Goal: Task Accomplishment & Management: Manage account settings

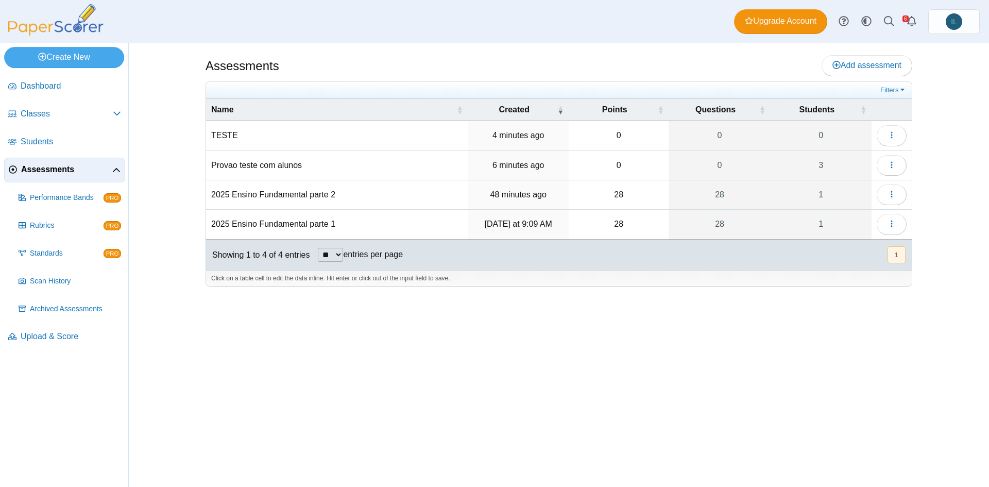
click at [885, 146] on td "Loading…" at bounding box center [891, 135] width 40 height 29
click at [893, 141] on button "button" at bounding box center [891, 135] width 30 height 21
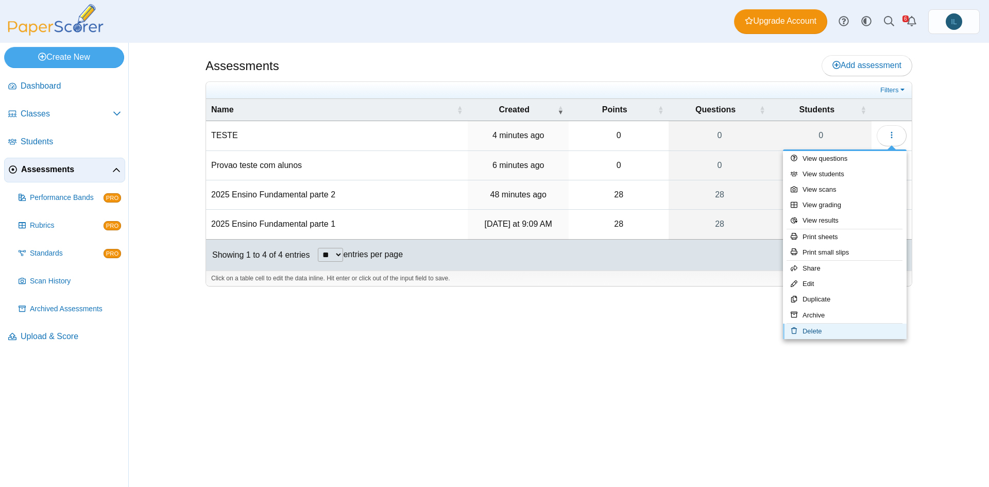
click at [839, 330] on link "Delete" at bounding box center [845, 330] width 124 height 15
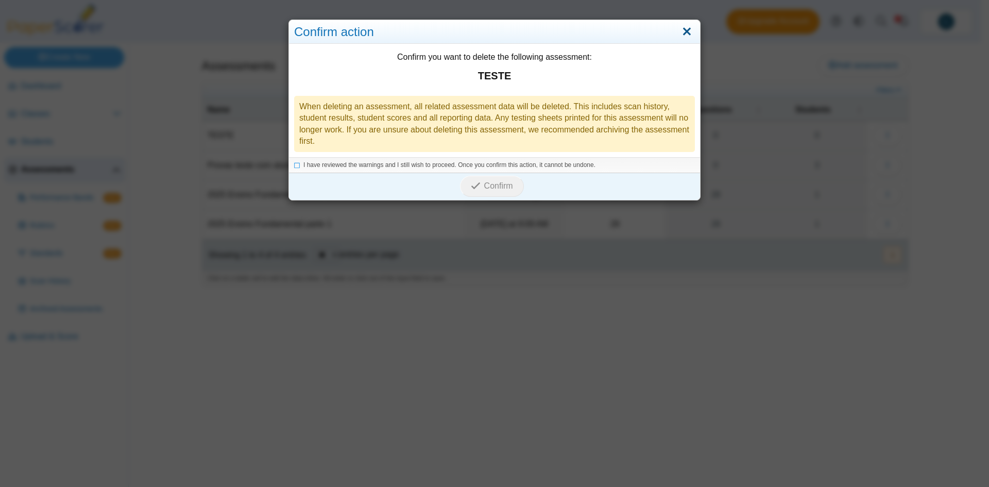
click at [687, 28] on link "Close" at bounding box center [687, 32] width 16 height 18
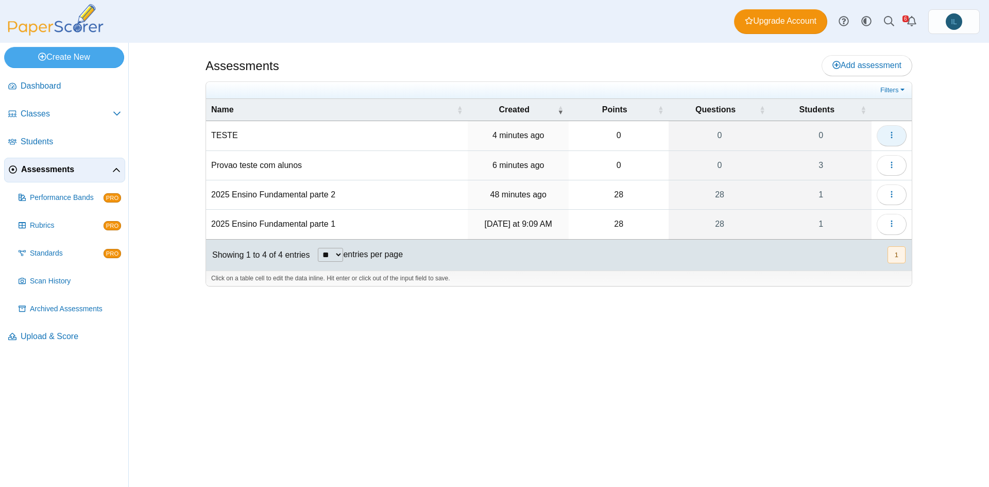
click at [891, 131] on icon "button" at bounding box center [891, 135] width 8 height 8
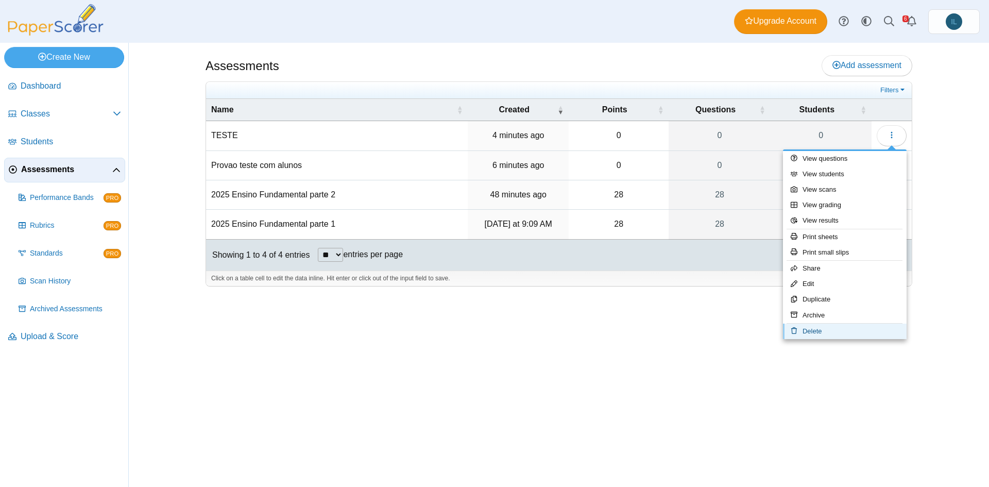
click at [841, 327] on link "Delete" at bounding box center [845, 330] width 124 height 15
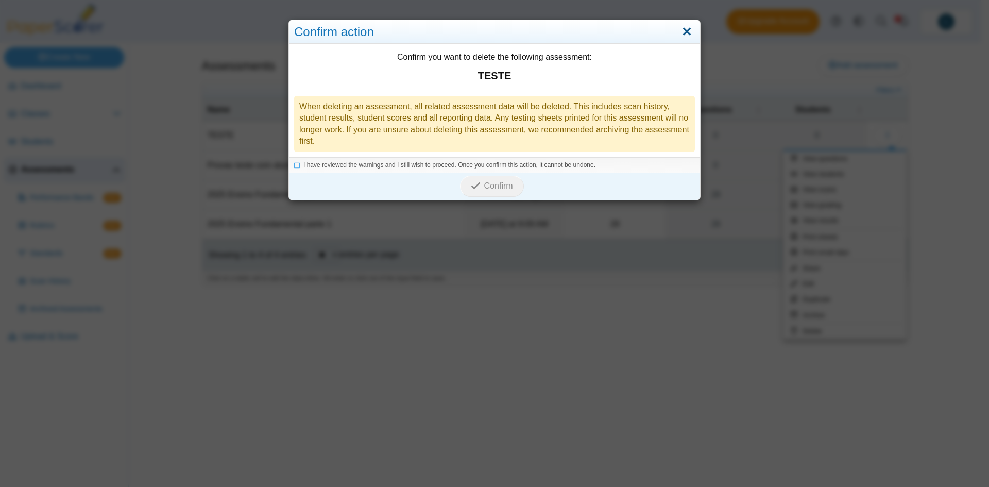
click at [683, 25] on link "Close" at bounding box center [687, 32] width 16 height 18
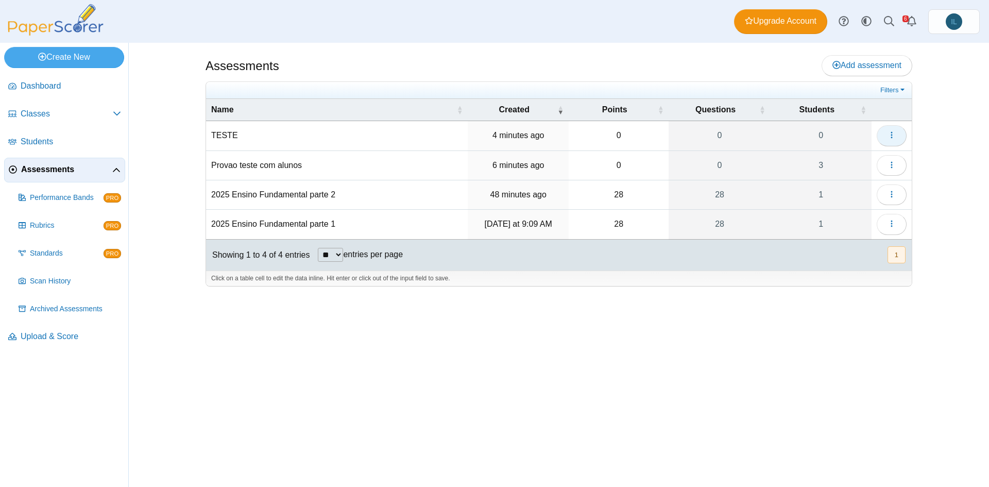
click at [894, 136] on icon "button" at bounding box center [891, 135] width 8 height 8
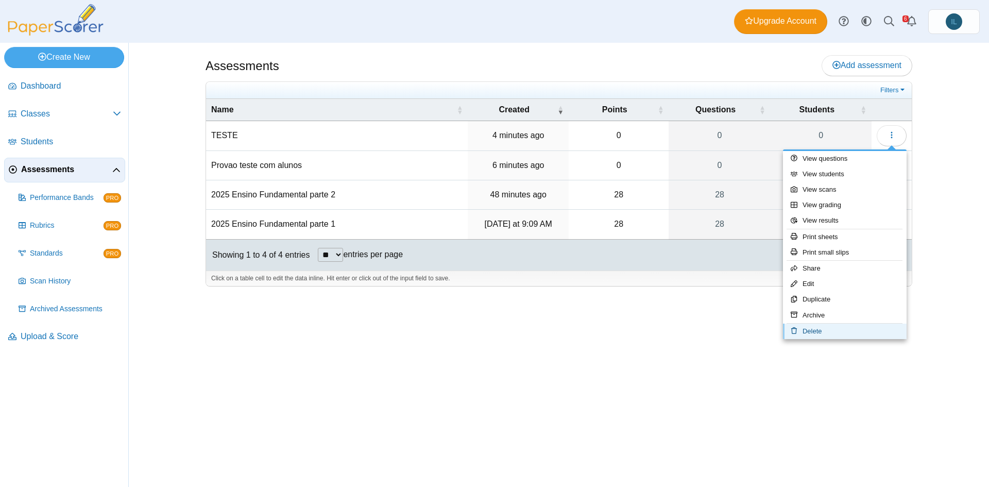
click at [839, 332] on link "Delete" at bounding box center [845, 330] width 124 height 15
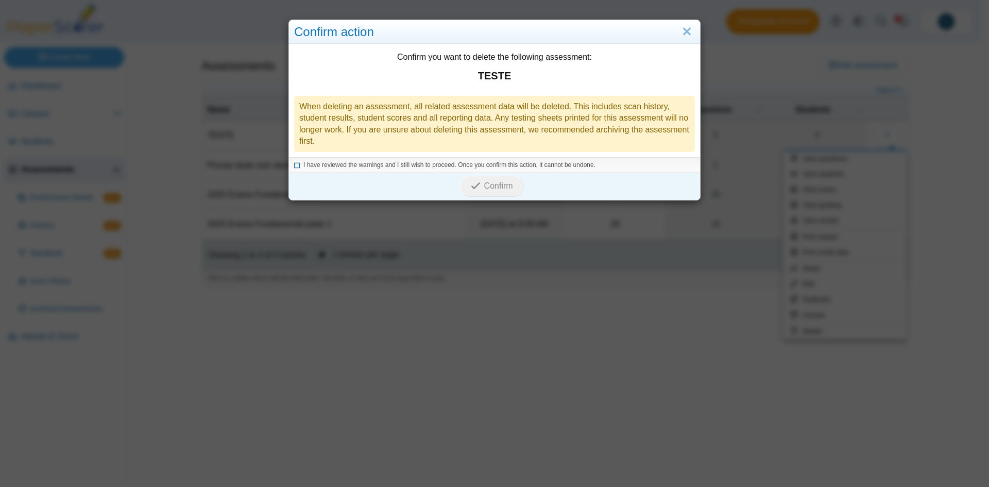
click at [295, 164] on icon at bounding box center [297, 164] width 6 height 6
click at [507, 188] on span "Confirm" at bounding box center [498, 185] width 29 height 9
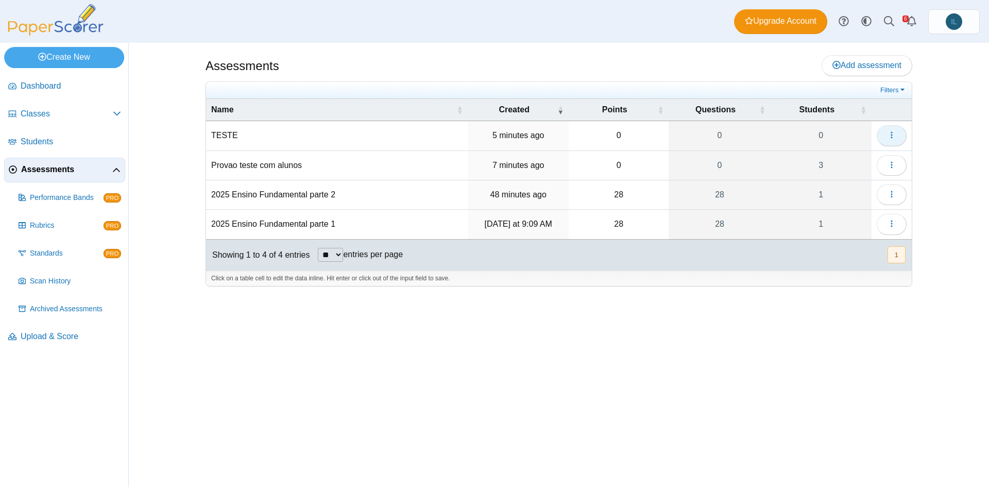
click at [888, 133] on icon "button" at bounding box center [891, 135] width 8 height 8
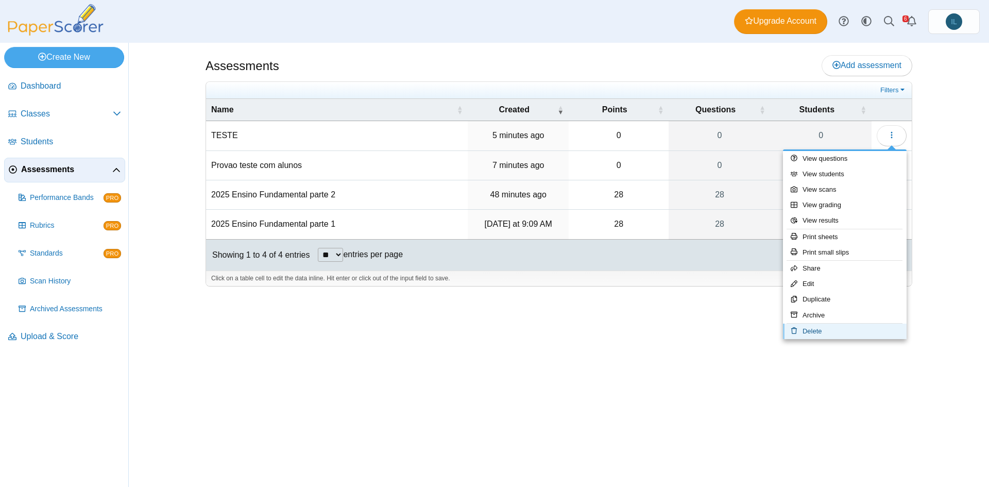
click at [800, 332] on icon at bounding box center [796, 330] width 12 height 7
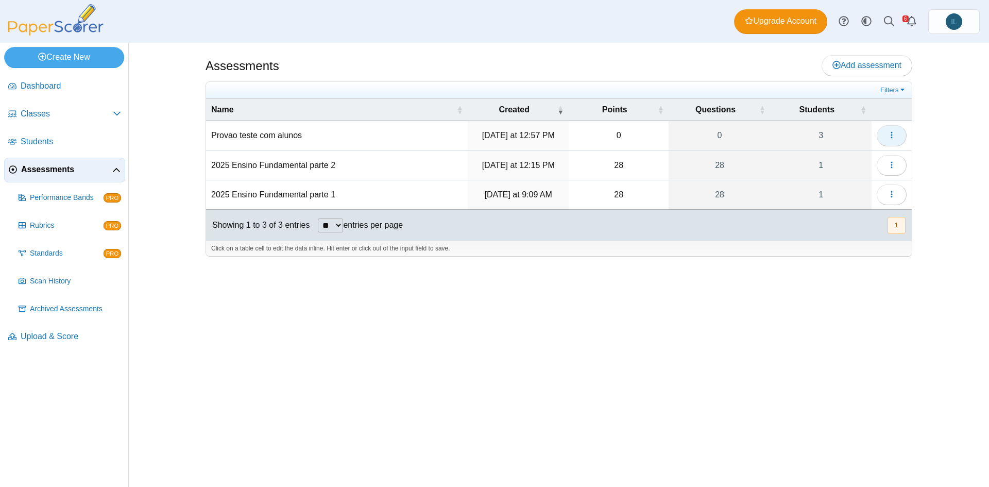
click at [892, 141] on button "button" at bounding box center [891, 135] width 30 height 21
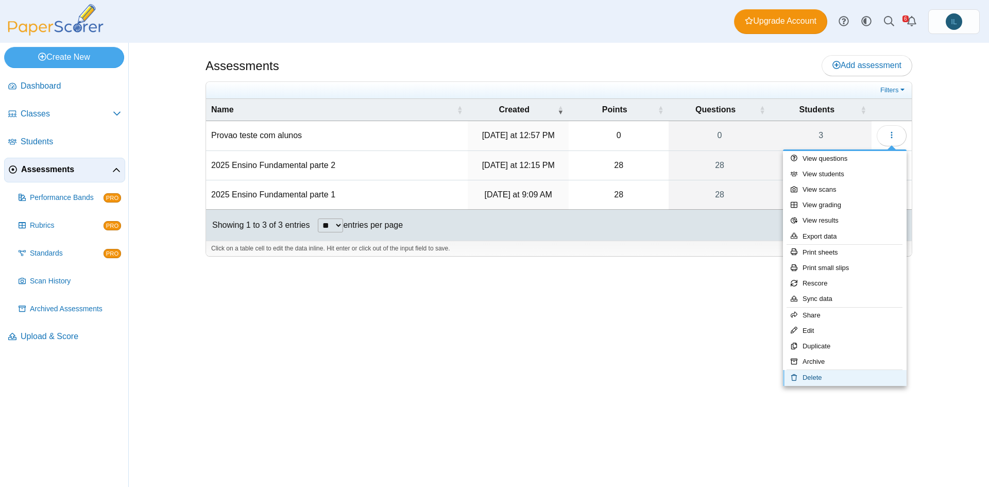
click at [819, 379] on link "Delete" at bounding box center [845, 377] width 124 height 15
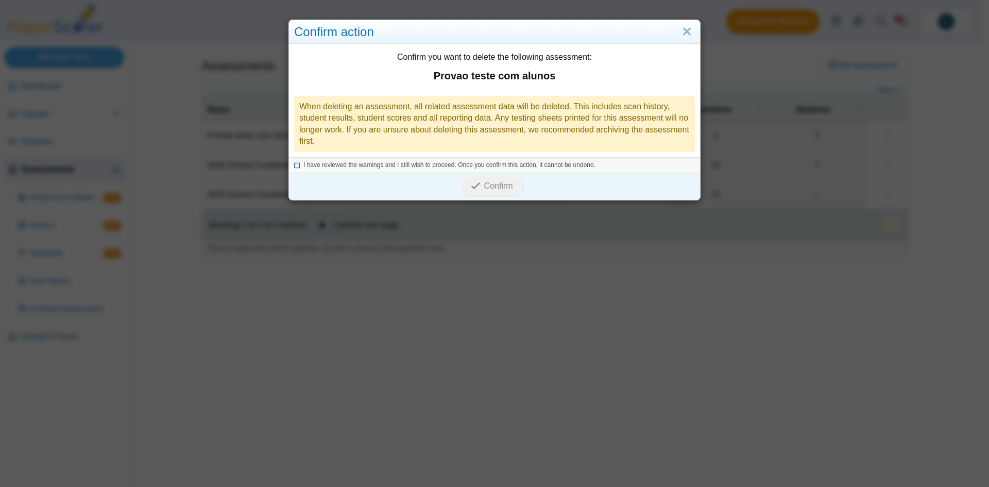
click at [396, 164] on span "I have reviewed the warnings and I still wish to proceed. Once you confirm this…" at bounding box center [449, 164] width 292 height 7
click at [505, 188] on span "Confirm" at bounding box center [498, 185] width 29 height 9
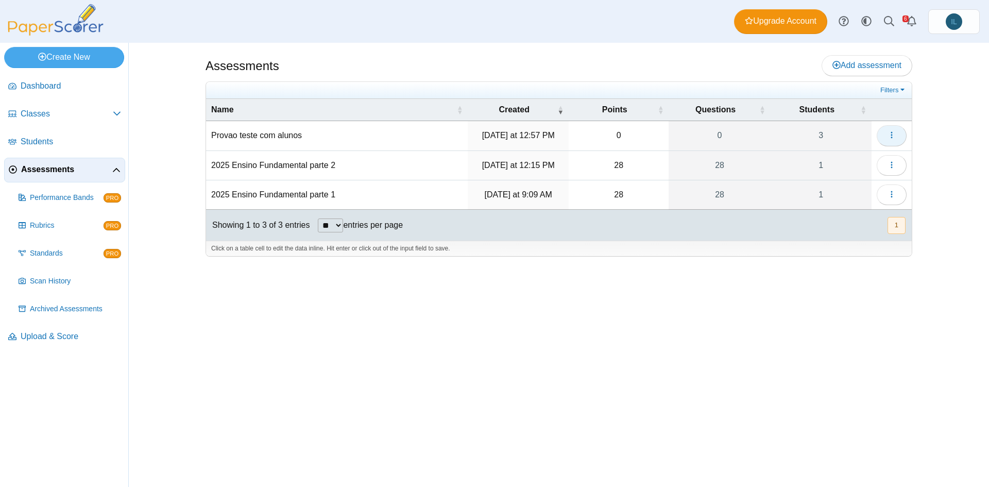
click at [896, 133] on button "button" at bounding box center [891, 135] width 30 height 21
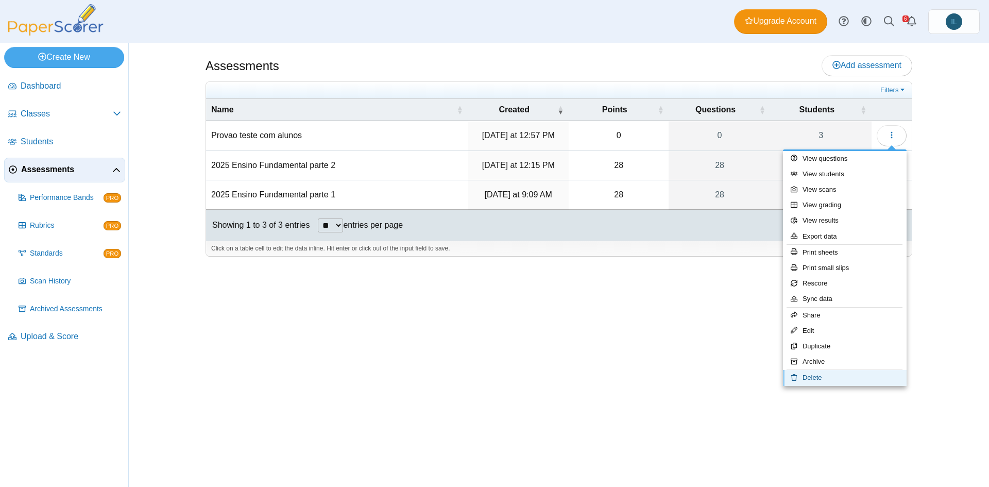
click at [831, 371] on link "Delete" at bounding box center [845, 377] width 124 height 15
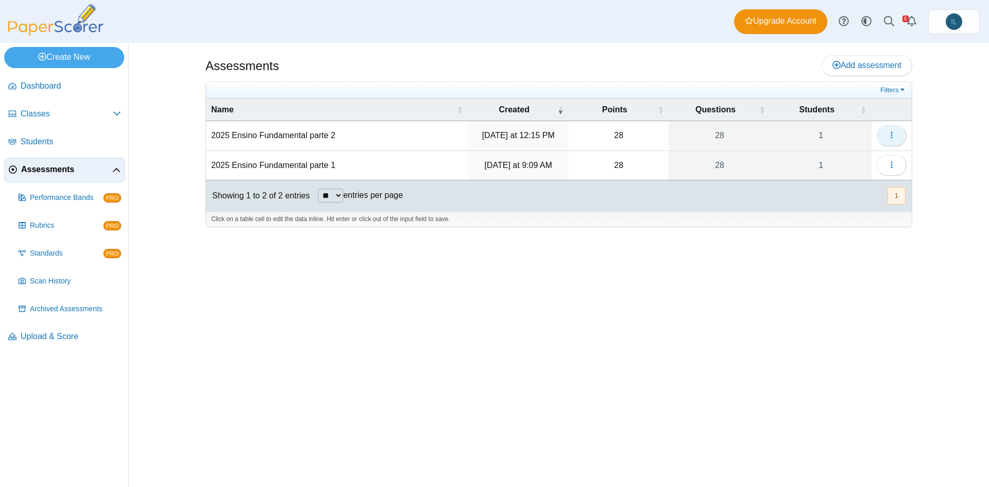
click at [898, 143] on button "button" at bounding box center [891, 135] width 30 height 21
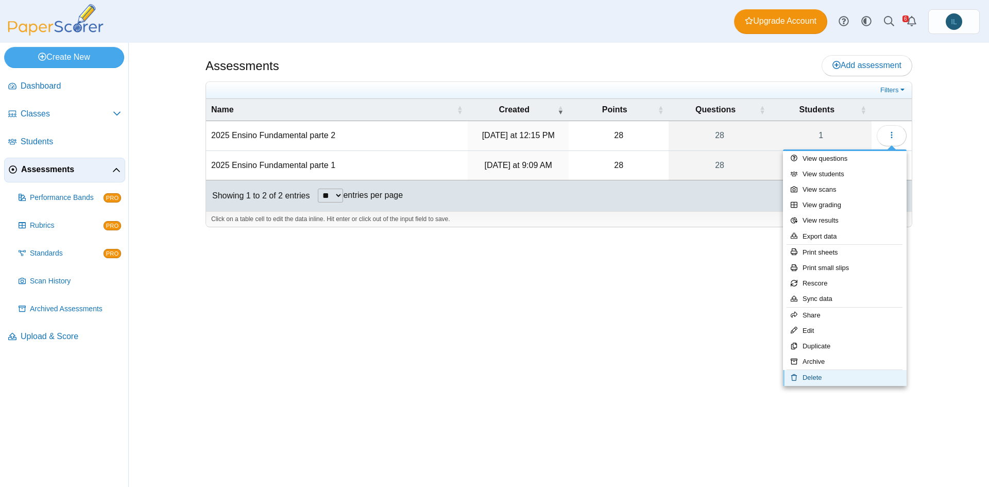
click at [828, 377] on link "Delete" at bounding box center [845, 377] width 124 height 15
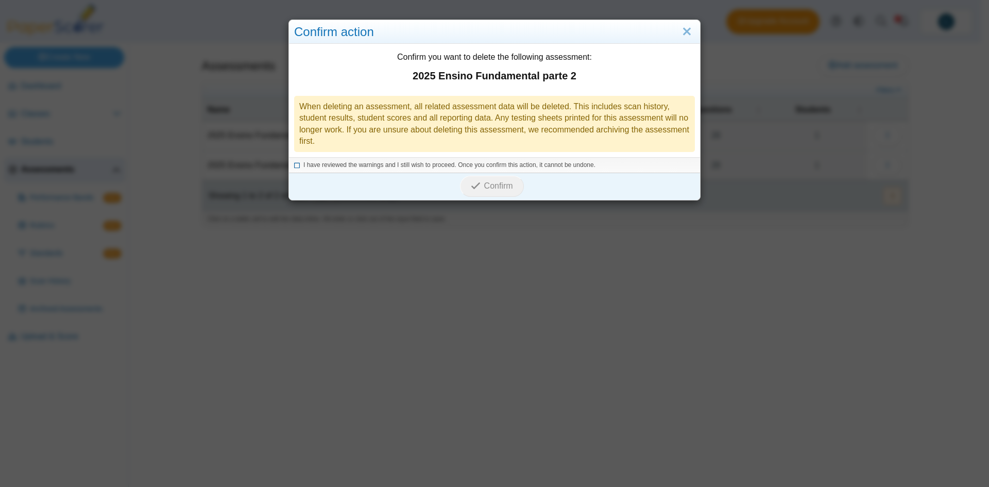
click at [294, 164] on icon at bounding box center [297, 164] width 6 height 6
click at [503, 192] on button "Confirm" at bounding box center [491, 186] width 63 height 21
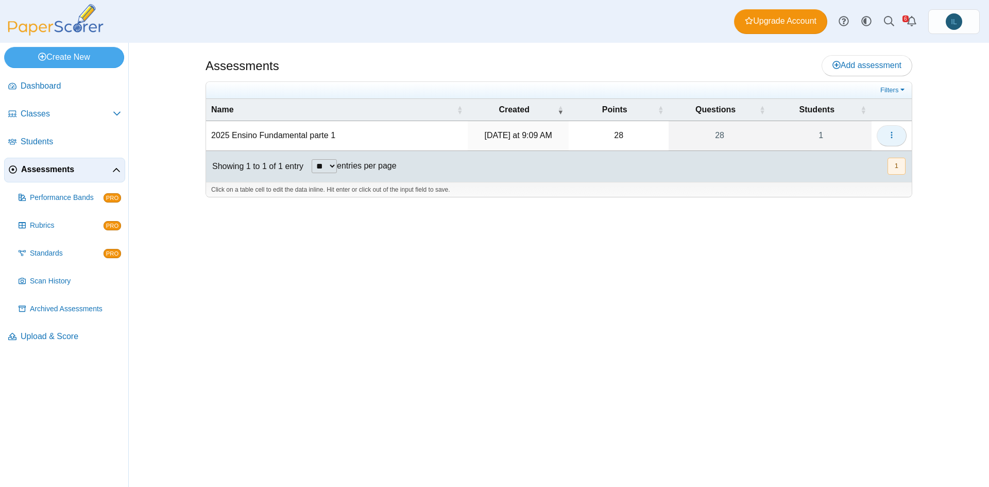
click at [896, 133] on button "button" at bounding box center [891, 135] width 30 height 21
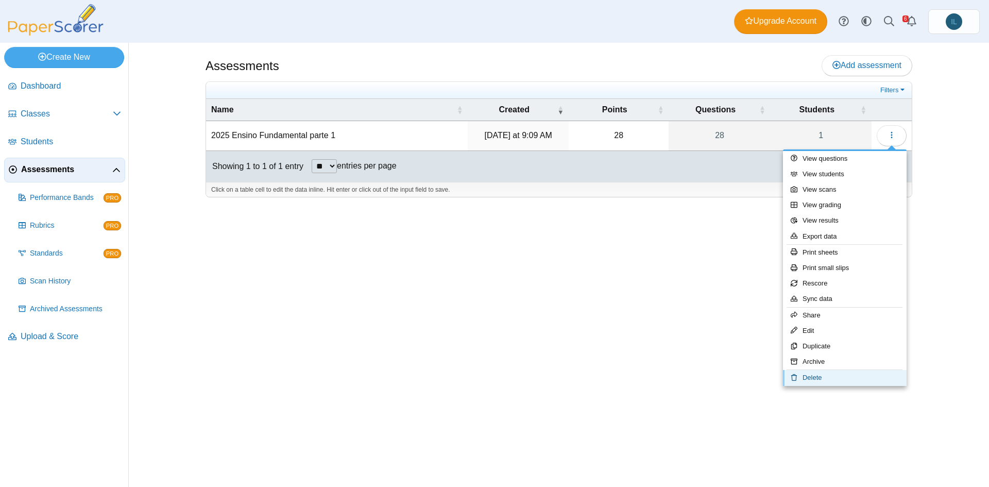
click at [827, 374] on link "Delete" at bounding box center [845, 377] width 124 height 15
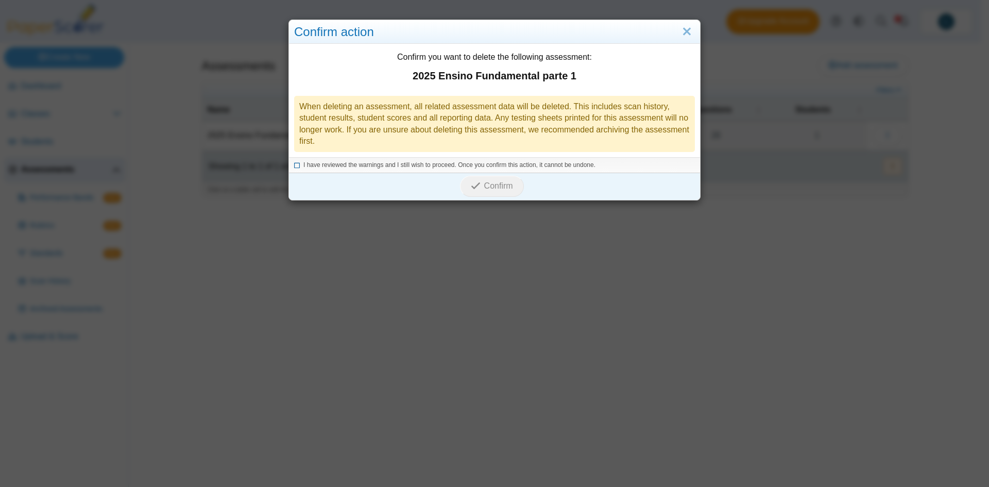
click at [294, 165] on icon at bounding box center [297, 164] width 6 height 6
click at [489, 179] on button "Confirm" at bounding box center [491, 186] width 63 height 21
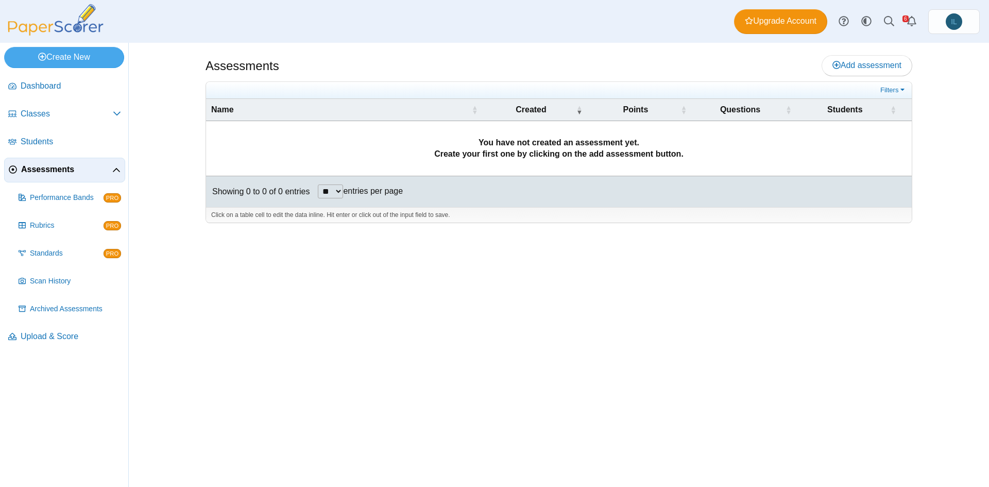
click at [667, 349] on div "Assessments Add assessment **" at bounding box center [558, 265] width 772 height 444
click at [96, 58] on link "Create New" at bounding box center [64, 57] width 120 height 21
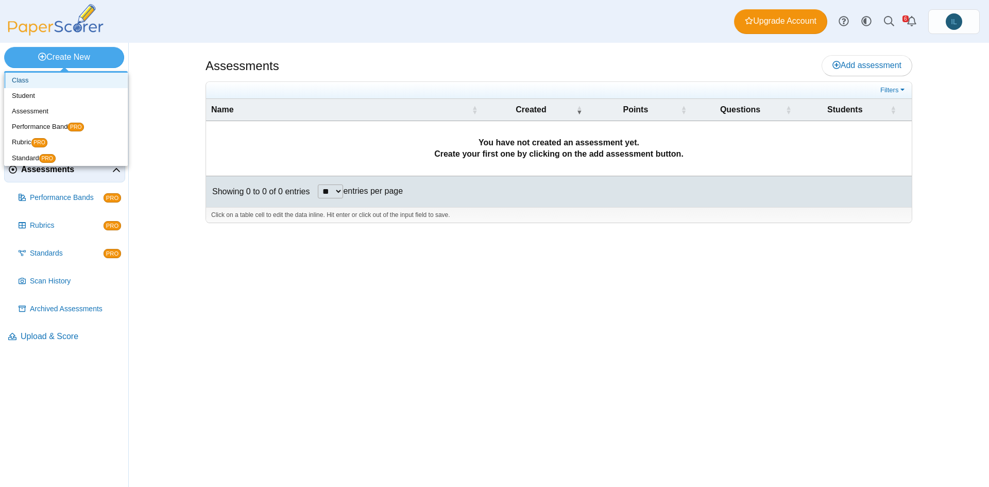
click at [50, 79] on link "Class" at bounding box center [66, 80] width 124 height 15
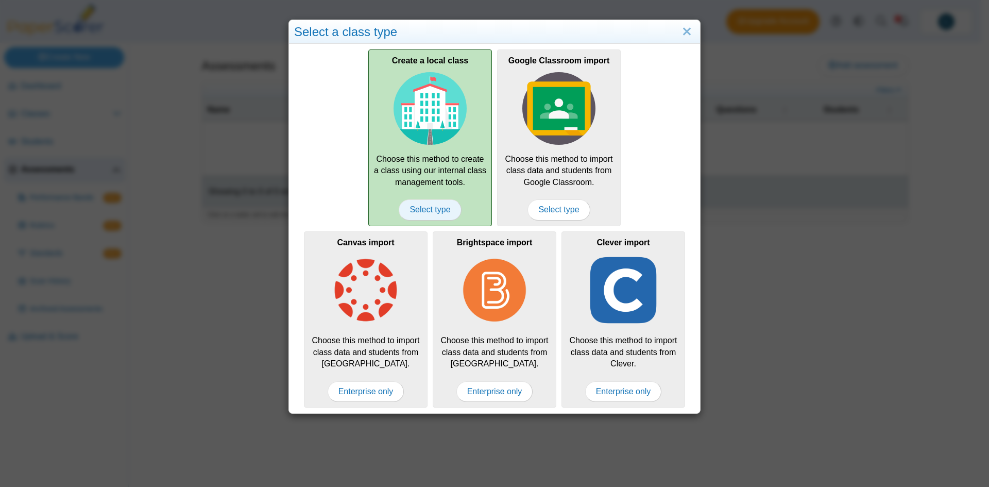
click at [431, 213] on span "Select type" at bounding box center [430, 209] width 62 height 21
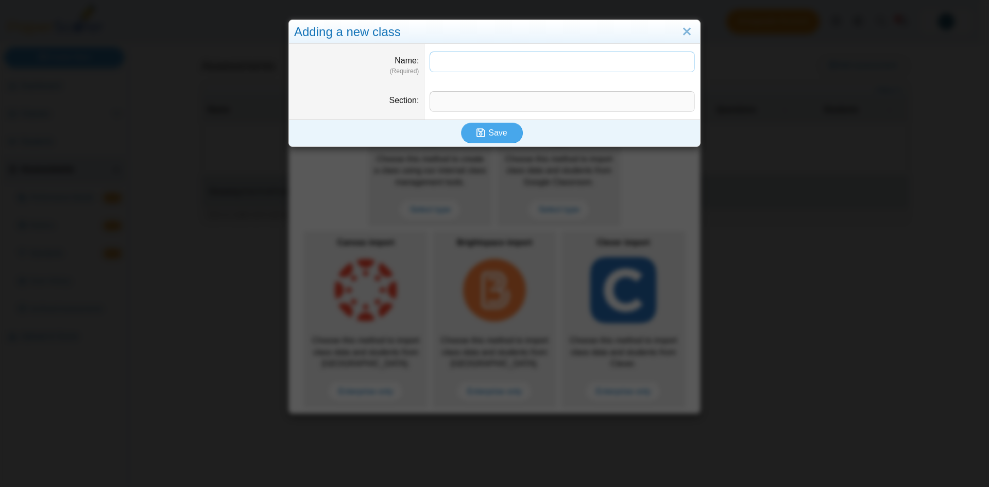
click at [464, 62] on input "Name" at bounding box center [561, 61] width 265 height 21
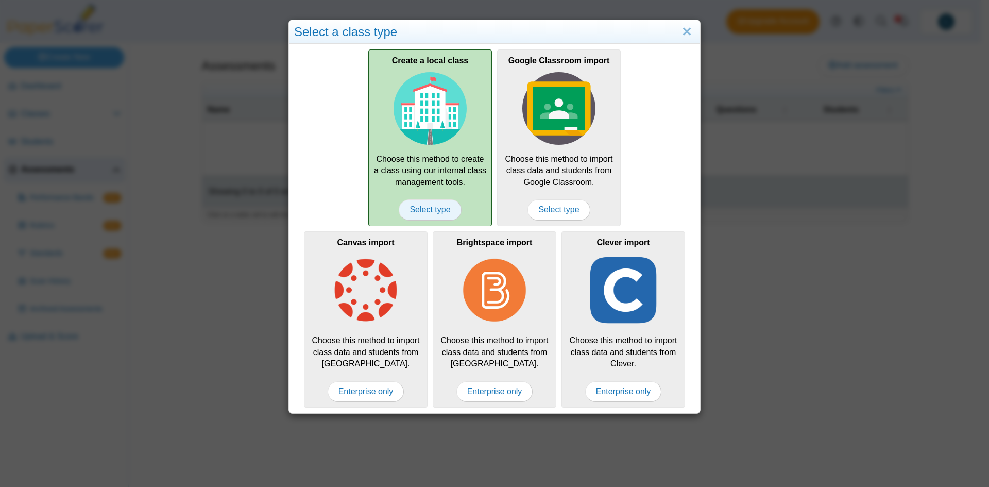
click at [429, 211] on span "Select type" at bounding box center [430, 209] width 62 height 21
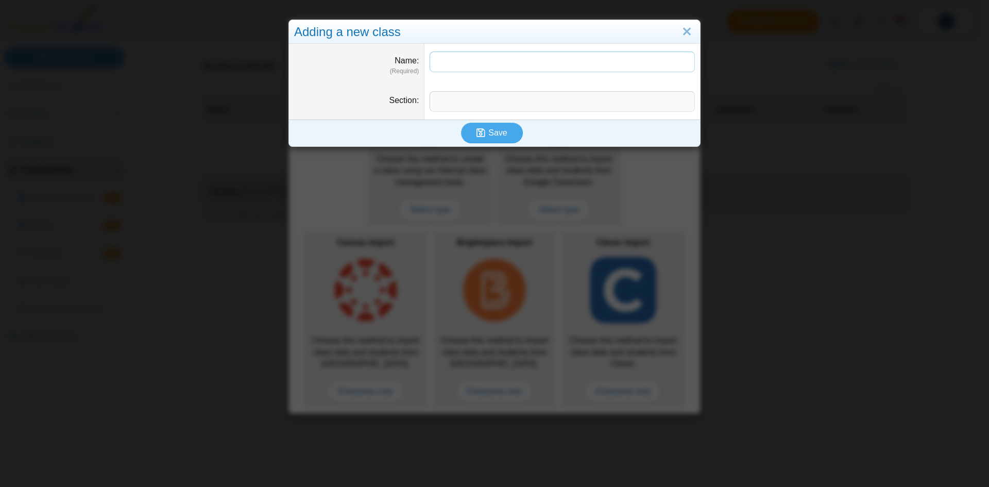
paste input "**********"
type input "**********"
click at [493, 137] on span "Save" at bounding box center [497, 132] width 19 height 9
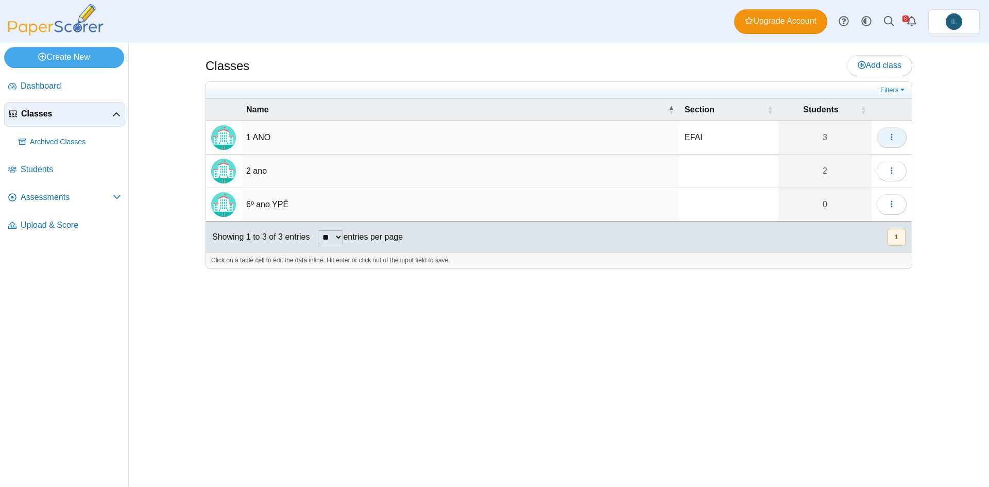
click at [896, 135] on button "button" at bounding box center [891, 137] width 30 height 21
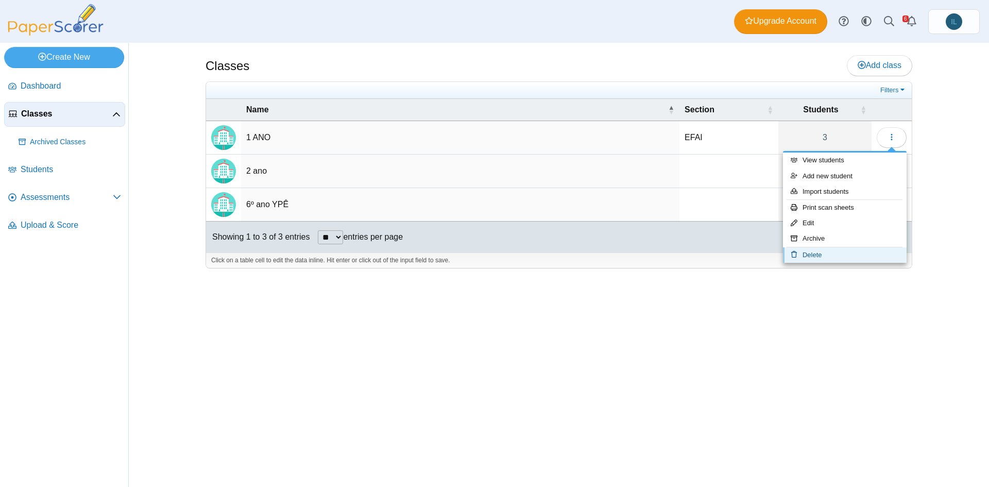
click at [842, 253] on link "Delete" at bounding box center [845, 254] width 124 height 15
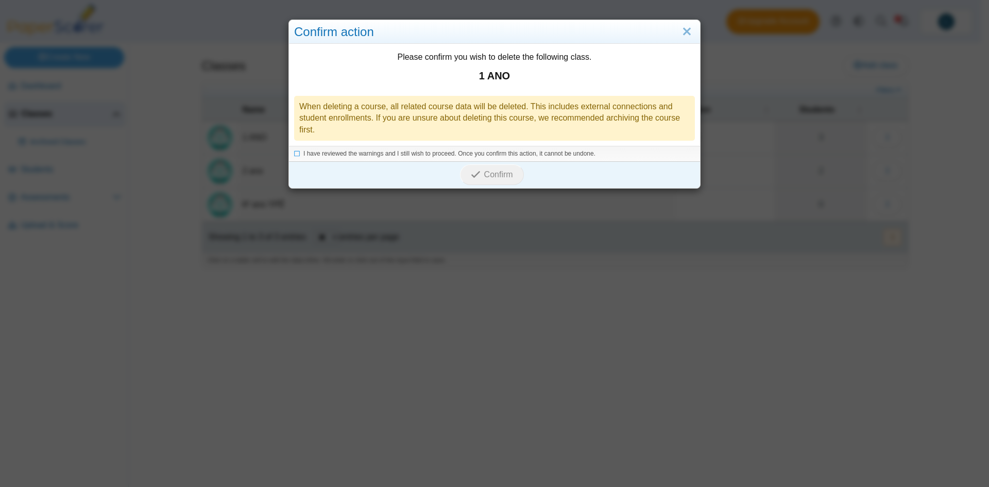
click at [298, 154] on li "I have reviewed the warnings and I still wish to proceed. Once you confirm this…" at bounding box center [494, 153] width 401 height 9
click at [294, 152] on icon at bounding box center [297, 152] width 6 height 6
click at [471, 178] on icon "submit" at bounding box center [476, 174] width 10 height 10
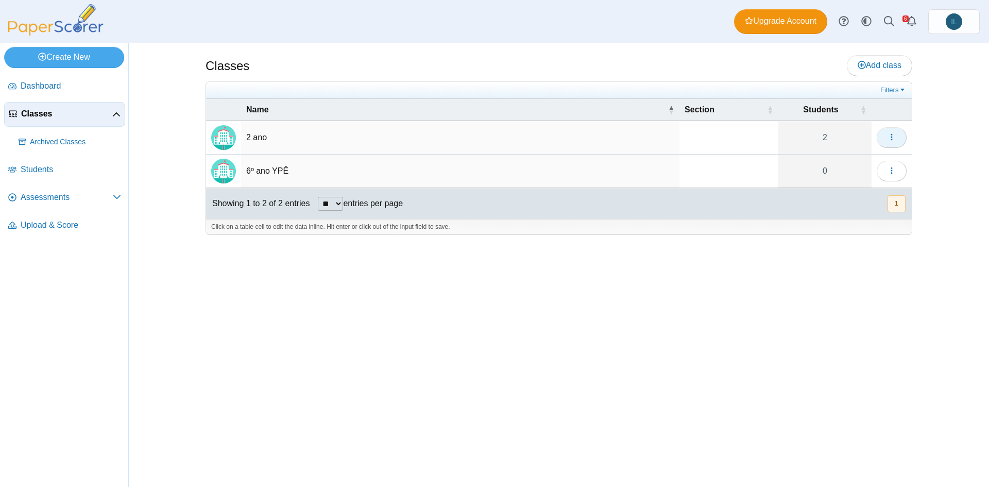
click at [886, 137] on button "button" at bounding box center [891, 137] width 30 height 21
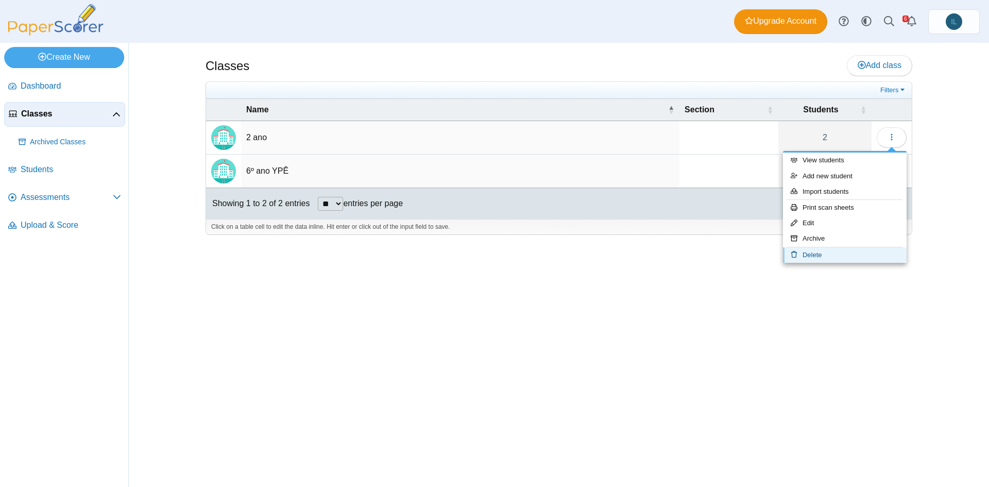
click at [813, 253] on link "Delete" at bounding box center [845, 254] width 124 height 15
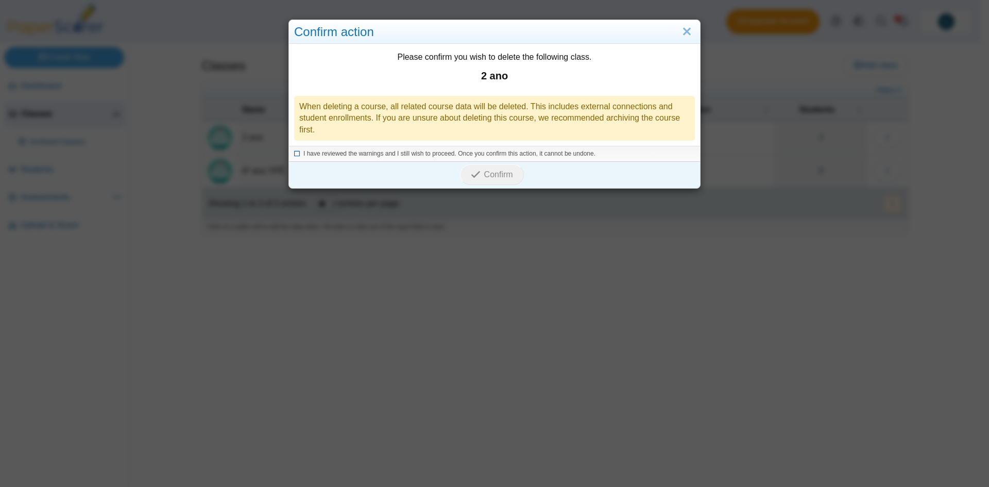
click at [295, 153] on icon at bounding box center [297, 152] width 6 height 6
click at [505, 177] on span "Confirm" at bounding box center [498, 174] width 29 height 9
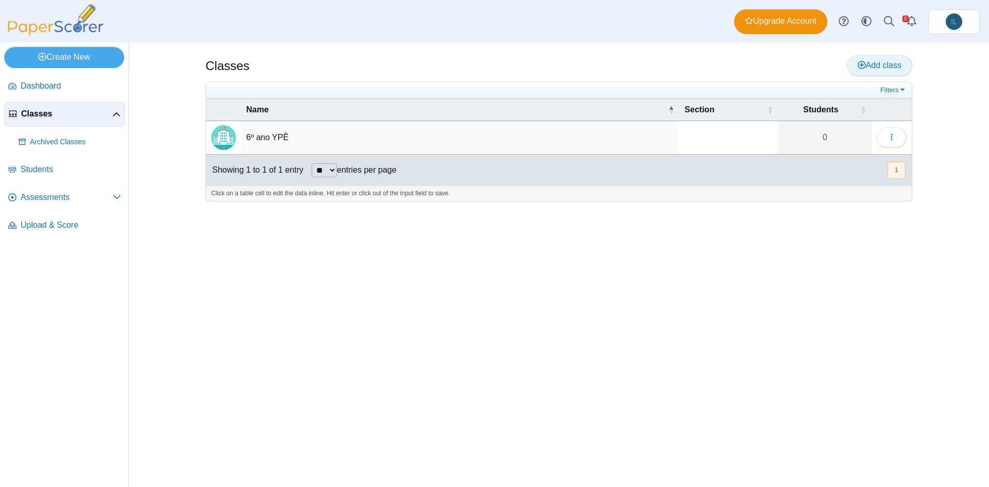
click at [894, 64] on span "Add class" at bounding box center [879, 65] width 44 height 9
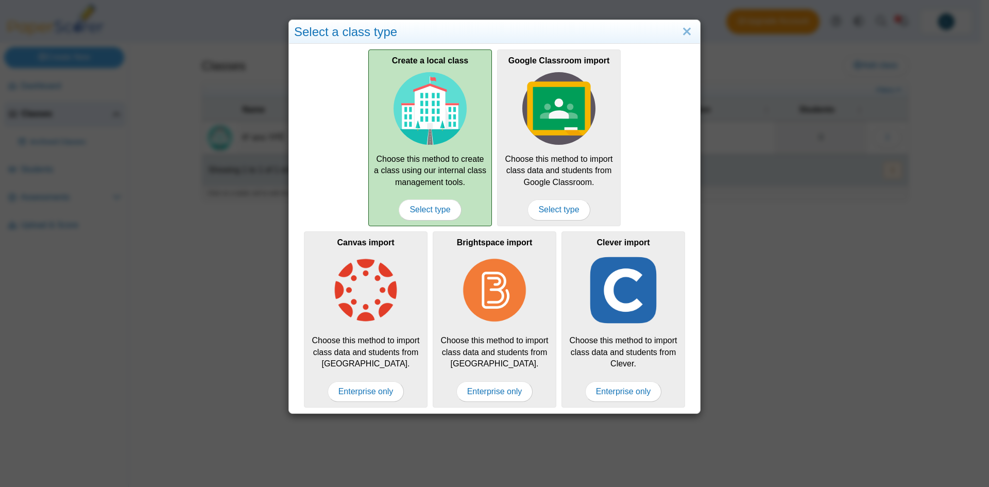
click at [393, 165] on div "Create a local class Choose this method to create a class using our internal cl…" at bounding box center [430, 137] width 124 height 176
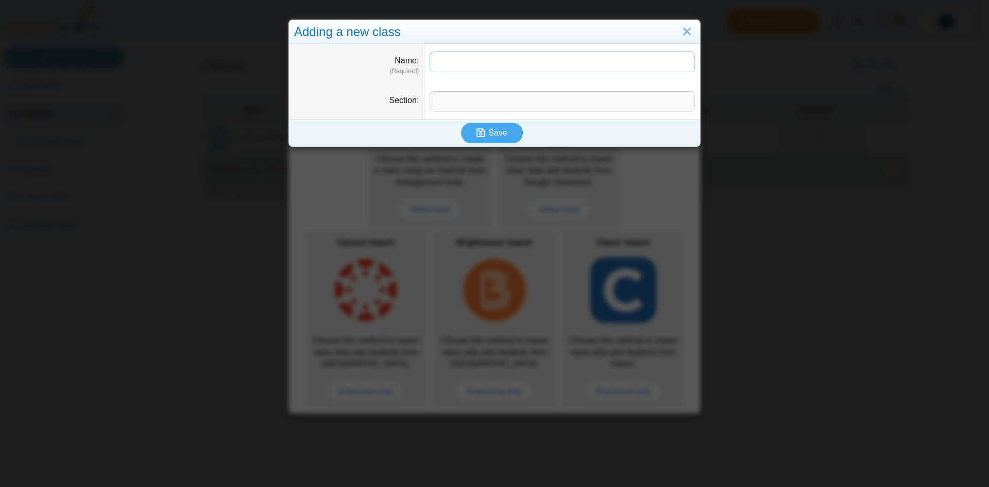
paste input "**********"
type input "**********"
click at [473, 105] on input "Section" at bounding box center [561, 101] width 265 height 21
type input "****"
click at [489, 137] on span "Save" at bounding box center [497, 132] width 19 height 9
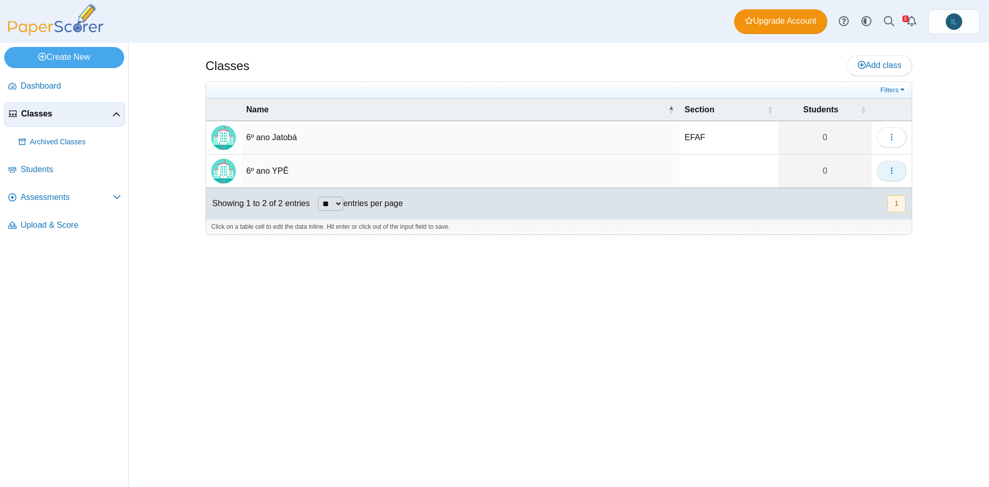
click at [900, 167] on button "button" at bounding box center [891, 171] width 30 height 21
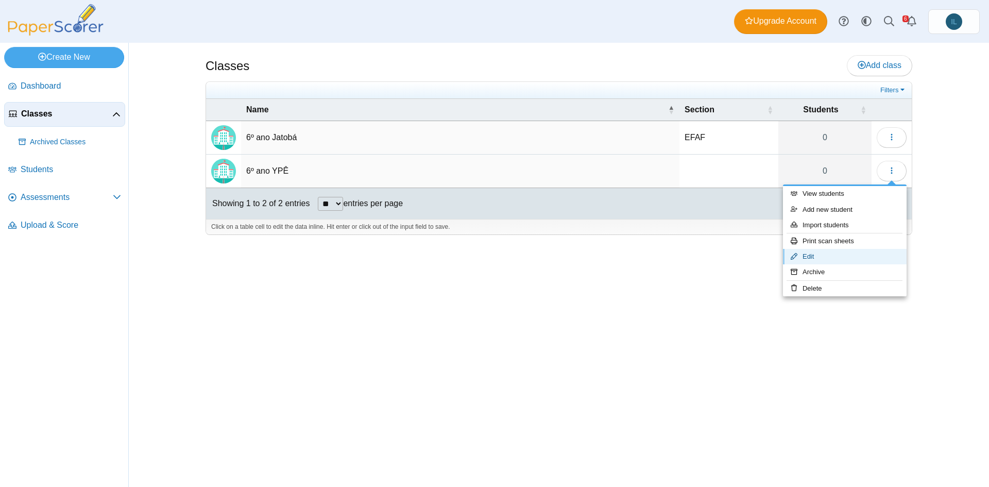
click at [828, 257] on link "Edit" at bounding box center [845, 256] width 124 height 15
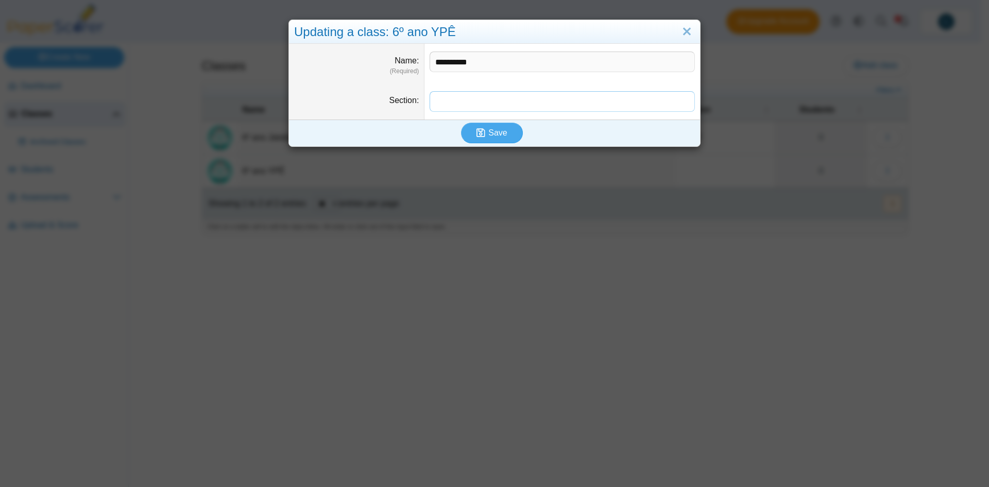
click at [468, 97] on input "Section" at bounding box center [561, 101] width 265 height 21
type input "****"
click at [486, 145] on div "Save" at bounding box center [492, 132] width 406 height 27
click at [500, 128] on span "Save" at bounding box center [497, 132] width 19 height 9
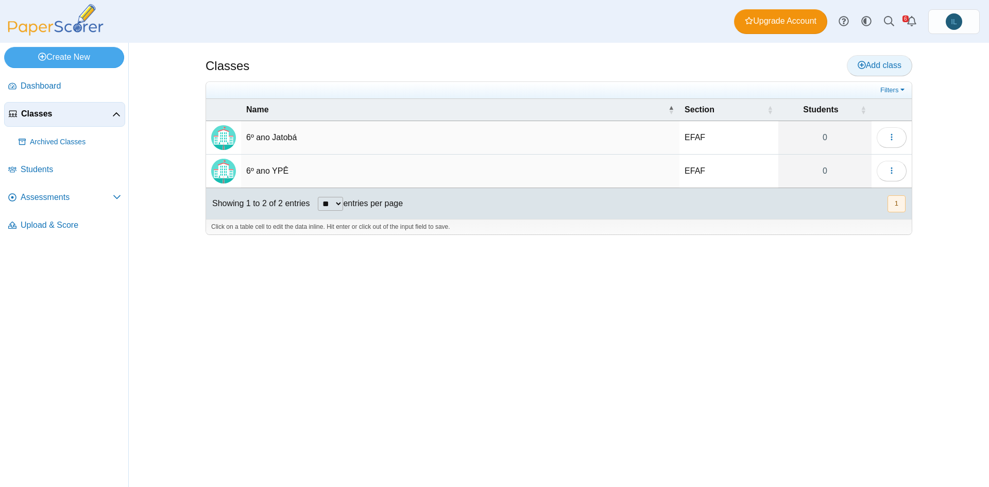
click at [879, 63] on span "Add class" at bounding box center [879, 65] width 44 height 9
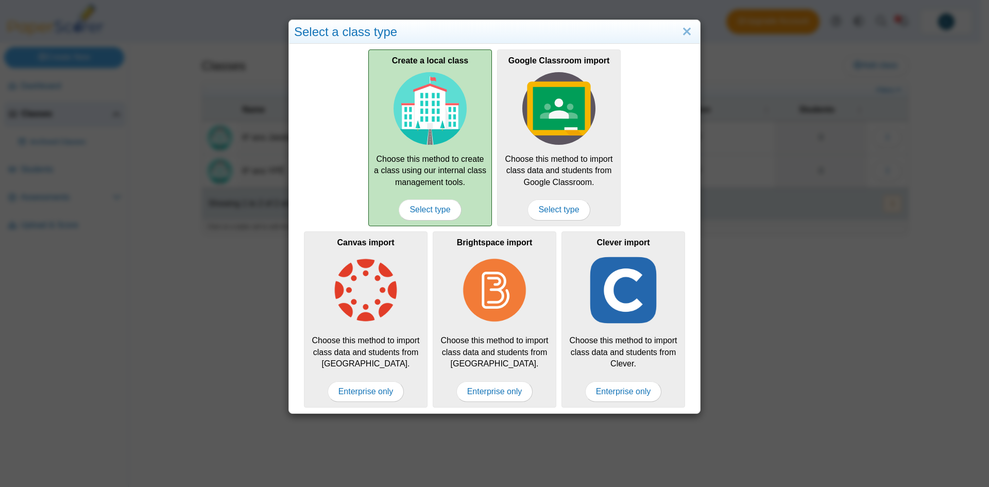
click at [435, 198] on div "Create a local class Choose this method to create a class using our internal cl…" at bounding box center [430, 137] width 124 height 176
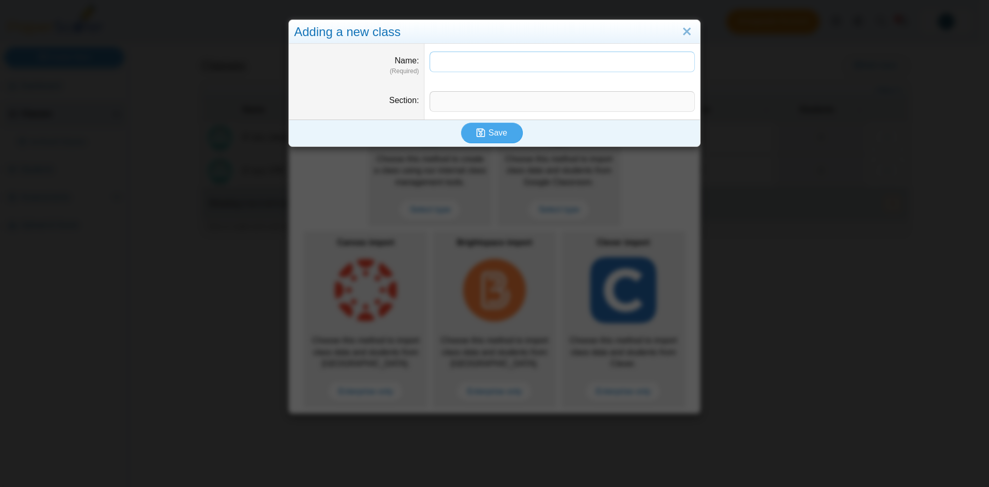
paste input "******"
type input "******"
click at [466, 109] on input "Section" at bounding box center [561, 101] width 265 height 21
type input "****"
click at [461, 123] on button "Save" at bounding box center [492, 133] width 62 height 21
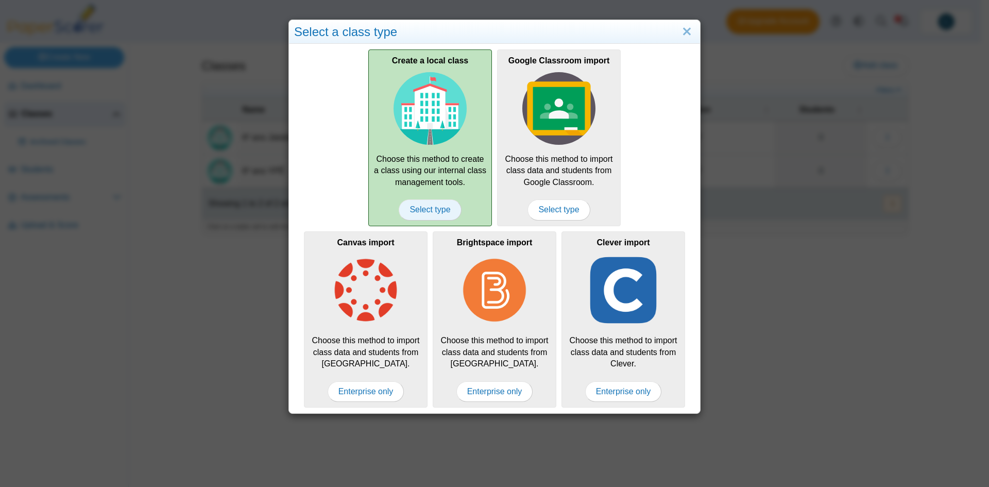
click at [428, 203] on span "Select type" at bounding box center [430, 209] width 62 height 21
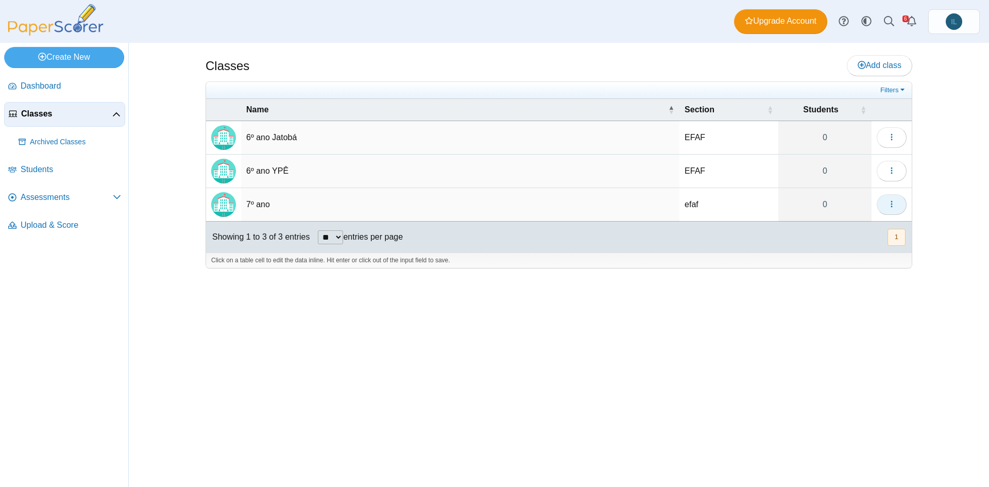
click at [892, 201] on icon "button" at bounding box center [891, 204] width 8 height 8
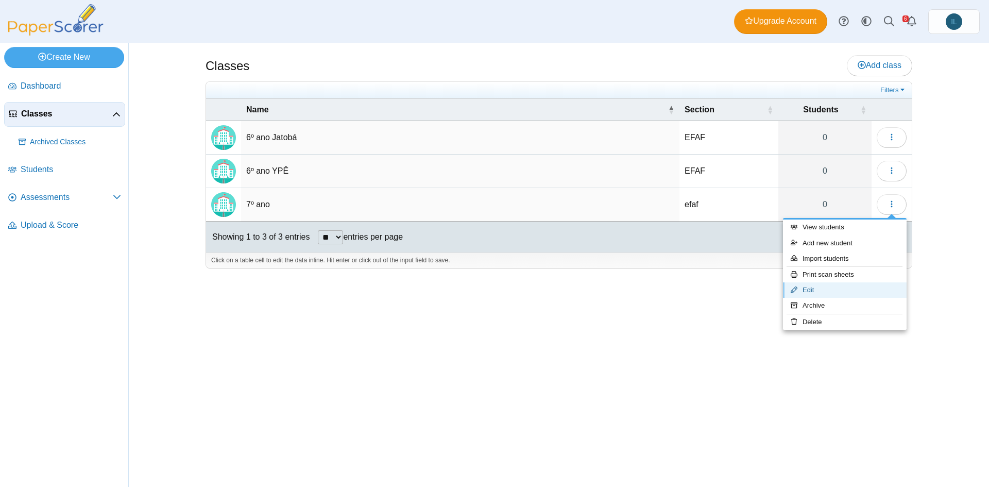
click at [819, 287] on link "Edit" at bounding box center [845, 289] width 124 height 15
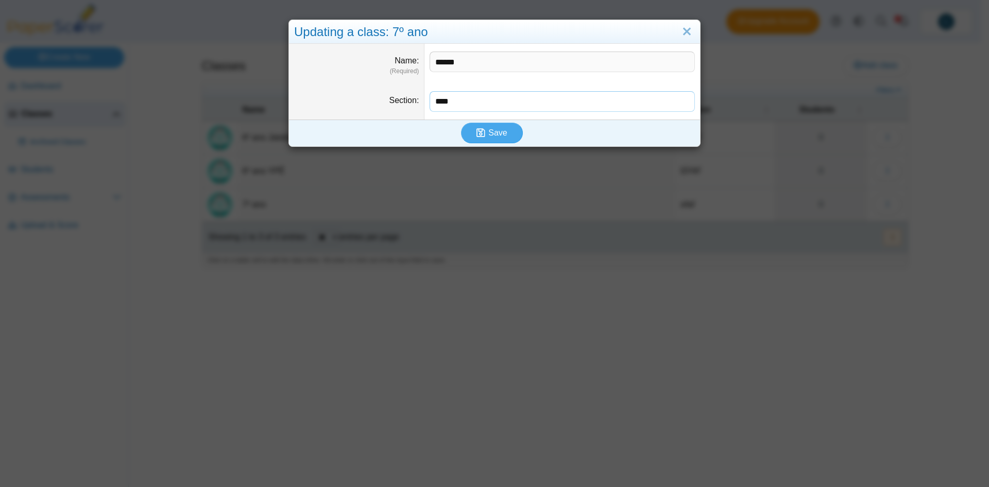
drag, startPoint x: 466, startPoint y: 107, endPoint x: 410, endPoint y: 106, distance: 56.6
click at [410, 106] on dl "Section ****" at bounding box center [494, 101] width 411 height 36
type input "****"
click at [461, 123] on button "Save" at bounding box center [492, 133] width 62 height 21
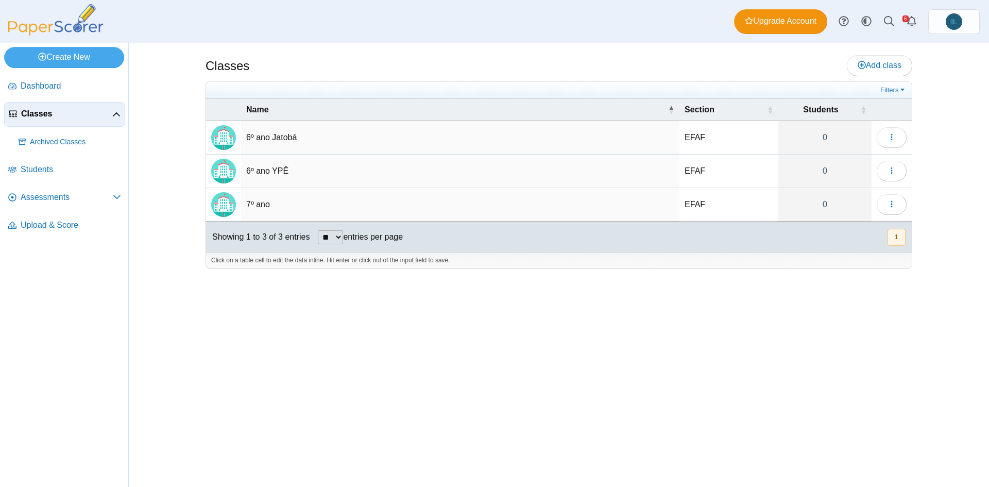
click at [602, 178] on td "6º ano YPÊ" at bounding box center [460, 170] width 438 height 33
click at [884, 61] on span "Add class" at bounding box center [879, 65] width 44 height 9
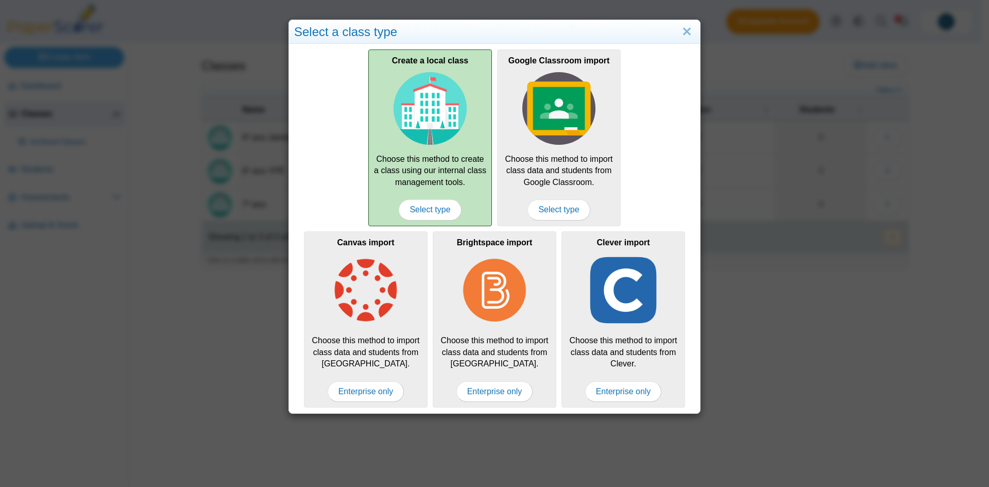
click at [429, 198] on div "Create a local class Choose this method to create a class using our internal cl…" at bounding box center [430, 137] width 124 height 176
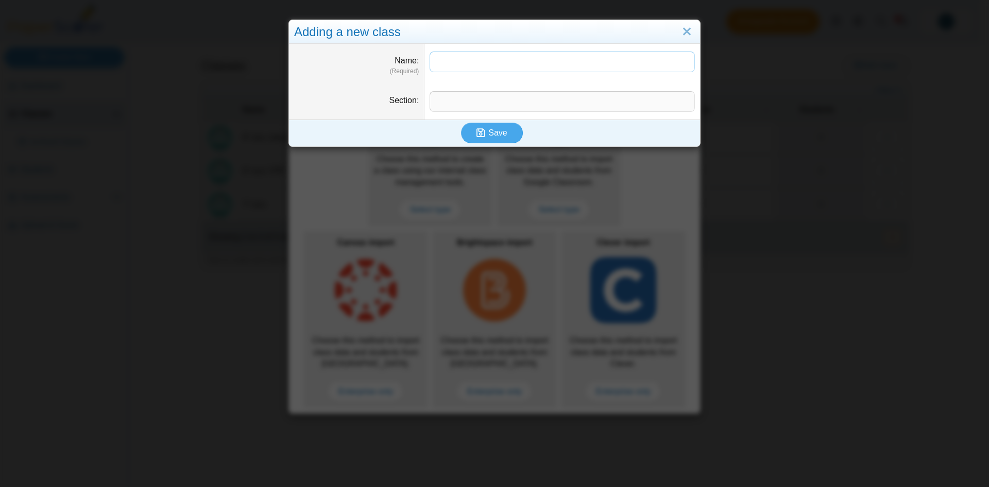
paste input "******"
click at [436, 62] on input "******" at bounding box center [561, 61] width 265 height 21
type input "******"
type input "****"
click at [492, 136] on span "Save" at bounding box center [497, 132] width 19 height 9
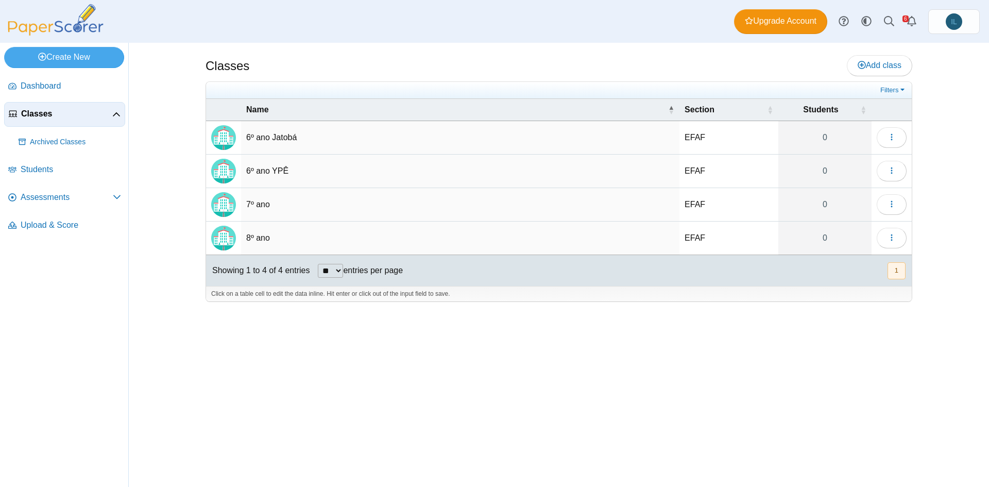
click at [896, 75] on div "Classes Add class" at bounding box center [558, 66] width 706 height 23
click at [892, 66] on span "Add class" at bounding box center [879, 65] width 44 height 9
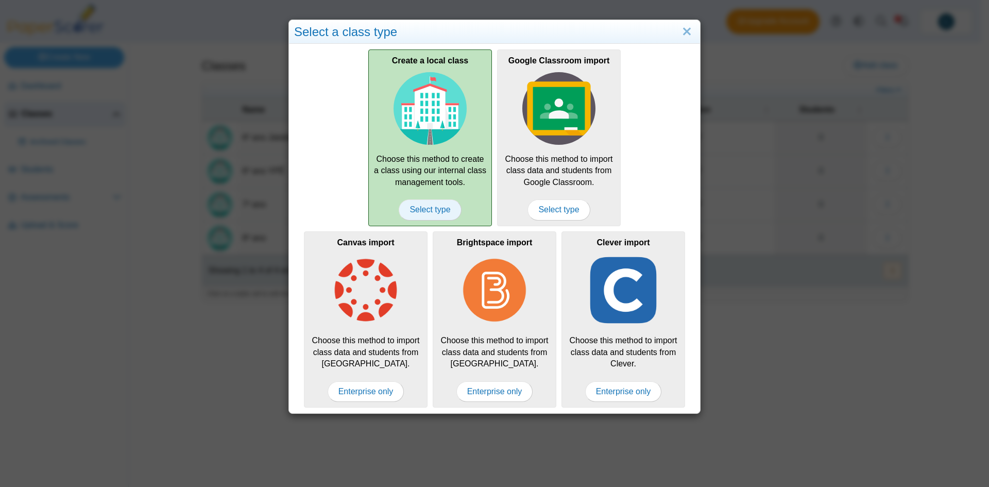
click at [423, 210] on span "Select type" at bounding box center [430, 209] width 62 height 21
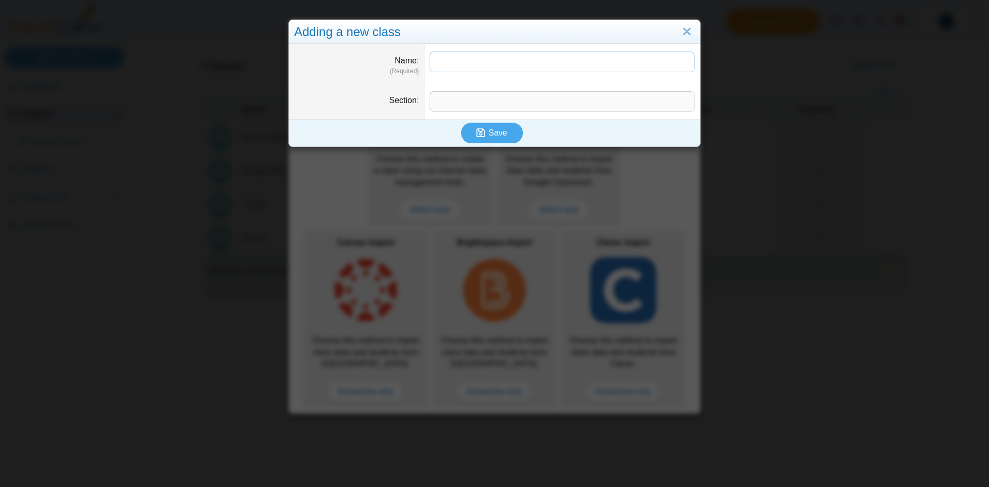
paste input "******"
click at [433, 60] on input "******" at bounding box center [561, 61] width 265 height 21
type input "******"
click at [447, 101] on input "Section" at bounding box center [561, 101] width 265 height 21
type input "*"
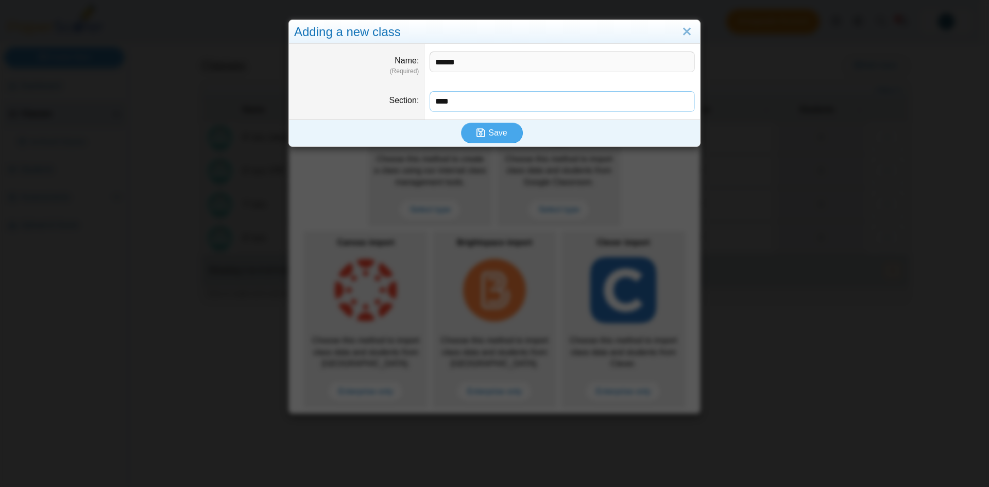
type input "****"
click at [461, 123] on button "Save" at bounding box center [492, 133] width 62 height 21
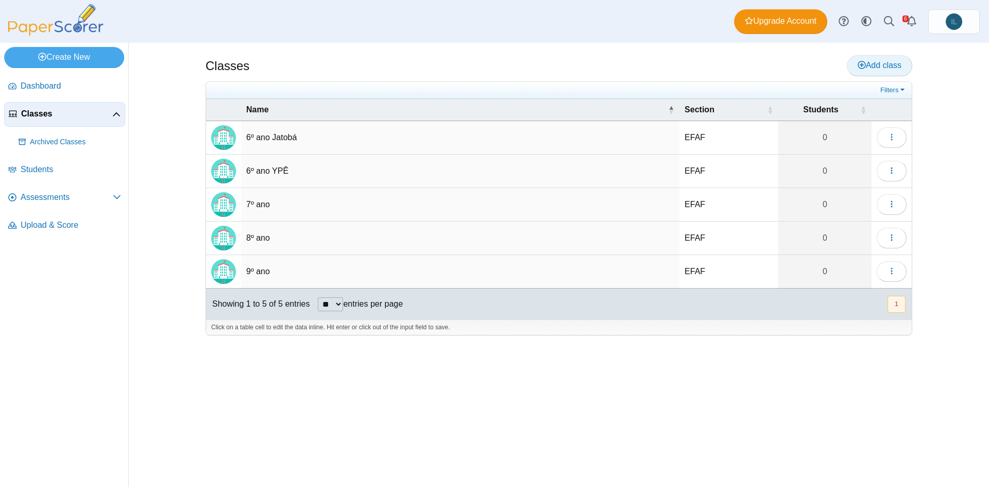
click at [891, 58] on link "Add class" at bounding box center [878, 65] width 65 height 21
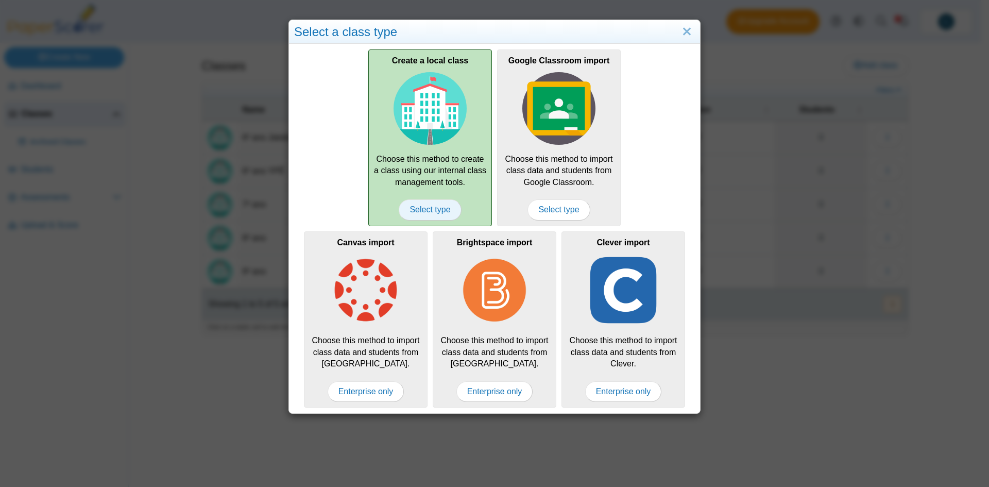
click at [424, 213] on span "Select type" at bounding box center [430, 209] width 62 height 21
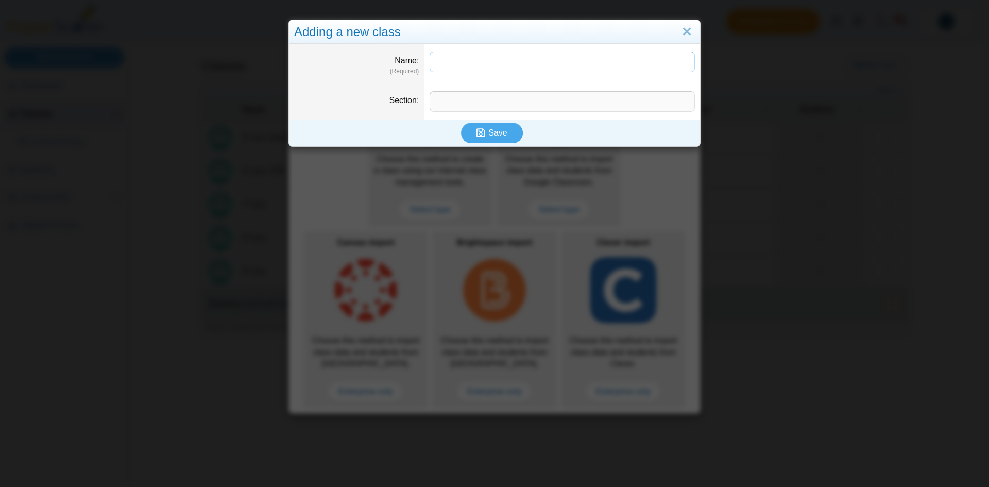
paste input "**"
type input "********"
click at [448, 107] on input "Section" at bounding box center [561, 101] width 265 height 21
type input "**"
click at [494, 135] on span "Save" at bounding box center [497, 132] width 19 height 9
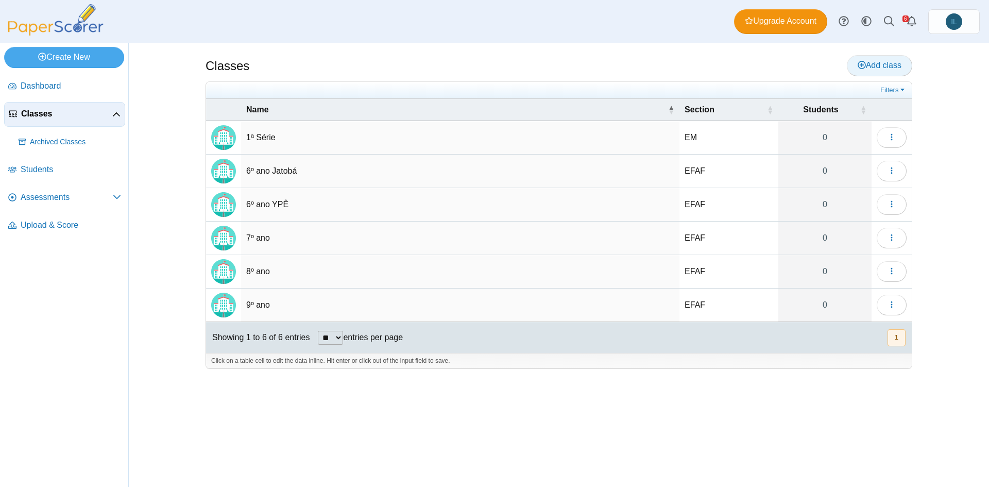
click at [886, 68] on span "Add class" at bounding box center [879, 65] width 44 height 9
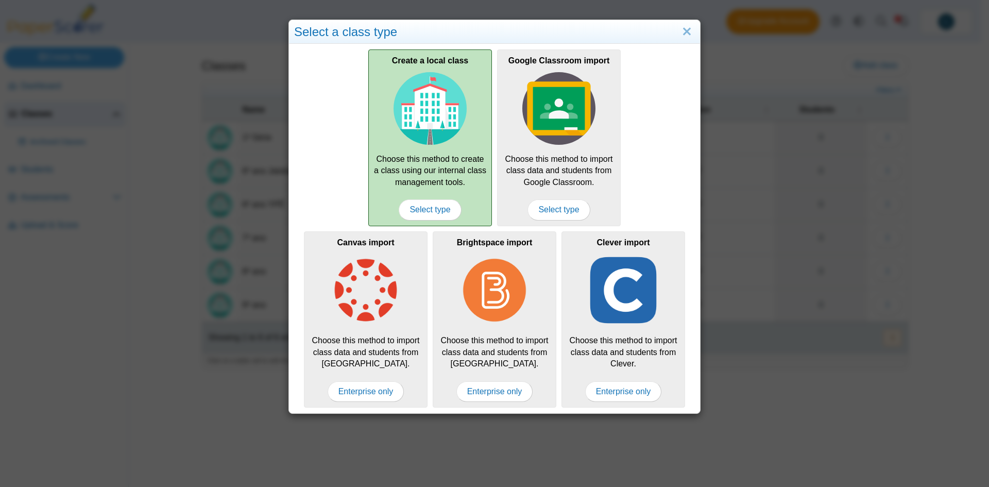
click at [413, 145] on img at bounding box center [429, 108] width 73 height 73
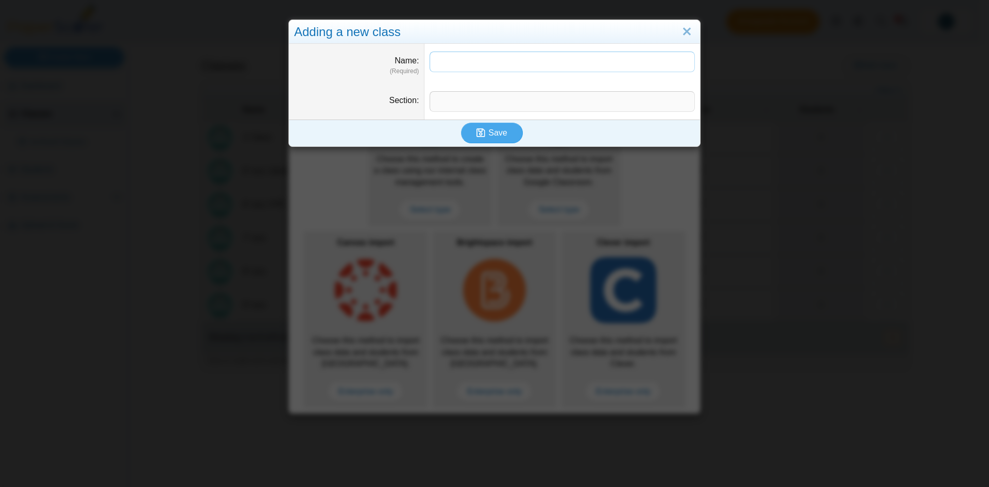
paste input "**"
click at [468, 63] on input "**" at bounding box center [561, 61] width 265 height 21
type input "********"
click at [474, 101] on input "Section" at bounding box center [561, 101] width 265 height 21
type input "**"
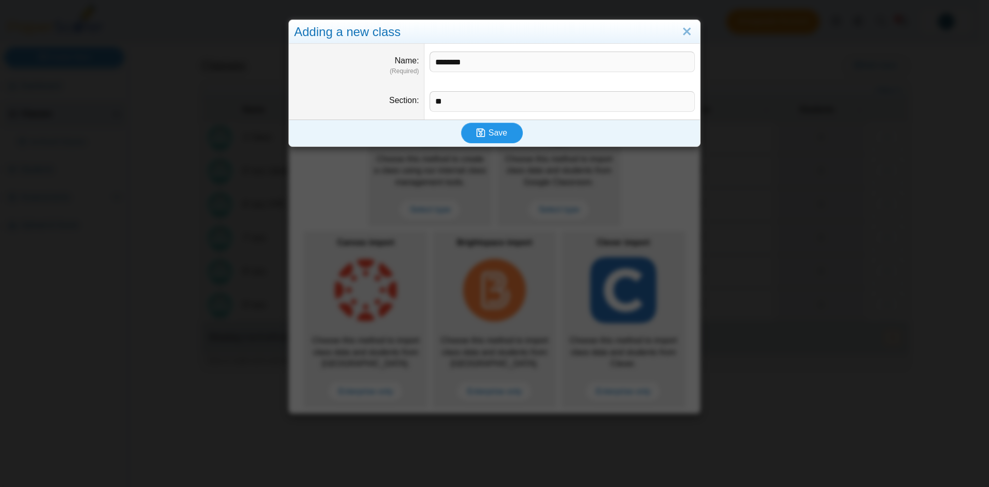
click at [482, 137] on icon "submit" at bounding box center [480, 133] width 9 height 10
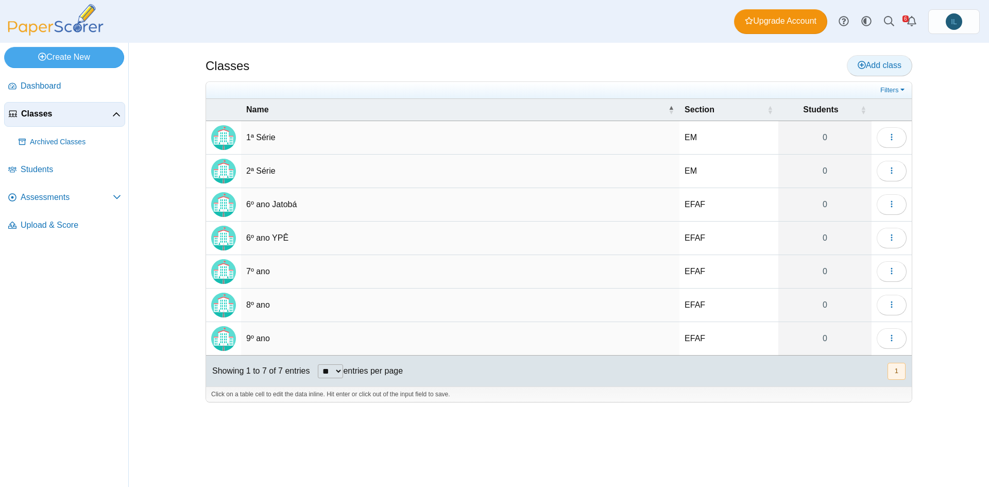
click at [875, 66] on span "Add class" at bounding box center [879, 65] width 44 height 9
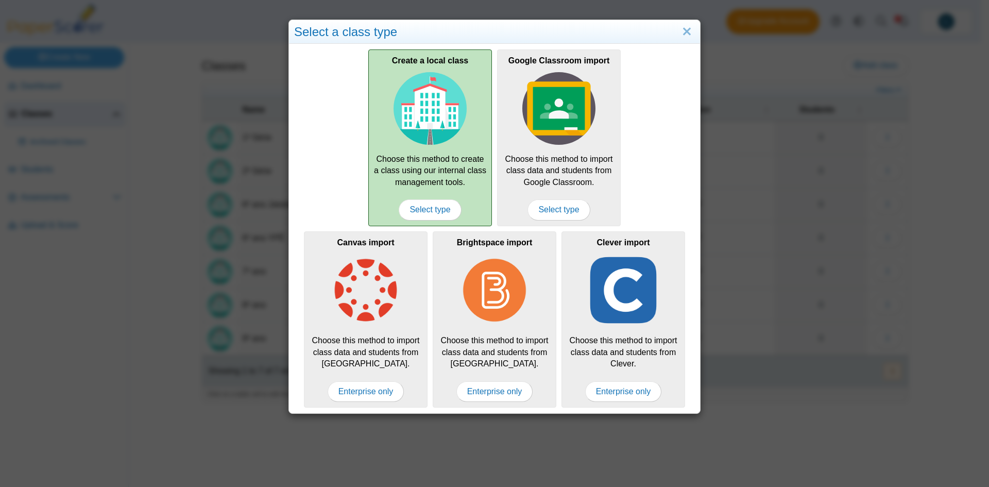
click at [417, 184] on div "Create a local class Choose this method to create a class using our internal cl…" at bounding box center [430, 137] width 124 height 176
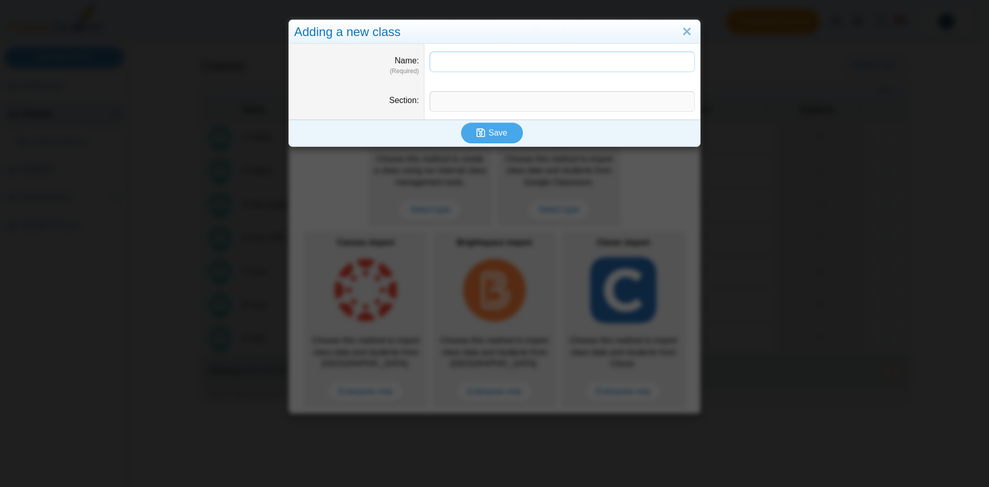
paste input "**"
type input "********"
type input "**"
click at [483, 140] on button "Save" at bounding box center [492, 133] width 62 height 21
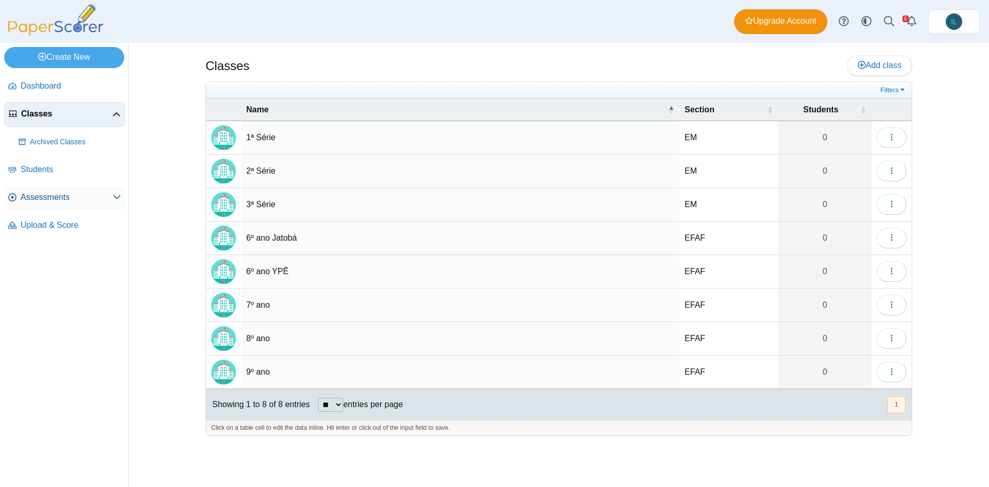
click at [64, 198] on span "Assessments" at bounding box center [67, 197] width 92 height 11
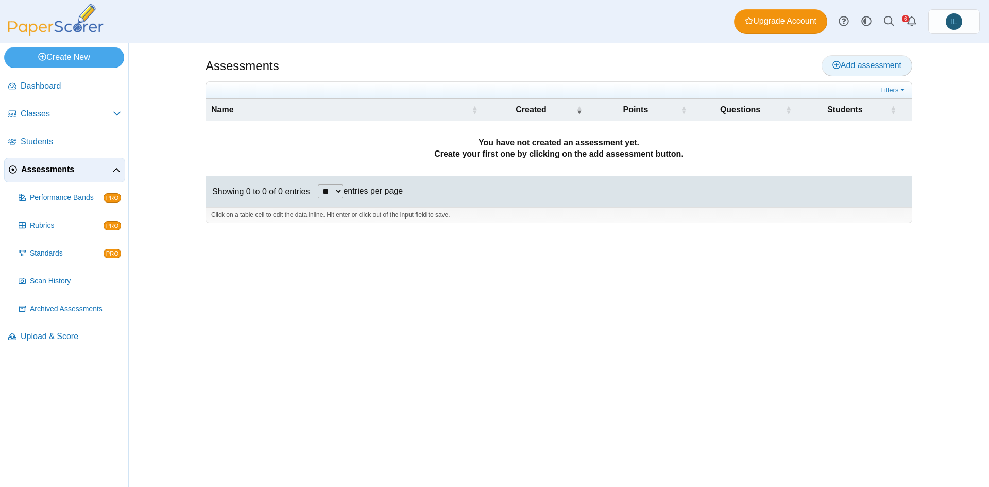
click at [854, 71] on link "Add assessment" at bounding box center [866, 65] width 91 height 21
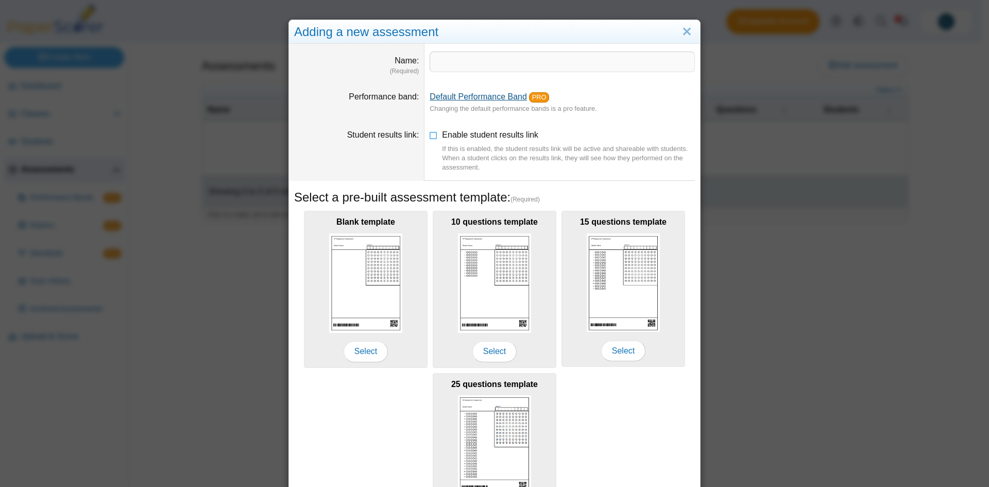
click at [489, 94] on link "Default Performance Band" at bounding box center [477, 96] width 97 height 9
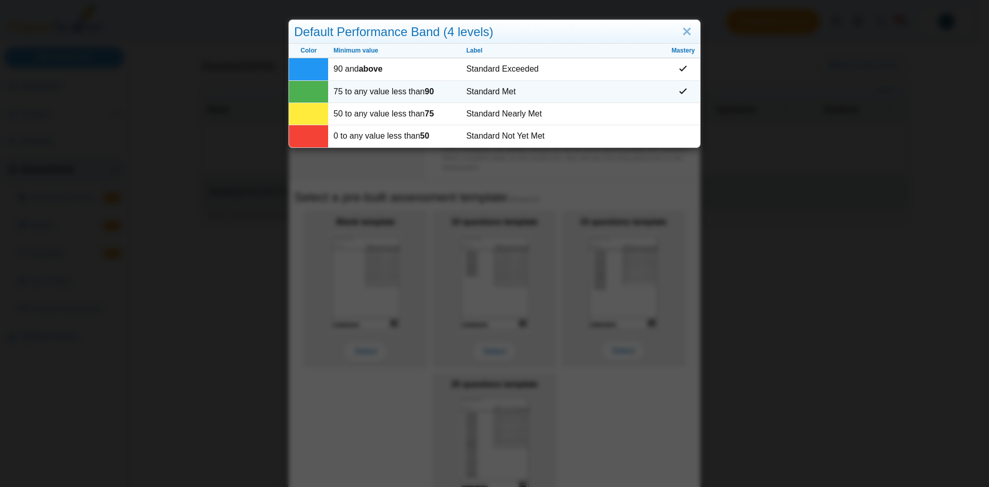
drag, startPoint x: 552, startPoint y: 94, endPoint x: 547, endPoint y: 88, distance: 7.7
click at [547, 88] on td "Standard Met" at bounding box center [563, 92] width 205 height 22
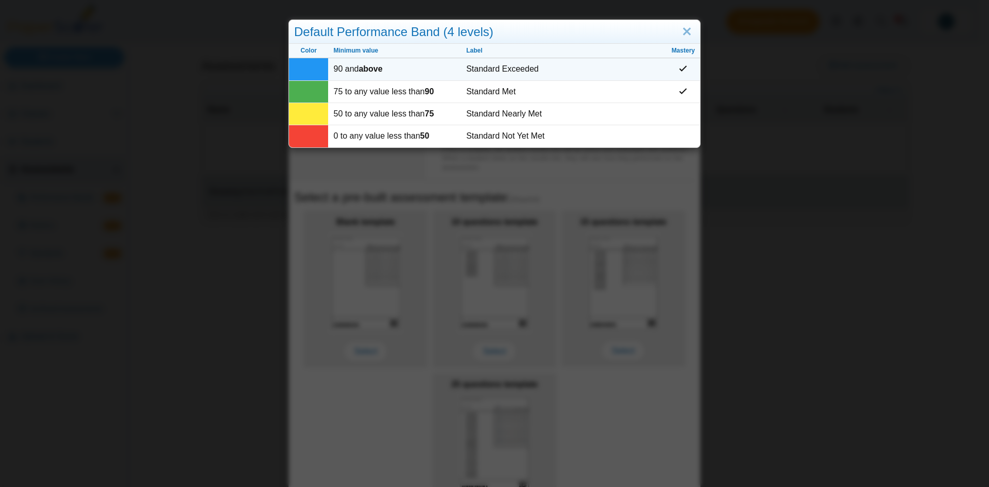
click at [300, 72] on td at bounding box center [308, 69] width 39 height 22
click at [676, 76] on td at bounding box center [682, 69] width 33 height 22
click at [681, 33] on link "Close" at bounding box center [687, 32] width 16 height 18
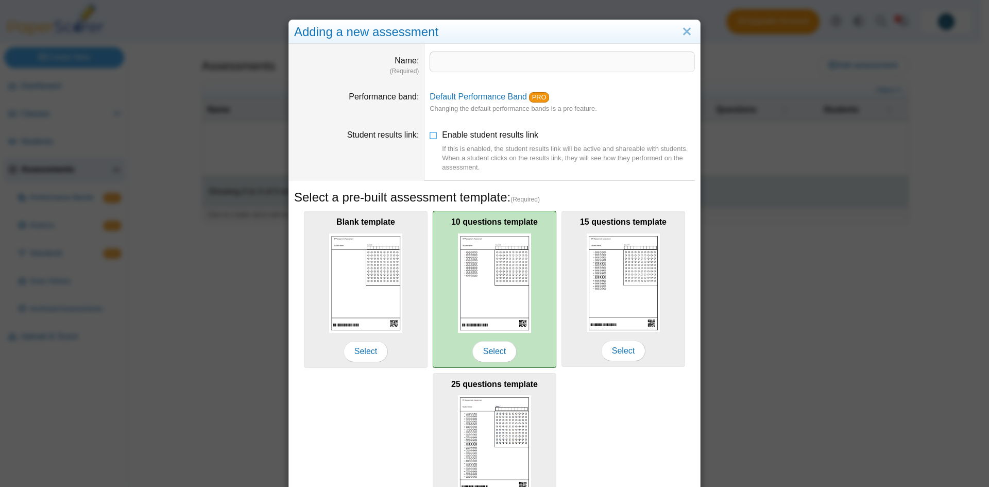
scroll to position [83, 0]
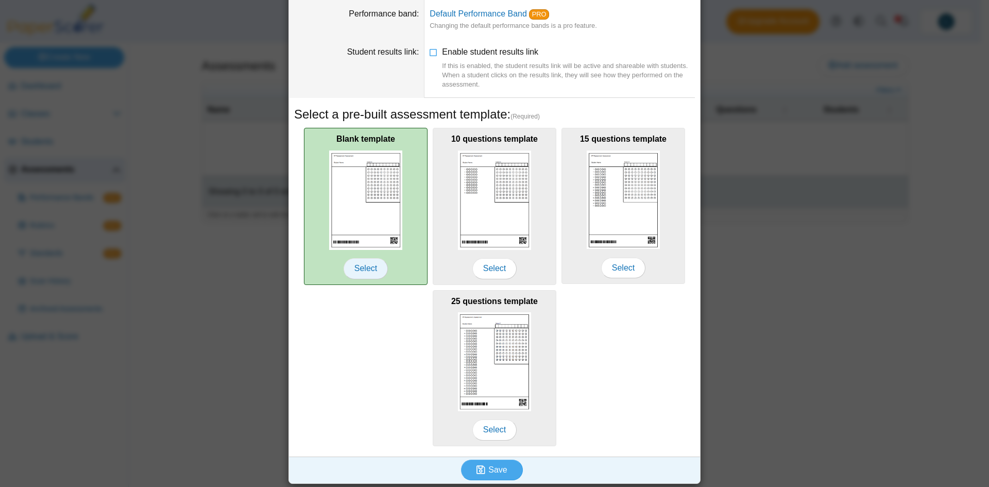
click at [368, 264] on span "Select" at bounding box center [365, 268] width 44 height 21
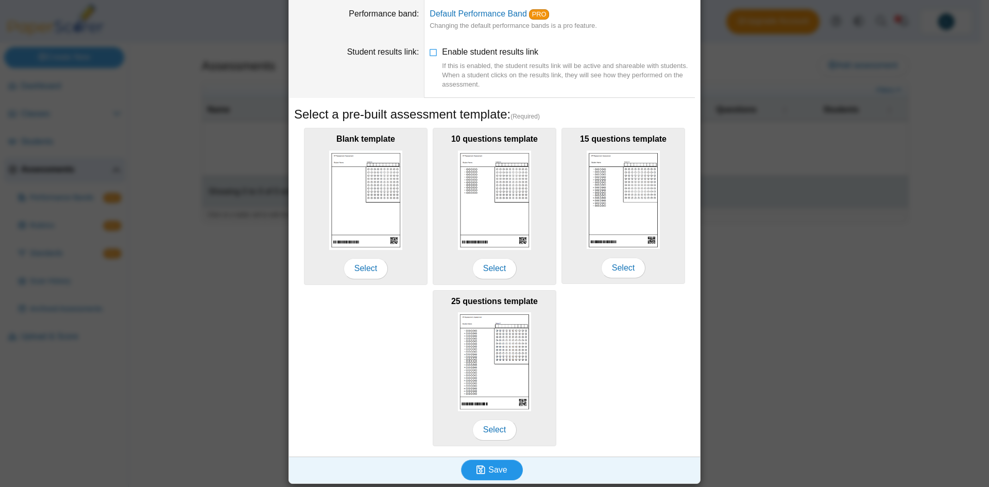
click at [480, 465] on use "submit" at bounding box center [480, 469] width 9 height 9
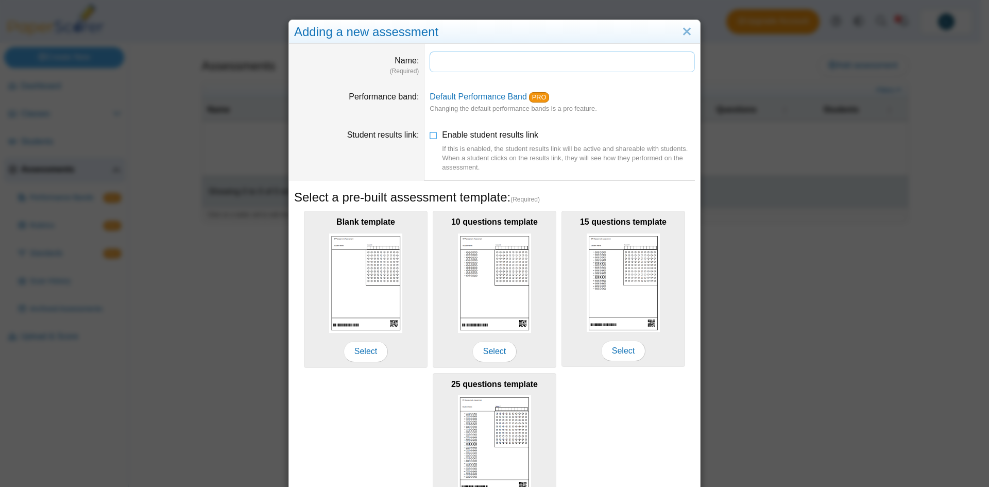
click at [460, 64] on input "Name" at bounding box center [561, 61] width 265 height 21
paste input "**"
drag, startPoint x: 547, startPoint y: 59, endPoint x: 481, endPoint y: 58, distance: 65.9
click at [481, 58] on input "**********" at bounding box center [561, 61] width 265 height 21
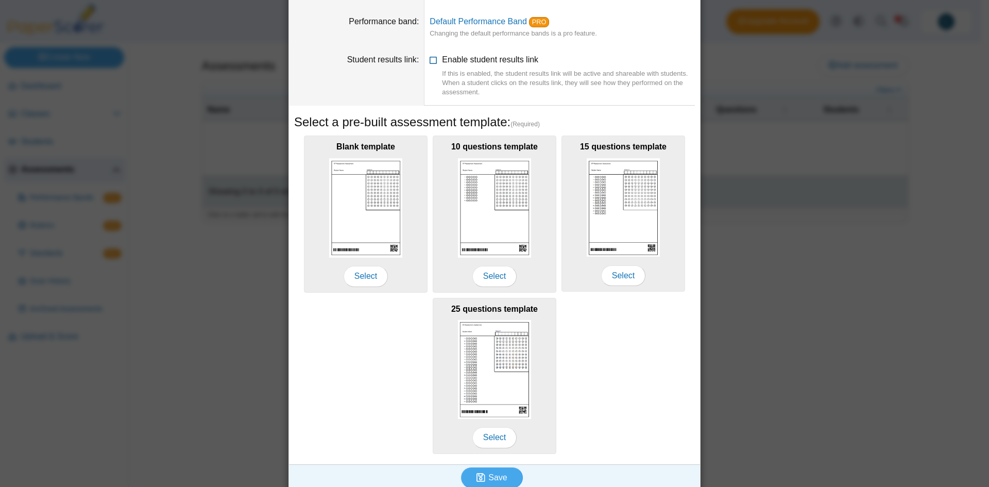
scroll to position [83, 0]
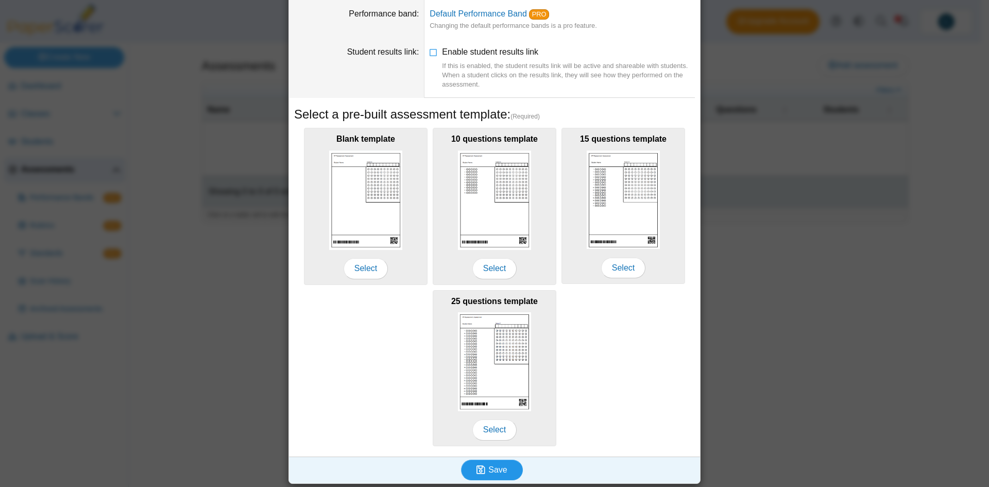
type input "**********"
click at [496, 465] on span "Save" at bounding box center [497, 469] width 19 height 9
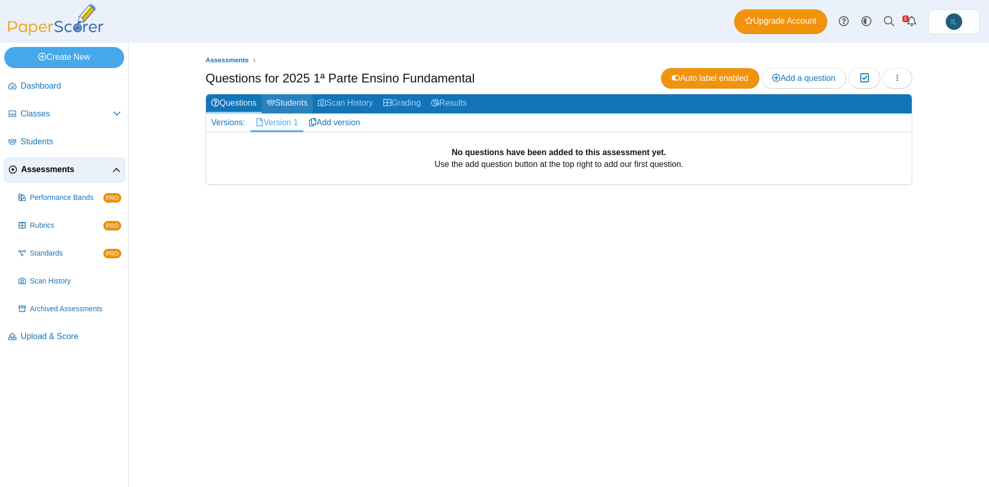
click at [290, 106] on link "Students" at bounding box center [287, 103] width 51 height 19
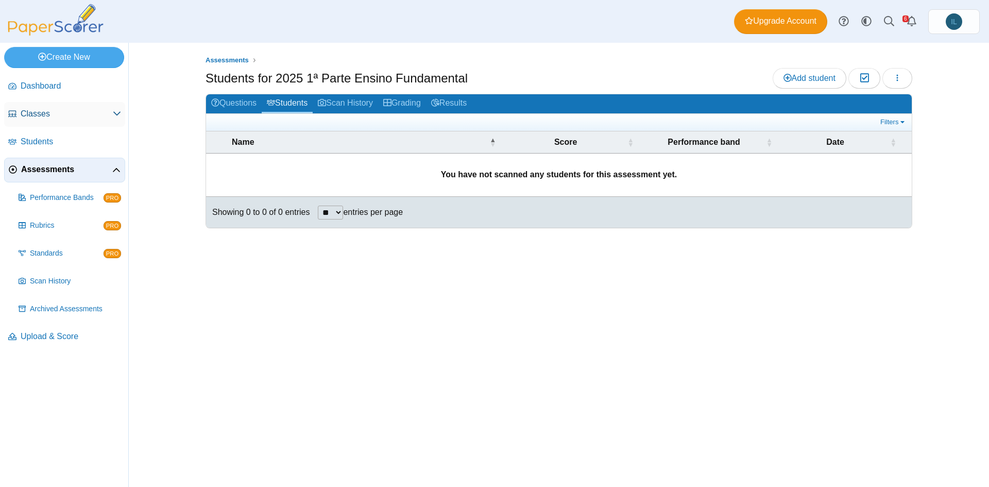
click at [77, 115] on span "Classes" at bounding box center [67, 113] width 92 height 11
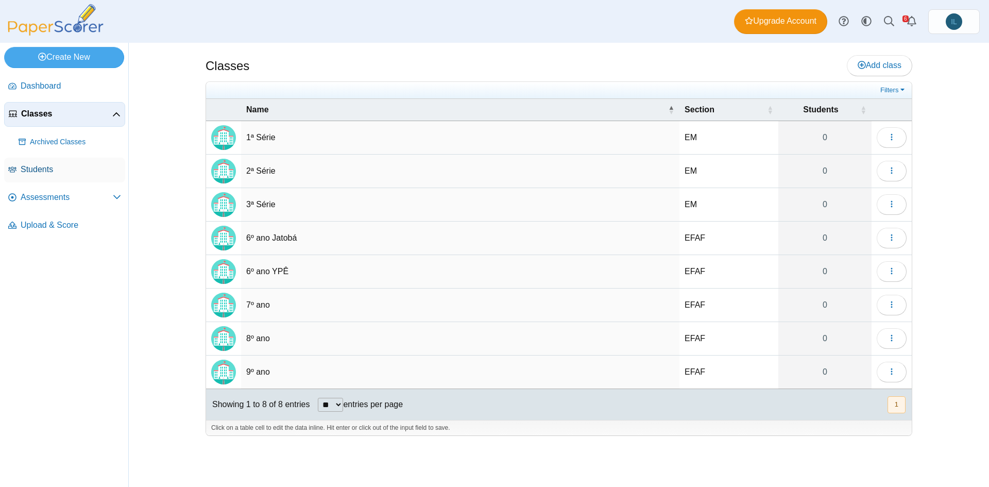
click at [99, 176] on link "Students" at bounding box center [64, 170] width 121 height 25
click at [43, 169] on span "Students" at bounding box center [71, 169] width 100 height 11
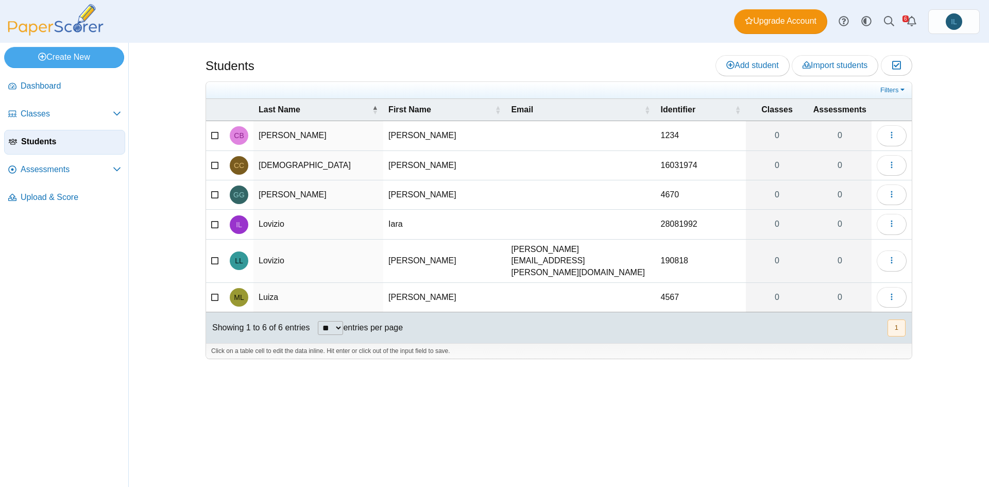
click at [219, 133] on icon at bounding box center [215, 134] width 8 height 7
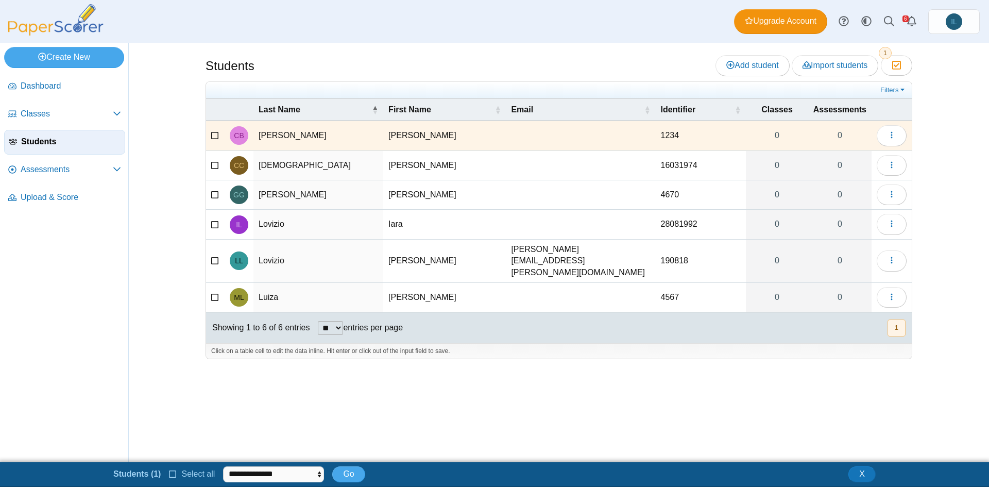
click at [216, 160] on label at bounding box center [215, 165] width 8 height 11
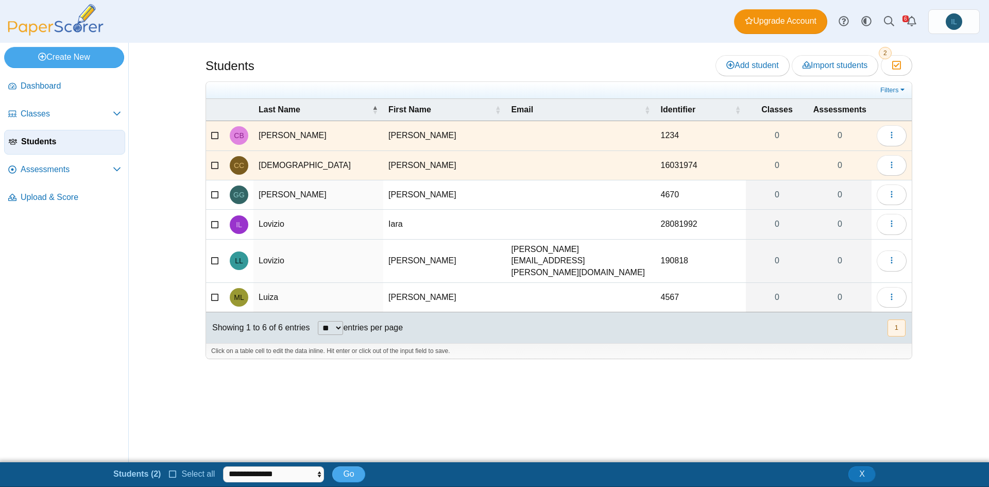
click at [214, 189] on label at bounding box center [215, 194] width 8 height 11
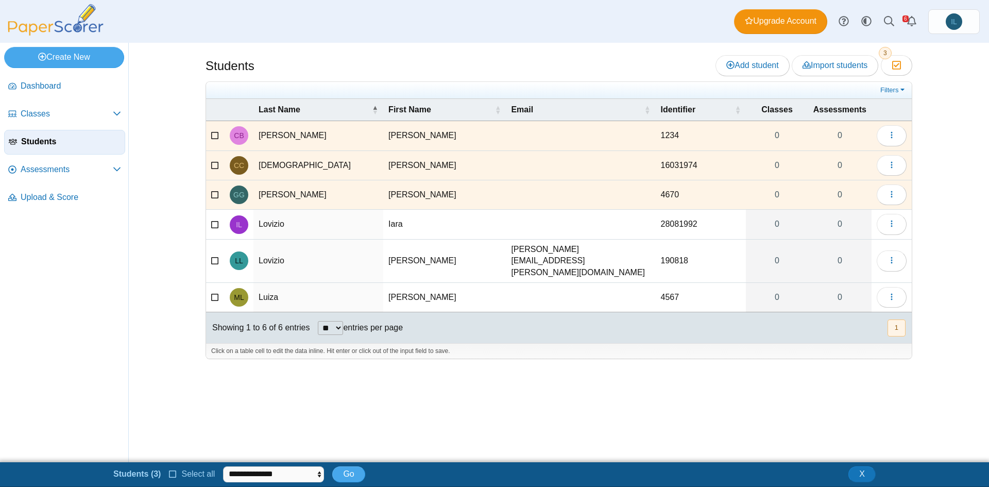
click at [213, 225] on icon at bounding box center [215, 222] width 8 height 7
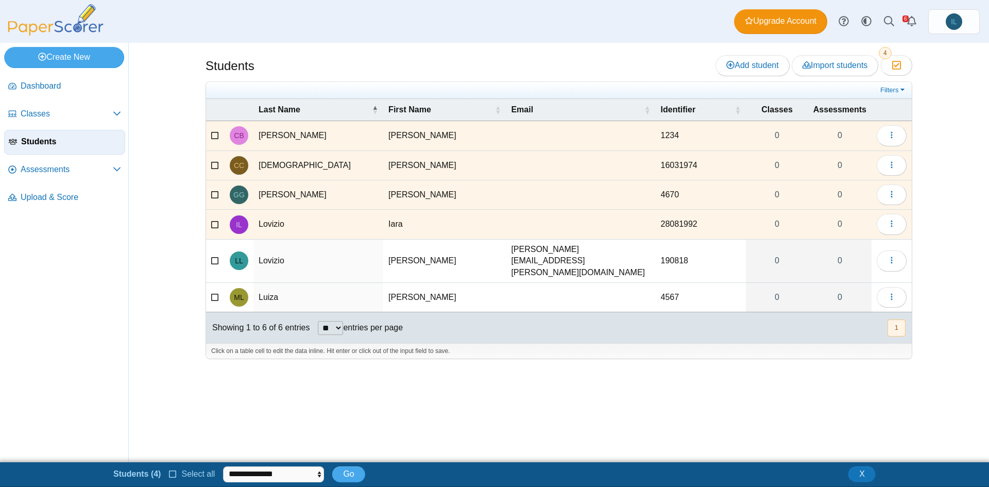
click at [214, 256] on icon at bounding box center [215, 259] width 8 height 7
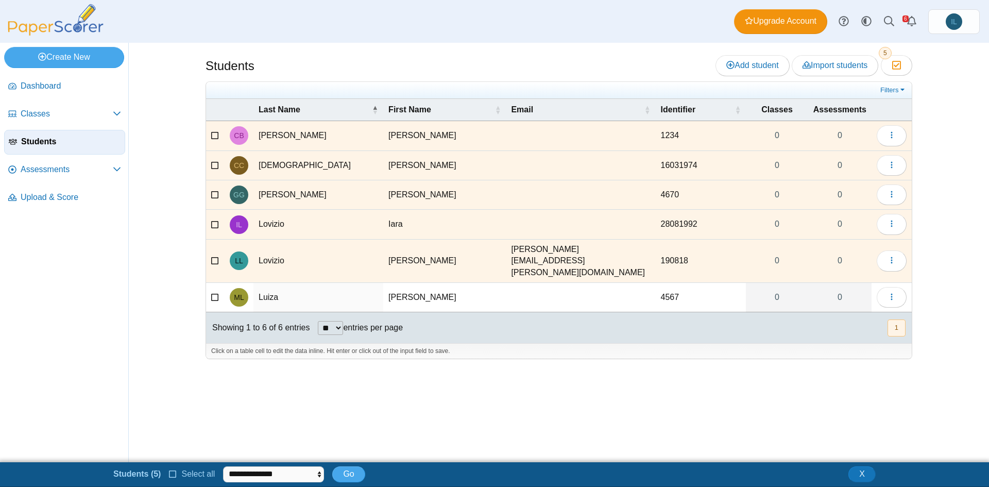
click at [213, 292] on icon at bounding box center [215, 295] width 8 height 7
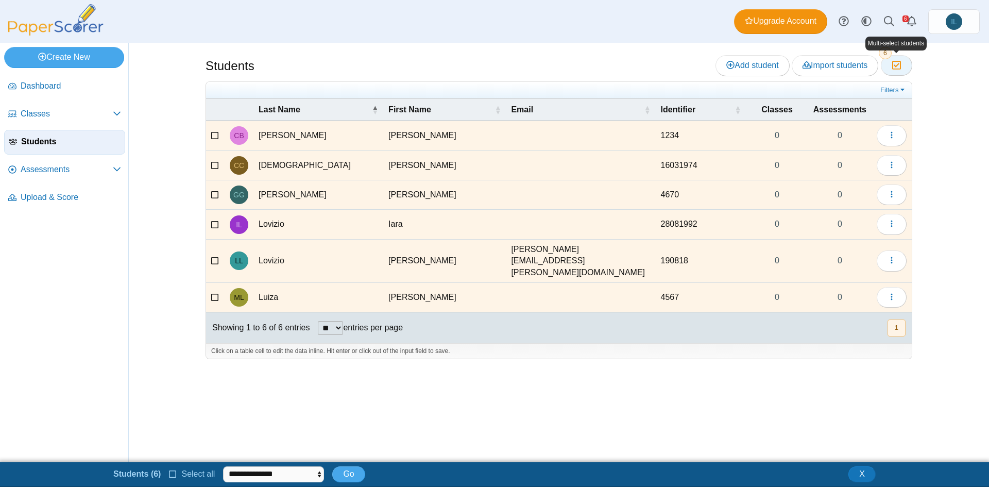
click at [900, 68] on icon "button" at bounding box center [896, 65] width 10 height 9
click at [887, 134] on button "button" at bounding box center [891, 135] width 30 height 21
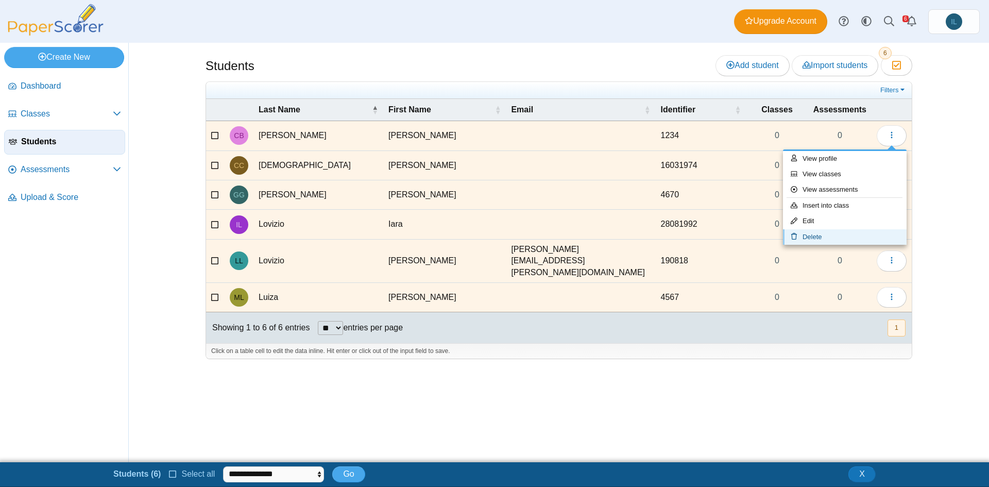
click at [848, 236] on link "Delete" at bounding box center [845, 236] width 124 height 15
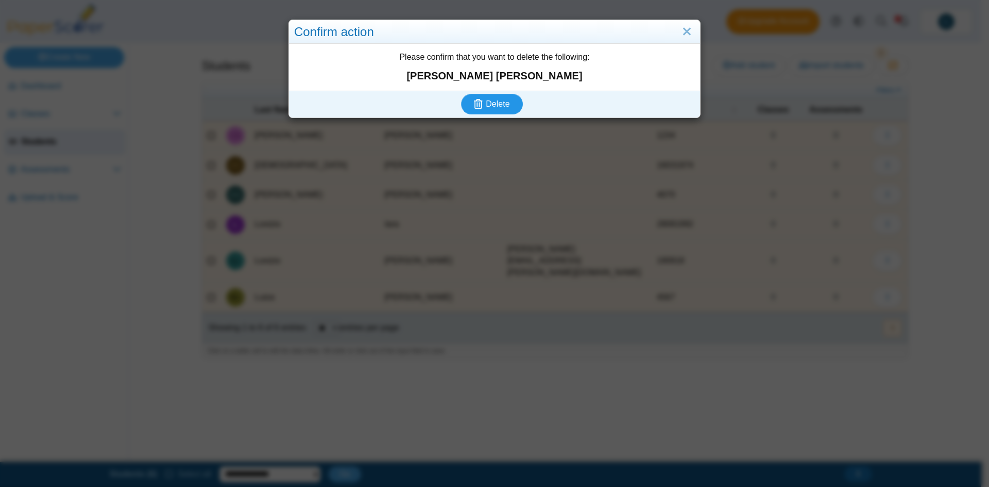
click at [507, 101] on button "Delete" at bounding box center [492, 104] width 62 height 21
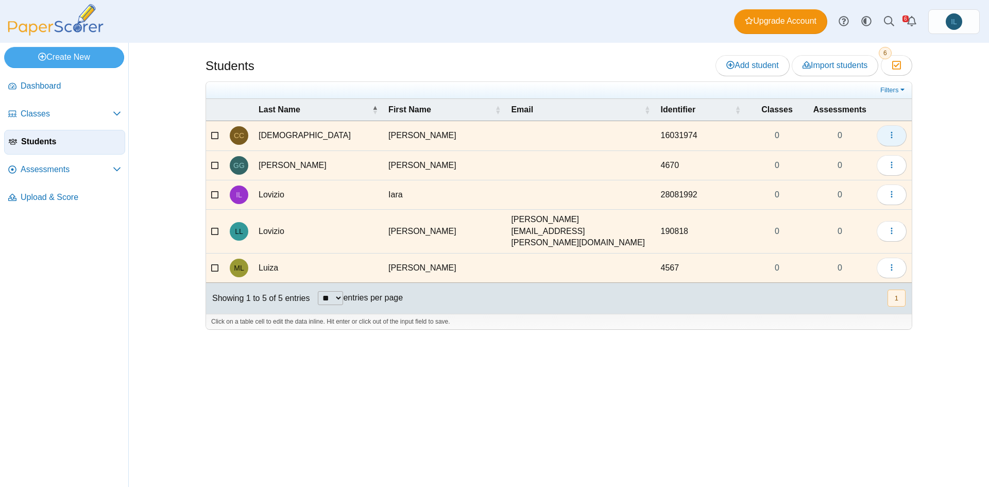
click at [901, 136] on button "button" at bounding box center [891, 135] width 30 height 21
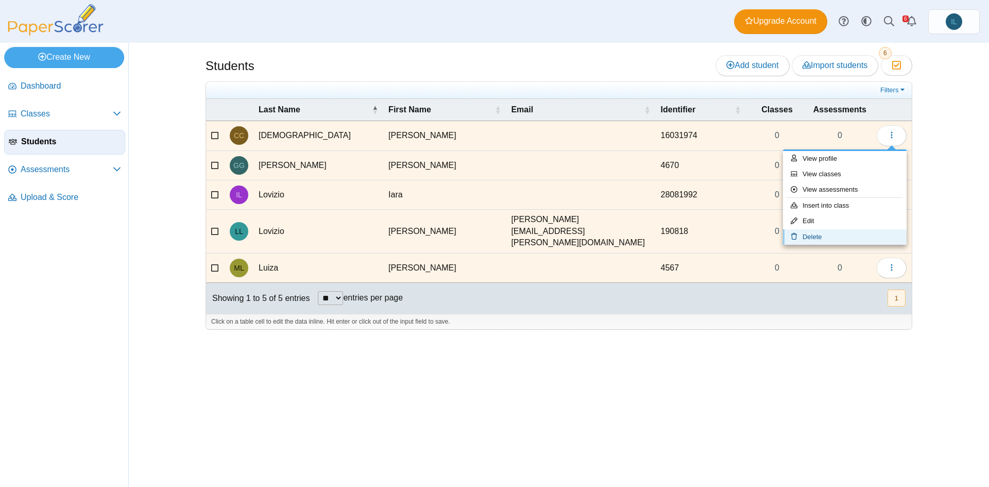
click at [870, 229] on link "Delete" at bounding box center [845, 236] width 124 height 15
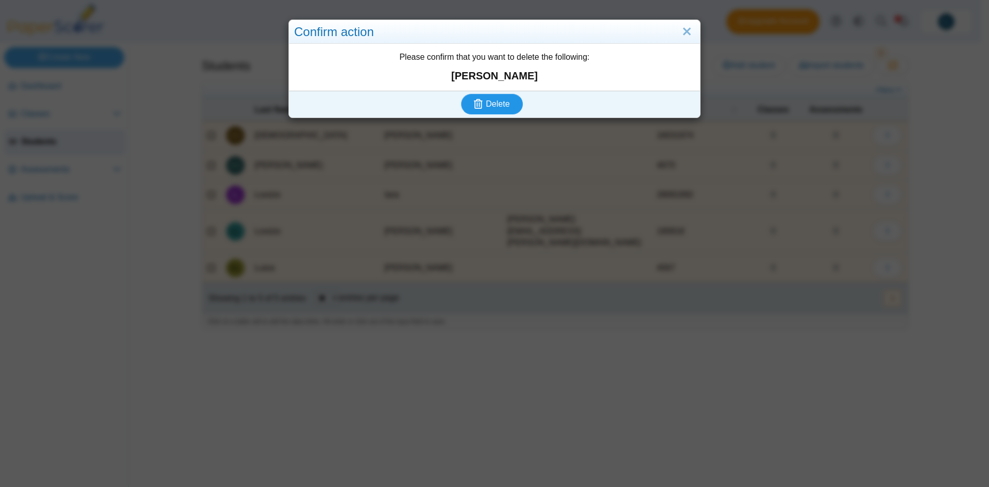
click at [499, 108] on span "Delete" at bounding box center [498, 103] width 24 height 9
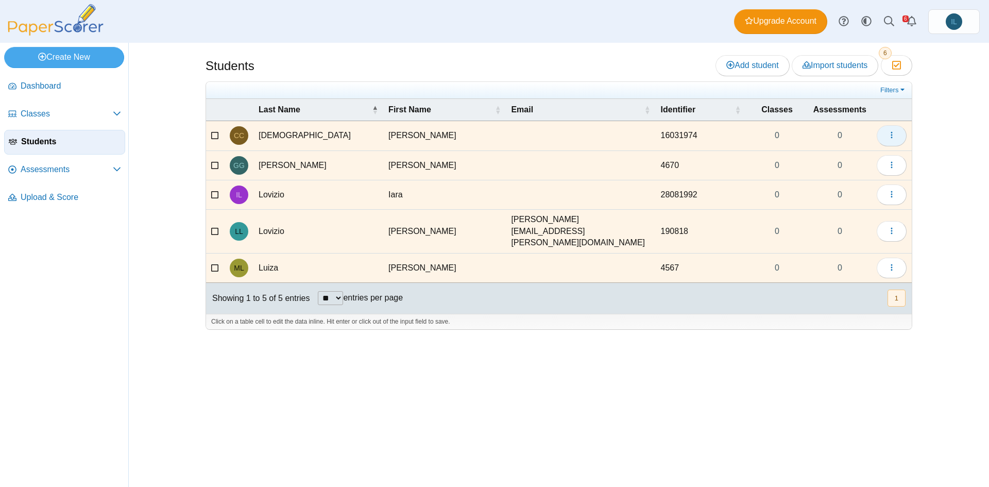
click at [899, 137] on button "button" at bounding box center [891, 135] width 30 height 21
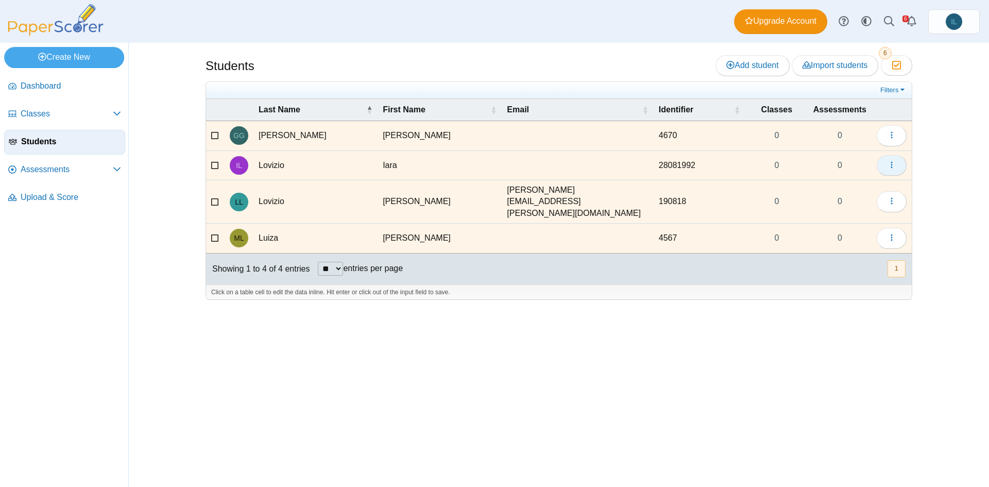
click at [887, 155] on button "button" at bounding box center [891, 165] width 30 height 21
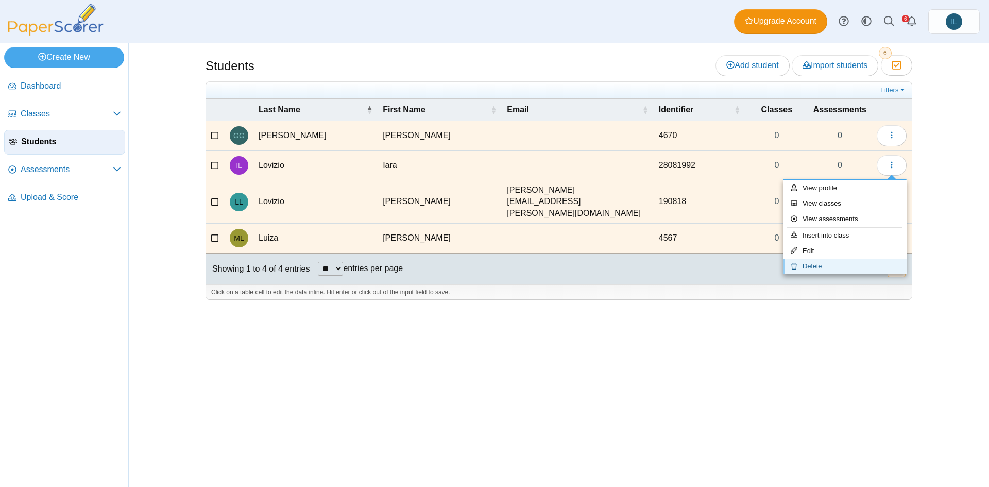
click at [839, 262] on link "Delete" at bounding box center [845, 265] width 124 height 15
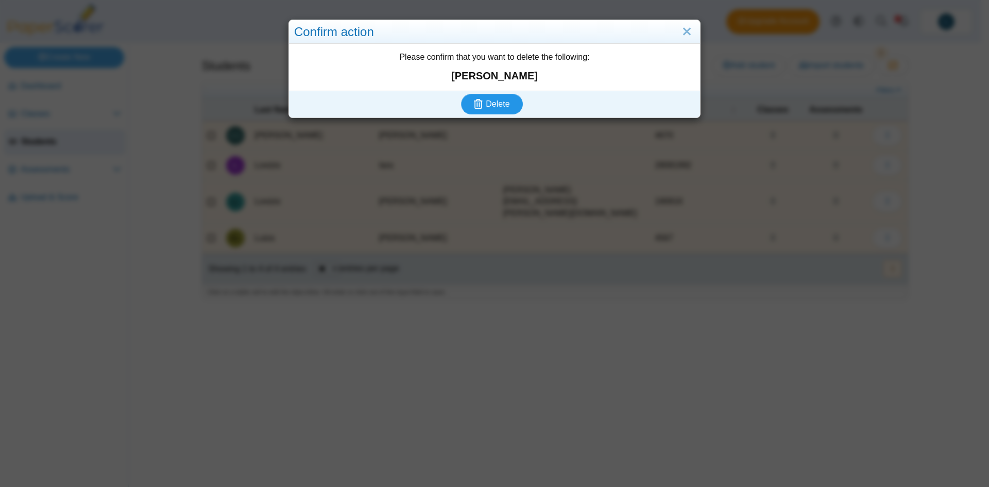
click at [500, 111] on button "Delete" at bounding box center [492, 104] width 62 height 21
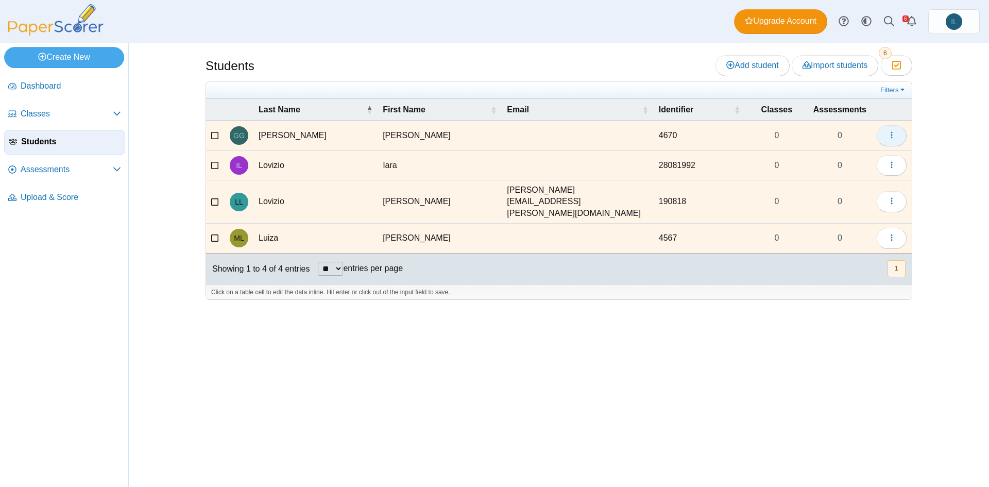
click at [894, 127] on button "button" at bounding box center [891, 135] width 30 height 21
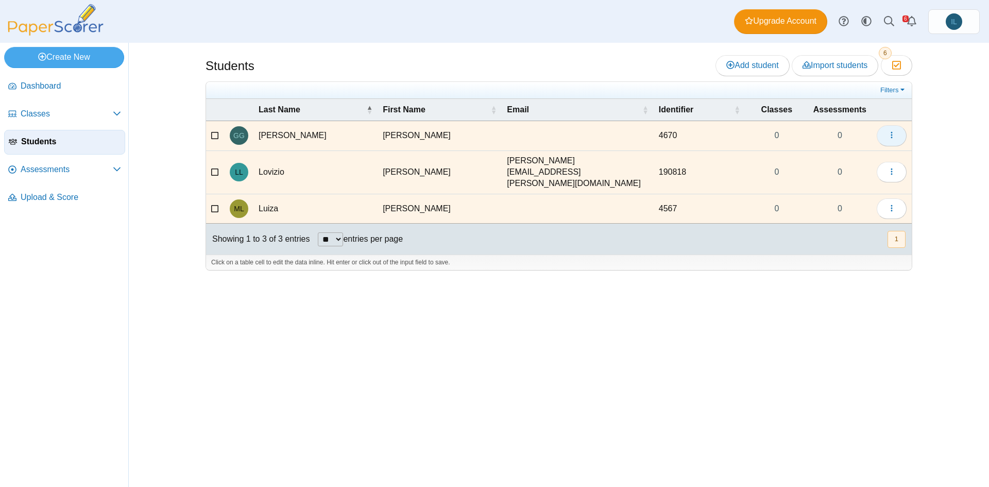
click at [890, 139] on icon "button" at bounding box center [891, 135] width 8 height 8
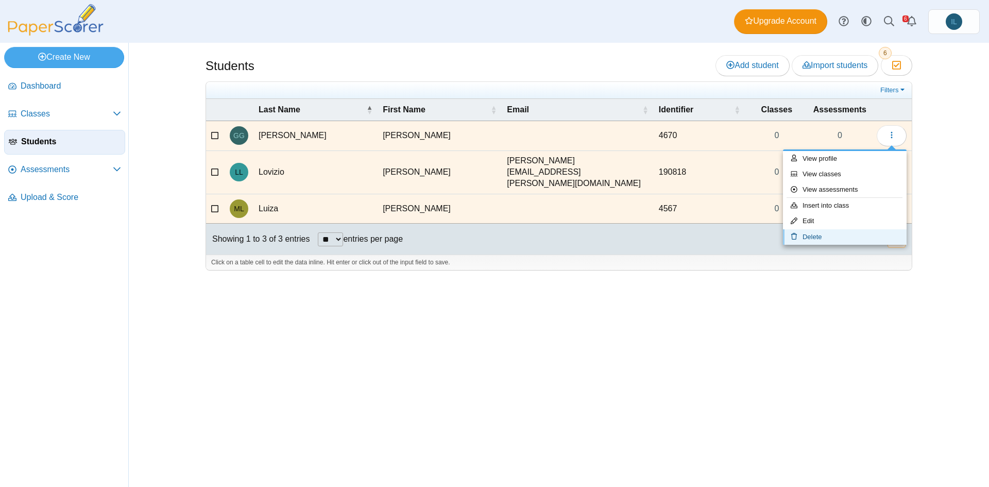
click at [863, 240] on link "Delete" at bounding box center [845, 236] width 124 height 15
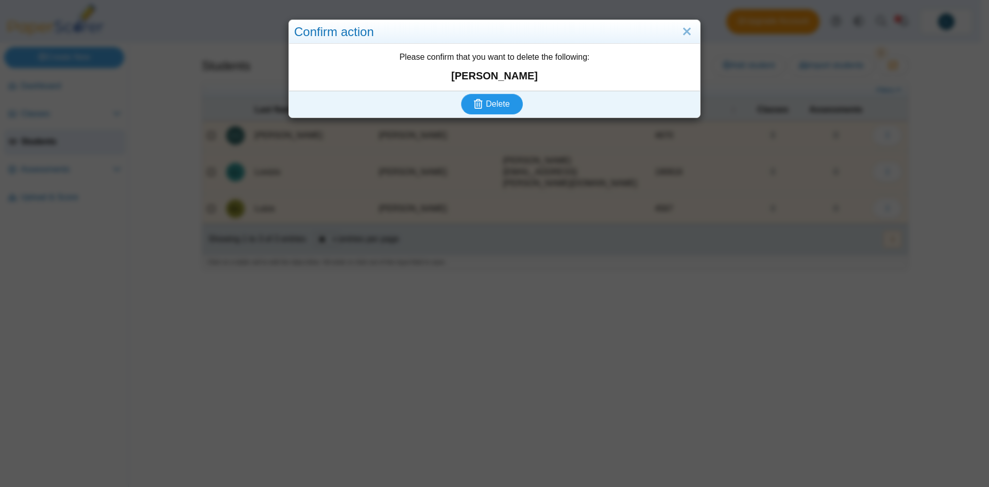
click at [495, 99] on span "Delete" at bounding box center [498, 103] width 24 height 9
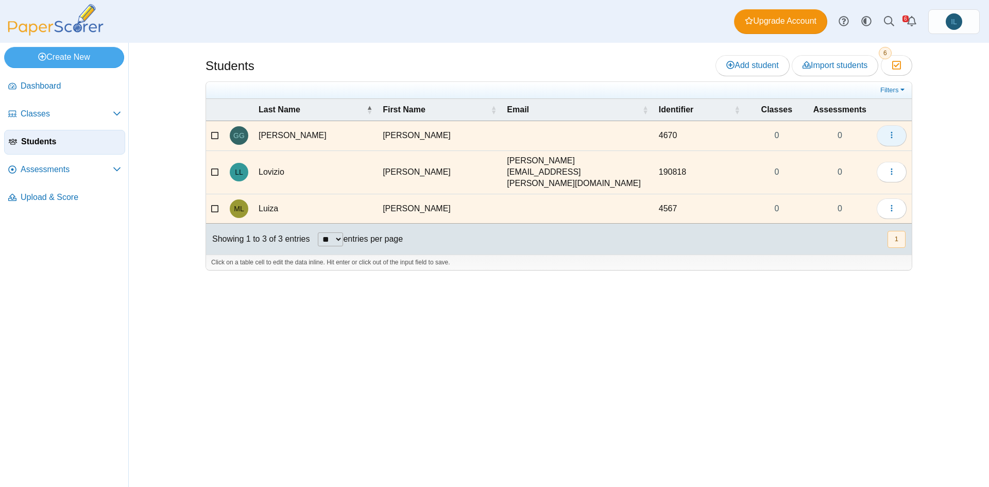
click at [894, 136] on icon "button" at bounding box center [891, 135] width 8 height 8
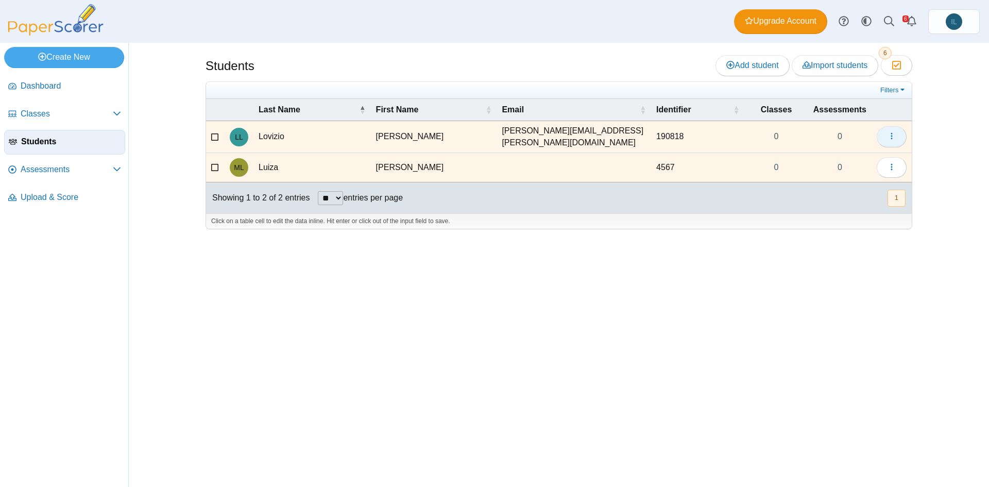
click at [893, 135] on icon "button" at bounding box center [891, 136] width 8 height 8
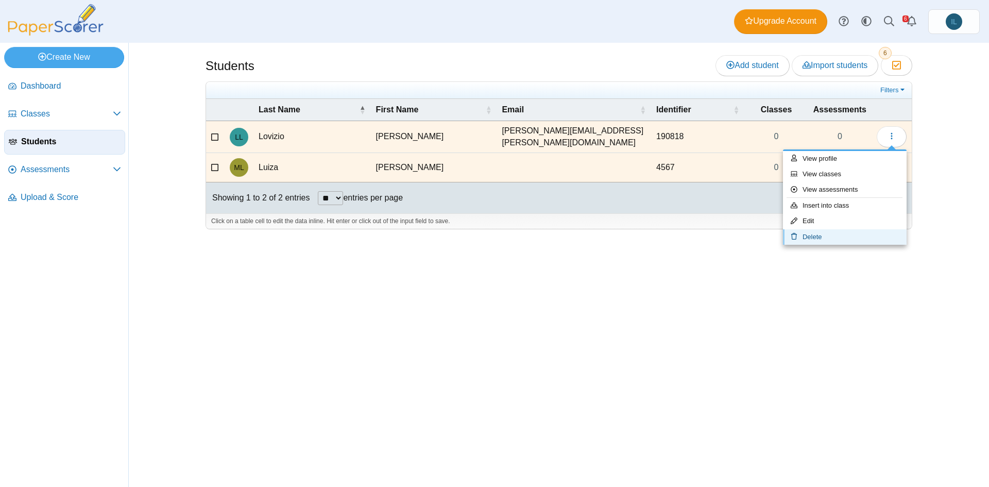
click at [855, 231] on link "Delete" at bounding box center [845, 236] width 124 height 15
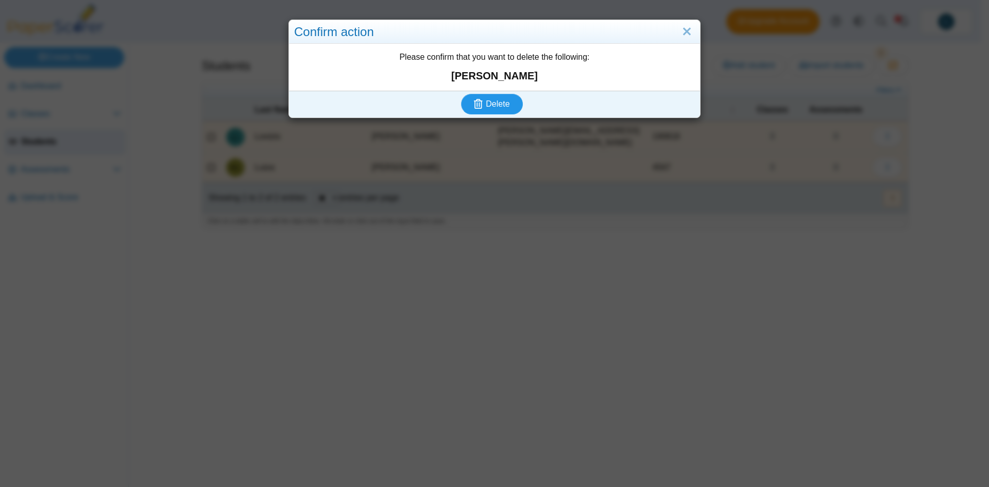
click at [512, 110] on button "Delete" at bounding box center [492, 104] width 62 height 21
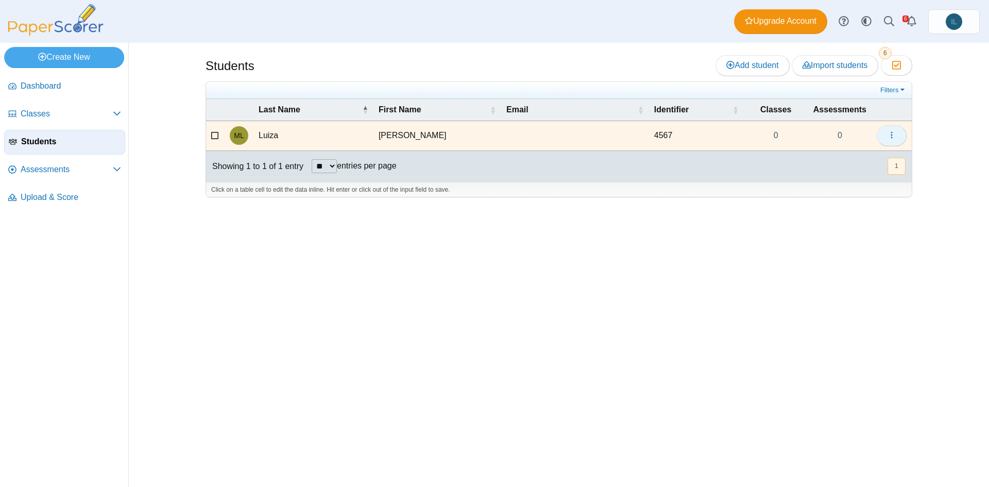
click at [898, 136] on button "button" at bounding box center [891, 135] width 30 height 21
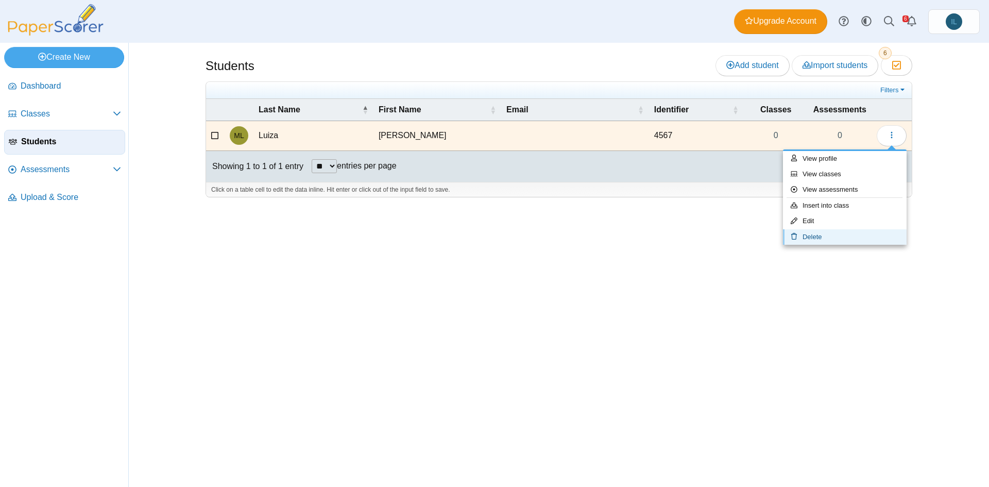
click at [860, 243] on link "Delete" at bounding box center [845, 236] width 124 height 15
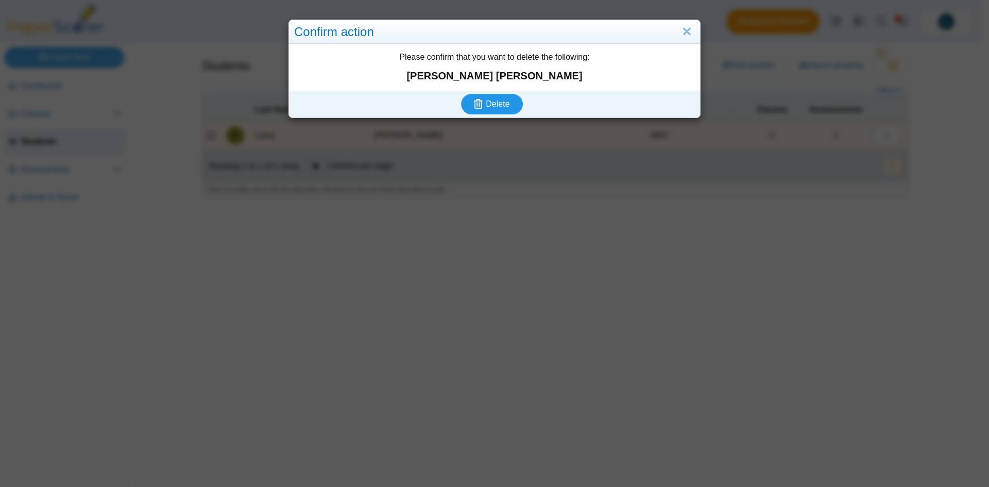
click at [478, 105] on use "submit" at bounding box center [478, 104] width 9 height 10
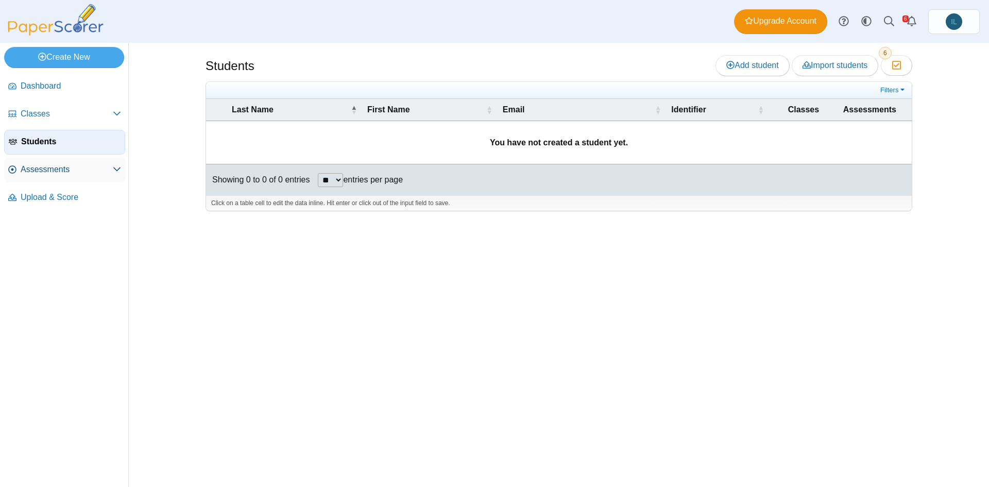
click at [112, 170] on span "Assessments" at bounding box center [67, 169] width 92 height 11
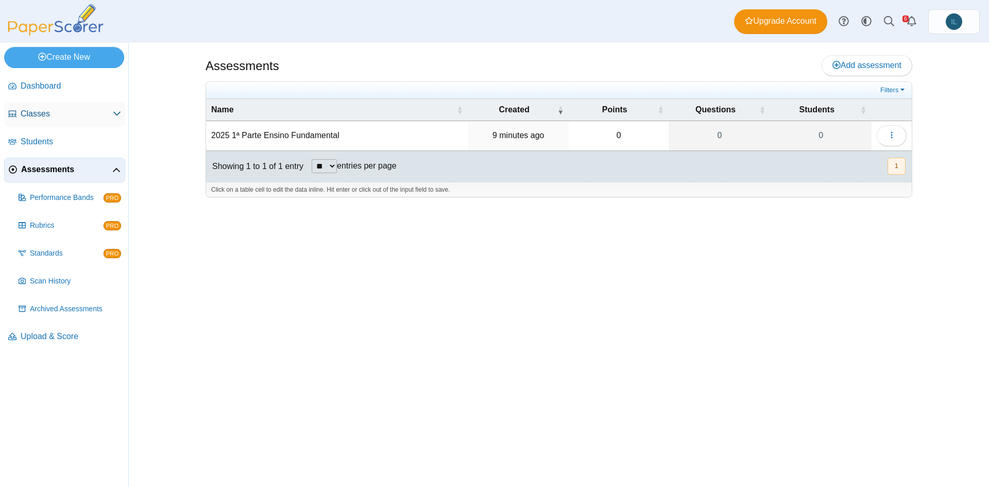
click at [108, 113] on span "Classes" at bounding box center [67, 113] width 92 height 11
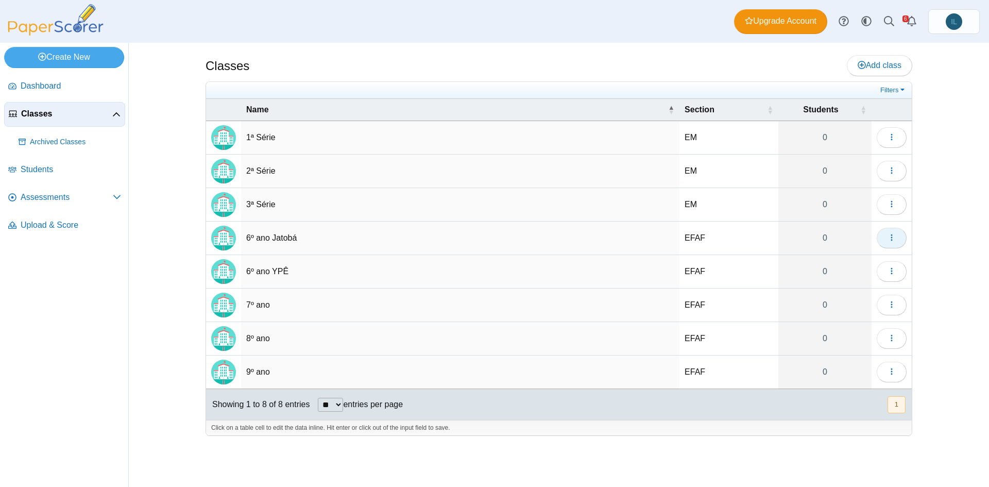
click at [891, 238] on icon "button" at bounding box center [891, 237] width 8 height 8
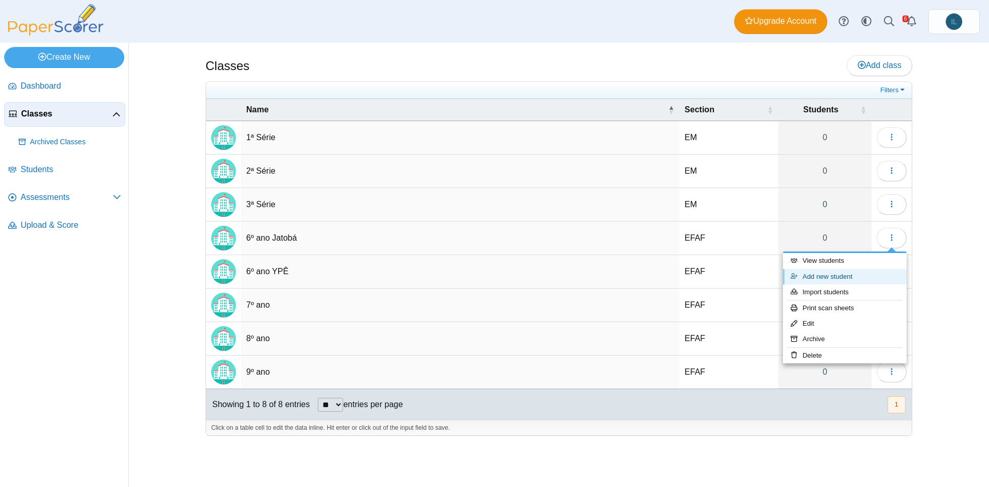
click at [853, 274] on link "Add new student" at bounding box center [845, 276] width 124 height 15
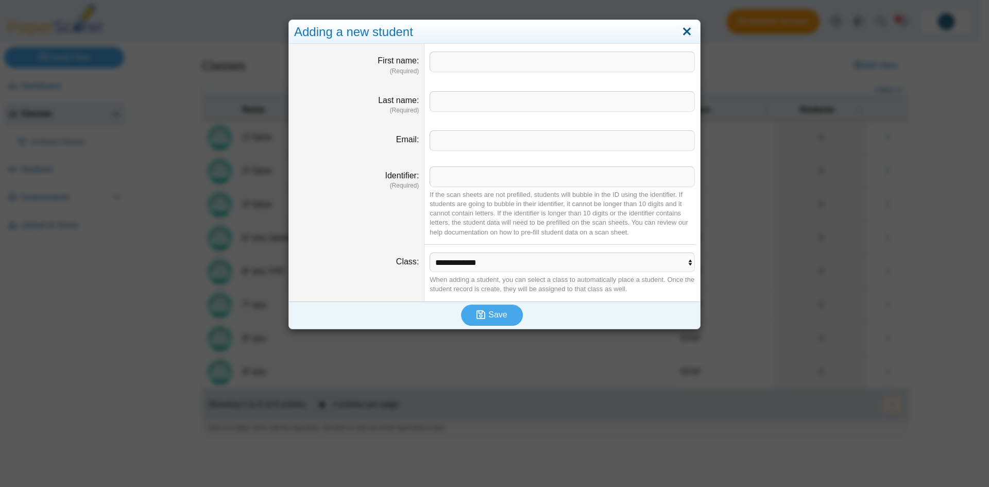
click at [685, 32] on link "Close" at bounding box center [687, 32] width 16 height 18
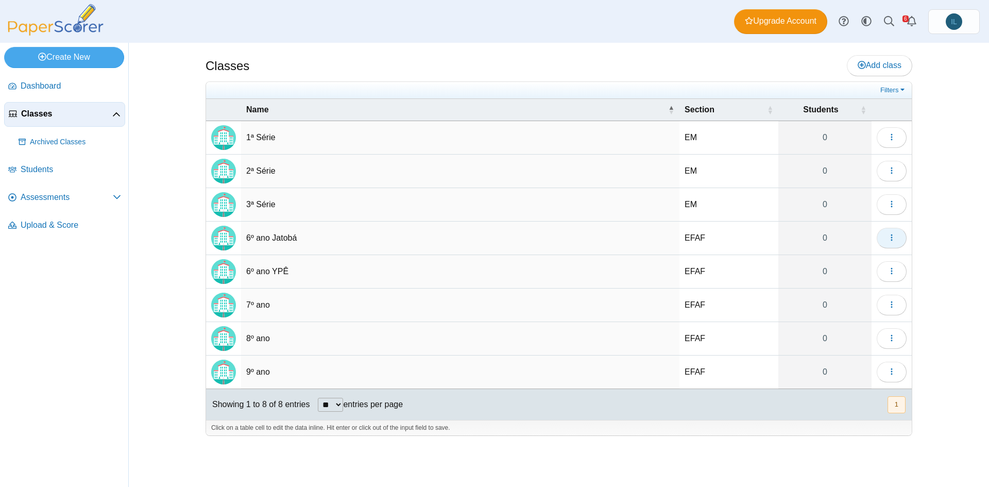
click at [895, 235] on button "button" at bounding box center [891, 238] width 30 height 21
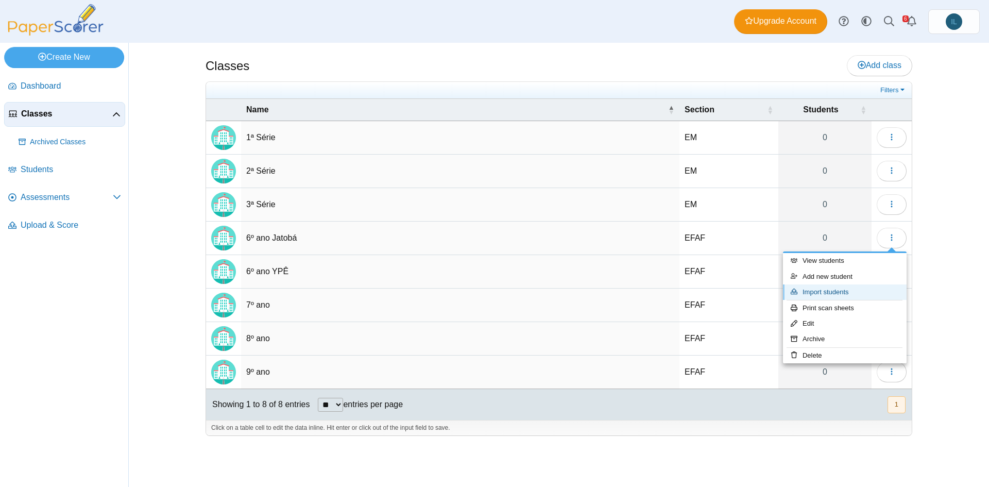
click at [837, 293] on link "Import students" at bounding box center [845, 291] width 124 height 15
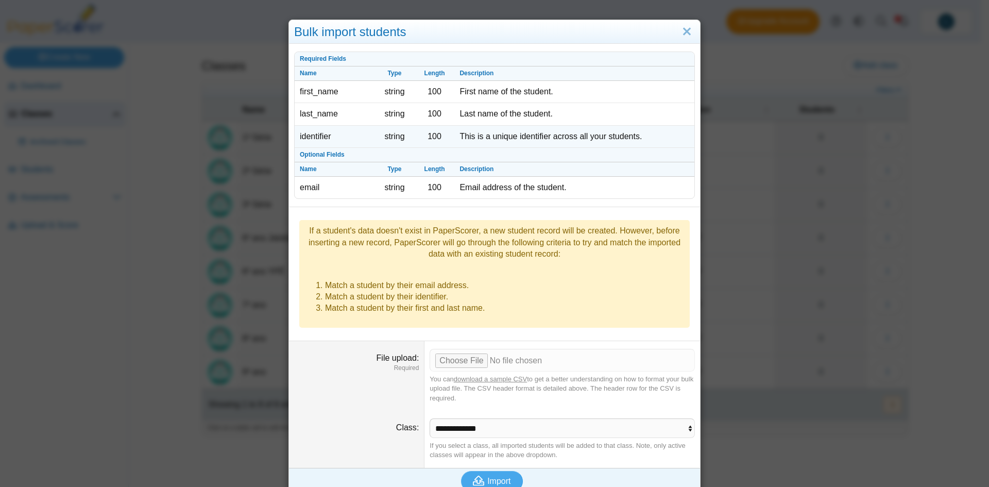
click at [595, 133] on td "This is a unique identifier across all your students." at bounding box center [574, 137] width 240 height 22
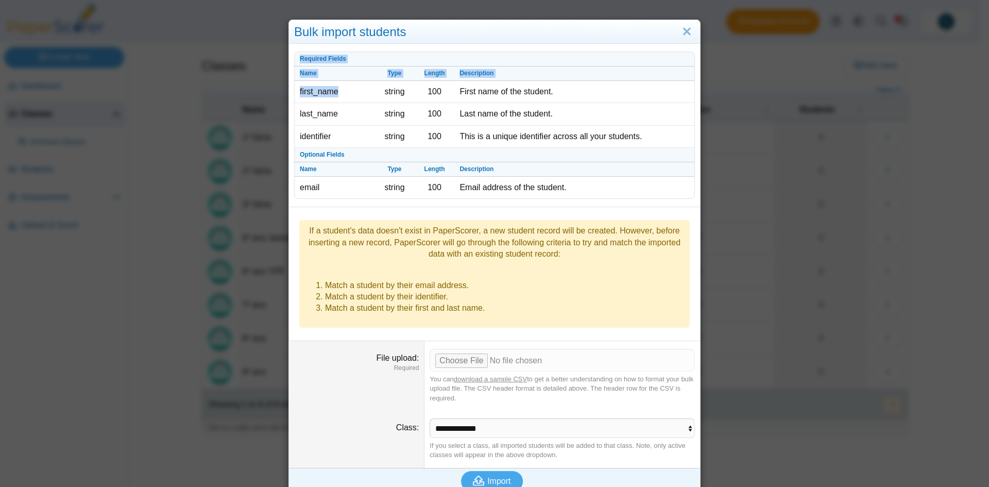
drag, startPoint x: 338, startPoint y: 95, endPoint x: 286, endPoint y: 94, distance: 52.0
click at [289, 94] on dd "Required Fields Name Type Length Description first_name string 100 First name o…" at bounding box center [494, 127] width 411 height 159
click at [318, 92] on td "first_name" at bounding box center [335, 92] width 80 height 22
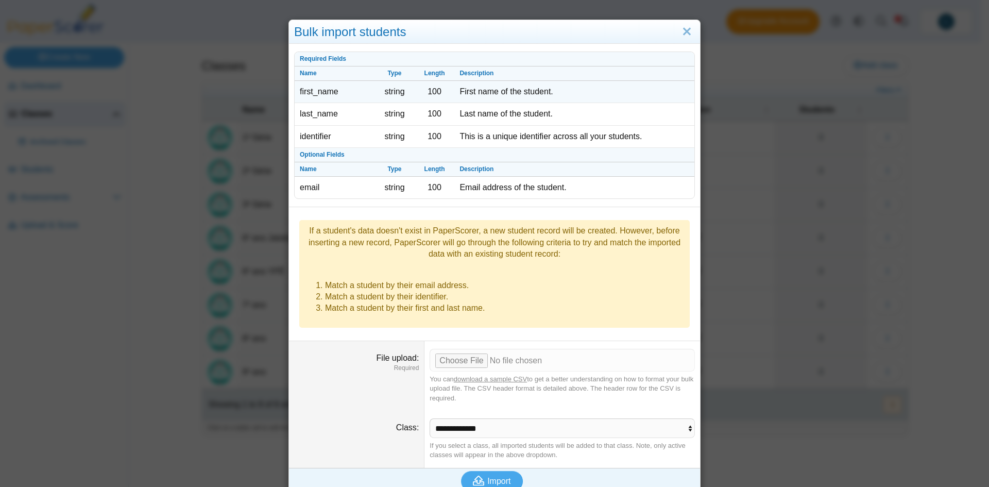
click at [390, 94] on td "string" at bounding box center [394, 92] width 40 height 22
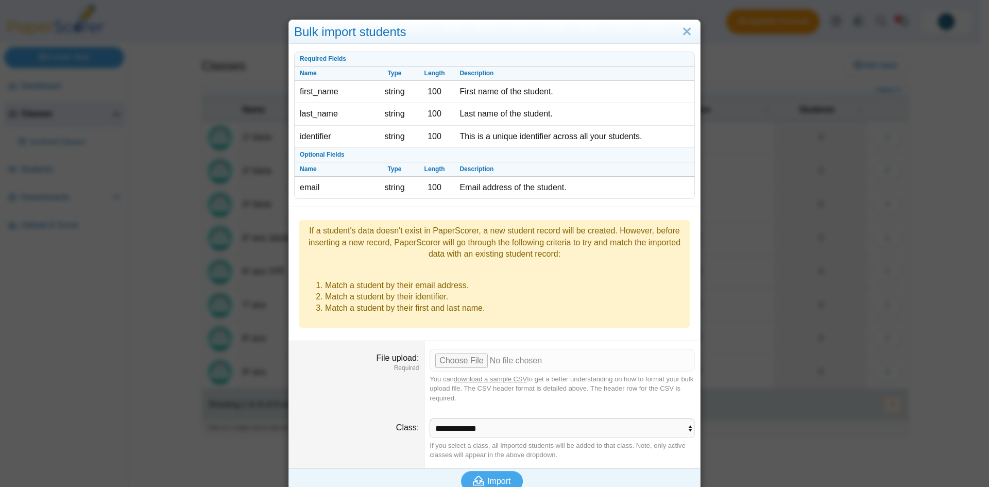
click at [473, 238] on div "If a student's data doesn't exist in PaperScorer, a new student record will be …" at bounding box center [494, 242] width 380 height 34
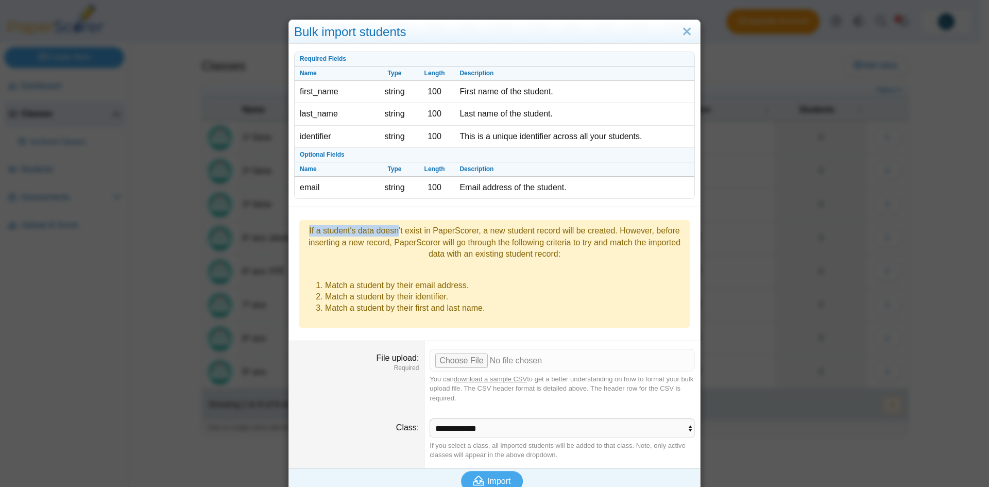
click at [473, 238] on div "If a student's data doesn't exist in PaperScorer, a new student record will be …" at bounding box center [494, 242] width 380 height 34
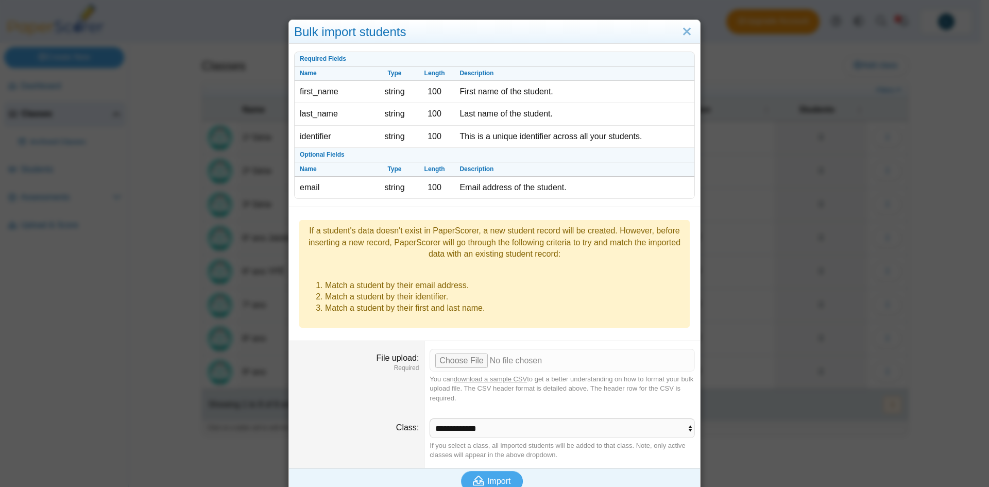
click at [406, 280] on li "Match a student by their email address." at bounding box center [504, 285] width 359 height 11
click at [407, 291] on li "Match a student by their identifier." at bounding box center [504, 296] width 359 height 11
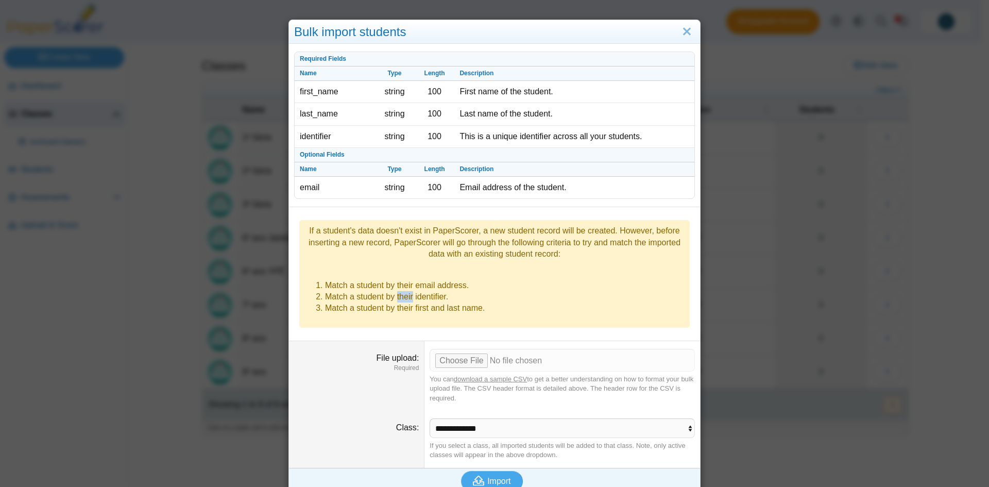
click at [407, 291] on li "Match a student by their identifier." at bounding box center [504, 296] width 359 height 11
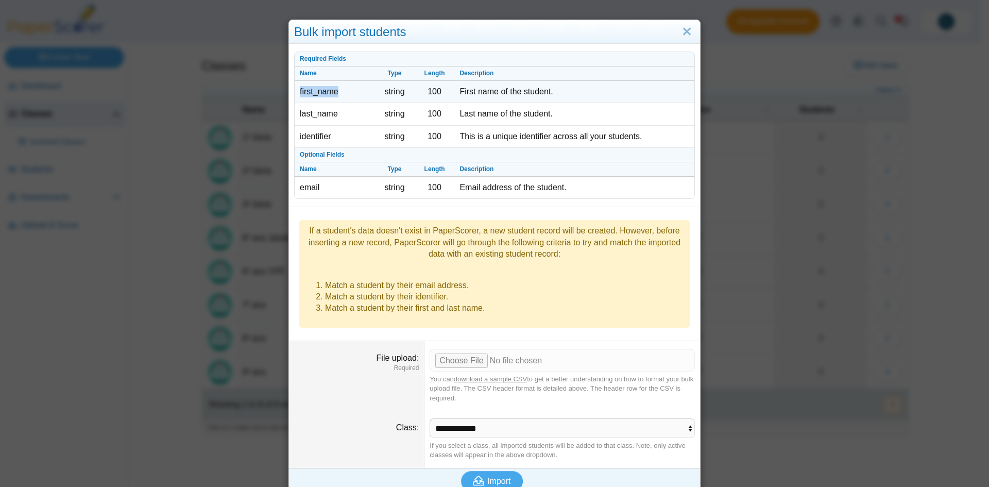
drag, startPoint x: 337, startPoint y: 91, endPoint x: 292, endPoint y: 92, distance: 44.8
click at [295, 92] on td "first_name" at bounding box center [335, 92] width 80 height 22
drag, startPoint x: 298, startPoint y: 73, endPoint x: 499, endPoint y: 81, distance: 202.0
click at [499, 81] on tbody "Required Fields Name Type Length Description first_name string 100 First name o…" at bounding box center [495, 125] width 400 height 146
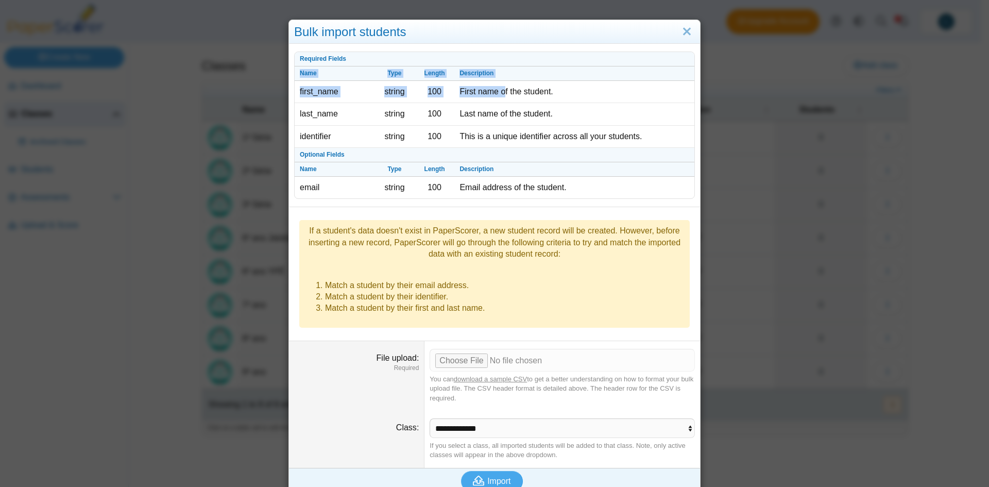
copy tbody "Name Type Length Description first_name string 100 First name o"
click at [471, 349] on input "File upload" at bounding box center [561, 360] width 265 height 23
click at [463, 349] on input "File upload" at bounding box center [561, 360] width 265 height 23
click at [504, 476] on span "Import" at bounding box center [498, 480] width 23 height 9
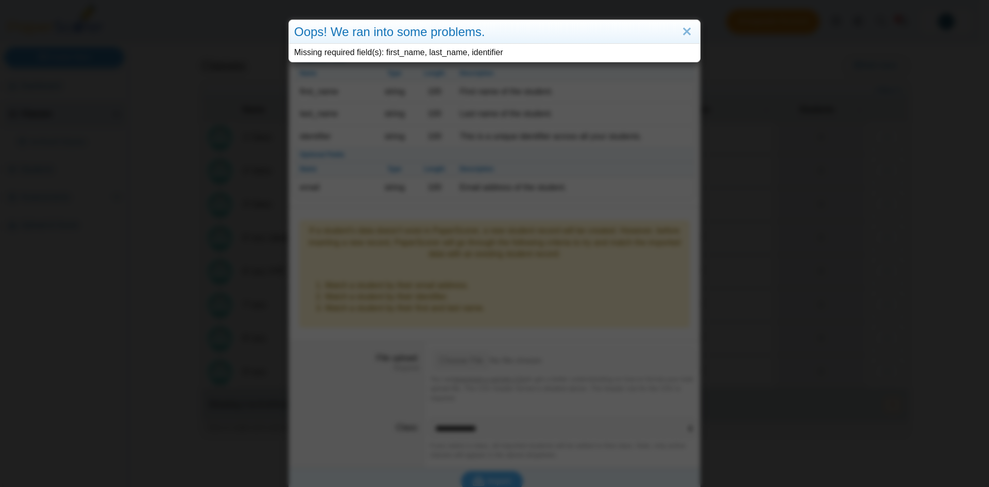
click at [412, 56] on div "Missing required field(s): first_name, last_name, identifier" at bounding box center [494, 53] width 411 height 18
click at [445, 55] on div "Missing required field(s): first_name, last_name, identifier" at bounding box center [494, 53] width 411 height 18
click at [483, 52] on div "Missing required field(s): first_name, last_name, identifier" at bounding box center [494, 53] width 411 height 18
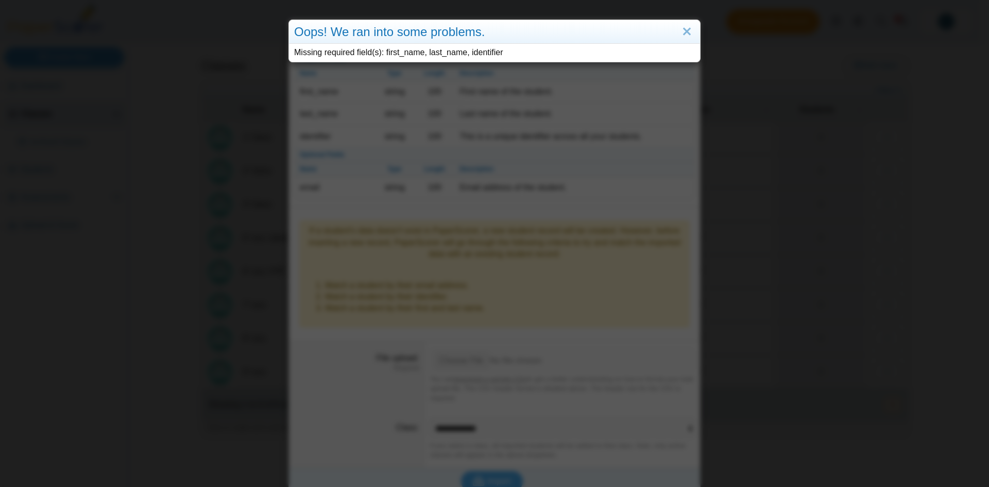
click at [483, 52] on div "Missing required field(s): first_name, last_name, identifier" at bounding box center [494, 53] width 411 height 18
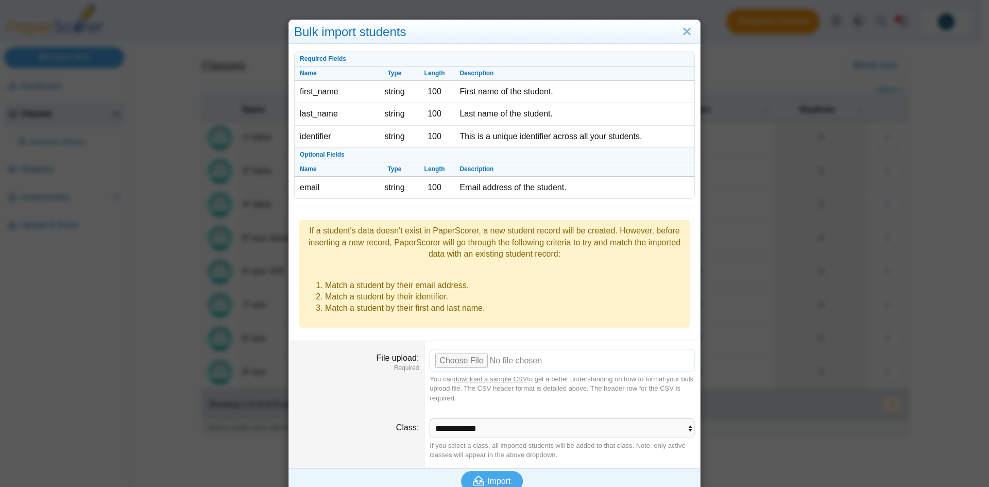
click at [463, 349] on input "File upload" at bounding box center [561, 360] width 265 height 23
type input "**********"
click at [491, 418] on select "**********" at bounding box center [561, 428] width 265 height 20
select select "**********"
click at [429, 418] on select "**********" at bounding box center [561, 428] width 265 height 20
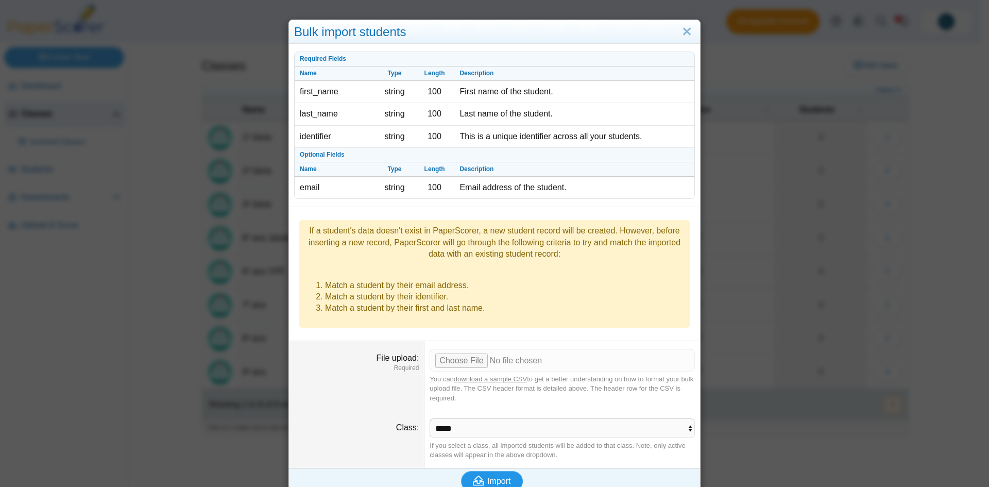
click at [507, 476] on span "Import" at bounding box center [498, 480] width 23 height 9
click at [482, 375] on link "download a sample CSV" at bounding box center [490, 379] width 73 height 8
click at [684, 31] on link "Close" at bounding box center [687, 32] width 16 height 18
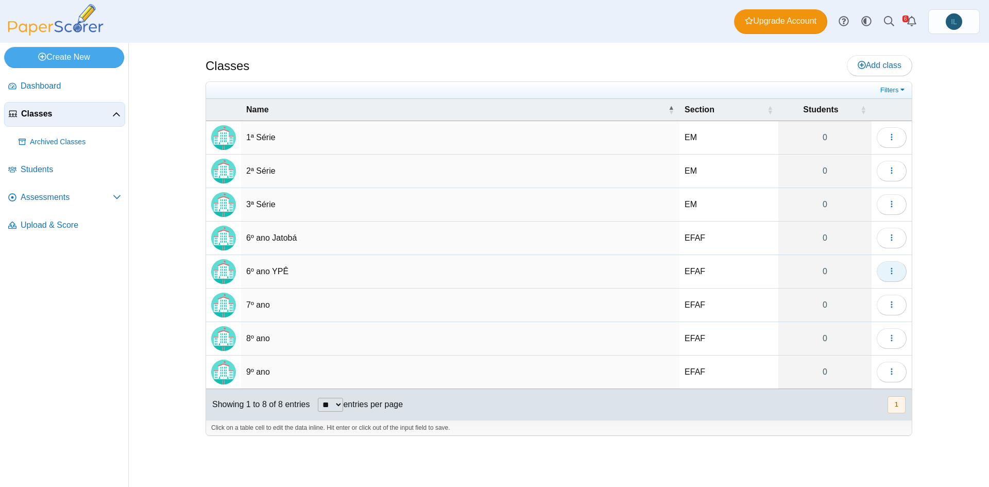
click at [891, 279] on button "button" at bounding box center [891, 271] width 30 height 21
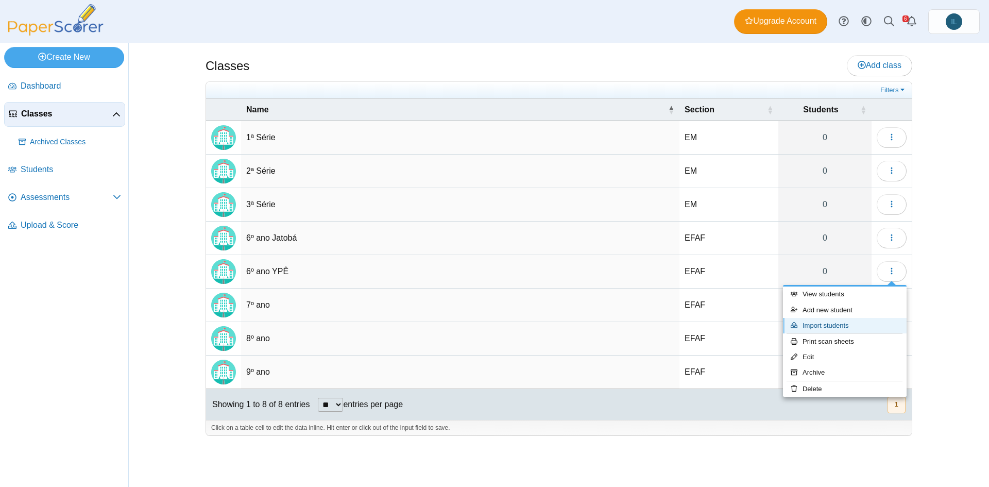
click at [837, 325] on link "Import students" at bounding box center [845, 325] width 124 height 15
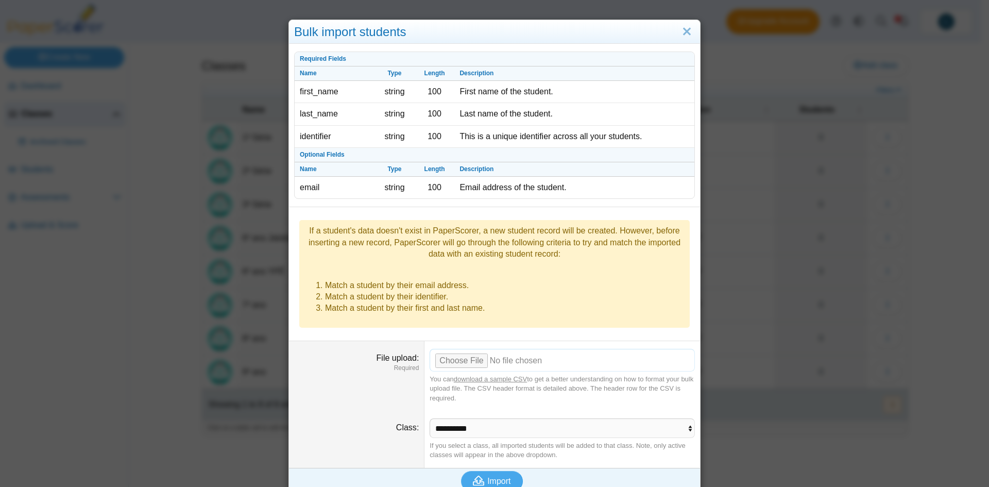
click at [464, 349] on input "File upload" at bounding box center [561, 360] width 265 height 23
type input "**********"
click at [503, 476] on span "Import" at bounding box center [498, 480] width 23 height 9
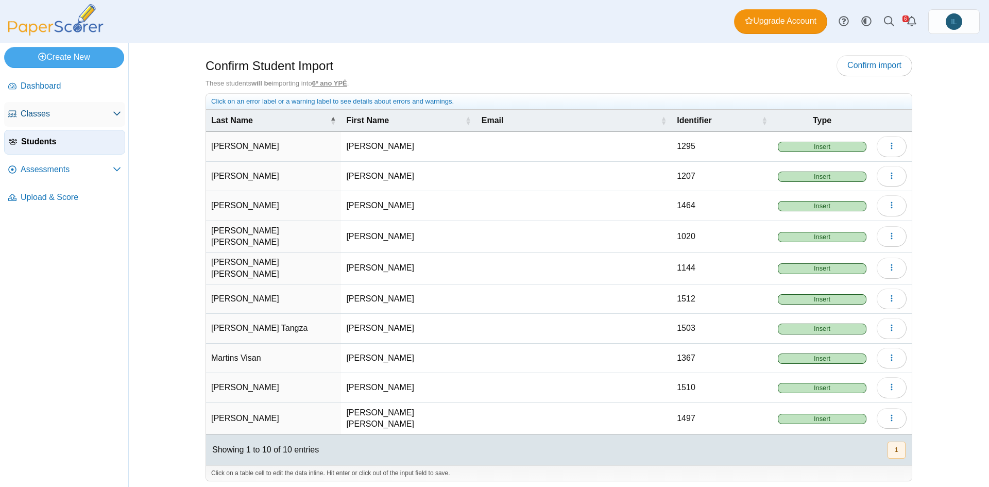
click at [113, 110] on icon at bounding box center [117, 113] width 8 height 8
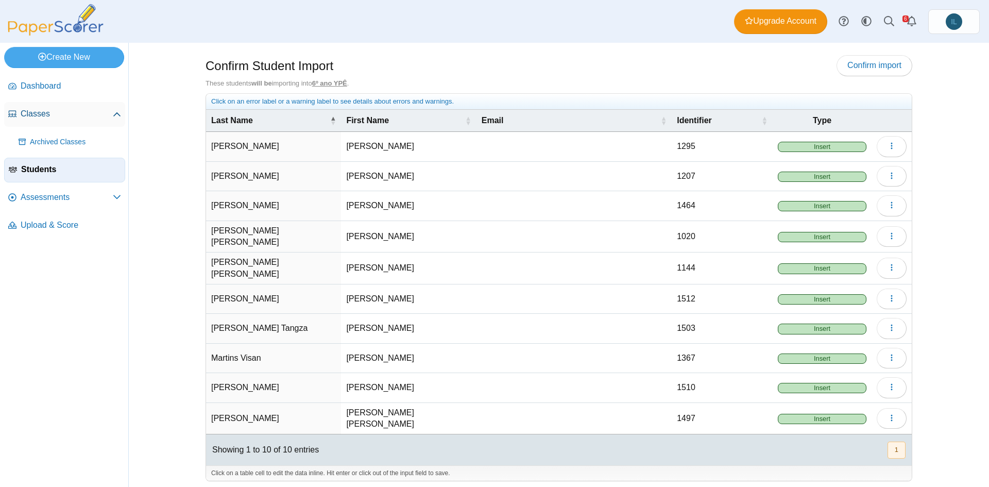
click at [63, 115] on span "Classes" at bounding box center [67, 113] width 92 height 11
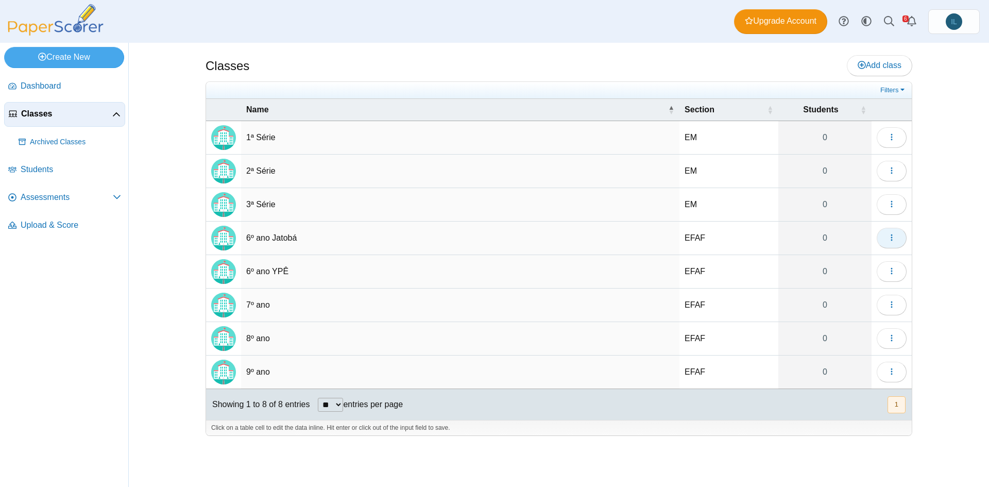
click at [881, 237] on button "button" at bounding box center [891, 238] width 30 height 21
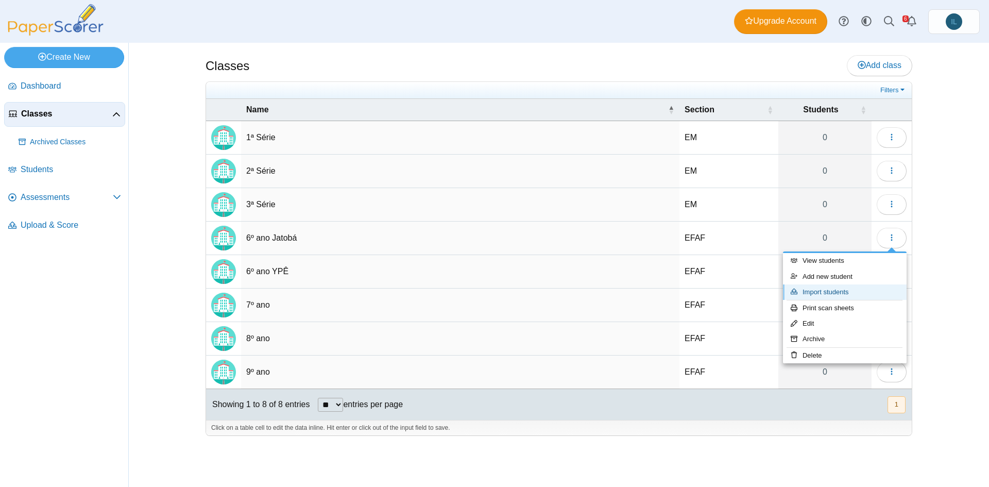
click at [839, 291] on link "Import students" at bounding box center [845, 291] width 124 height 15
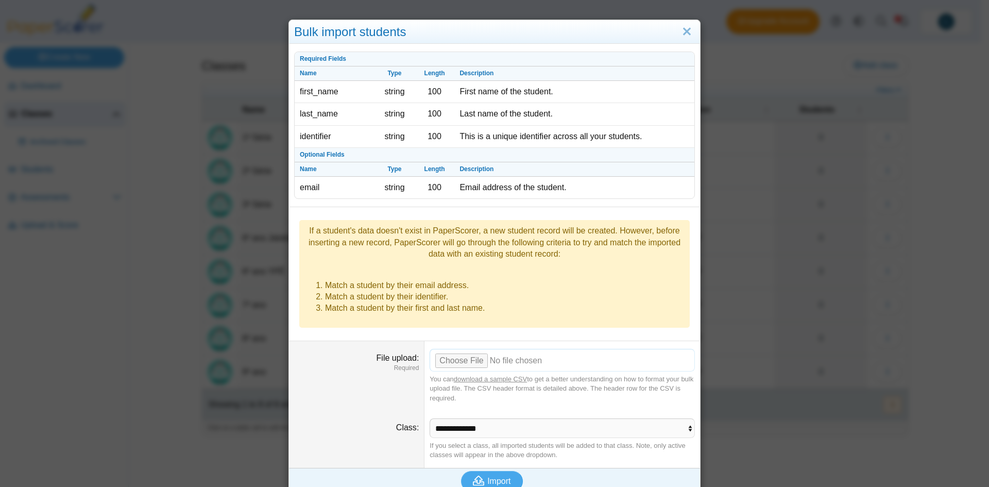
click at [459, 349] on input "File upload" at bounding box center [561, 360] width 265 height 23
type input "**********"
click at [501, 476] on span "Import" at bounding box center [498, 480] width 23 height 9
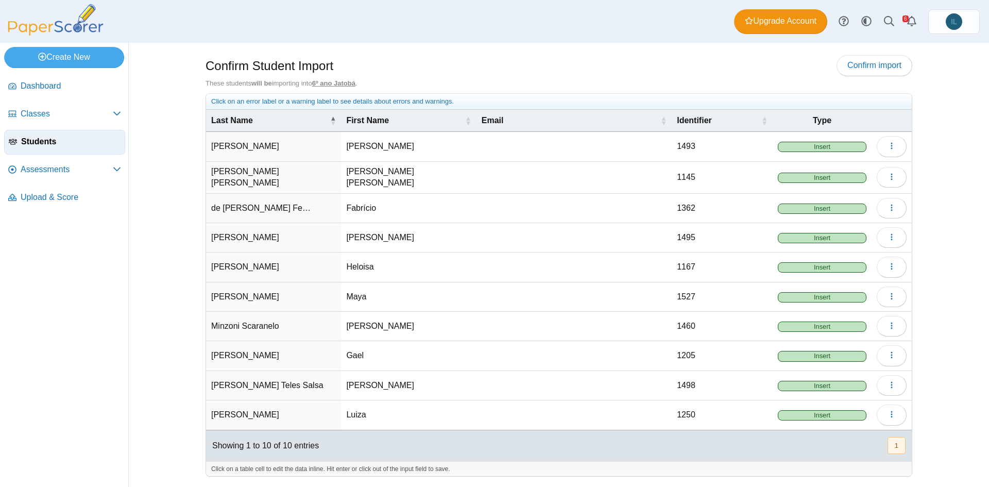
click at [817, 143] on span "Insert" at bounding box center [821, 147] width 89 height 10
click at [828, 148] on span "Insert" at bounding box center [821, 147] width 89 height 10
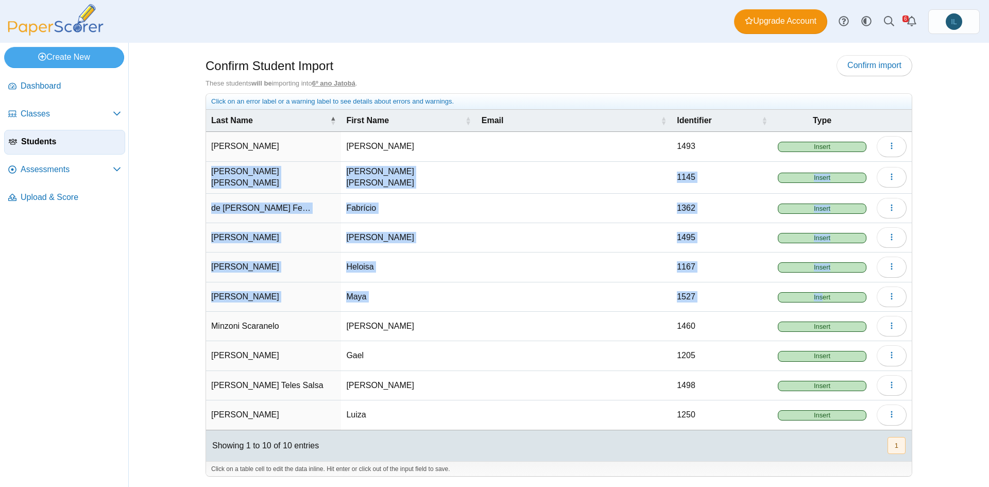
drag, startPoint x: 823, startPoint y: 158, endPoint x: 820, endPoint y: 289, distance: 131.8
click at [820, 289] on tbody "Canonico Pedro 1493 Insert Loading… de Oliveira Diniz Anna Clara 1145 Insert Lo…" at bounding box center [558, 281] width 705 height 298
click at [820, 292] on span "Insert" at bounding box center [821, 297] width 89 height 10
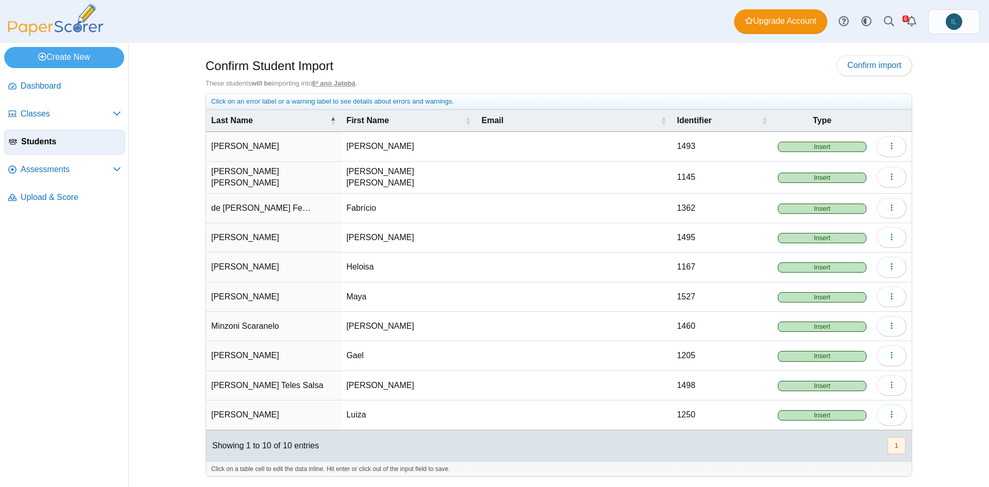
click at [884, 132] on td "Loading…" at bounding box center [891, 146] width 40 height 29
click at [895, 150] on span "button" at bounding box center [891, 146] width 8 height 9
click at [75, 120] on link "Classes" at bounding box center [64, 114] width 121 height 25
click at [40, 109] on span "Classes" at bounding box center [67, 113] width 92 height 11
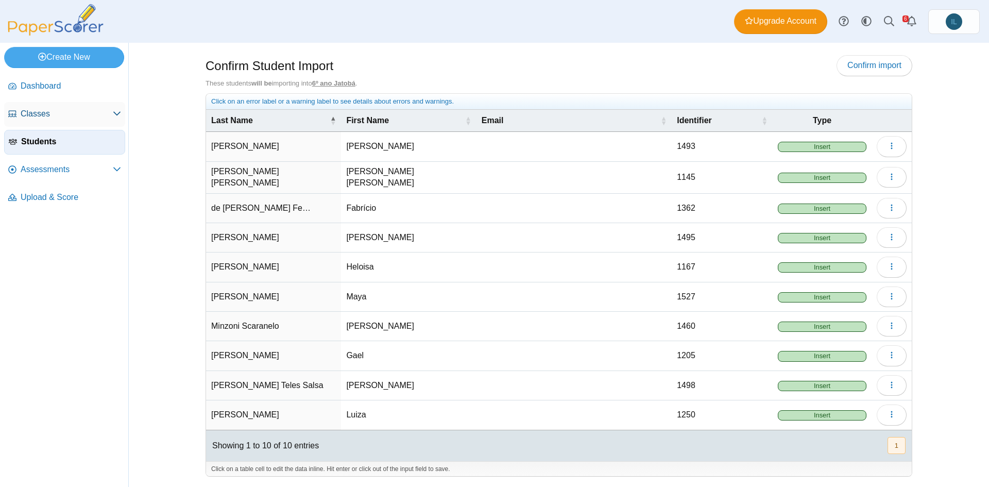
click at [42, 116] on span "Classes" at bounding box center [67, 113] width 92 height 11
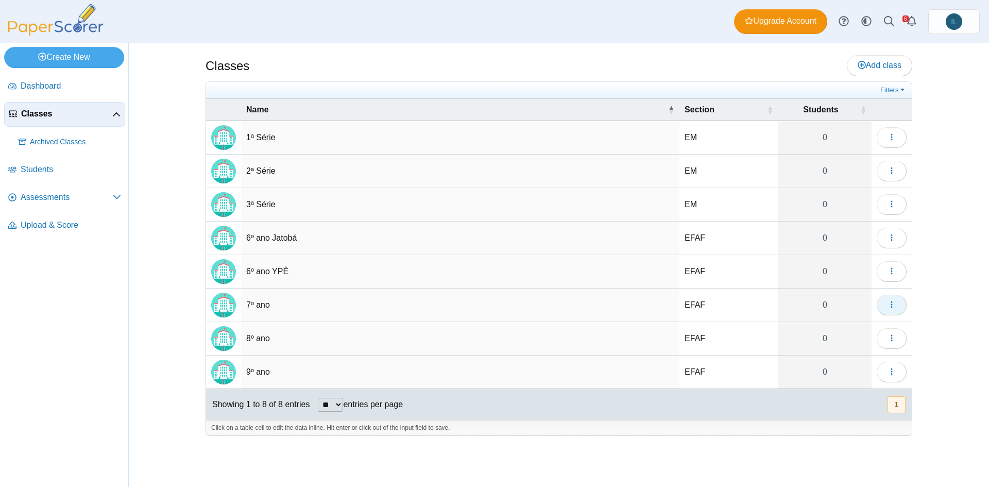
click at [896, 305] on button "button" at bounding box center [891, 305] width 30 height 21
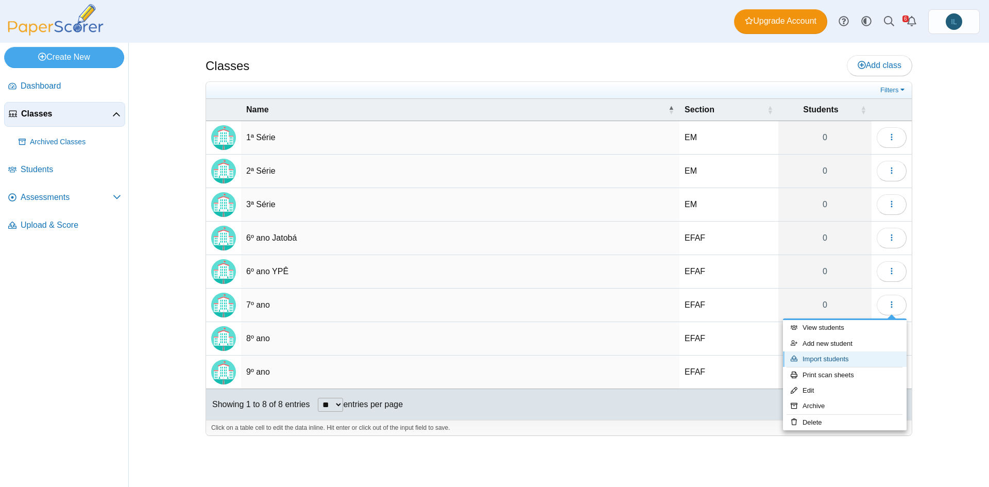
click at [836, 355] on link "Import students" at bounding box center [845, 358] width 124 height 15
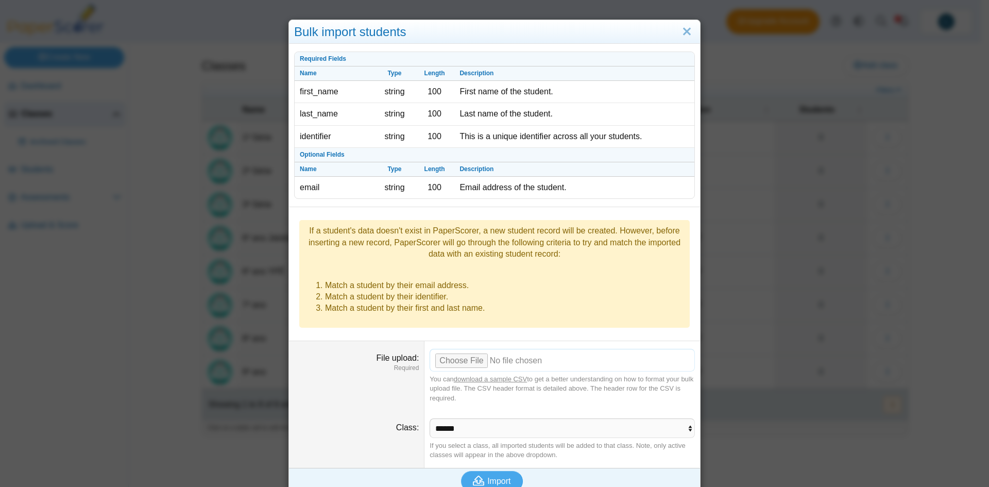
click at [468, 349] on input "File upload" at bounding box center [561, 360] width 265 height 23
click at [496, 476] on span "Import" at bounding box center [498, 480] width 23 height 9
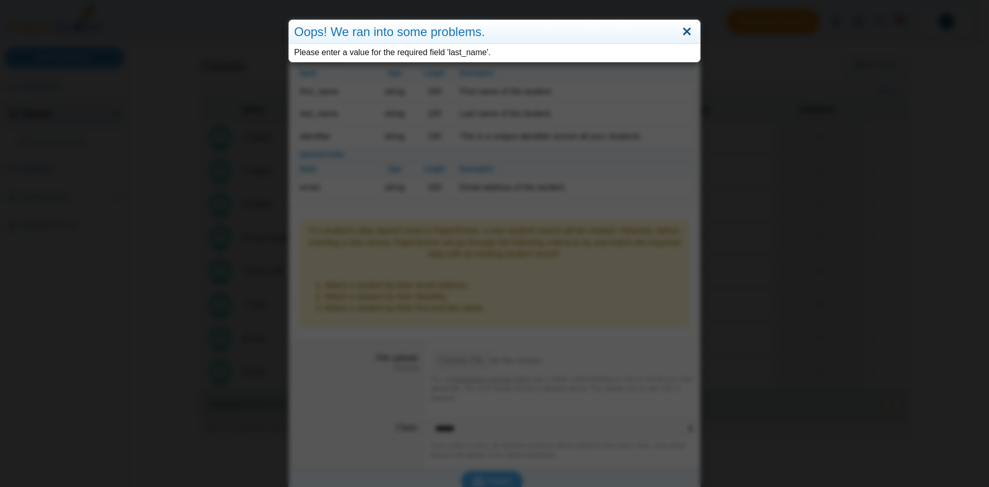
click at [679, 32] on link "Close" at bounding box center [687, 32] width 16 height 18
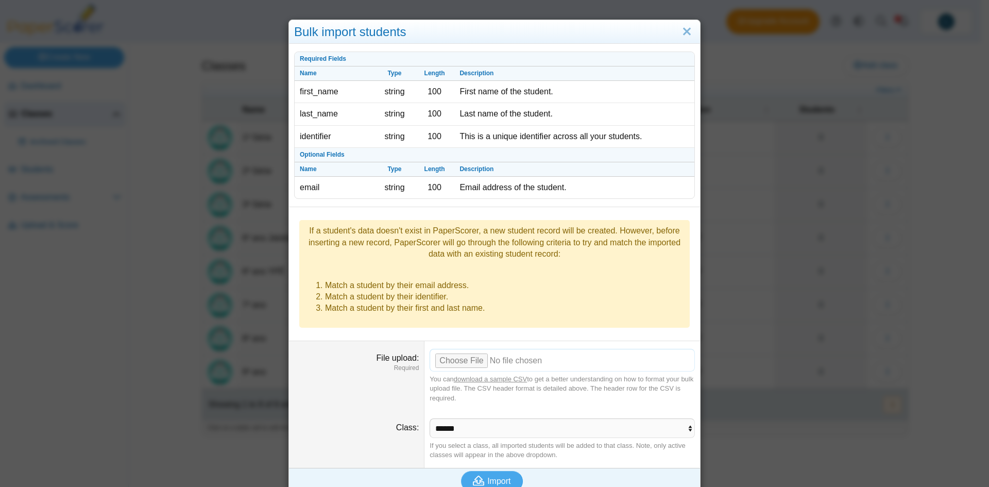
click at [457, 349] on input "File upload" at bounding box center [561, 360] width 265 height 23
type input "**********"
click at [487, 476] on span "Import" at bounding box center [498, 480] width 23 height 9
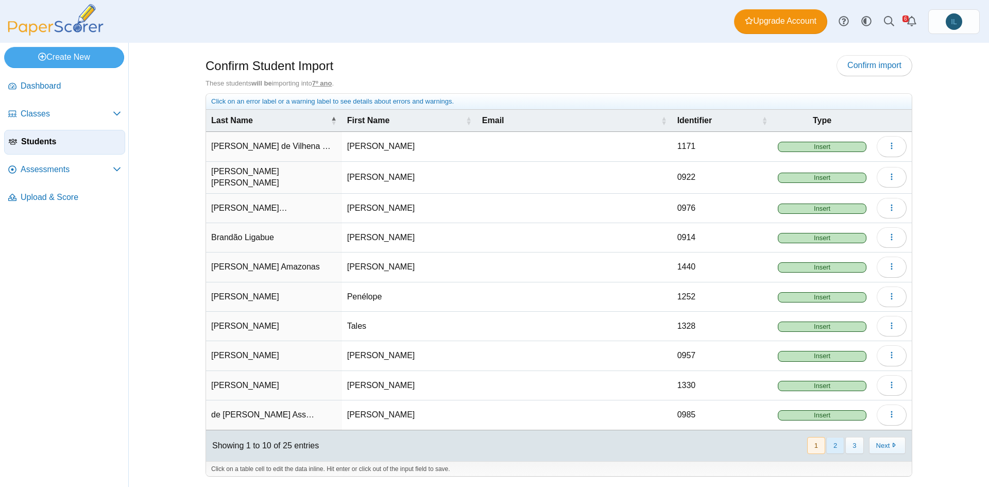
click at [835, 445] on button "2" at bounding box center [835, 445] width 18 height 17
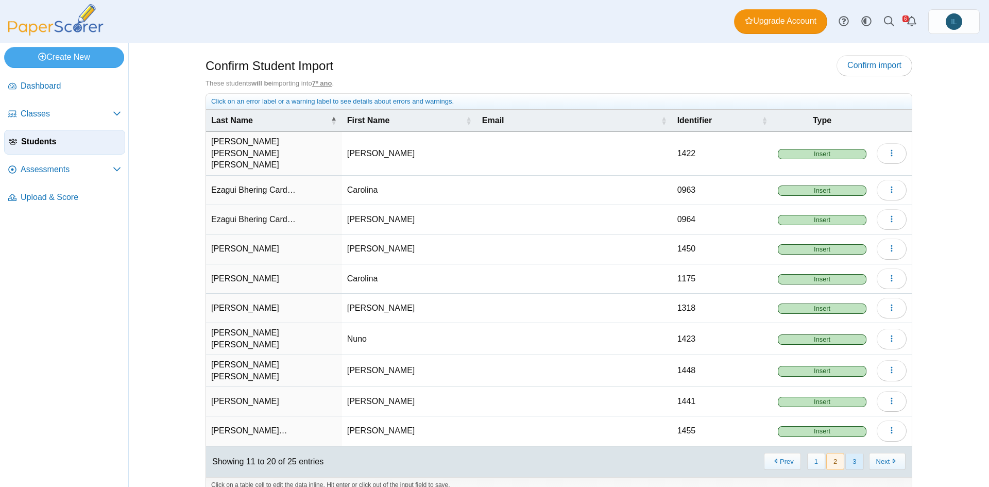
click at [856, 453] on button "3" at bounding box center [854, 461] width 18 height 17
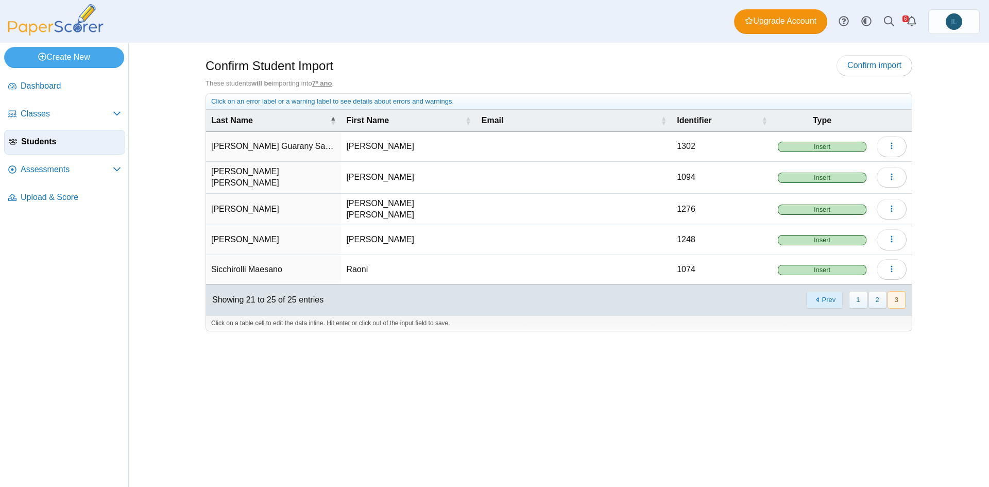
click at [818, 291] on button "Prev" at bounding box center [824, 299] width 37 height 17
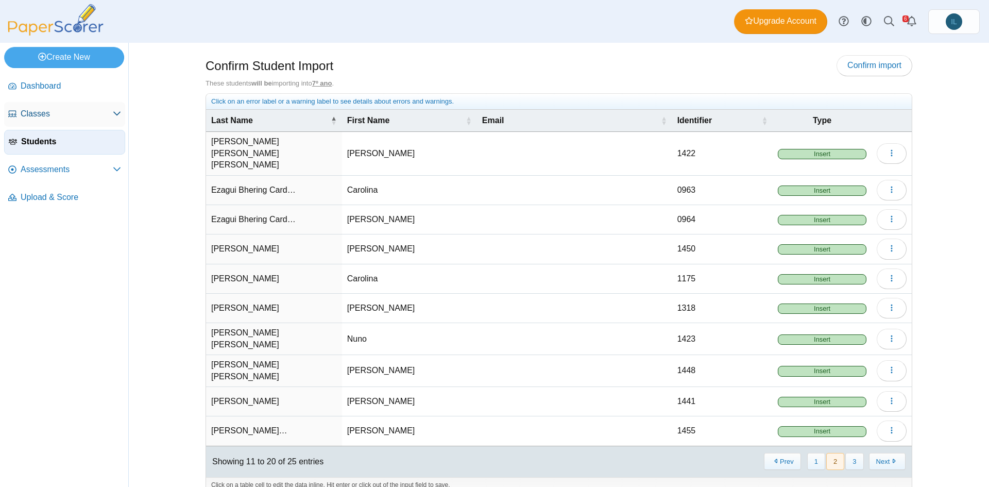
click at [55, 115] on span "Classes" at bounding box center [67, 113] width 92 height 11
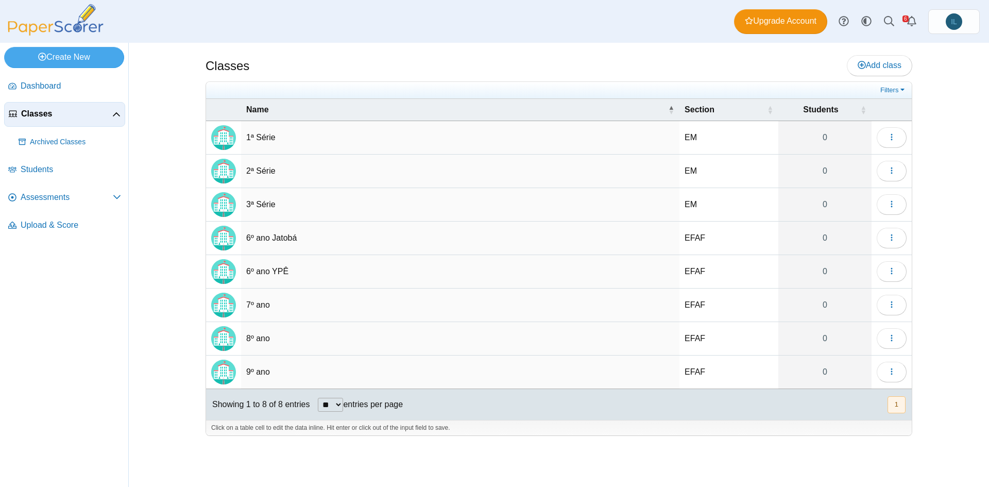
click at [294, 239] on td "6º ano Jatobá" at bounding box center [460, 237] width 438 height 33
click at [821, 240] on link "0" at bounding box center [824, 237] width 93 height 33
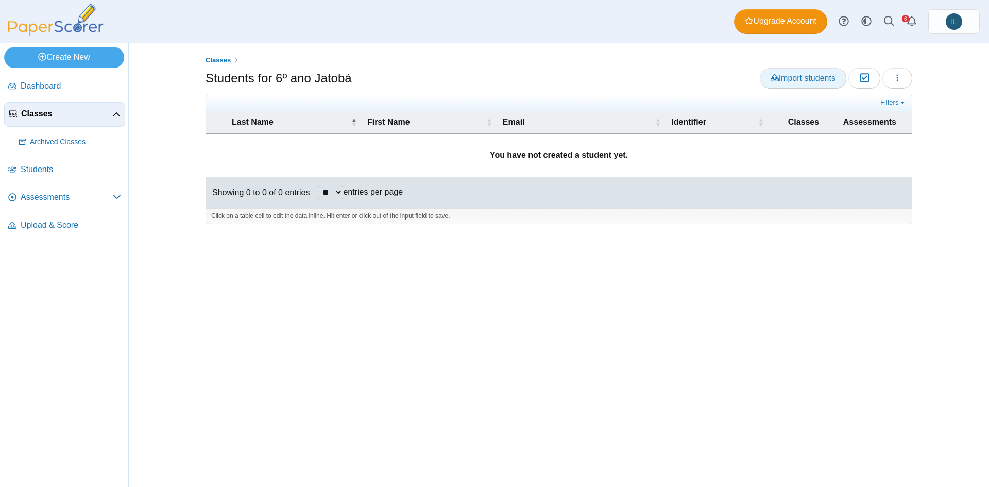
click at [802, 75] on span "Import students" at bounding box center [802, 78] width 65 height 9
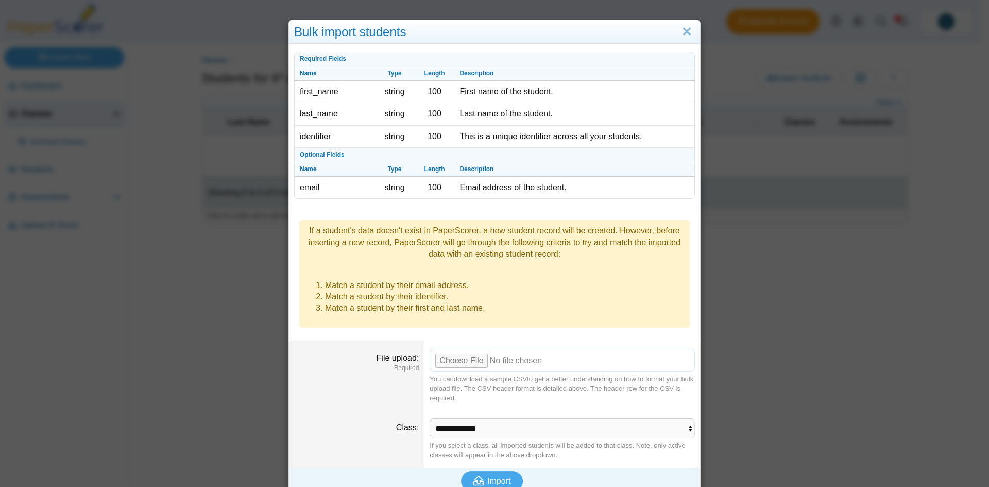
click at [454, 352] on input "File upload" at bounding box center [561, 360] width 265 height 23
type input "**********"
click at [495, 476] on span "Import" at bounding box center [498, 480] width 23 height 9
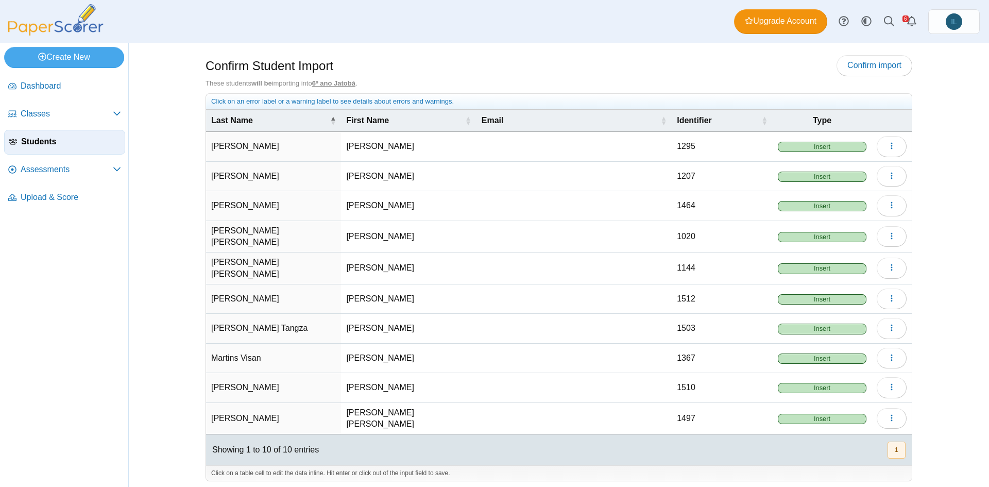
click at [49, 24] on img at bounding box center [55, 19] width 103 height 31
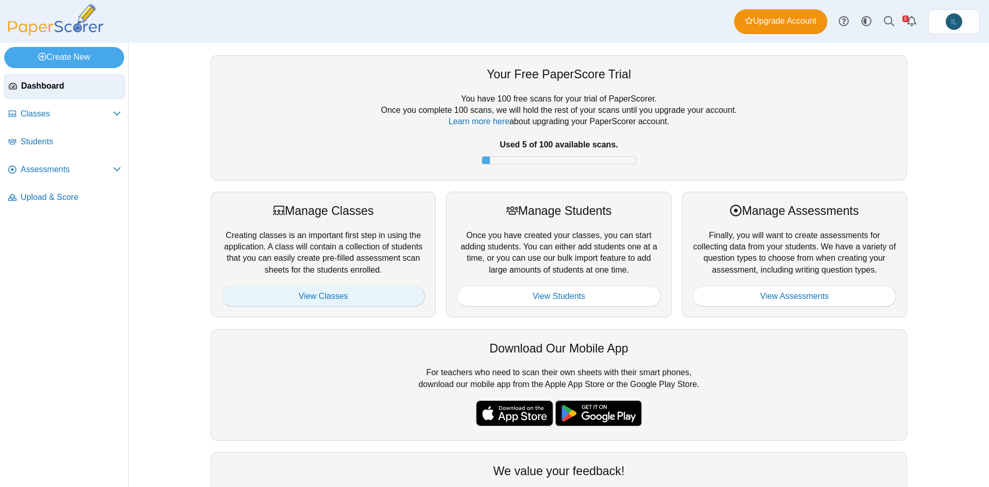
click at [334, 295] on link "View Classes" at bounding box center [322, 296] width 203 height 21
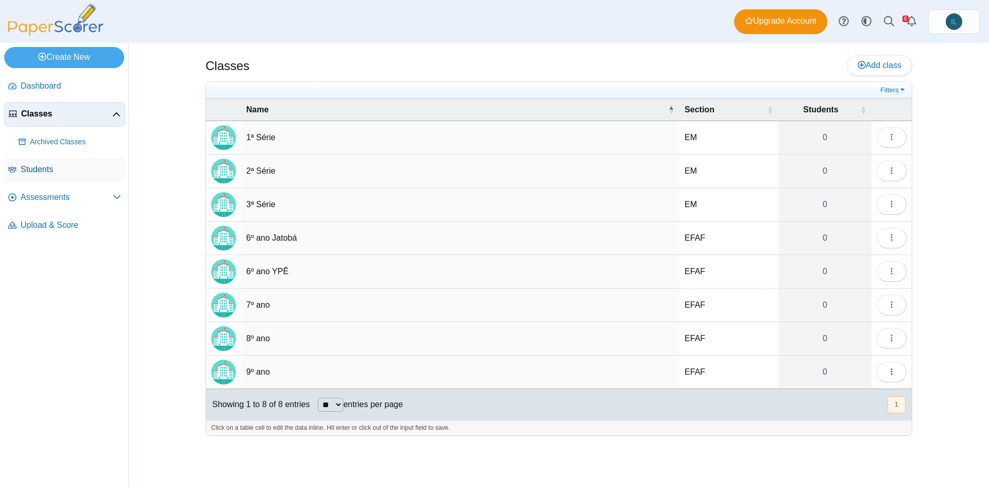
click at [59, 168] on span "Students" at bounding box center [71, 169] width 100 height 11
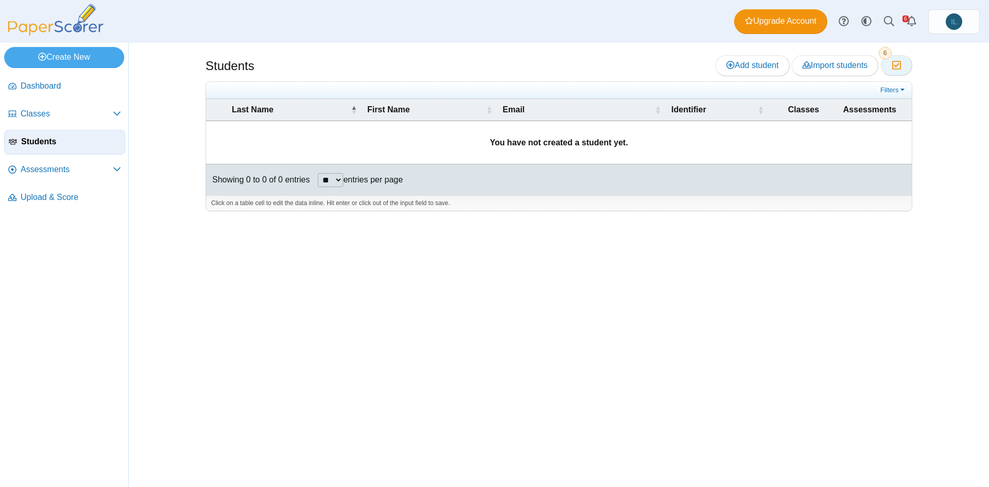
click at [900, 66] on icon "button" at bounding box center [896, 65] width 10 height 9
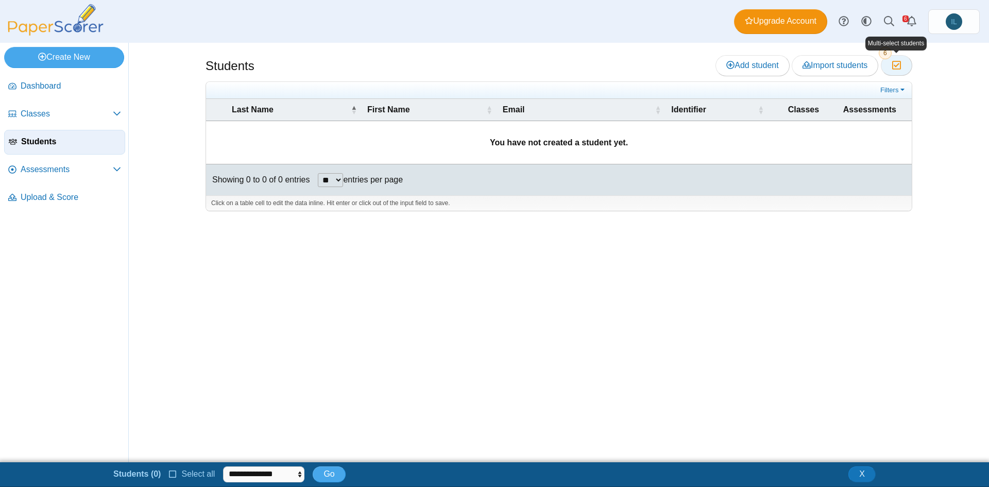
click at [900, 66] on icon "button" at bounding box center [896, 65] width 10 height 9
click at [903, 22] on link "Alerts" at bounding box center [911, 21] width 23 height 23
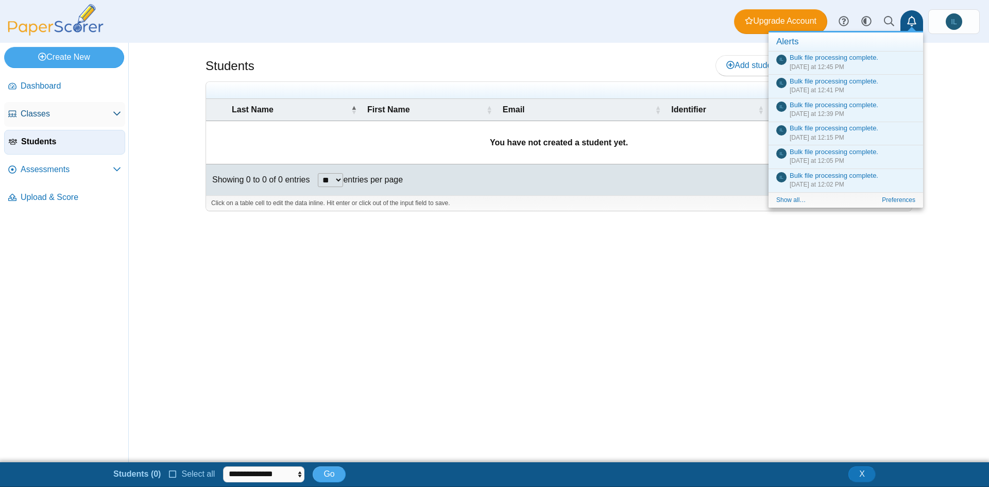
click at [60, 110] on span "Classes" at bounding box center [67, 113] width 92 height 11
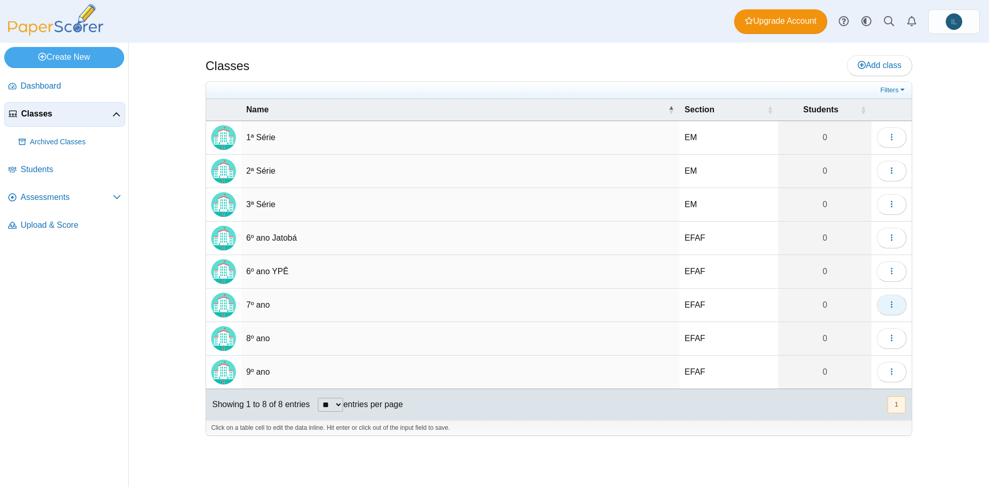
click at [894, 308] on icon "button" at bounding box center [891, 304] width 8 height 8
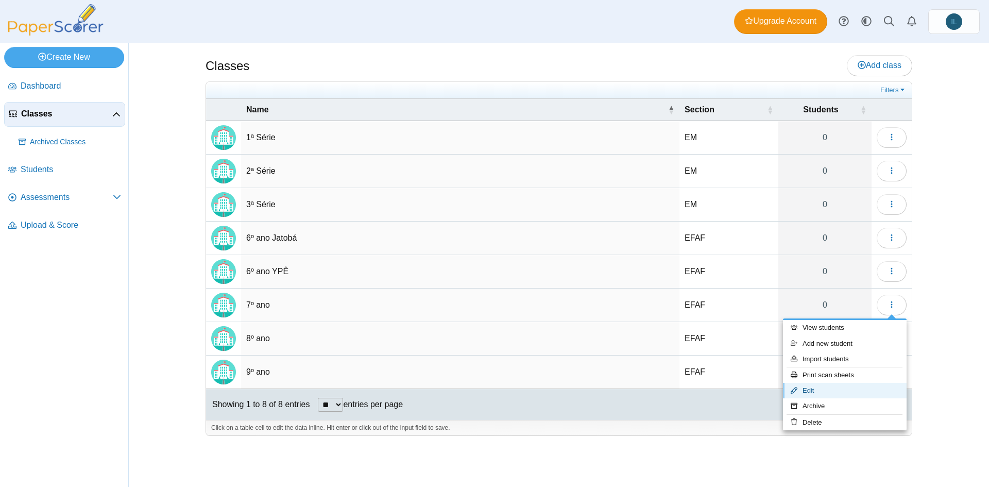
click at [831, 392] on link "Edit" at bounding box center [845, 390] width 124 height 15
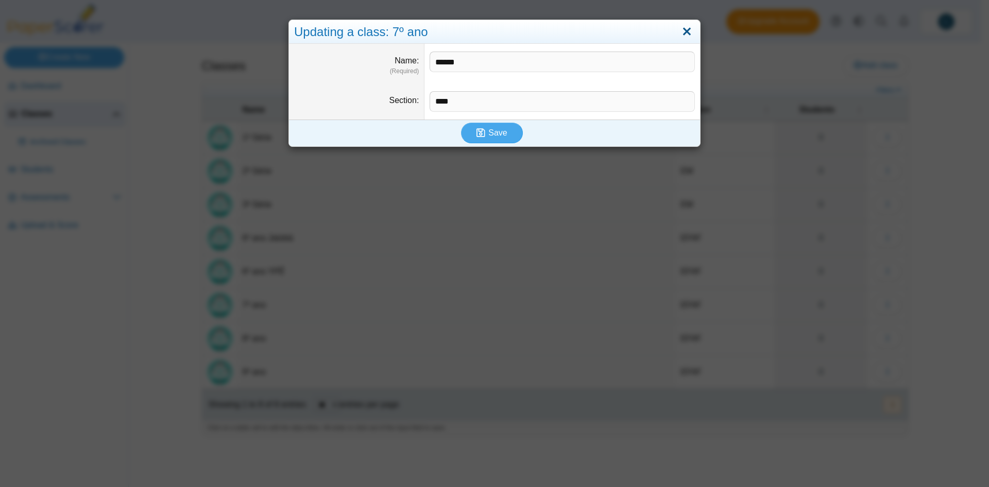
click at [682, 29] on link "Close" at bounding box center [687, 32] width 16 height 18
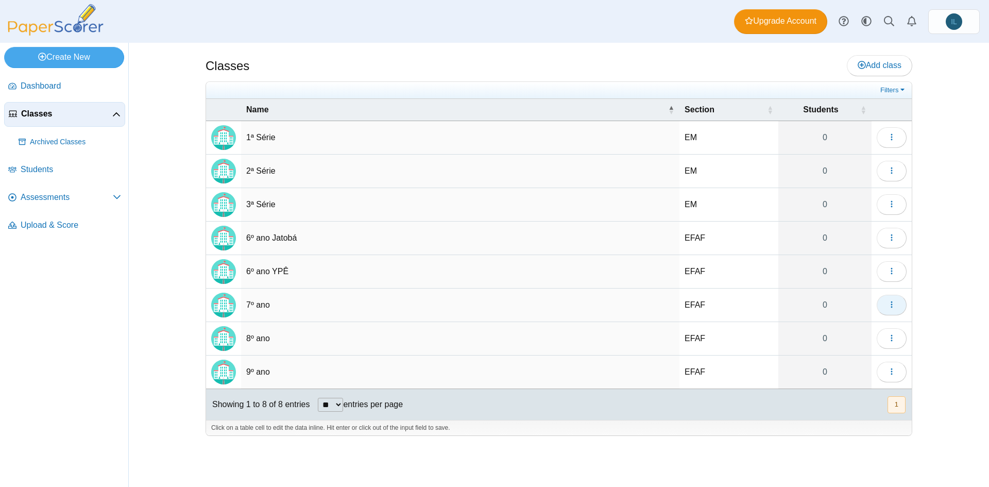
click at [893, 306] on icon "button" at bounding box center [891, 304] width 8 height 8
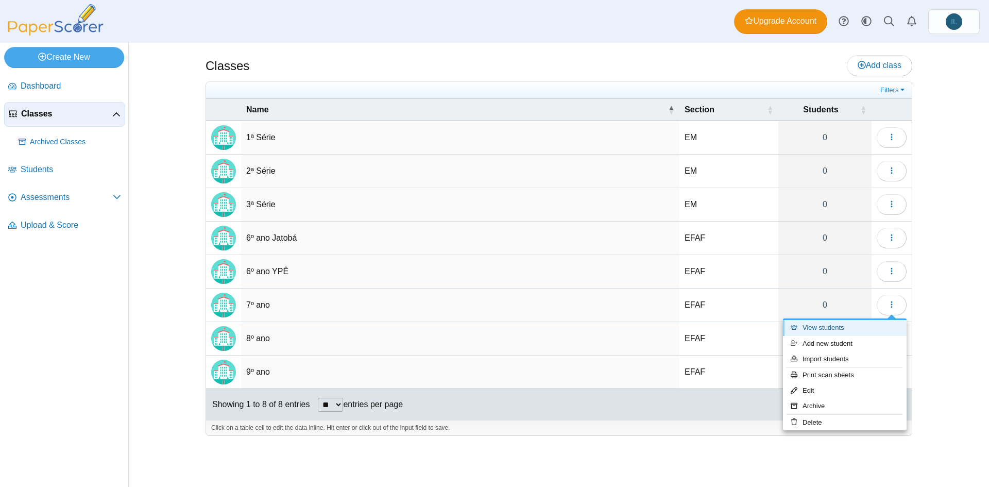
click at [854, 329] on link "View students" at bounding box center [845, 327] width 124 height 15
click at [835, 330] on link "View students" at bounding box center [845, 327] width 124 height 15
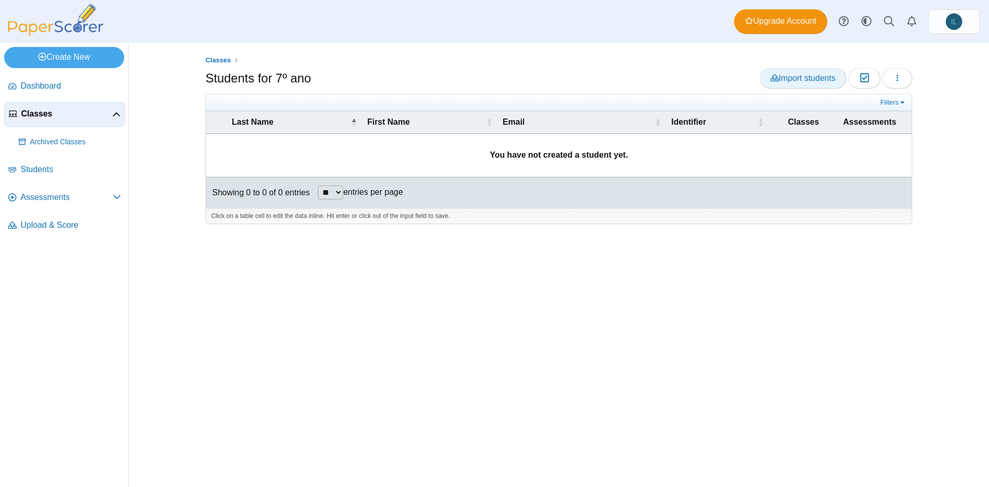
click at [819, 77] on span "Import students" at bounding box center [802, 78] width 65 height 9
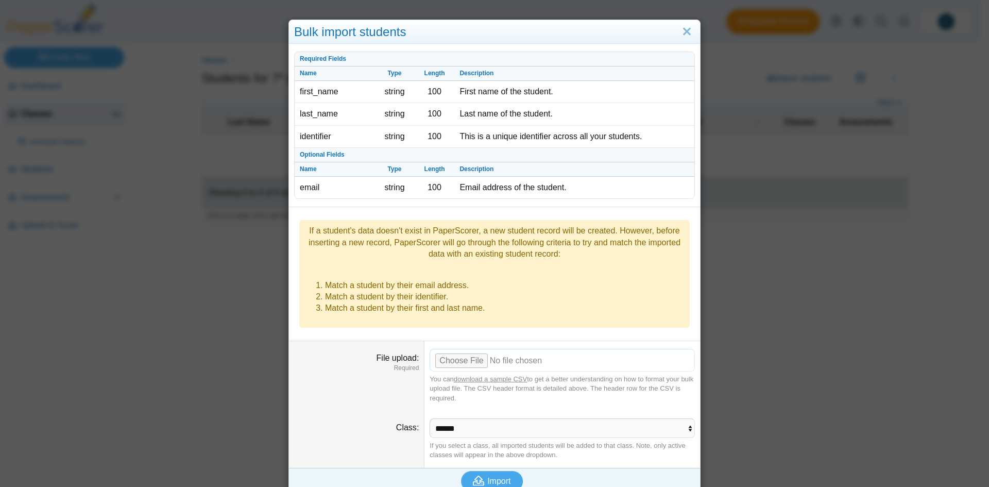
click at [462, 351] on input "File upload" at bounding box center [561, 360] width 265 height 23
type input "**********"
click at [494, 476] on span "Import" at bounding box center [498, 480] width 23 height 9
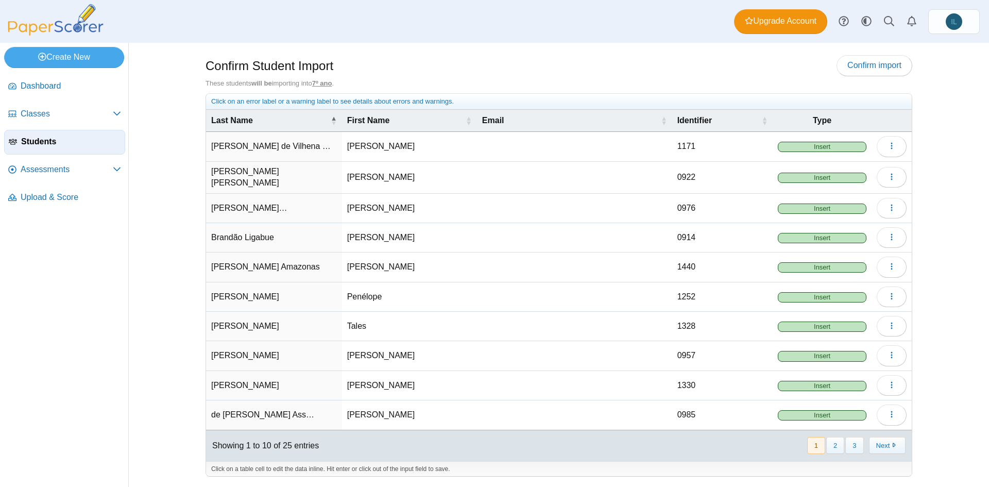
click at [826, 150] on span "Insert" at bounding box center [821, 147] width 89 height 10
click at [900, 145] on button "button" at bounding box center [891, 146] width 30 height 21
click at [898, 146] on button "button" at bounding box center [891, 146] width 30 height 21
click at [899, 67] on span "Confirm import" at bounding box center [874, 65] width 54 height 9
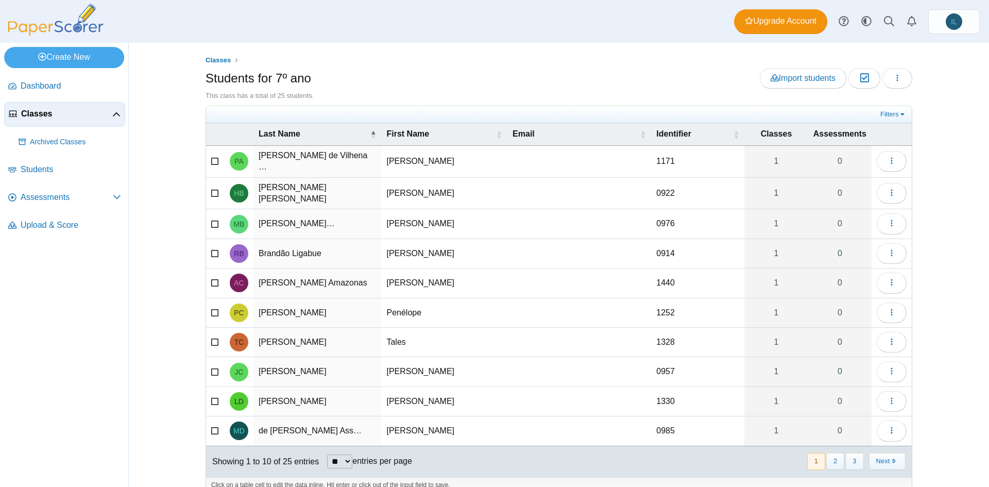
scroll to position [11, 0]
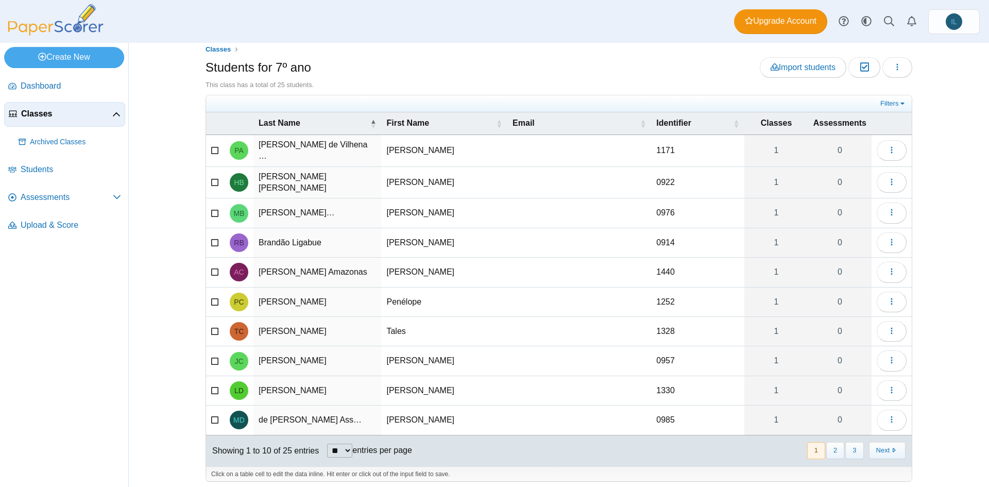
click at [55, 108] on span "Classes" at bounding box center [66, 113] width 91 height 11
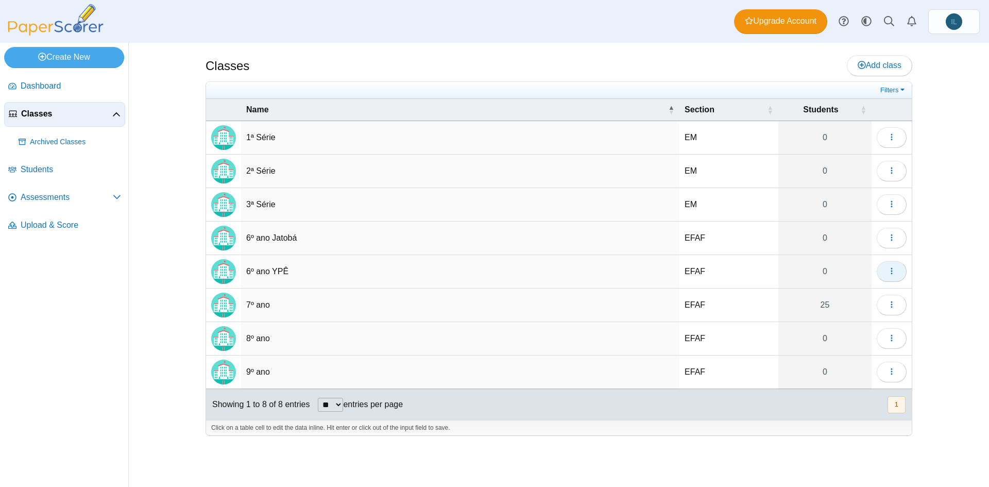
click at [886, 269] on button "button" at bounding box center [891, 271] width 30 height 21
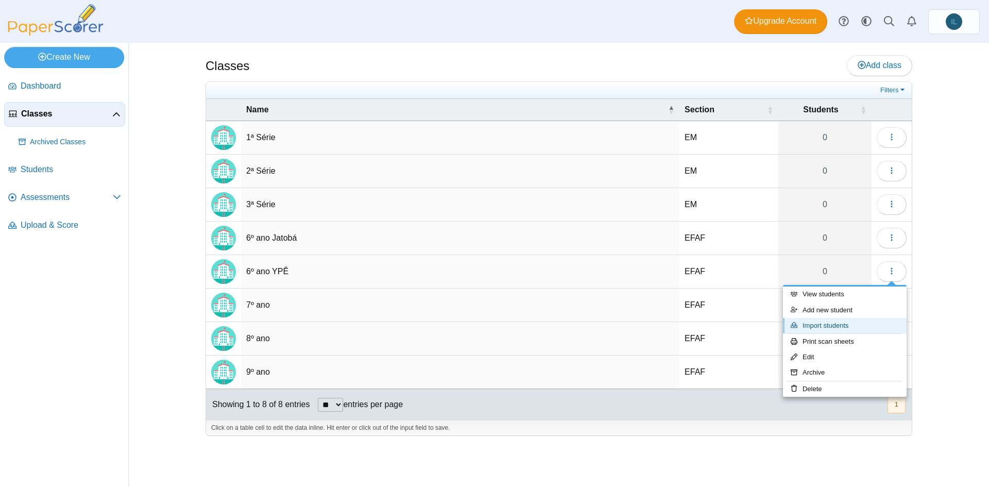
click at [834, 326] on link "Import students" at bounding box center [845, 325] width 124 height 15
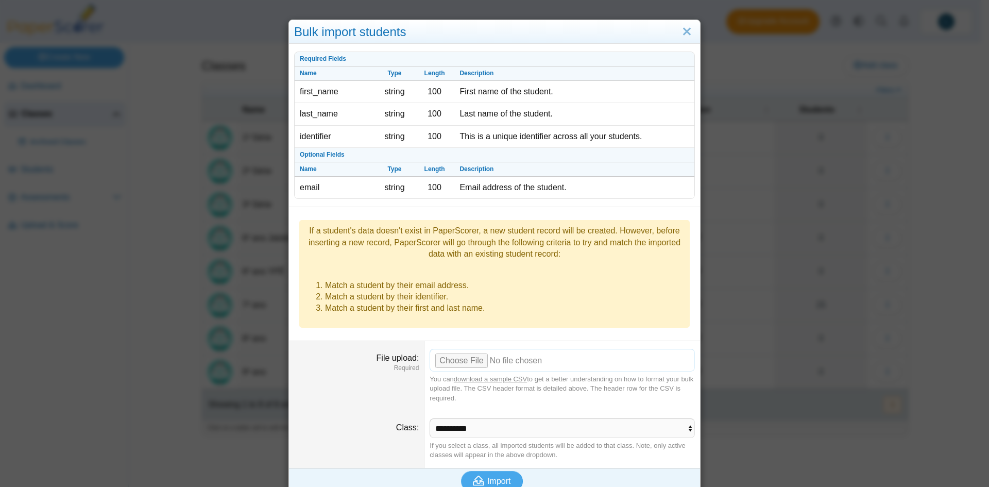
click at [465, 349] on input "File upload" at bounding box center [561, 360] width 265 height 23
type input "**********"
click at [502, 476] on span "Import" at bounding box center [498, 480] width 23 height 9
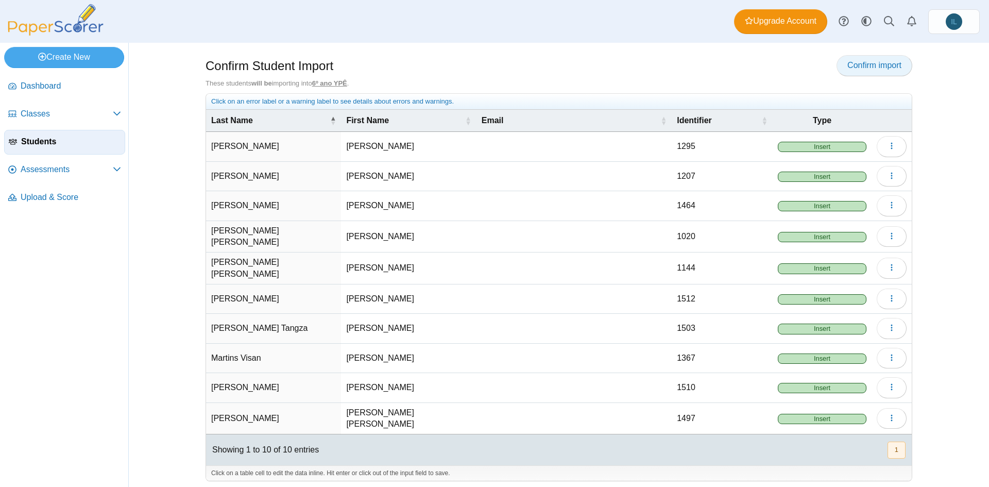
click at [871, 66] on span "Confirm import" at bounding box center [874, 65] width 54 height 9
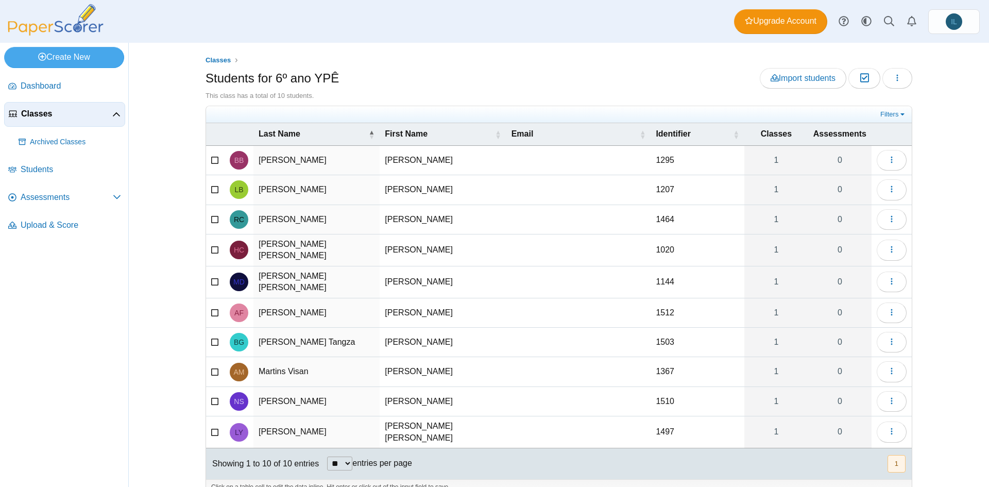
click at [51, 109] on span "Classes" at bounding box center [66, 113] width 91 height 11
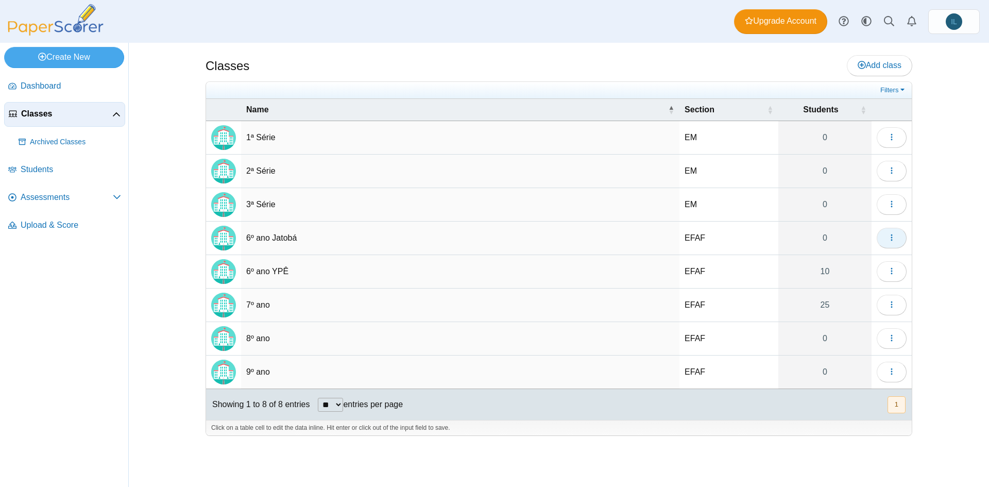
click at [893, 242] on span "button" at bounding box center [891, 237] width 8 height 9
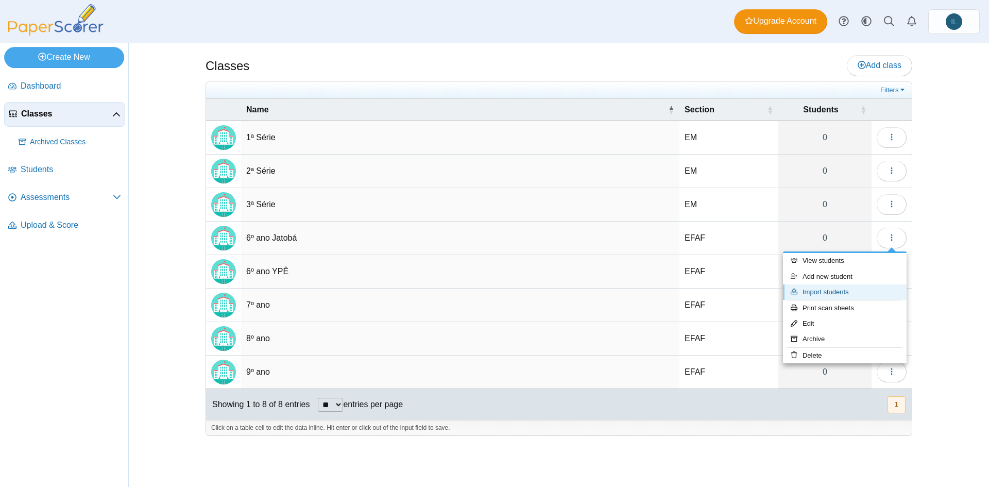
click at [847, 290] on link "Import students" at bounding box center [845, 291] width 124 height 15
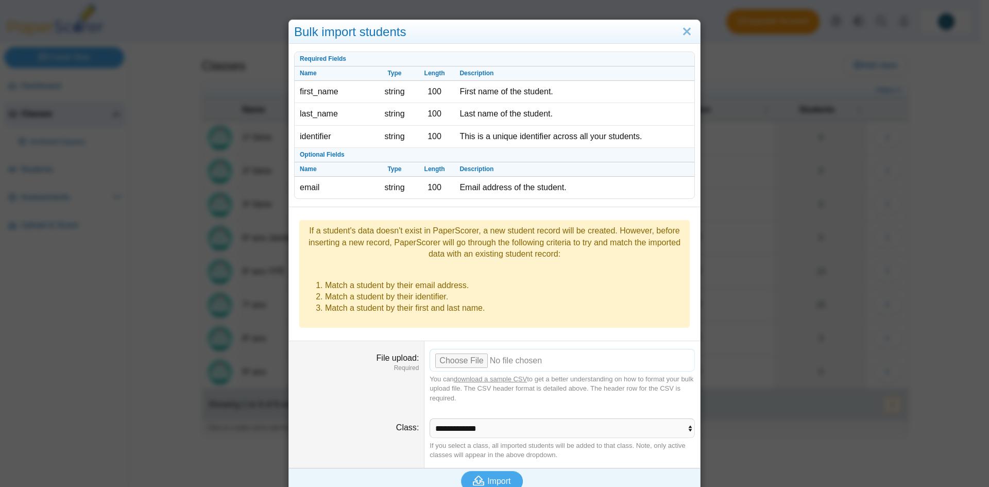
click at [461, 349] on input "File upload" at bounding box center [561, 360] width 265 height 23
type input "**********"
click at [489, 476] on span "Import" at bounding box center [498, 480] width 23 height 9
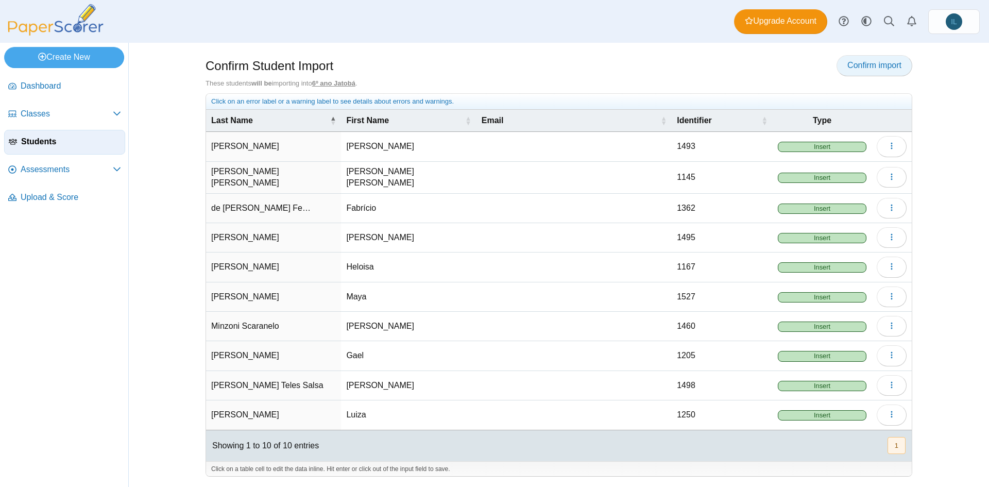
click at [866, 62] on span "Confirm import" at bounding box center [874, 65] width 54 height 9
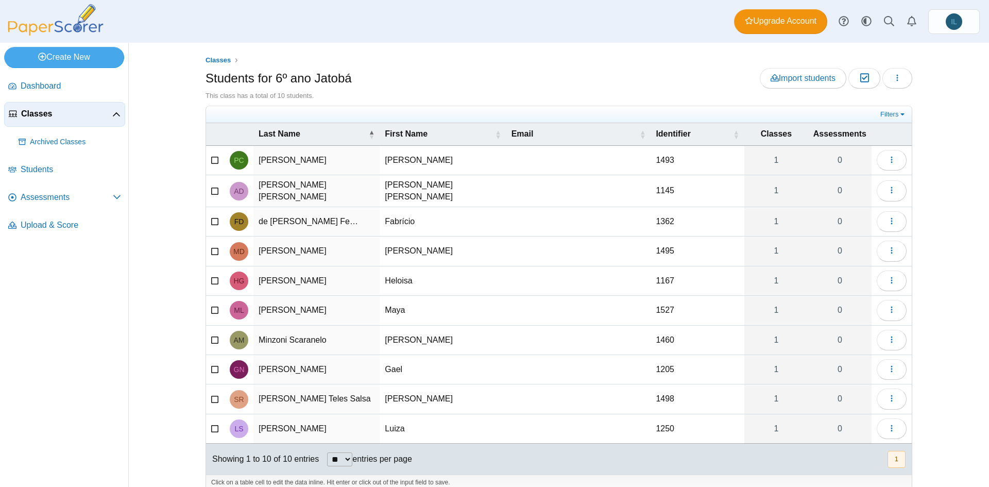
click at [47, 116] on span "Classes" at bounding box center [66, 113] width 91 height 11
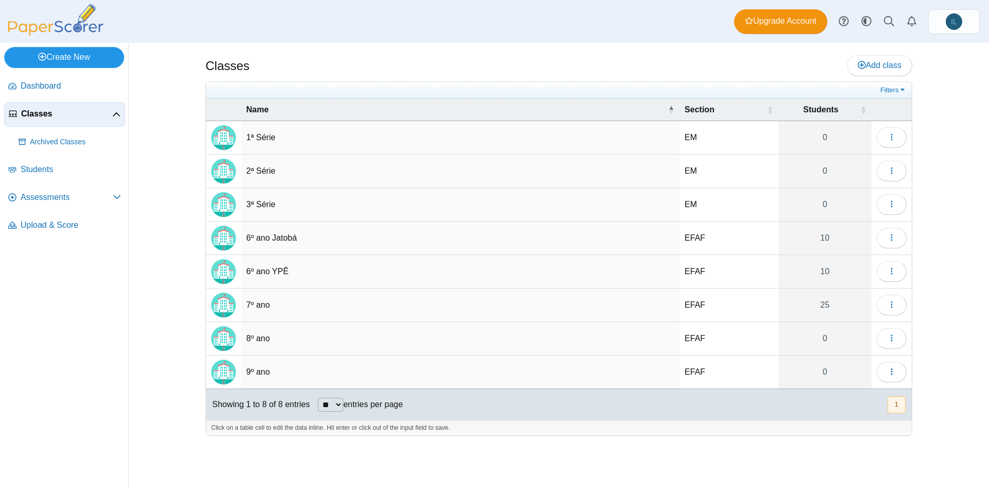
click at [77, 57] on link "Create New" at bounding box center [64, 57] width 120 height 21
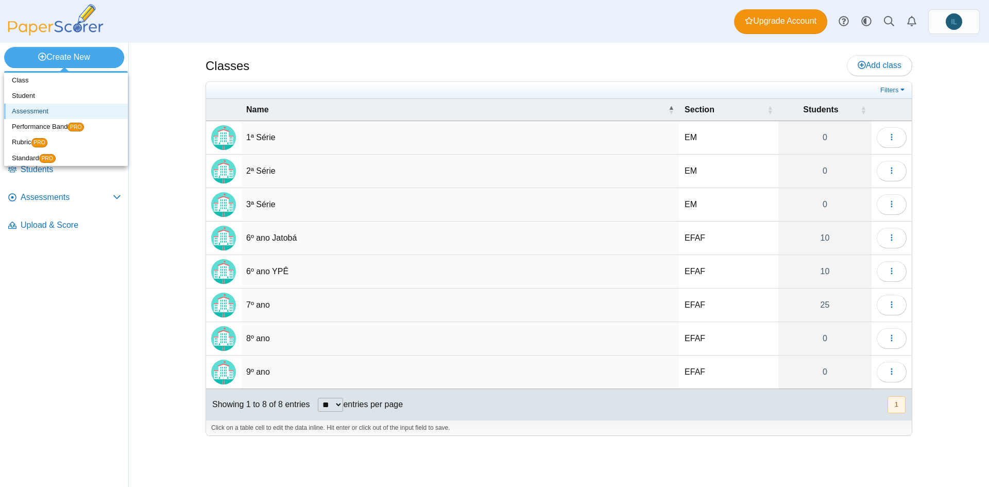
click at [44, 110] on link "Assessment" at bounding box center [66, 110] width 124 height 15
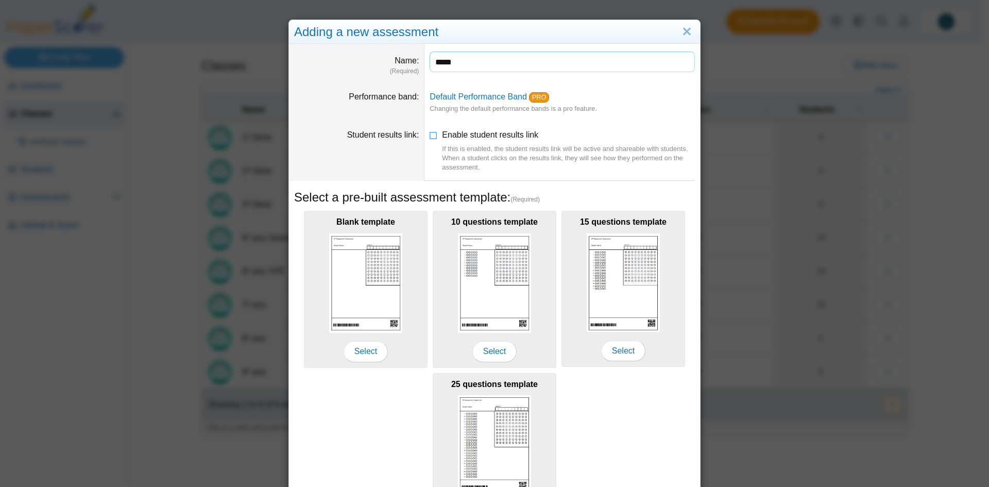
click at [497, 66] on input "****" at bounding box center [561, 61] width 265 height 21
paste input "***"
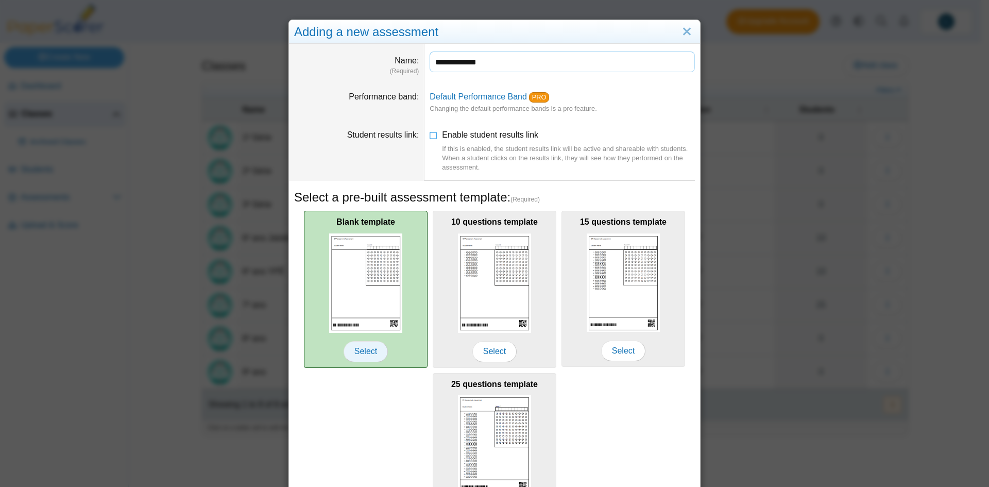
type input "**********"
click at [352, 352] on span "Select" at bounding box center [365, 351] width 44 height 21
click at [388, 259] on img at bounding box center [365, 282] width 73 height 99
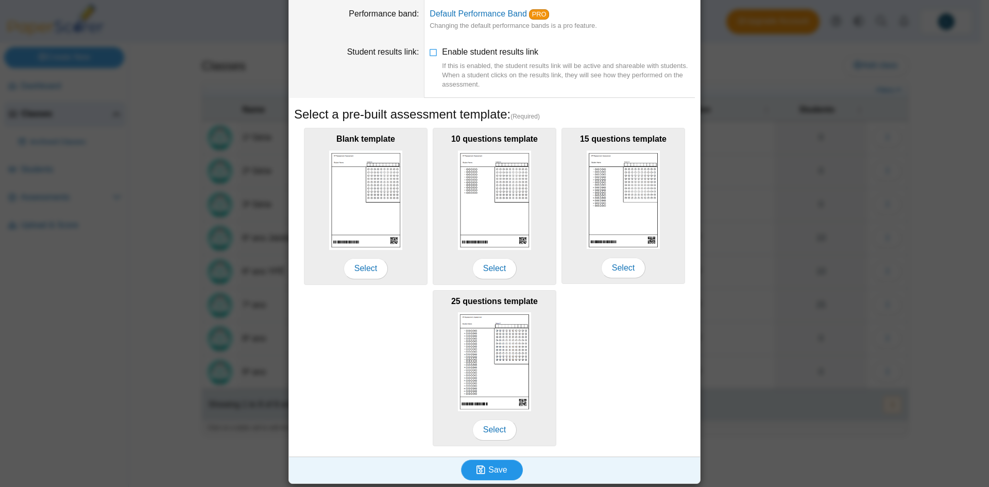
click at [482, 471] on use "submit" at bounding box center [480, 469] width 9 height 9
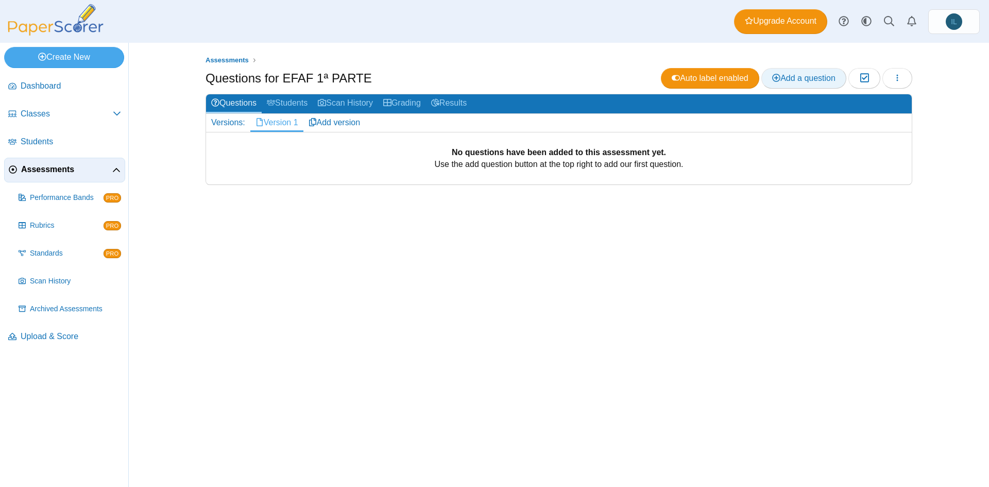
click at [797, 78] on span "Add a question" at bounding box center [803, 78] width 63 height 9
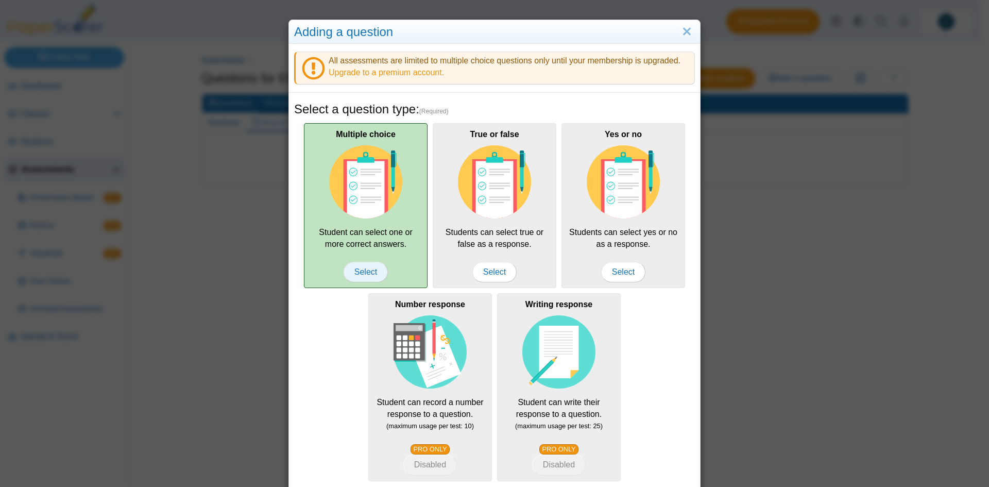
click at [373, 272] on span "Select" at bounding box center [365, 272] width 44 height 21
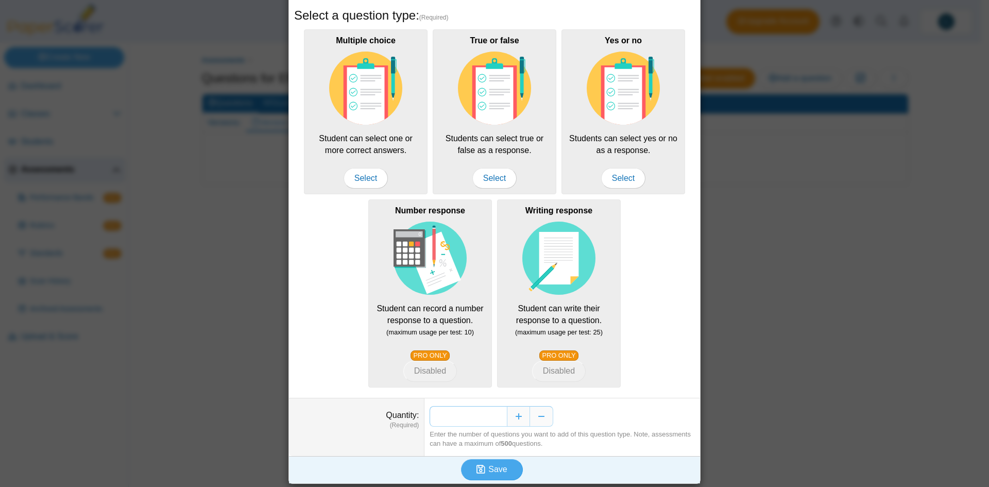
drag, startPoint x: 488, startPoint y: 412, endPoint x: 499, endPoint y: 411, distance: 11.4
click at [499, 411] on input "*" at bounding box center [467, 416] width 77 height 21
type input "**"
click at [490, 467] on span "Save" at bounding box center [497, 468] width 19 height 9
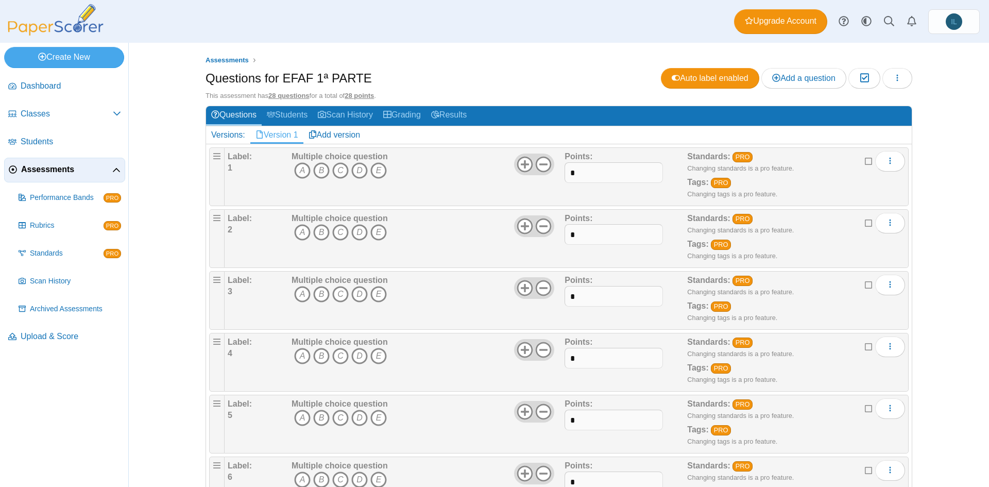
drag, startPoint x: 277, startPoint y: 76, endPoint x: 370, endPoint y: 74, distance: 92.7
click at [370, 74] on div "Questions for EFAF 1ª PARTE Auto label enabled Add a question Moderation 0 Load…" at bounding box center [558, 79] width 706 height 23
copy h1 "EFAF 1ª PARTE"
click at [84, 58] on link "Create New" at bounding box center [64, 57] width 120 height 21
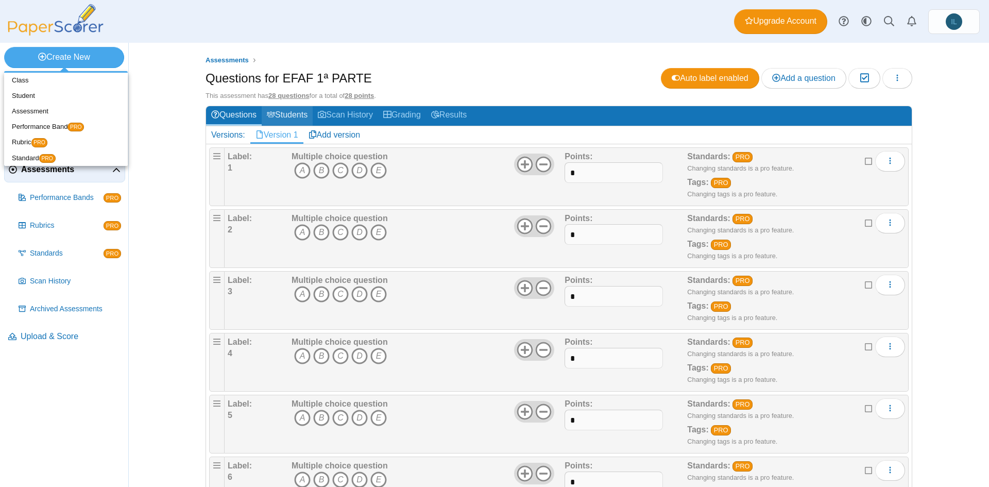
click at [308, 109] on link "Students" at bounding box center [287, 115] width 51 height 19
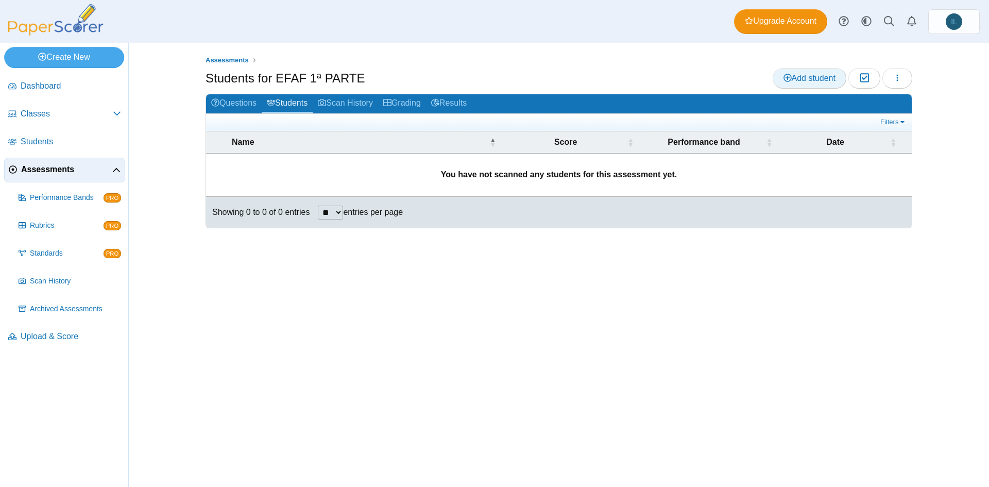
click at [822, 81] on span "Add student" at bounding box center [809, 78] width 52 height 9
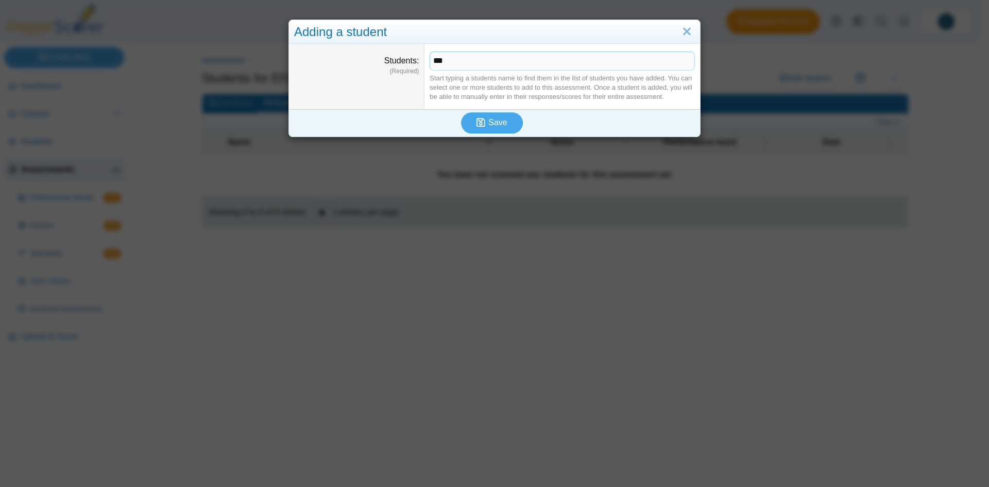
click at [501, 64] on span "***" at bounding box center [562, 61] width 264 height 18
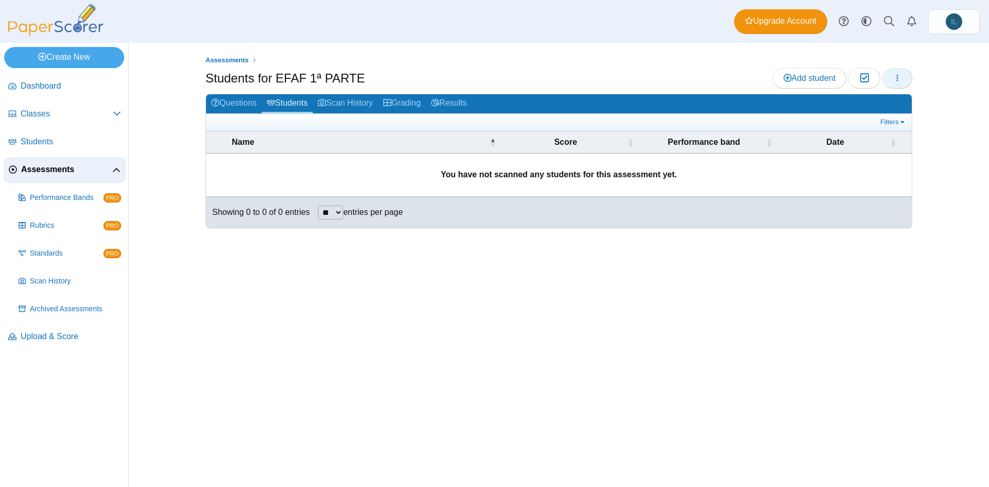
click at [893, 78] on icon "button" at bounding box center [897, 78] width 8 height 8
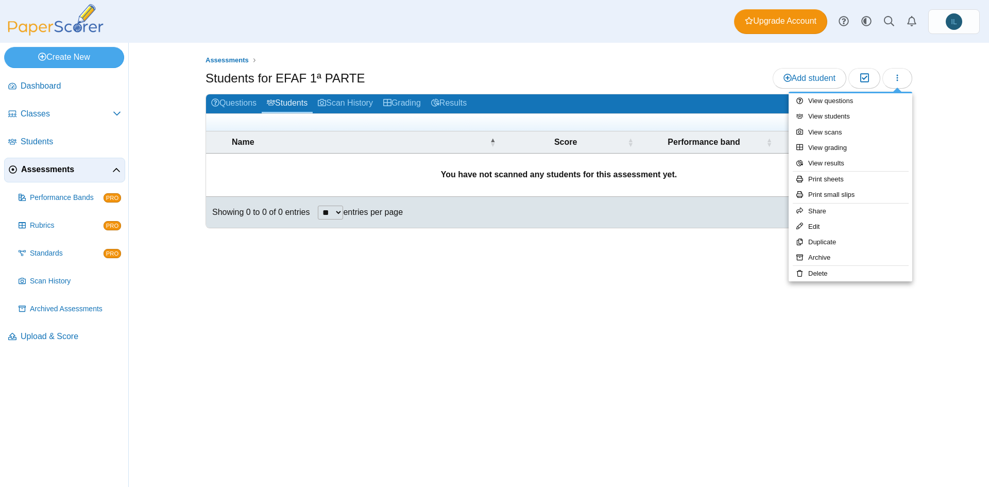
click at [572, 384] on div "Assessments Students for EFAF 1ª PARTE Add student Moderation 0 **" at bounding box center [558, 265] width 772 height 444
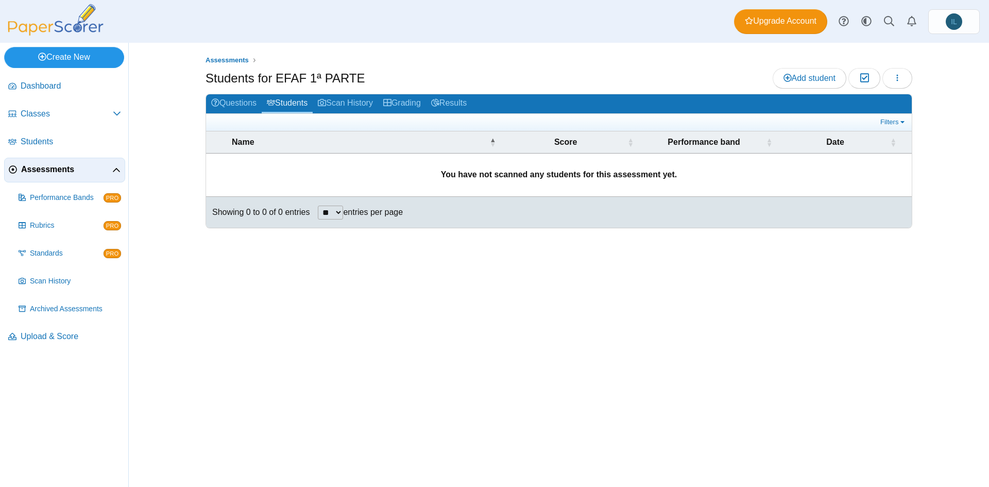
click at [70, 51] on link "Create New" at bounding box center [64, 57] width 120 height 21
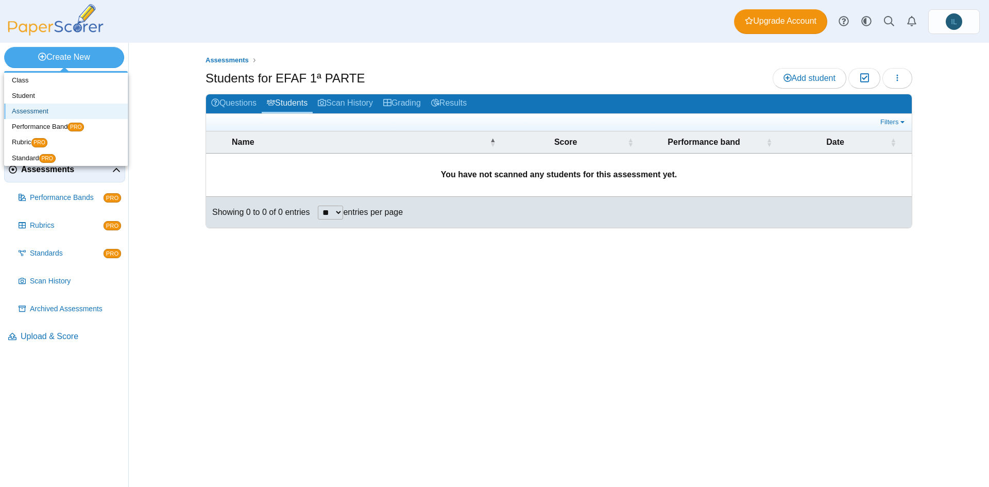
click at [59, 110] on link "Assessment" at bounding box center [66, 110] width 124 height 15
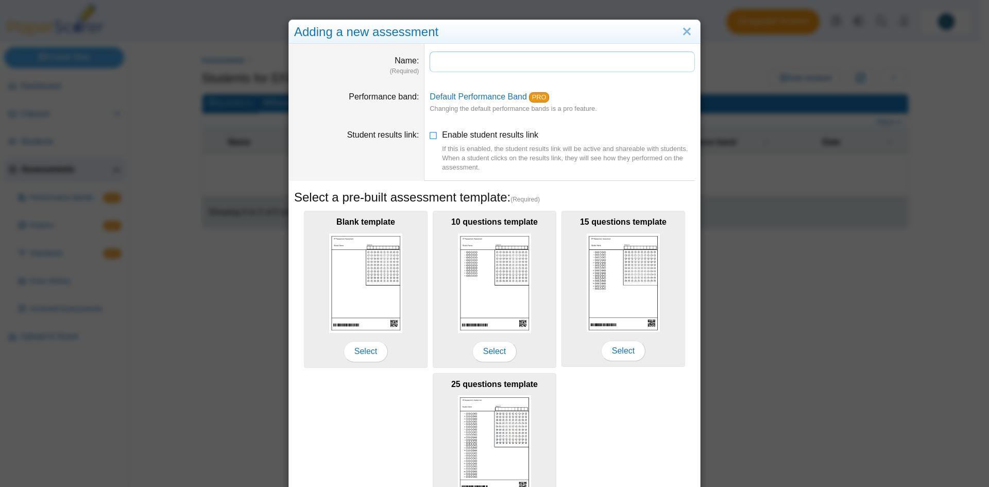
paste input "**********"
click at [438, 62] on input "**********" at bounding box center [561, 61] width 265 height 21
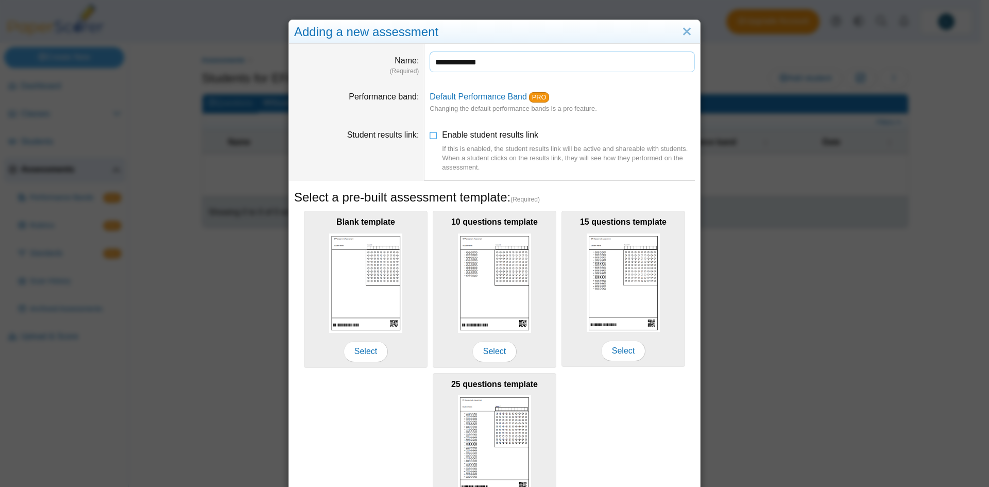
click at [457, 62] on input "**********" at bounding box center [561, 61] width 265 height 21
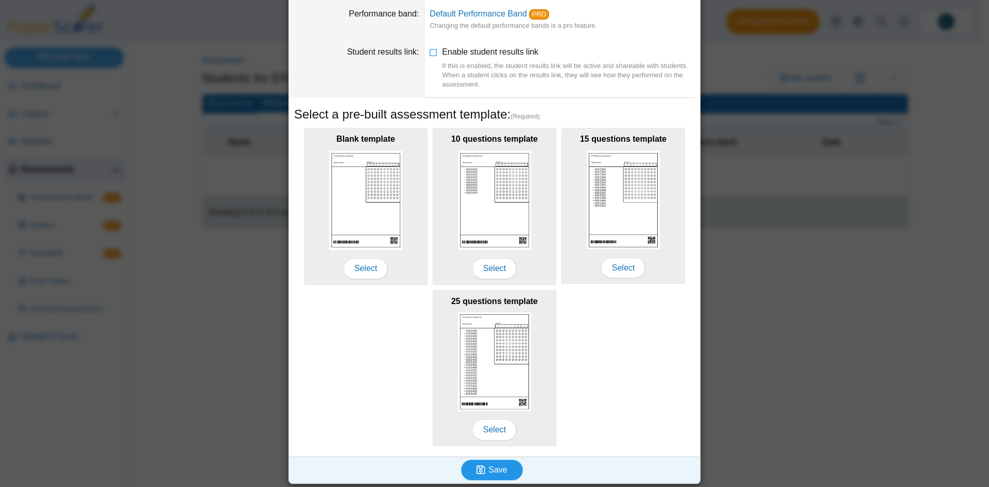
type input "**********"
click at [500, 465] on span "Save" at bounding box center [497, 469] width 19 height 9
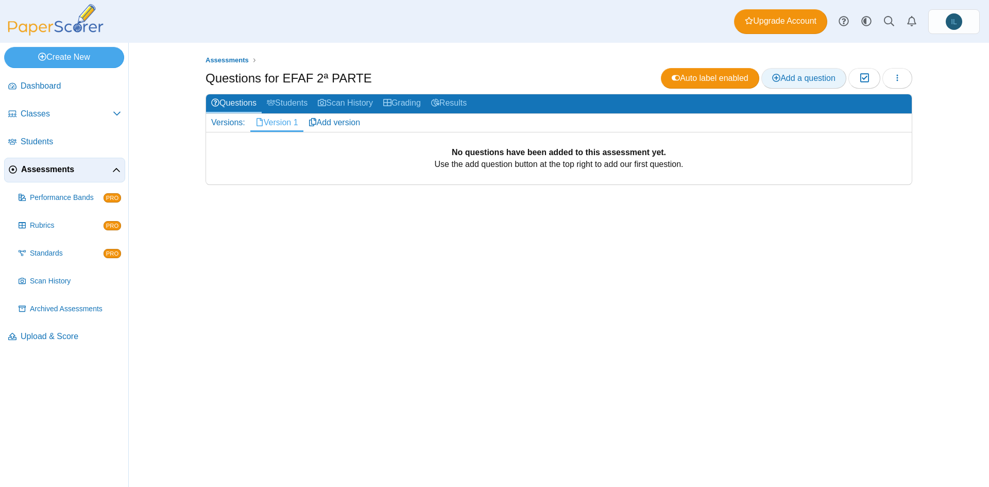
drag, startPoint x: 797, startPoint y: 84, endPoint x: 789, endPoint y: 80, distance: 9.2
click at [789, 80] on span "Add a question" at bounding box center [803, 78] width 63 height 9
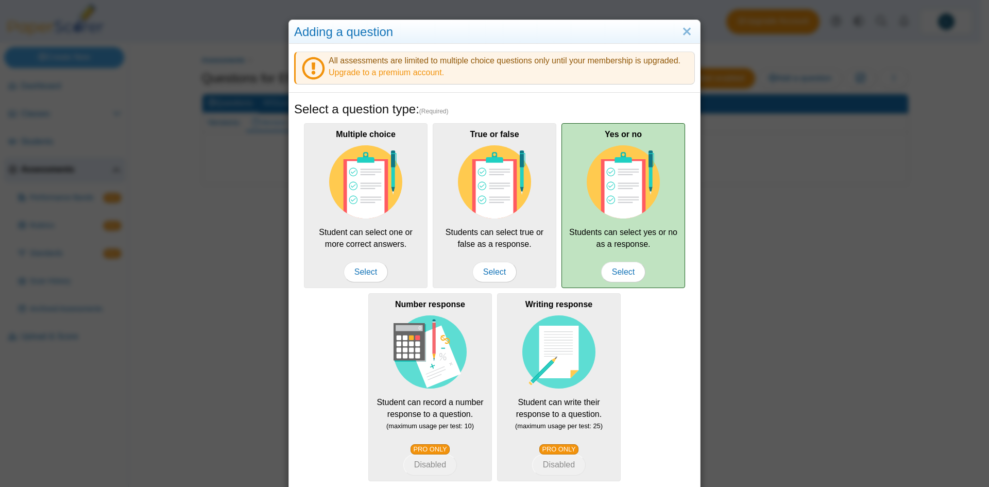
scroll to position [94, 0]
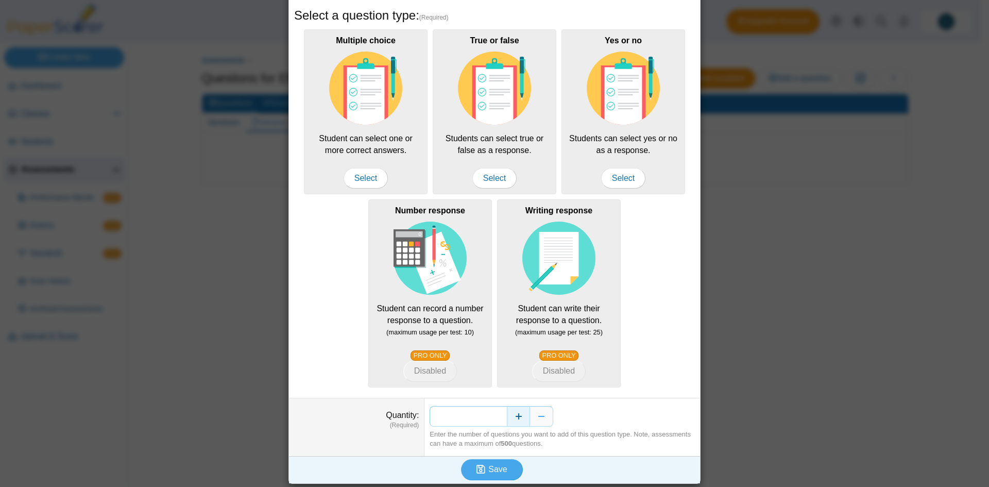
drag, startPoint x: 490, startPoint y: 408, endPoint x: 506, endPoint y: 409, distance: 15.5
click at [506, 409] on div "*" at bounding box center [561, 416] width 265 height 21
type input "**"
click at [488, 466] on span "Save" at bounding box center [497, 468] width 19 height 9
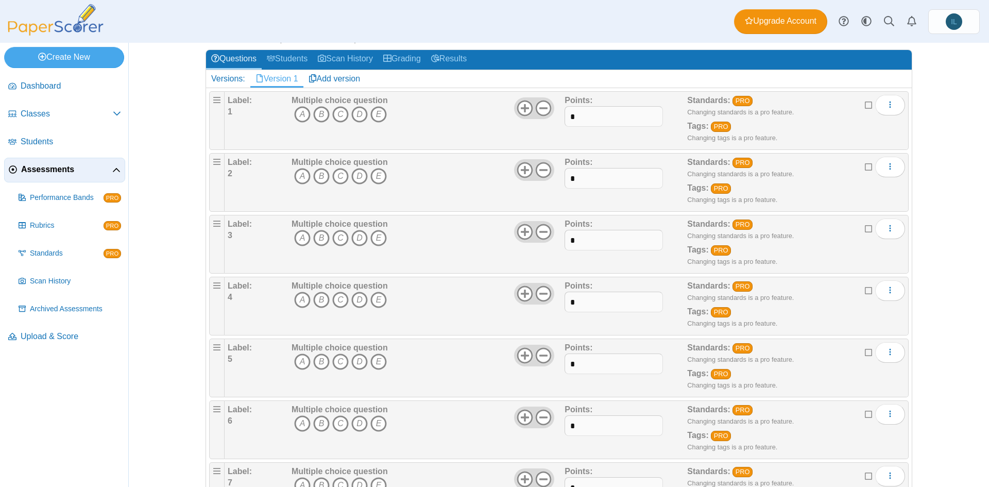
scroll to position [57, 0]
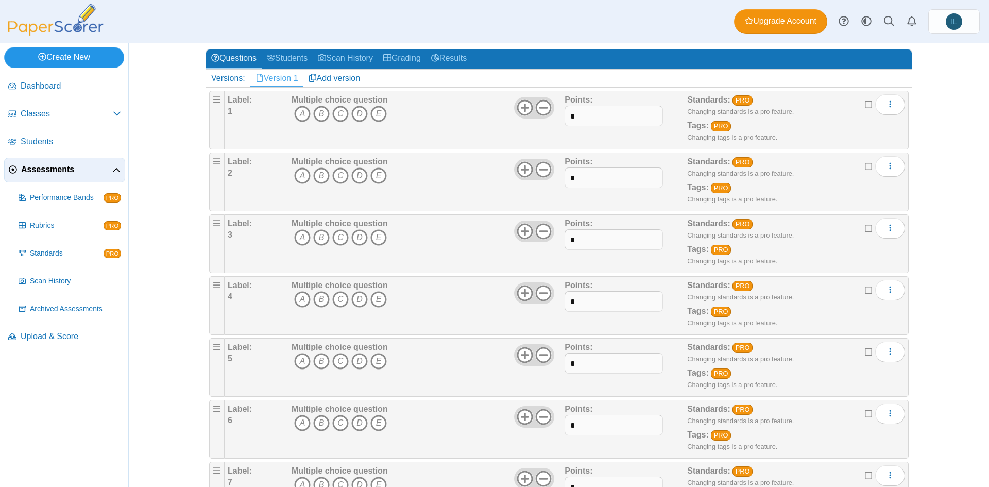
click at [82, 56] on link "Create New" at bounding box center [64, 57] width 120 height 21
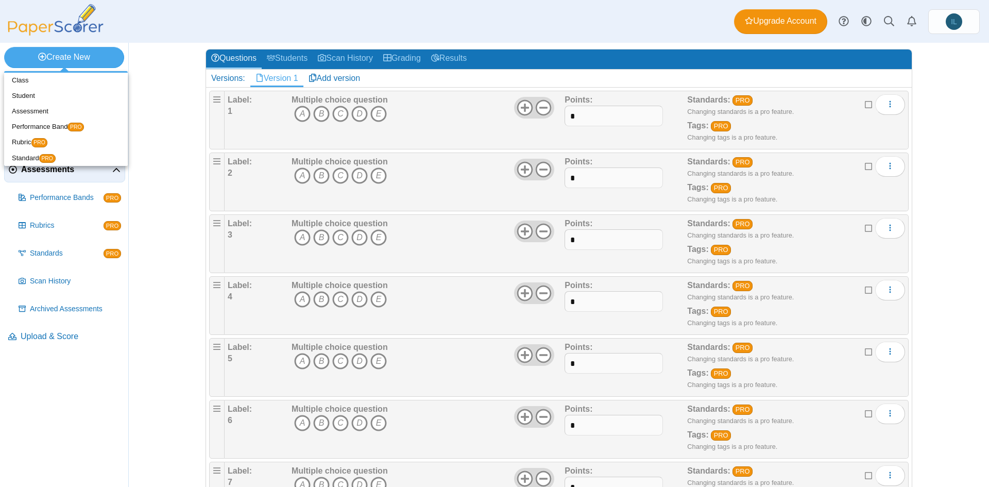
click at [163, 49] on div "Assessments Questions for EFAF 2ª PARTE Auto label enabled Add a question Moder…" at bounding box center [559, 265] width 860 height 444
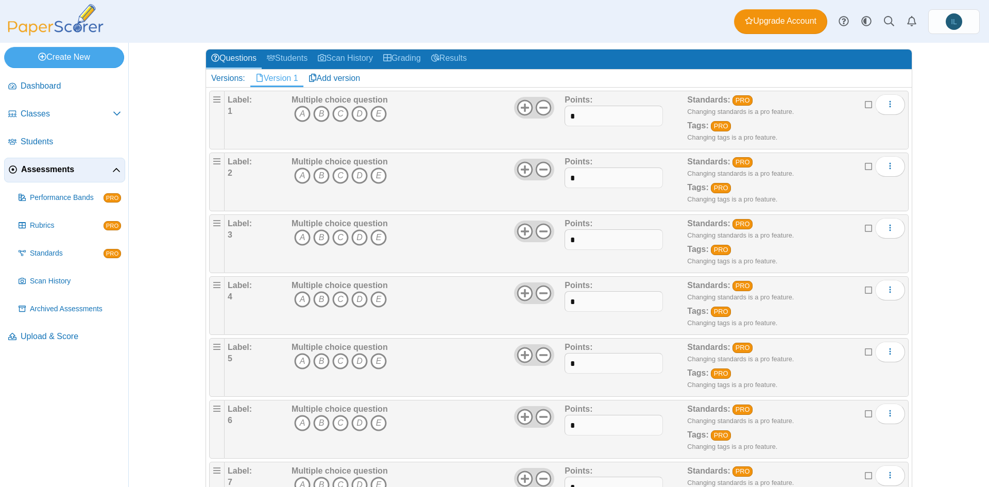
click at [355, 11] on div "Dashboard Classes Archived classes Students Assessments" at bounding box center [494, 21] width 989 height 43
click at [84, 48] on link "Create New" at bounding box center [64, 57] width 120 height 21
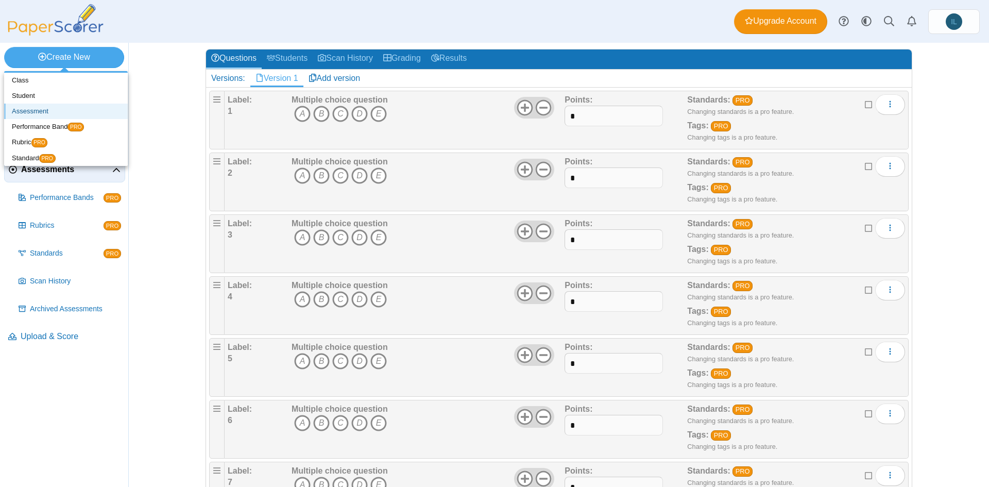
click at [56, 110] on link "Assessment" at bounding box center [66, 110] width 124 height 15
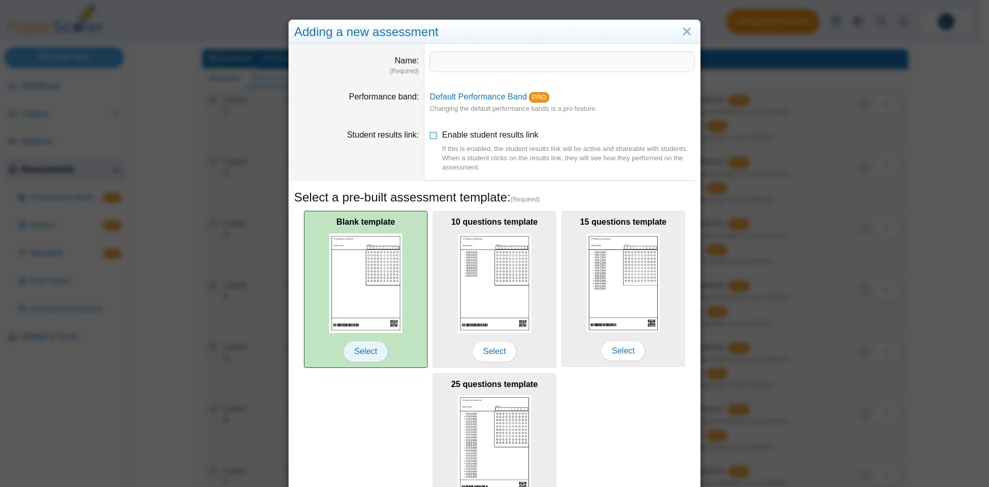
click at [369, 357] on span "Select" at bounding box center [365, 351] width 44 height 21
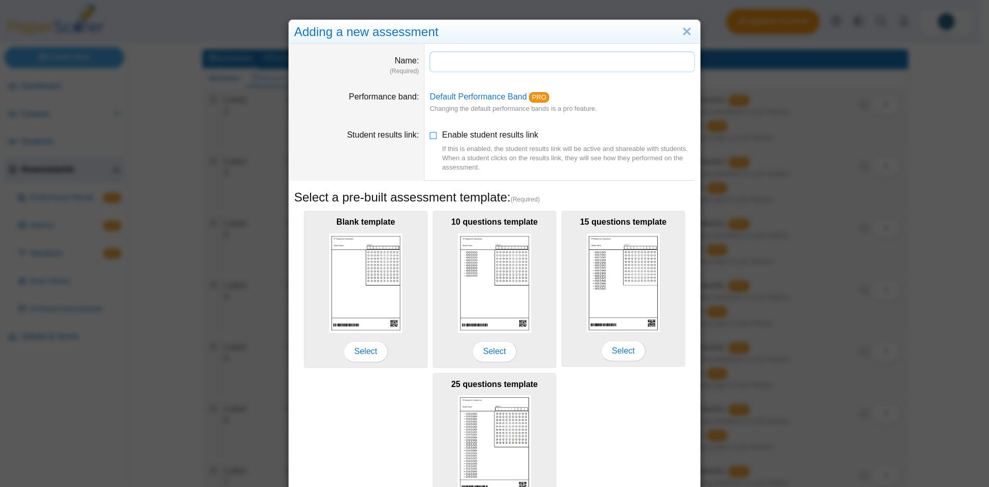
click at [506, 70] on input "Name" at bounding box center [561, 61] width 265 height 21
paste input "*"
type input "*"
paste input "**"
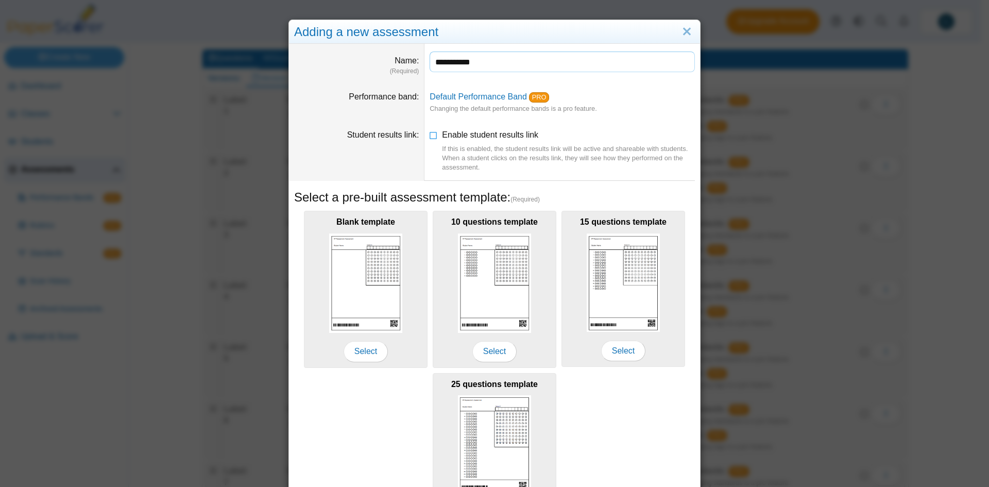
scroll to position [83, 0]
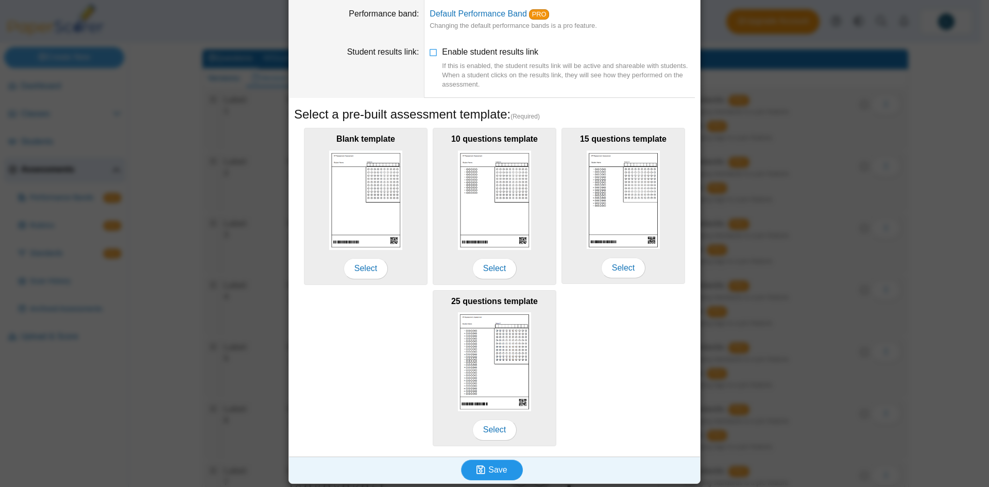
type input "**********"
click at [498, 475] on button "Save" at bounding box center [492, 469] width 62 height 21
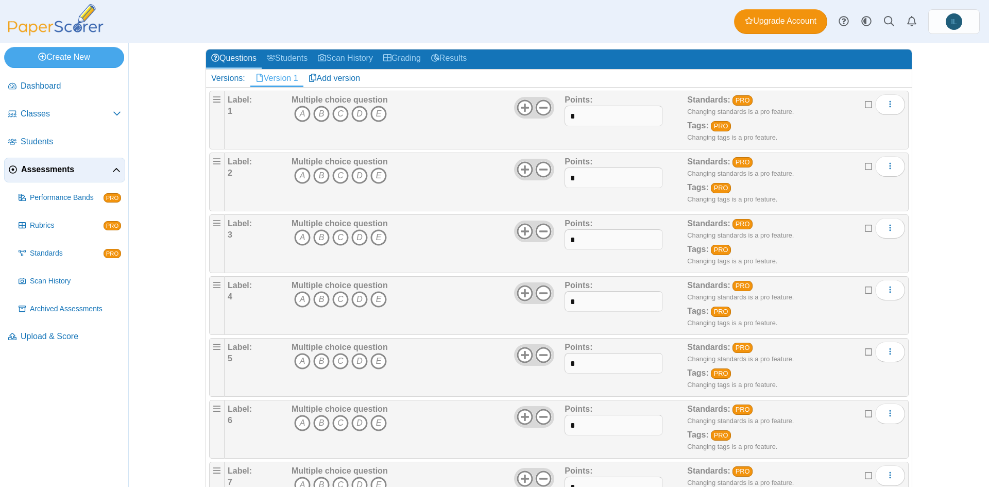
scroll to position [0, 0]
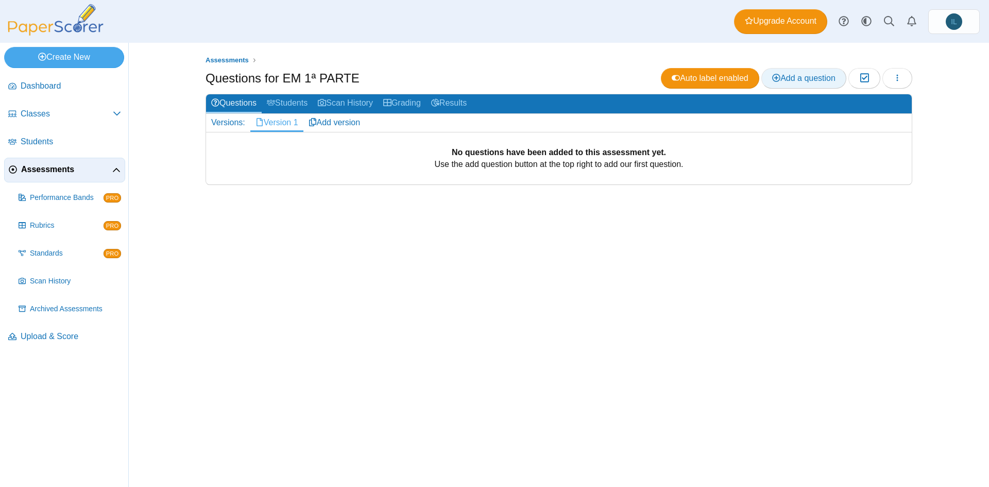
click at [792, 83] on link "Add a question" at bounding box center [803, 78] width 85 height 21
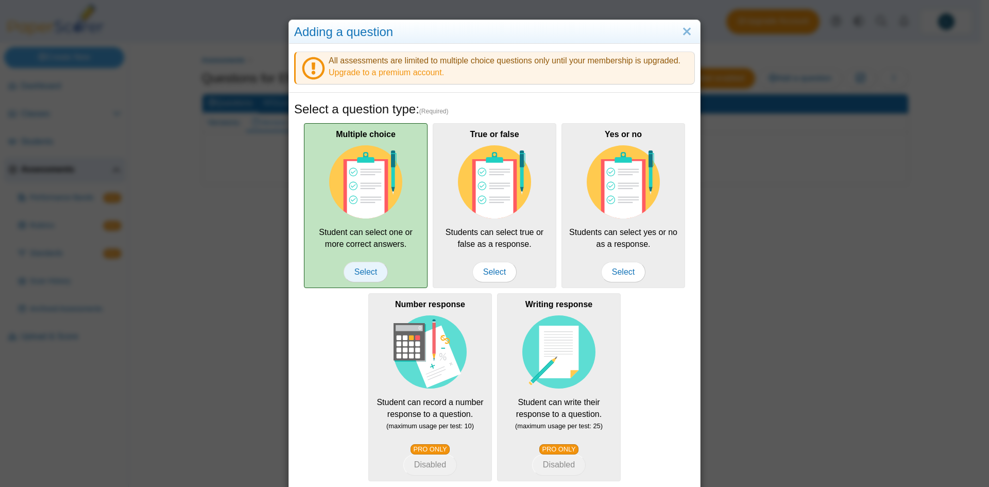
click at [361, 268] on span "Select" at bounding box center [365, 272] width 44 height 21
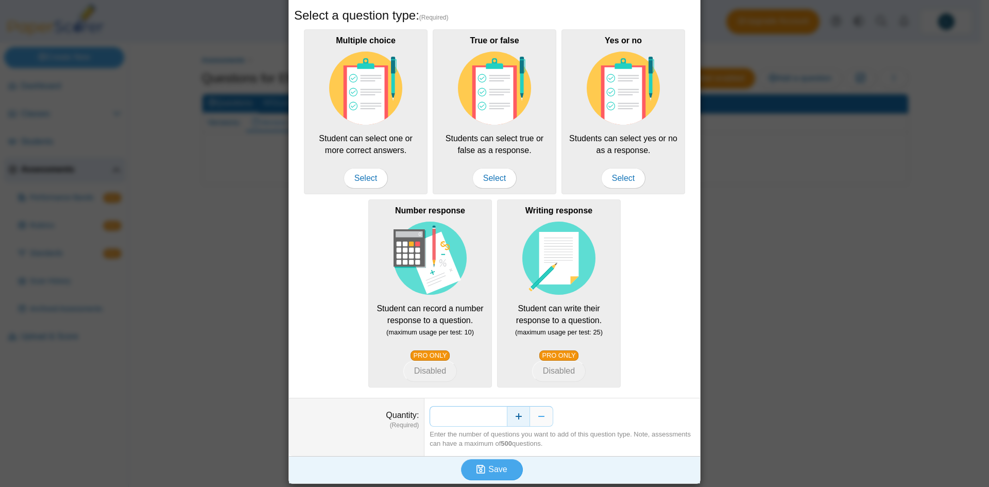
drag, startPoint x: 489, startPoint y: 417, endPoint x: 508, endPoint y: 416, distance: 19.1
click at [508, 416] on div "*" at bounding box center [561, 416] width 265 height 21
type input "**"
click at [481, 469] on use "submit" at bounding box center [480, 468] width 9 height 9
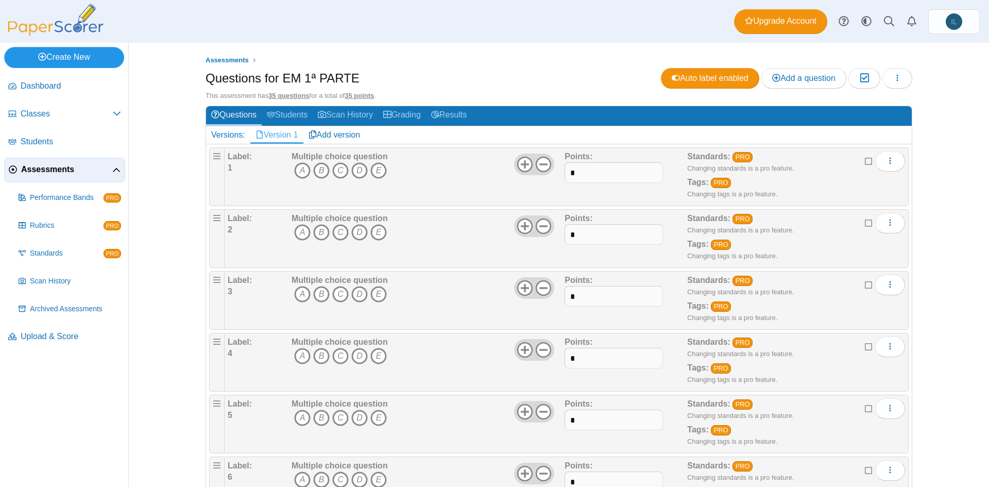
click at [68, 49] on link "Create New" at bounding box center [64, 57] width 120 height 21
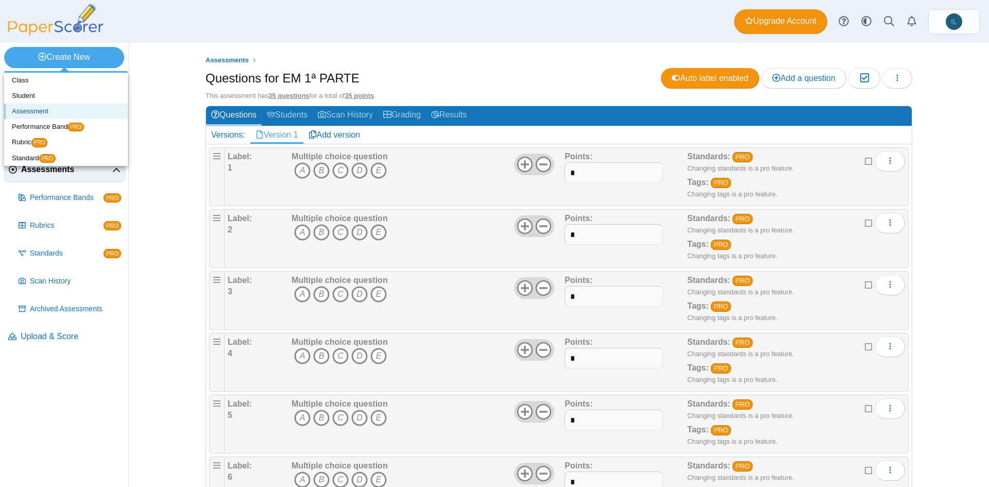
click at [57, 109] on link "Assessment" at bounding box center [66, 110] width 124 height 15
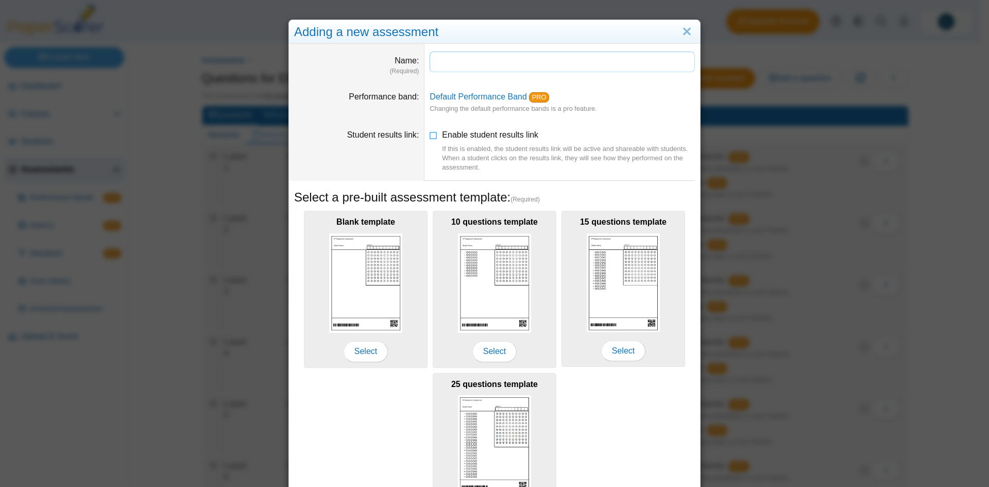
paste input "*"
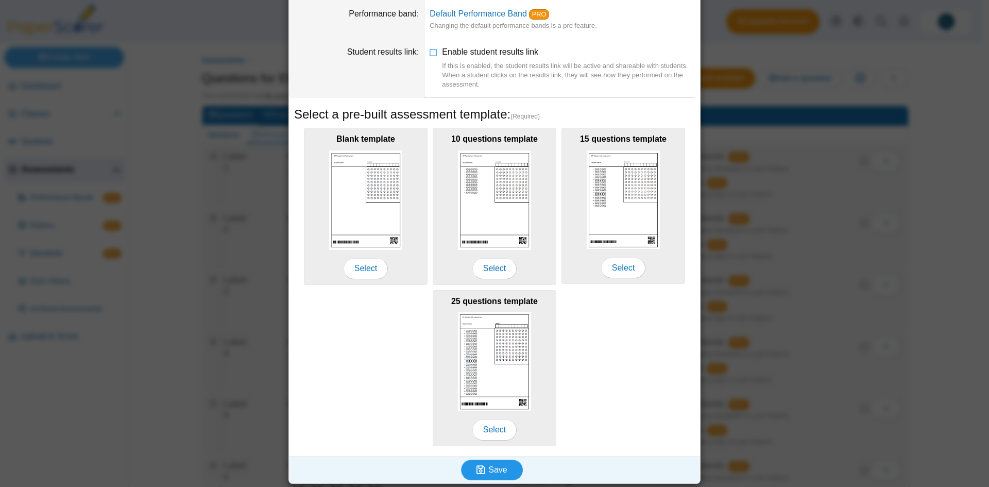
type input "**********"
click at [483, 464] on icon "submit" at bounding box center [482, 469] width 12 height 11
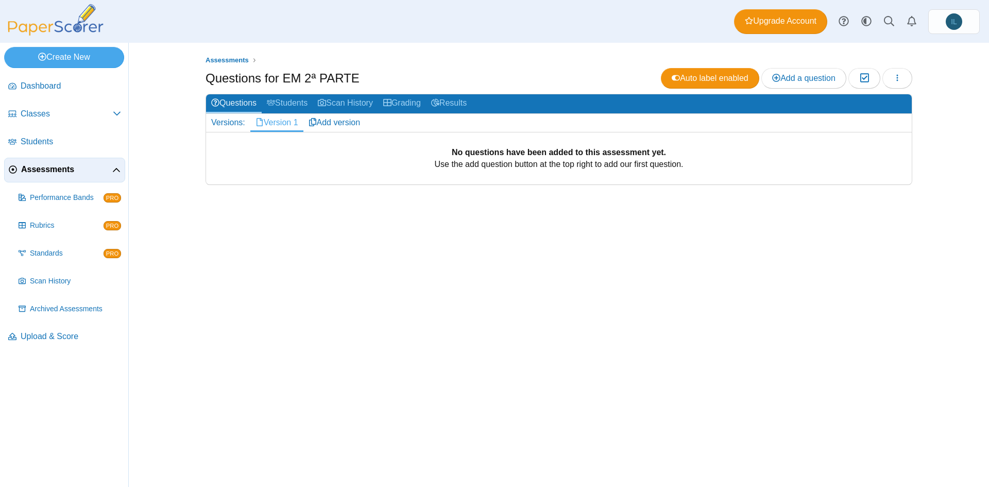
click at [483, 464] on div "Assessments Questions for EM 2ª PARTE Auto label enabled Add a question Moderat…" at bounding box center [558, 265] width 772 height 444
click at [775, 77] on use at bounding box center [776, 78] width 8 height 8
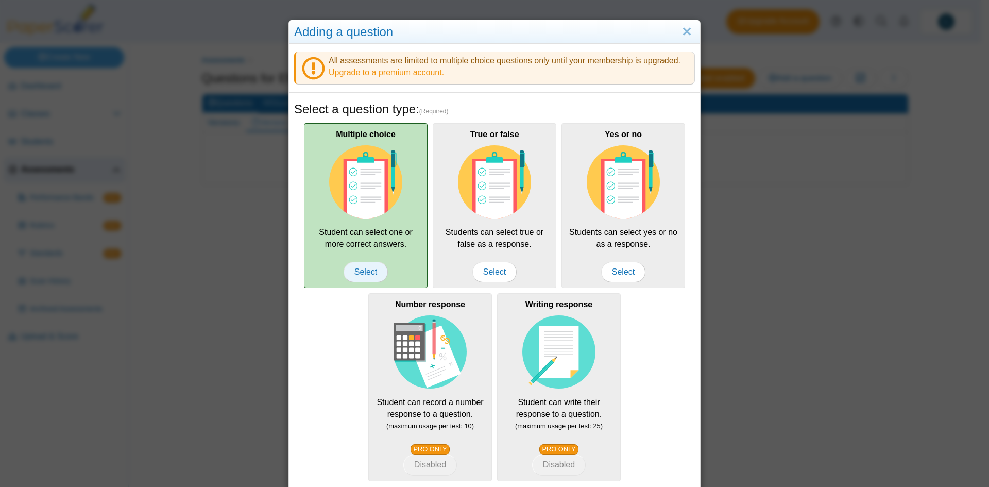
click at [364, 265] on span "Select" at bounding box center [365, 272] width 44 height 21
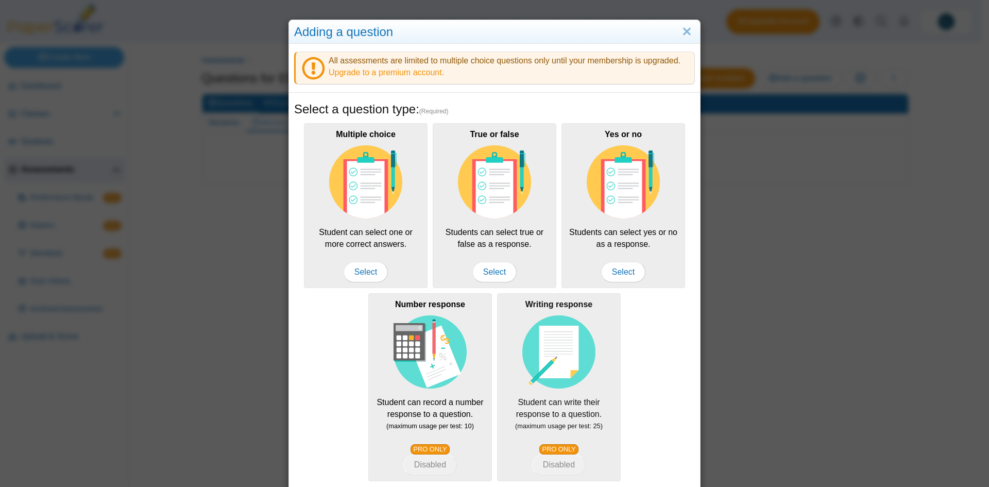
scroll to position [94, 0]
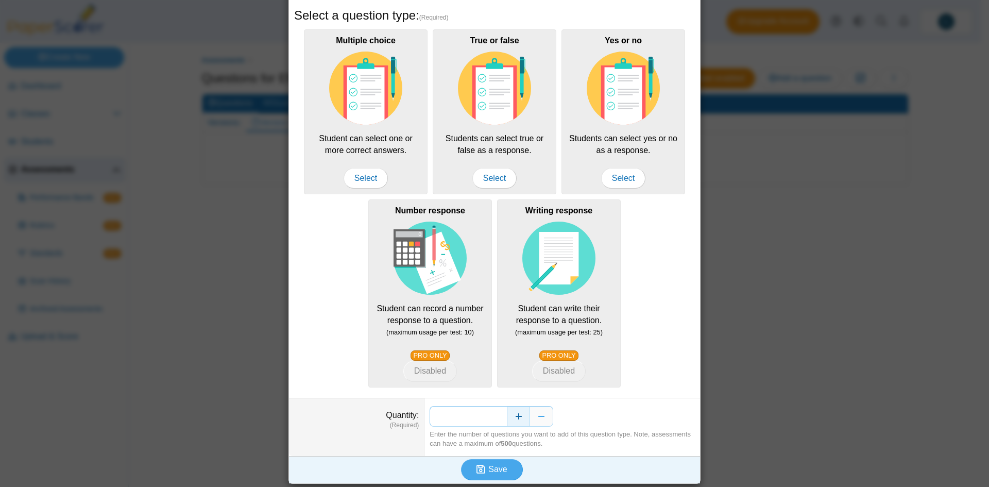
drag, startPoint x: 480, startPoint y: 418, endPoint x: 523, endPoint y: 421, distance: 43.4
click at [523, 421] on div "*" at bounding box center [561, 416] width 265 height 21
type input "**"
click at [483, 465] on icon "submit" at bounding box center [482, 468] width 12 height 11
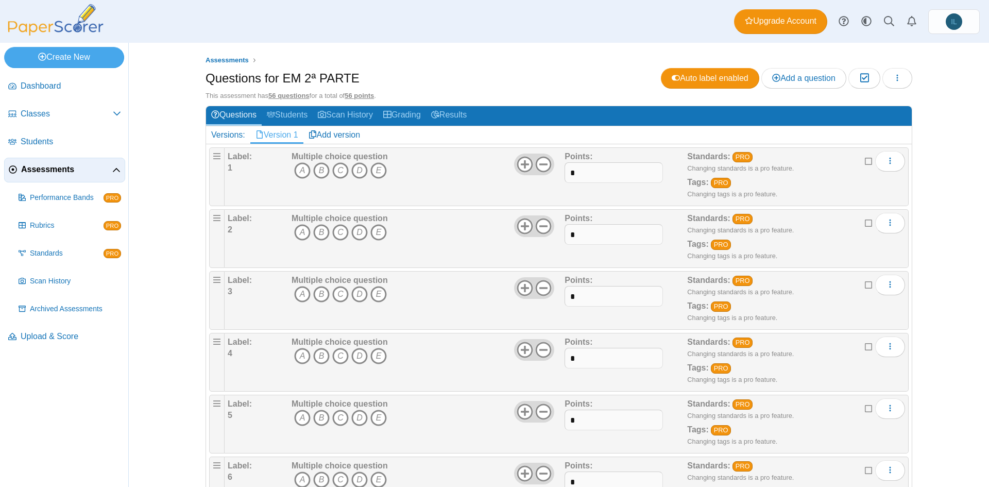
click at [53, 167] on span "Assessments" at bounding box center [66, 169] width 91 height 11
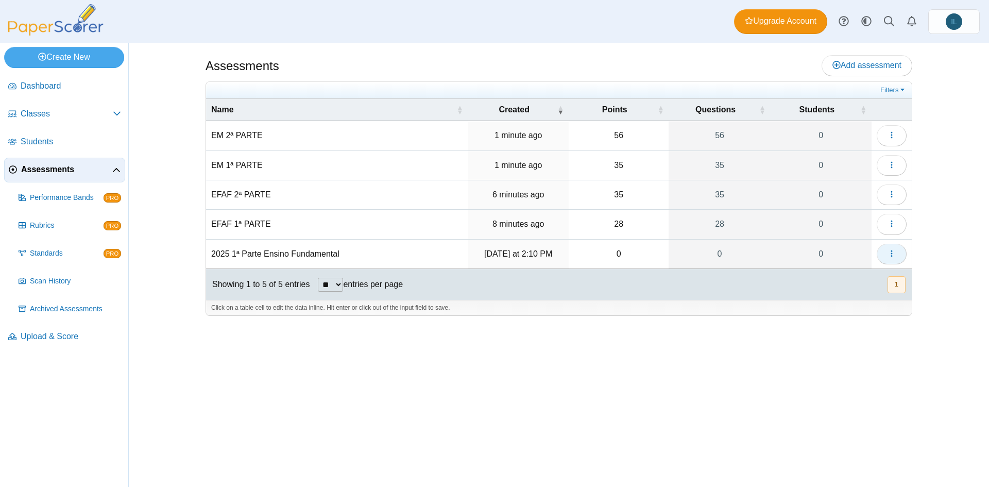
click at [891, 252] on icon "button" at bounding box center [891, 253] width 8 height 8
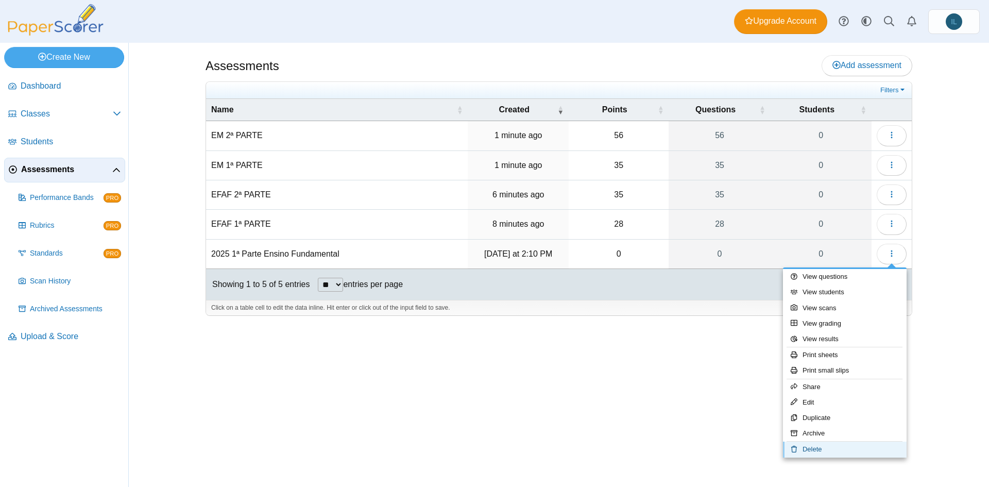
click at [825, 449] on link "Delete" at bounding box center [845, 448] width 124 height 15
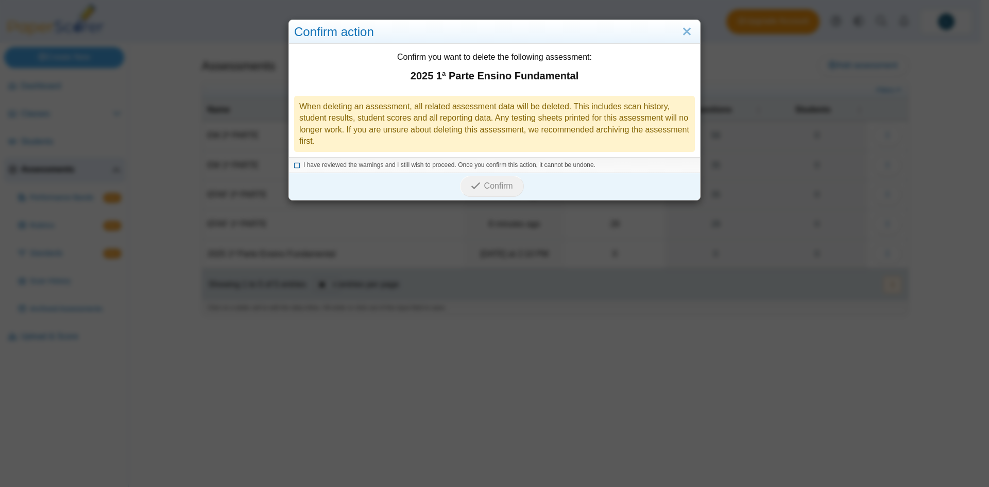
click at [320, 167] on span "I have reviewed the warnings and I still wish to proceed. Once you confirm this…" at bounding box center [449, 164] width 292 height 7
click at [488, 188] on span "Confirm" at bounding box center [498, 185] width 29 height 9
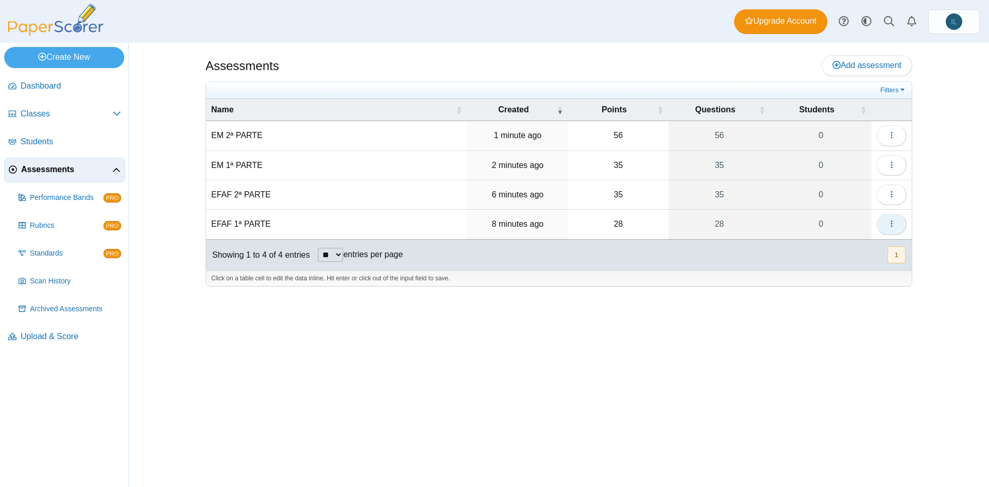
click at [890, 221] on icon "button" at bounding box center [891, 223] width 8 height 8
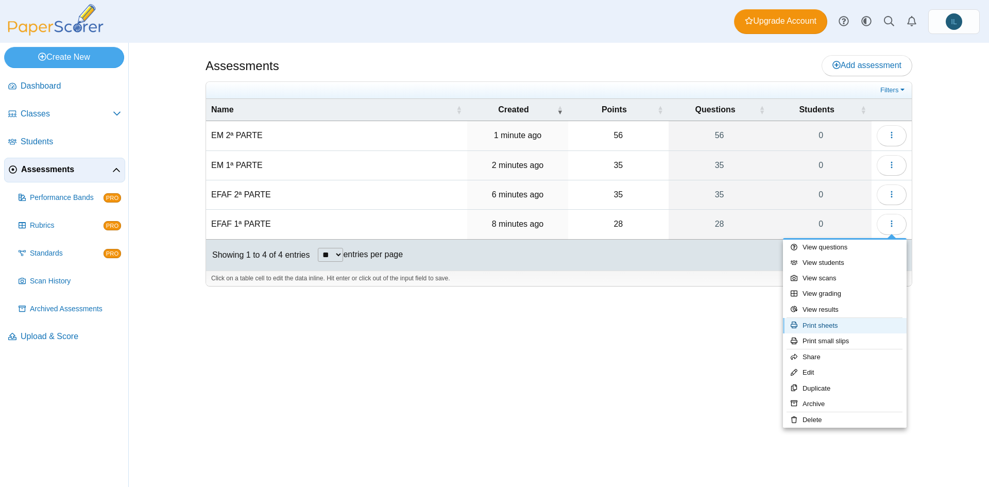
click at [842, 325] on link "Print sheets" at bounding box center [845, 325] width 124 height 15
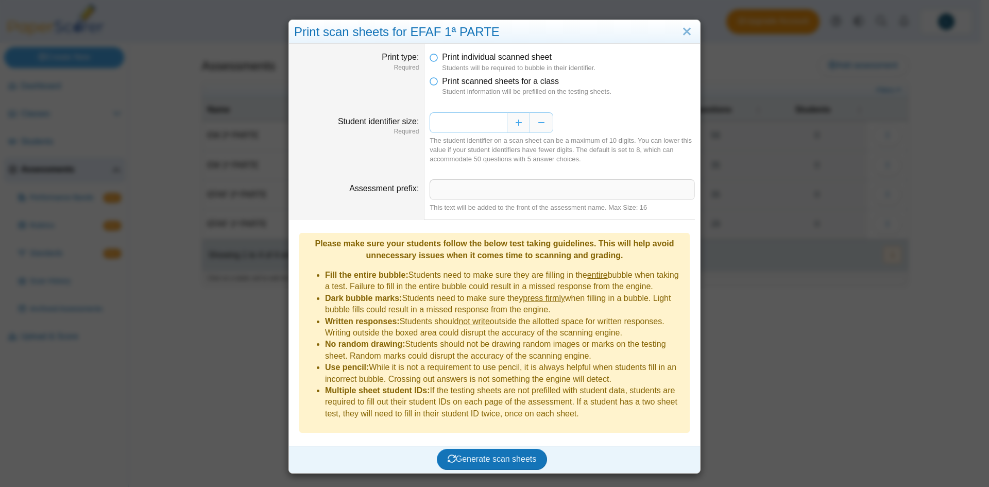
drag, startPoint x: 489, startPoint y: 125, endPoint x: 494, endPoint y: 124, distance: 5.2
click at [494, 124] on input "*" at bounding box center [467, 122] width 77 height 21
drag, startPoint x: 494, startPoint y: 124, endPoint x: 509, endPoint y: 126, distance: 15.1
click at [509, 126] on div "*" at bounding box center [561, 122] width 265 height 21
type input "*"
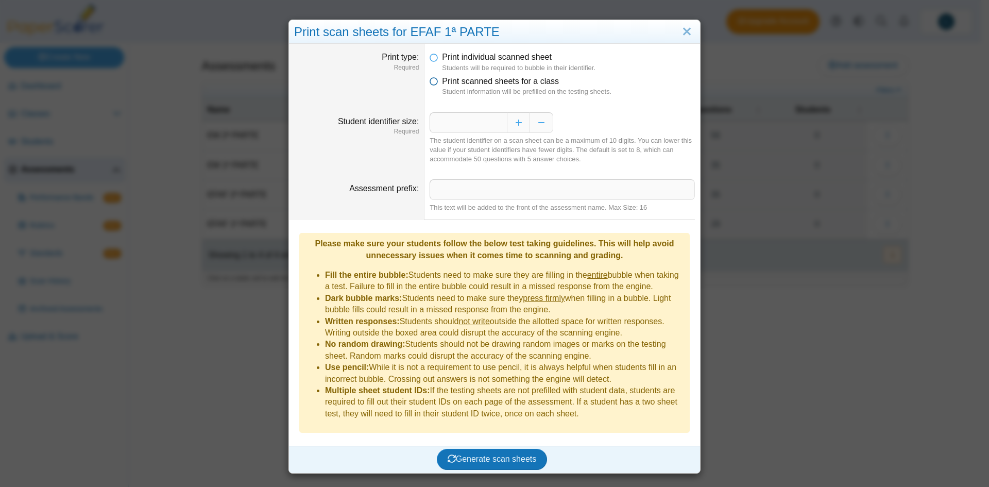
click at [431, 79] on icon at bounding box center [433, 79] width 8 height 7
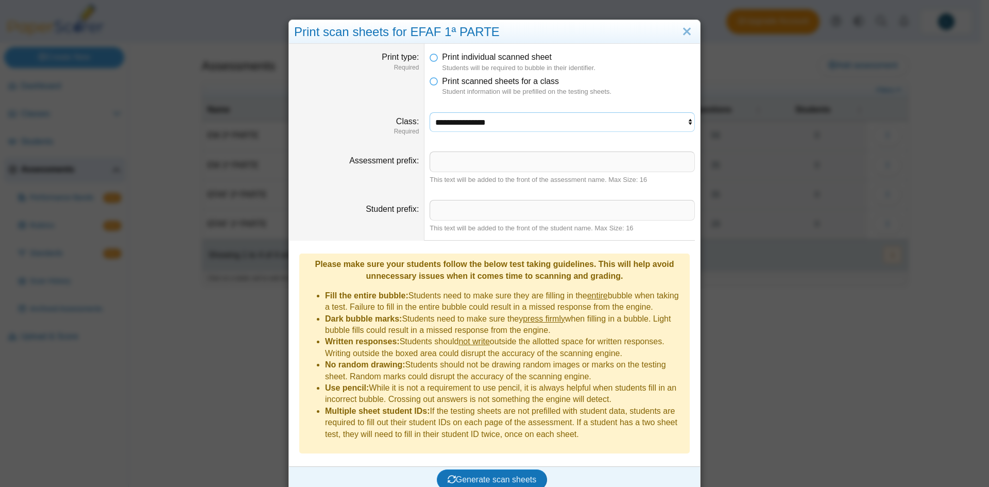
click at [479, 127] on select "**********" at bounding box center [561, 122] width 265 height 20
select select "**********"
click at [429, 112] on select "**********" at bounding box center [561, 122] width 265 height 20
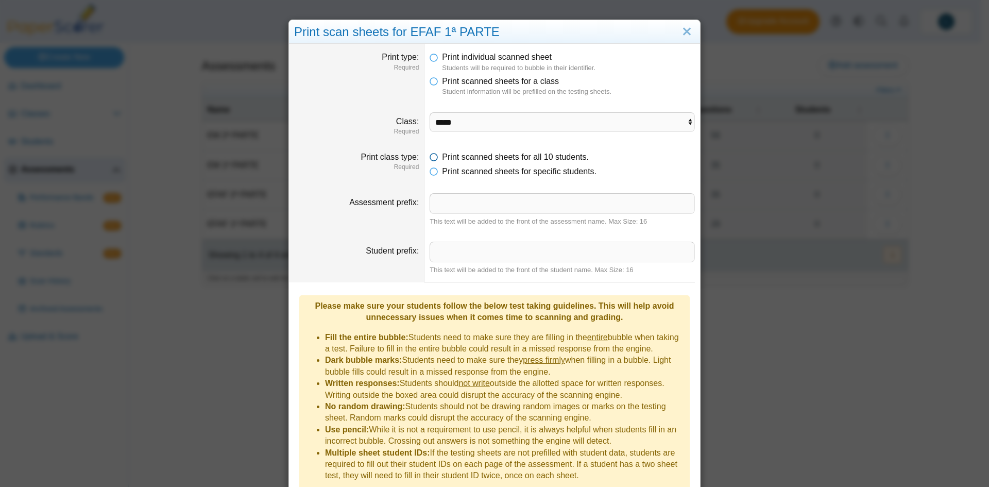
click at [431, 153] on icon at bounding box center [433, 154] width 8 height 7
click at [431, 158] on icon at bounding box center [433, 154] width 8 height 7
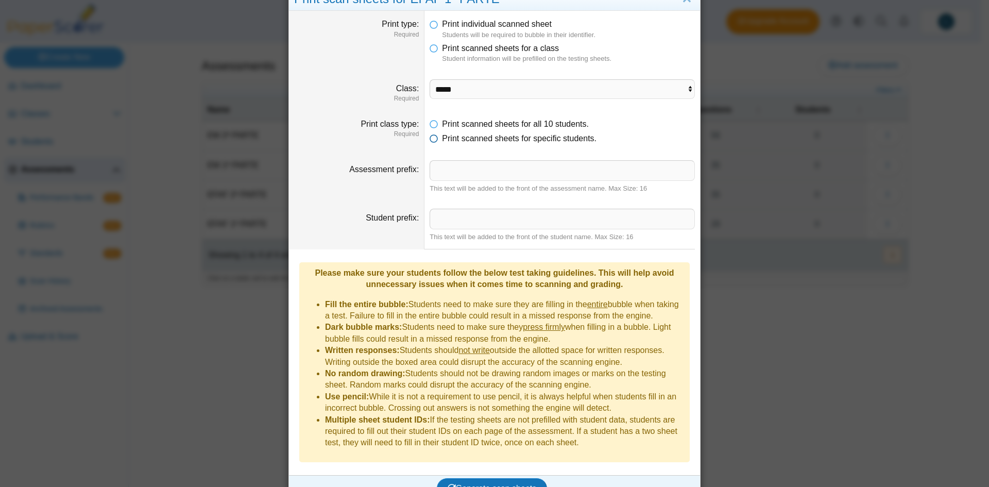
scroll to position [37, 0]
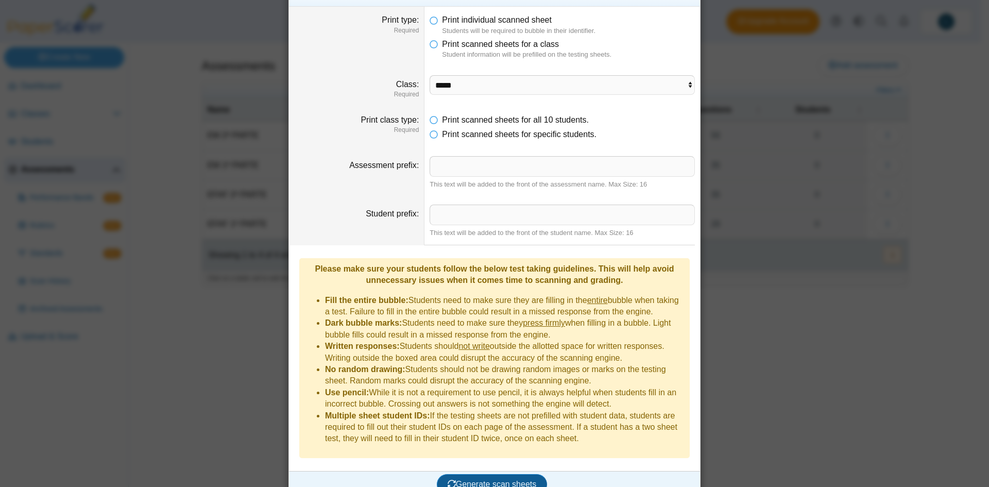
click at [492, 479] on span "Generate scan sheets" at bounding box center [491, 483] width 89 height 9
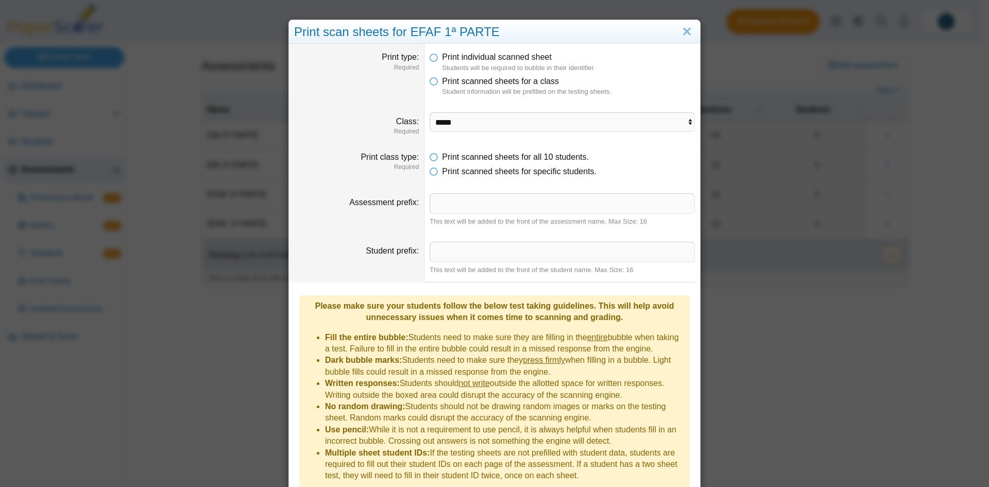
scroll to position [120, 0]
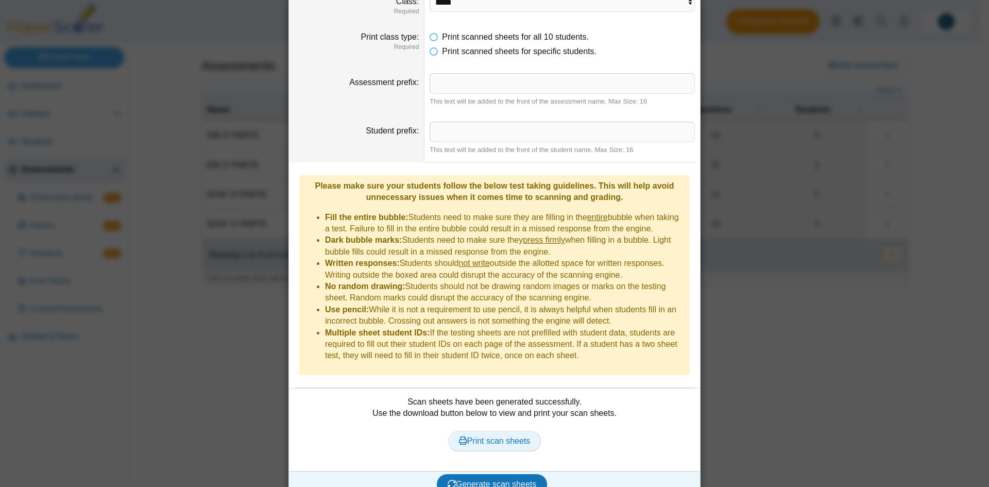
click at [517, 436] on span "Print scan sheets" at bounding box center [495, 440] width 72 height 9
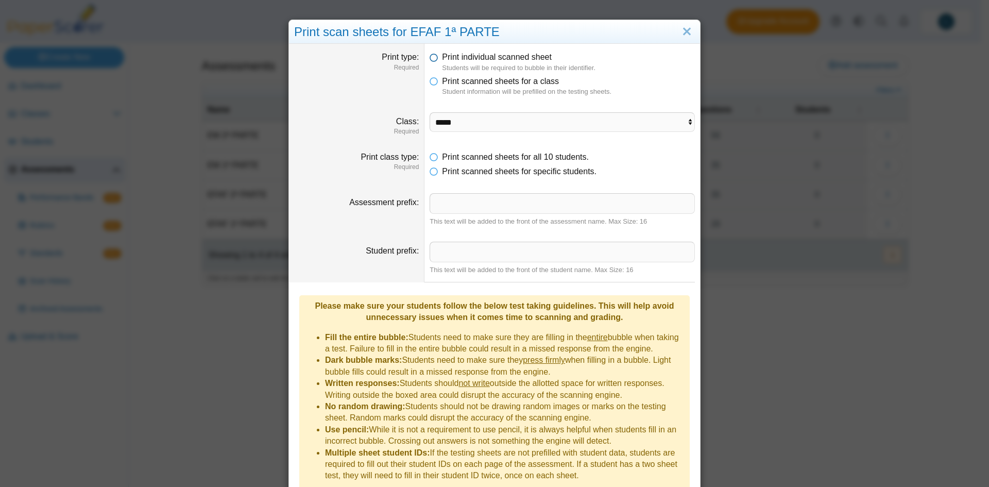
click at [467, 60] on span "Print individual scanned sheet" at bounding box center [497, 57] width 110 height 9
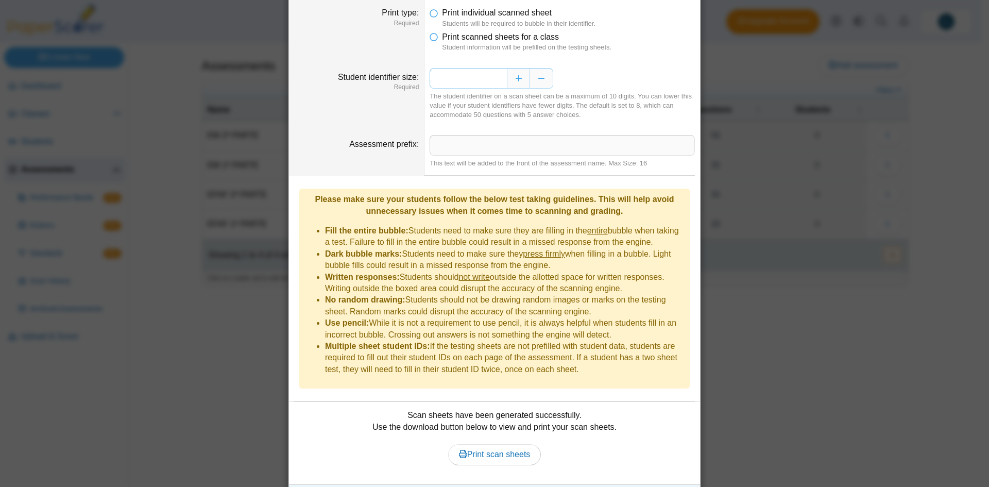
scroll to position [58, 0]
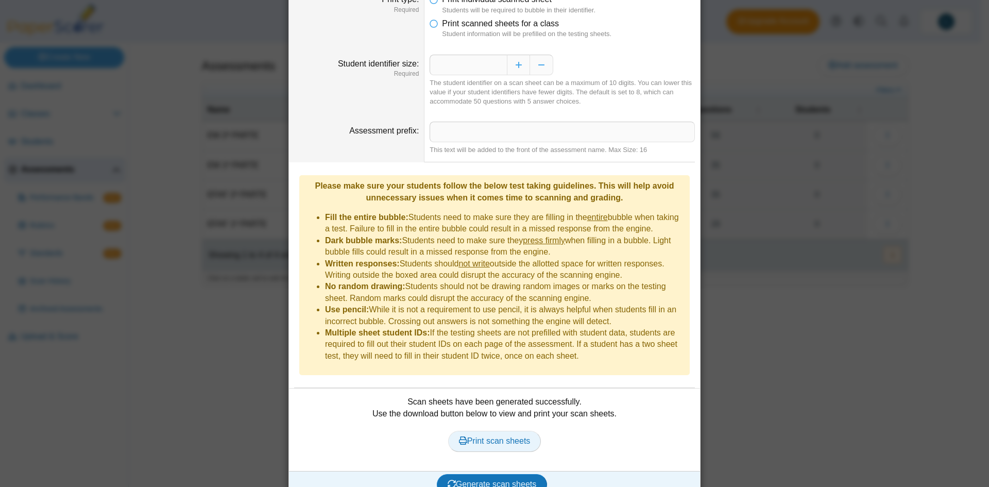
click at [515, 436] on span "Print scan sheets" at bounding box center [495, 440] width 72 height 9
click at [495, 479] on span "Generate scan sheets" at bounding box center [491, 483] width 89 height 9
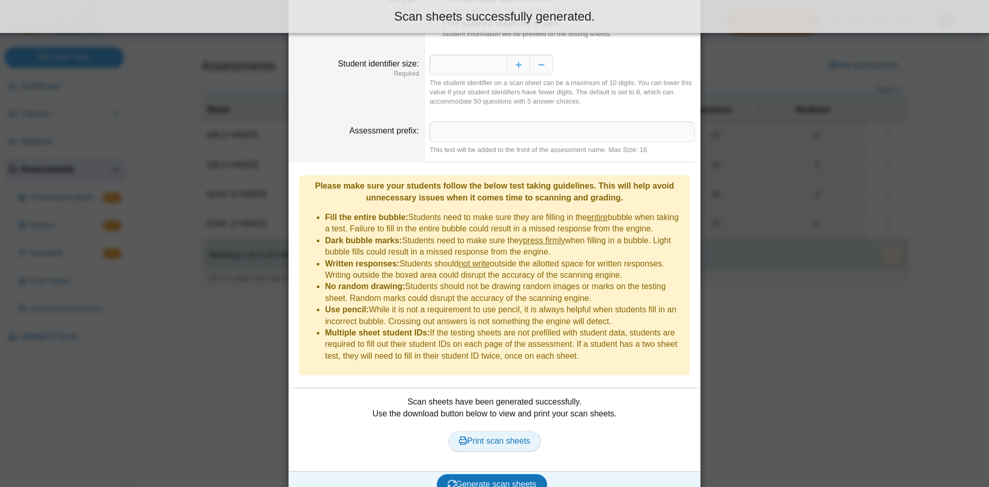
click at [503, 436] on span "Print scan sheets" at bounding box center [495, 440] width 72 height 9
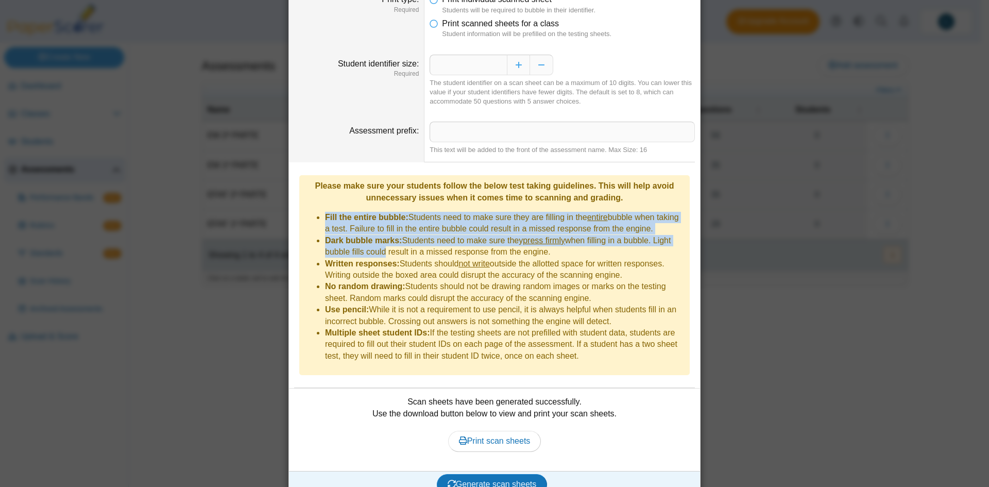
drag, startPoint x: 321, startPoint y: 209, endPoint x: 378, endPoint y: 241, distance: 66.2
click at [378, 241] on ul "Fill the entire bubble: Students need to make sure they are filling in the enti…" at bounding box center [494, 287] width 380 height 150
click at [378, 241] on li "Dark bubble marks: Students need to make sure they press firmly when filling in…" at bounding box center [504, 246] width 359 height 23
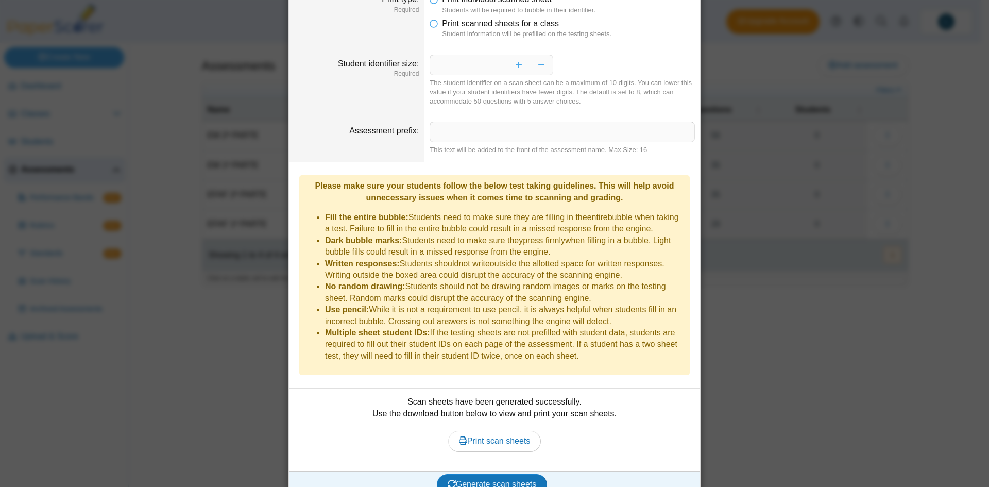
drag, startPoint x: 586, startPoint y: 356, endPoint x: 281, endPoint y: 172, distance: 356.4
click at [281, 172] on div "**********" at bounding box center [494, 243] width 989 height 487
copy div "Please make sure your students follow the below test taking guidelines. This wi…"
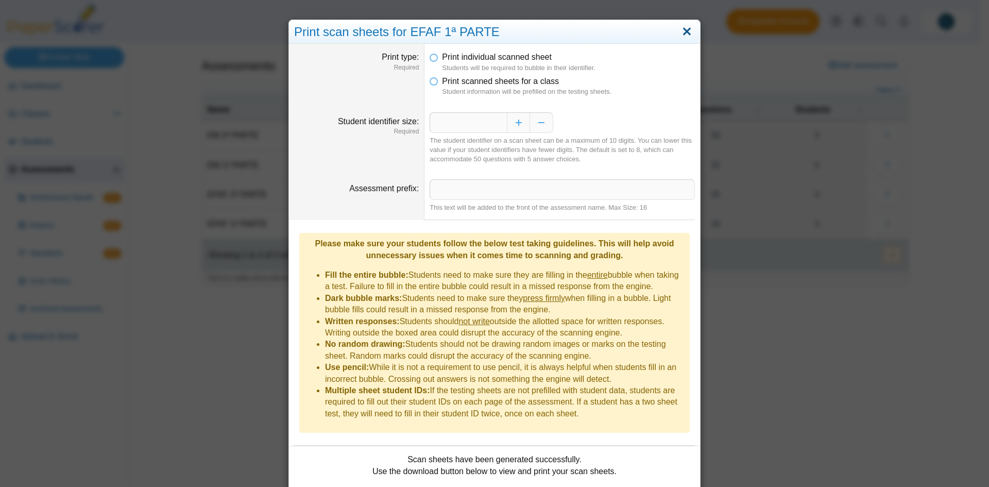
click at [683, 28] on link "Close" at bounding box center [687, 32] width 16 height 18
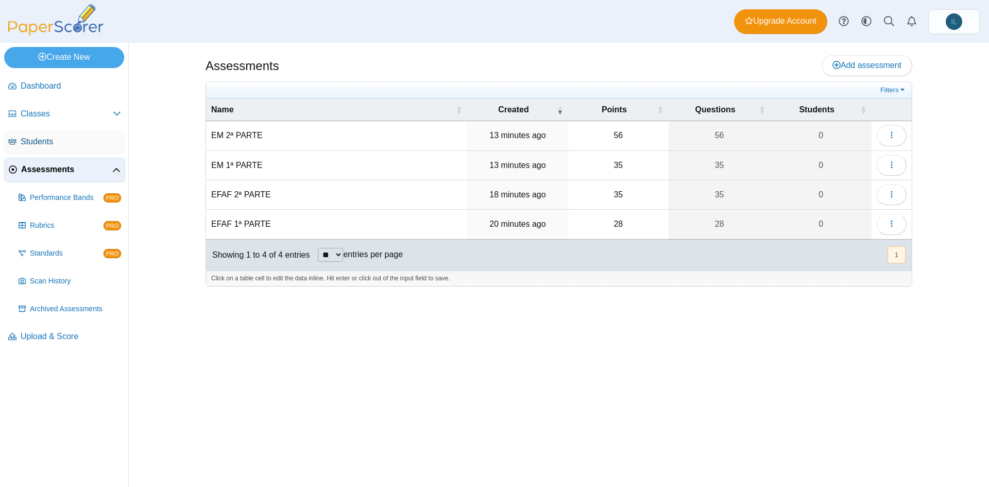
click at [58, 136] on span "Students" at bounding box center [71, 141] width 100 height 11
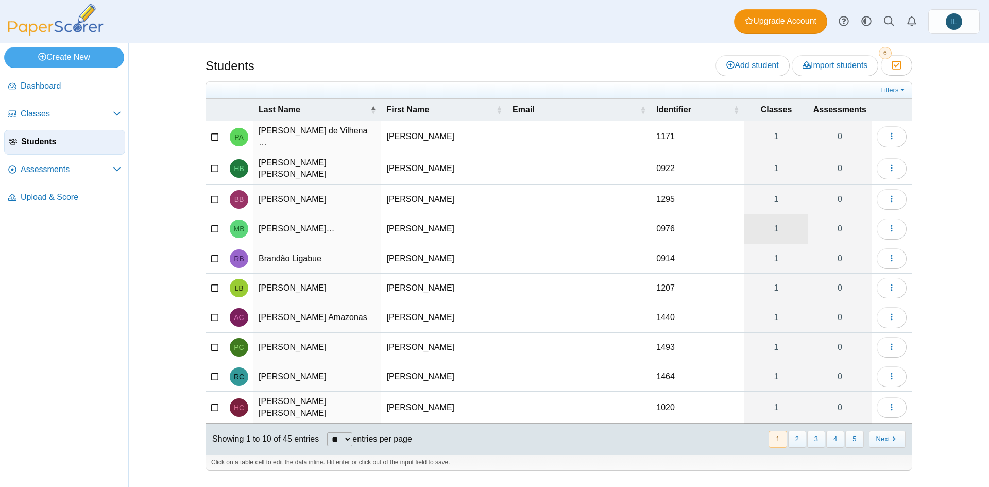
click at [770, 222] on link "1" at bounding box center [775, 228] width 63 height 29
click at [51, 164] on span "Assessments" at bounding box center [67, 169] width 92 height 11
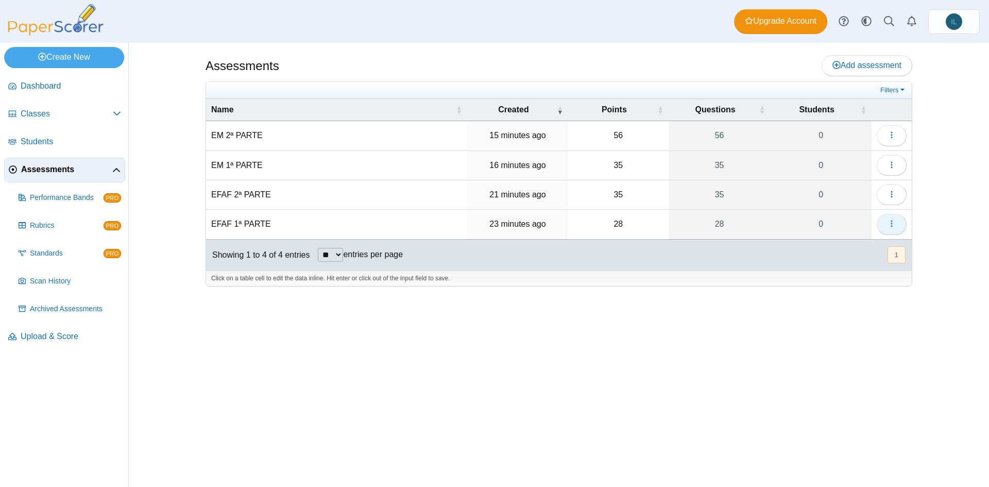
click at [885, 225] on button "button" at bounding box center [891, 224] width 30 height 21
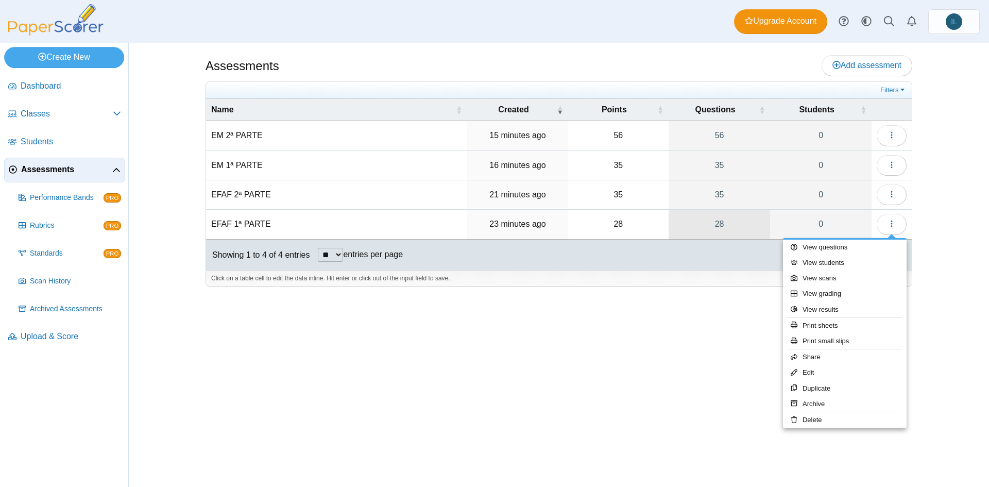
click at [724, 231] on link "28" at bounding box center [719, 224] width 102 height 29
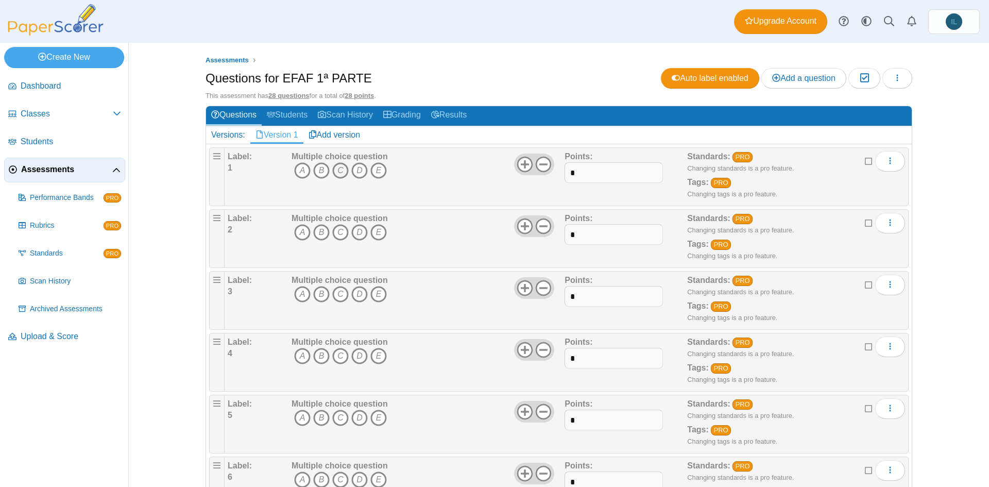
click at [334, 171] on icon "C" at bounding box center [340, 170] width 16 height 16
click at [335, 228] on icon "C" at bounding box center [340, 232] width 16 height 16
click at [335, 298] on icon "C" at bounding box center [340, 294] width 16 height 16
click at [335, 365] on span "A B C D E" at bounding box center [339, 357] width 96 height 19
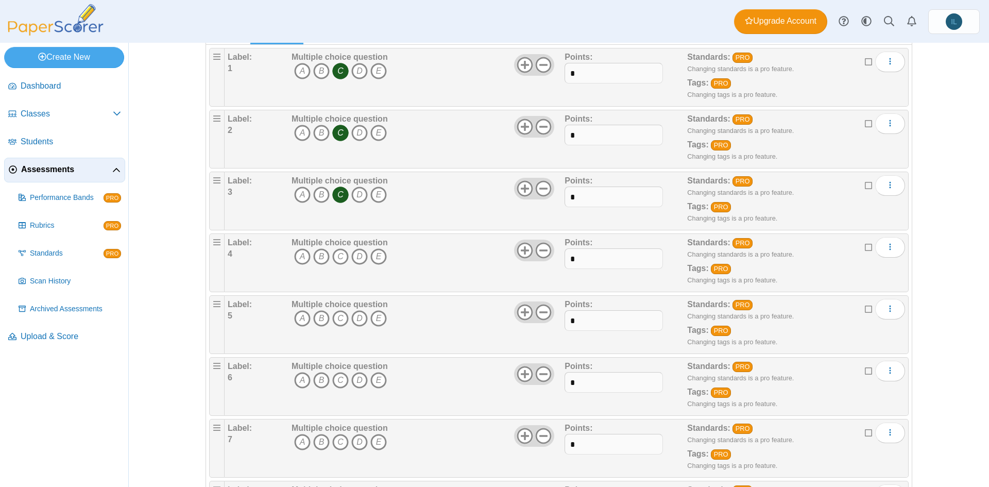
scroll to position [105, 0]
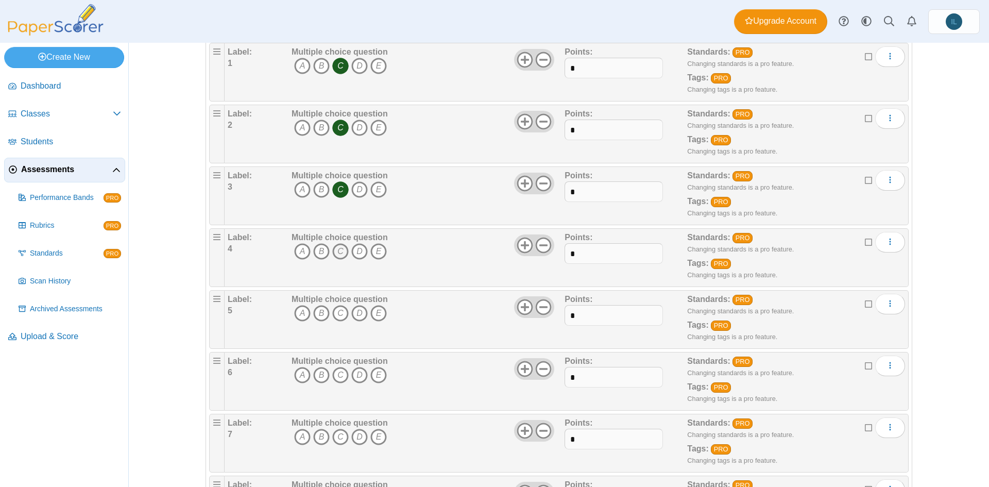
click at [335, 256] on icon "C" at bounding box center [340, 251] width 16 height 16
click at [334, 311] on icon "C" at bounding box center [340, 313] width 16 height 16
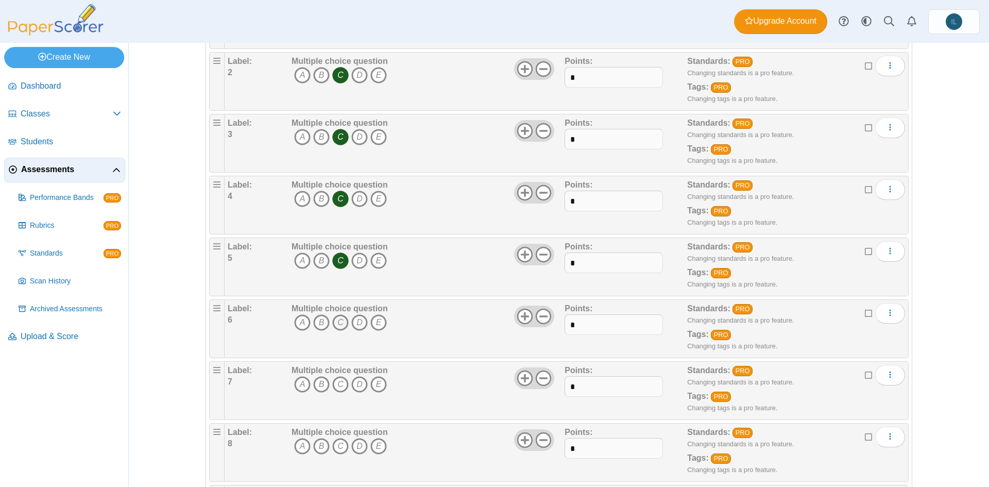
scroll to position [158, 0]
click at [334, 315] on icon "C" at bounding box center [340, 322] width 16 height 16
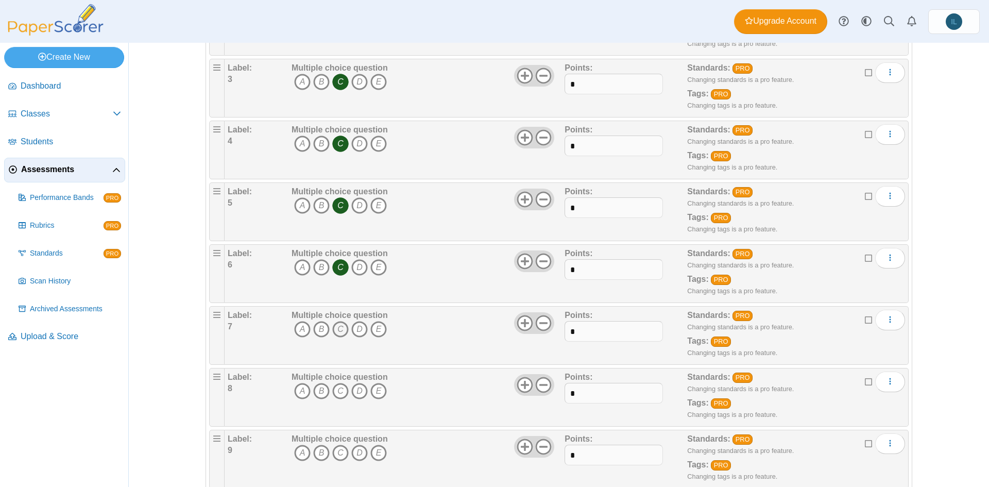
click at [336, 325] on icon "C" at bounding box center [340, 329] width 16 height 16
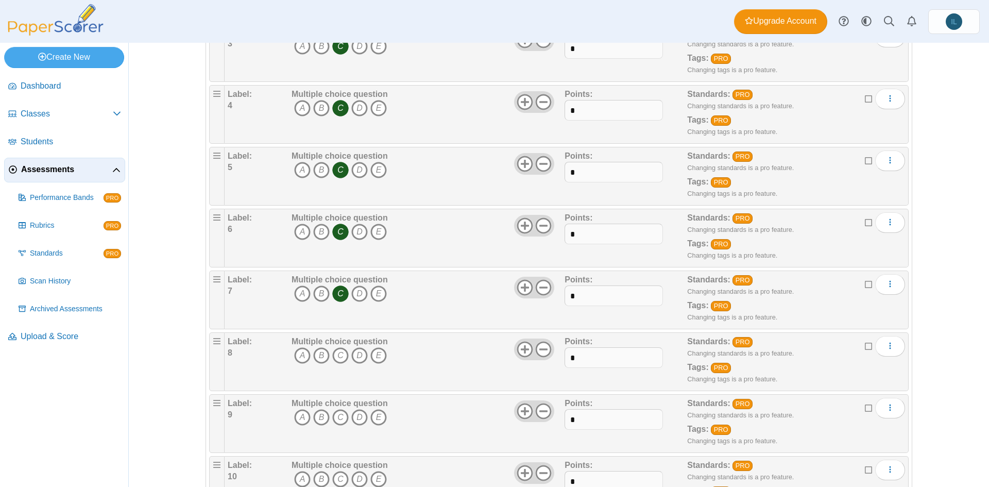
scroll to position [248, 0]
click at [341, 354] on icon "C" at bounding box center [340, 355] width 16 height 16
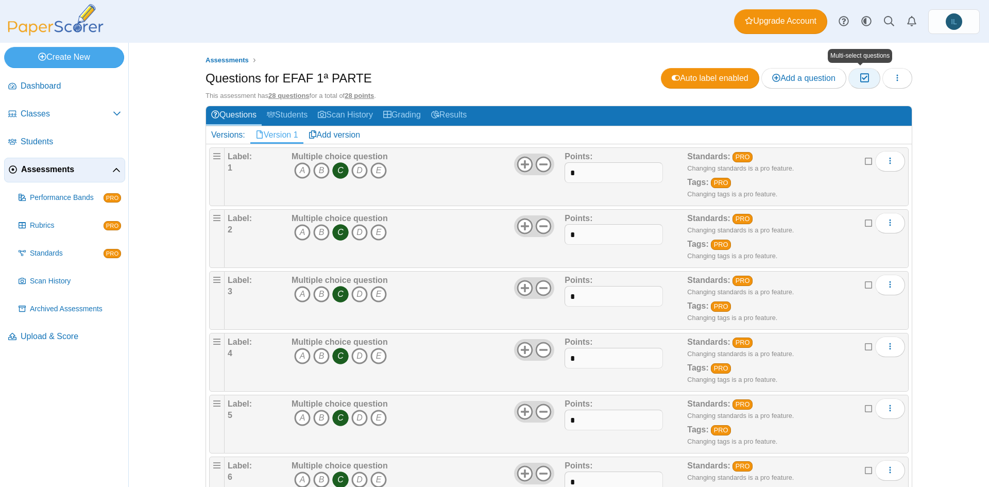
click at [862, 77] on icon "button" at bounding box center [864, 78] width 10 height 9
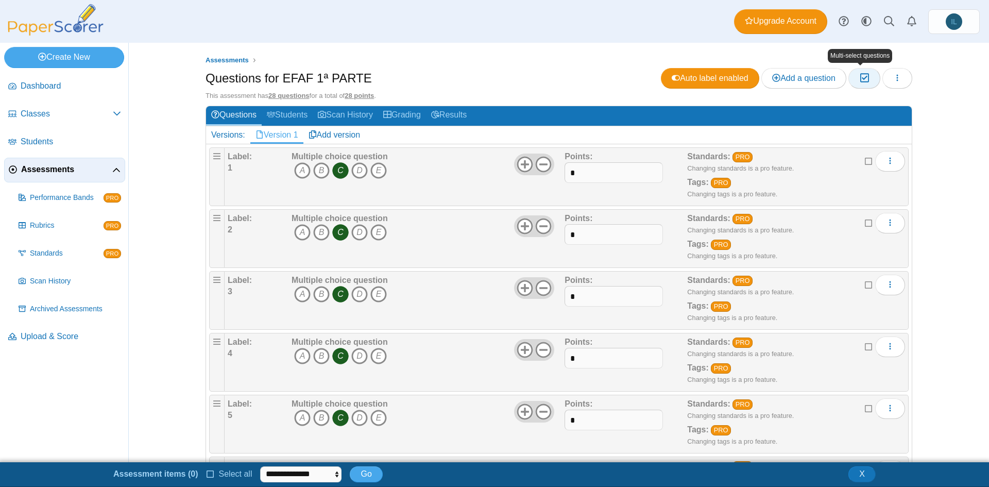
click at [862, 77] on icon "button" at bounding box center [864, 78] width 10 height 9
click at [898, 76] on button "button" at bounding box center [897, 78] width 30 height 21
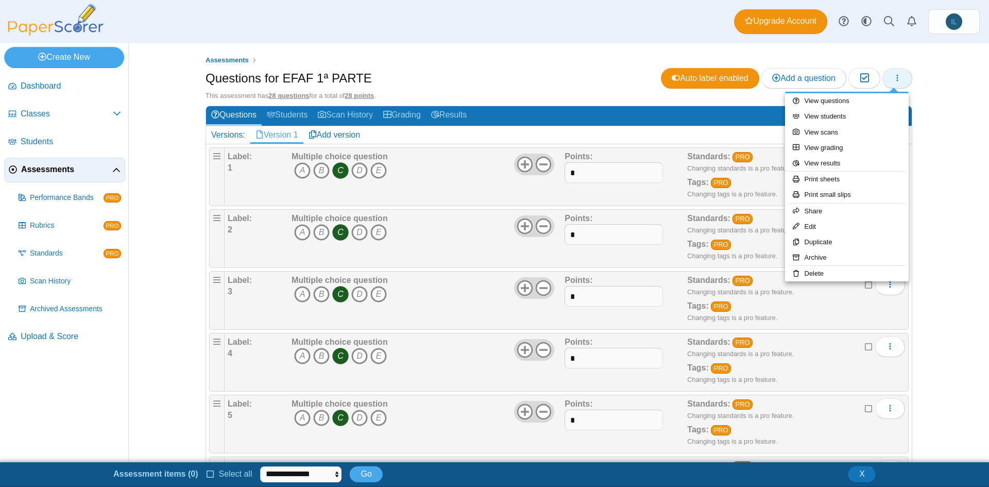
click at [898, 76] on button "button" at bounding box center [897, 78] width 30 height 21
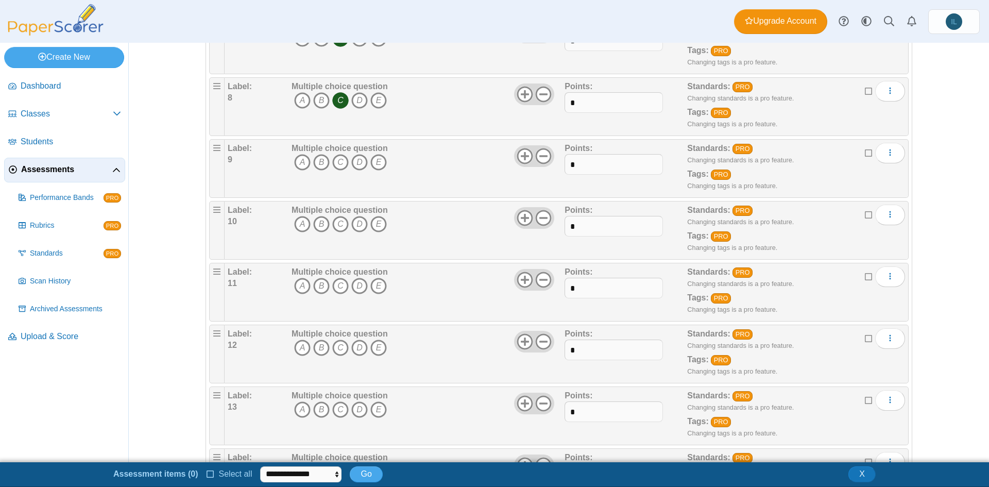
scroll to position [502, 0]
click at [337, 164] on icon "C" at bounding box center [340, 162] width 16 height 16
click at [334, 219] on icon "C" at bounding box center [340, 224] width 16 height 16
click at [337, 296] on span "A B C D E" at bounding box center [339, 287] width 96 height 19
click at [336, 289] on icon "C" at bounding box center [340, 286] width 16 height 16
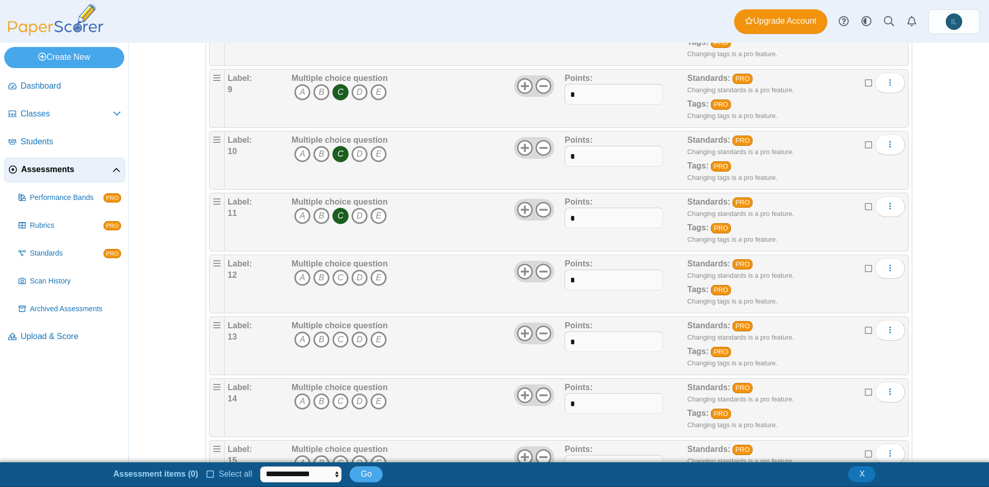
scroll to position [573, 0]
click at [336, 279] on icon "C" at bounding box center [340, 277] width 16 height 16
click at [336, 338] on icon "C" at bounding box center [340, 339] width 16 height 16
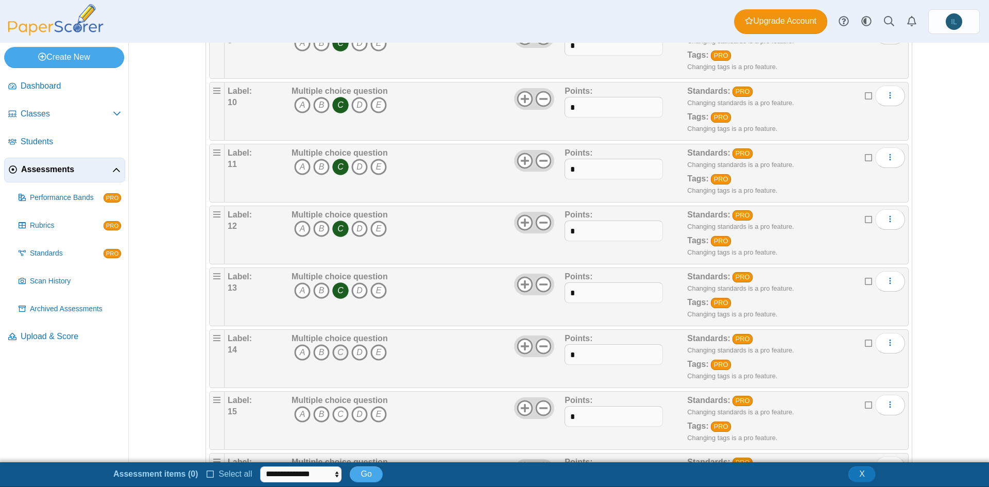
click at [335, 345] on icon "C" at bounding box center [340, 352] width 16 height 16
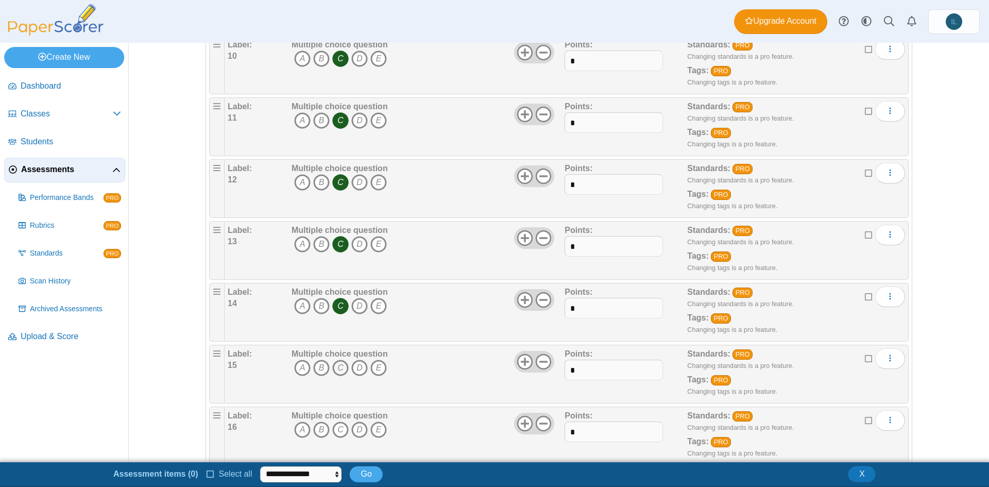
click at [334, 367] on icon "C" at bounding box center [340, 367] width 16 height 16
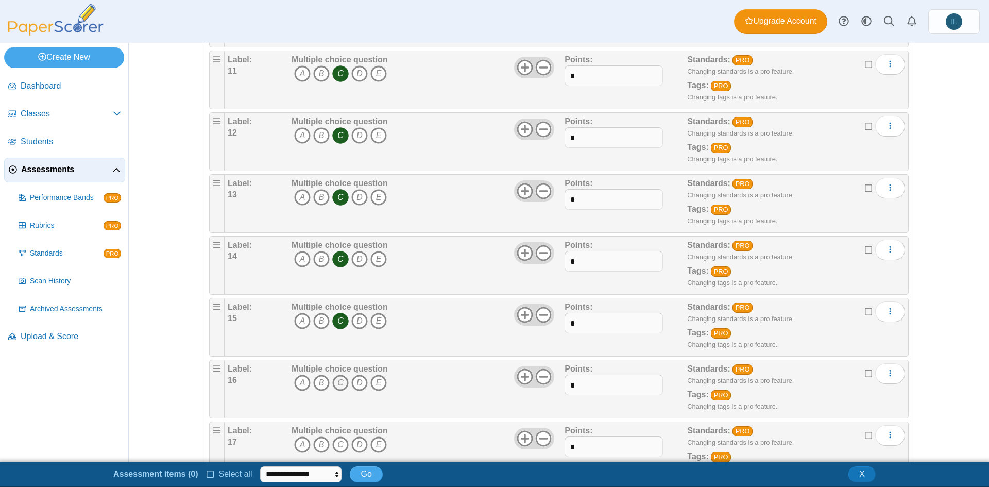
click at [334, 376] on icon "C" at bounding box center [340, 382] width 16 height 16
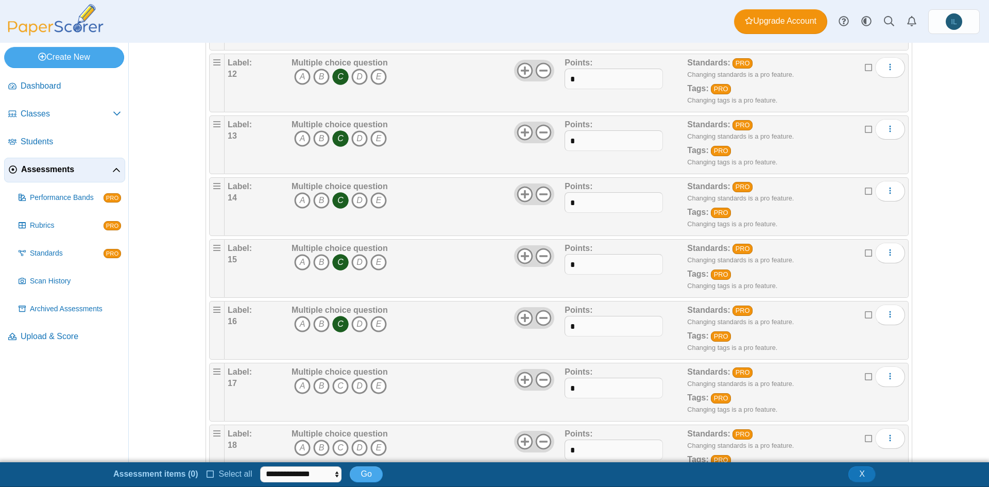
scroll to position [777, 0]
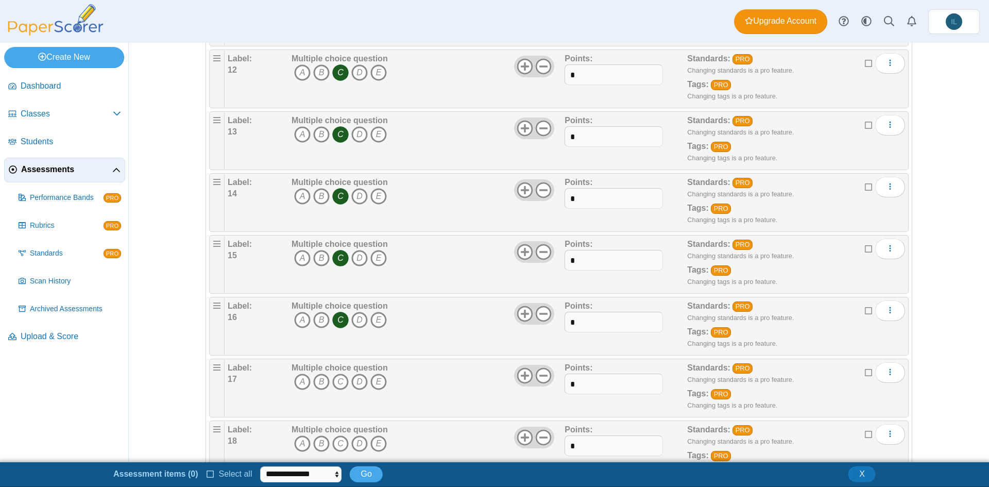
click at [334, 376] on icon "C" at bounding box center [340, 381] width 16 height 16
click at [337, 436] on icon "C" at bounding box center [340, 443] width 16 height 16
click at [337, 437] on icon "C" at bounding box center [340, 443] width 16 height 16
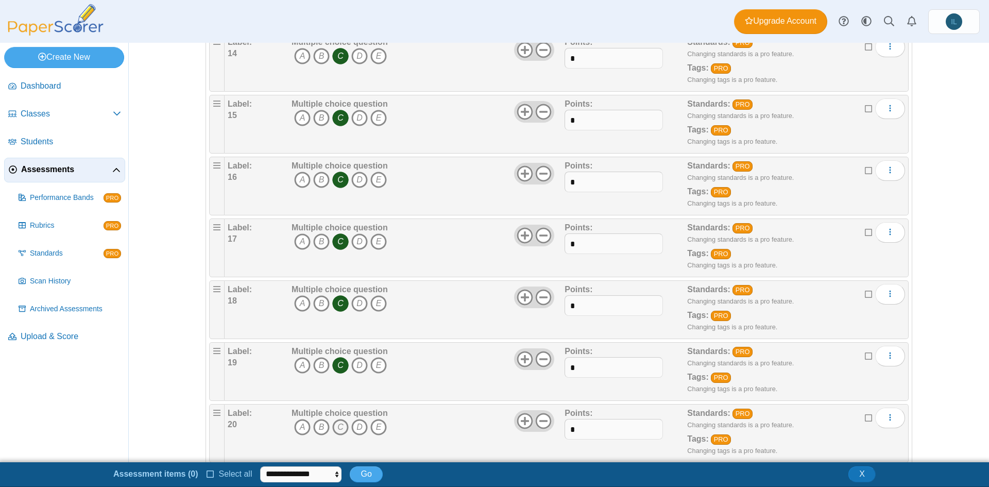
click at [334, 419] on icon "C" at bounding box center [340, 427] width 16 height 16
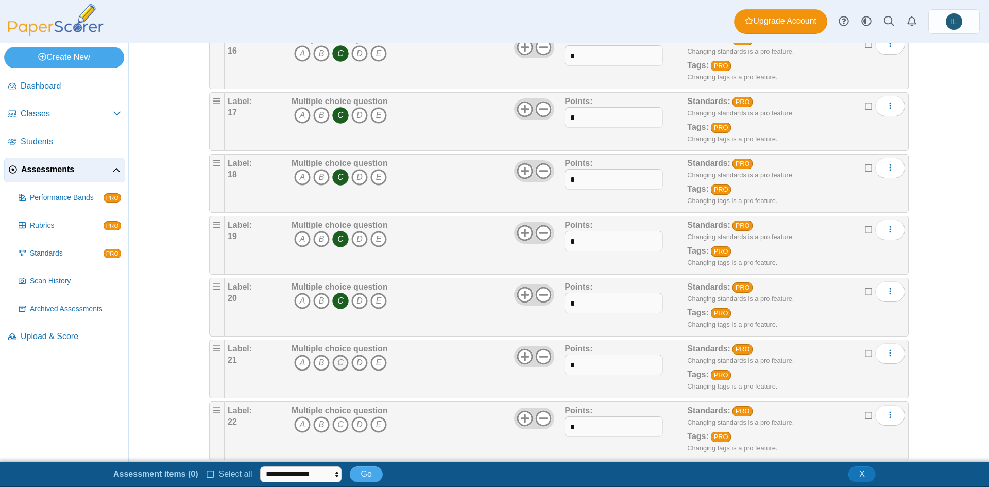
click at [337, 360] on icon "C" at bounding box center [340, 362] width 16 height 16
click at [337, 424] on icon "C" at bounding box center [340, 424] width 16 height 16
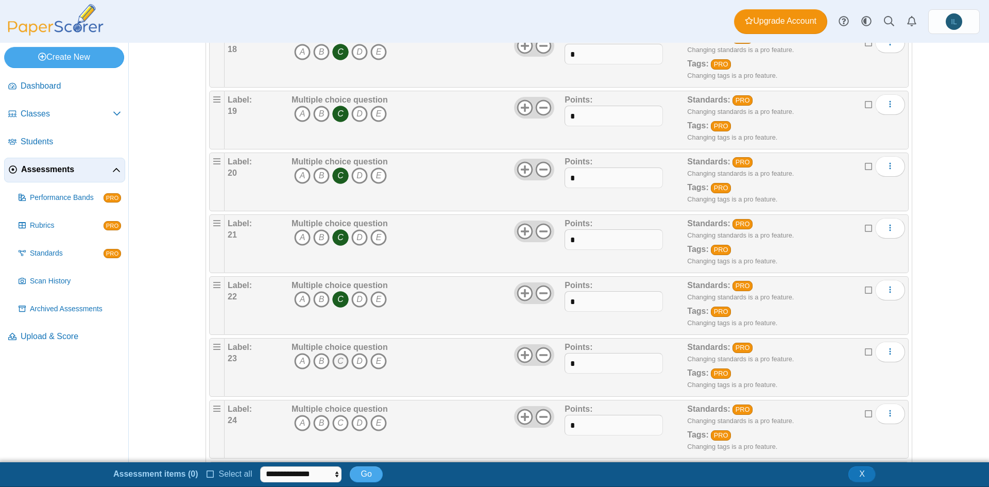
click at [337, 355] on icon "C" at bounding box center [340, 361] width 16 height 16
click at [337, 419] on icon "C" at bounding box center [340, 422] width 16 height 16
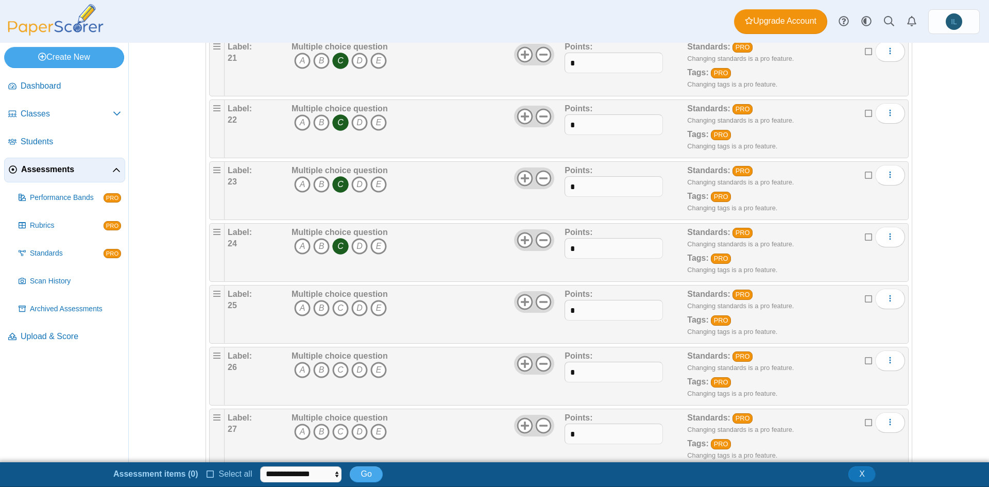
scroll to position [1346, 0]
click at [332, 304] on icon "C" at bounding box center [340, 307] width 16 height 16
click at [334, 355] on b "Multiple choice question" at bounding box center [339, 355] width 96 height 9
click at [334, 361] on icon "C" at bounding box center [340, 369] width 16 height 16
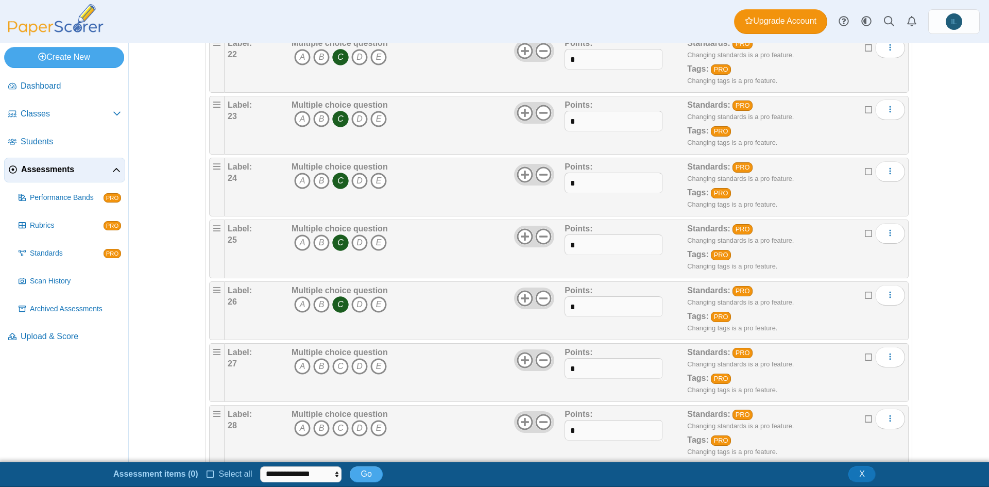
scroll to position [1412, 0]
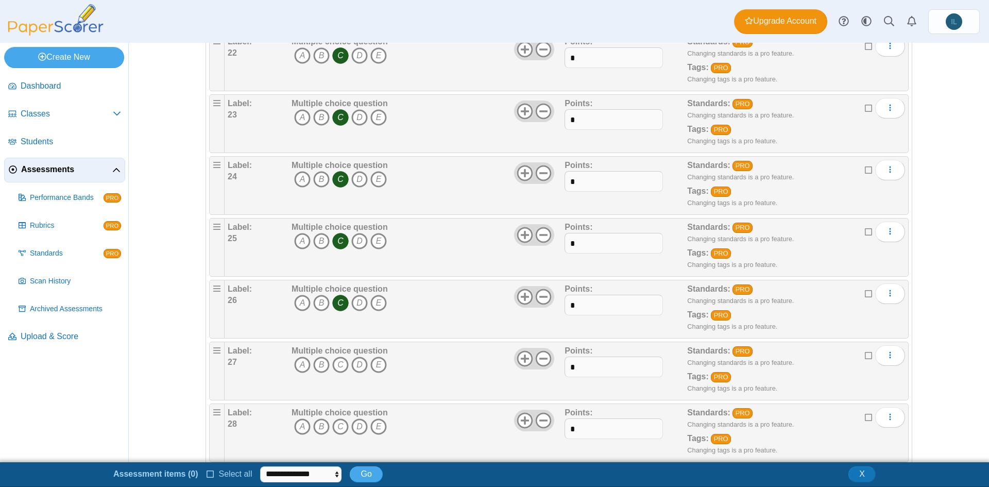
click at [334, 360] on icon "C" at bounding box center [340, 364] width 16 height 16
click at [339, 423] on icon "C" at bounding box center [340, 426] width 16 height 16
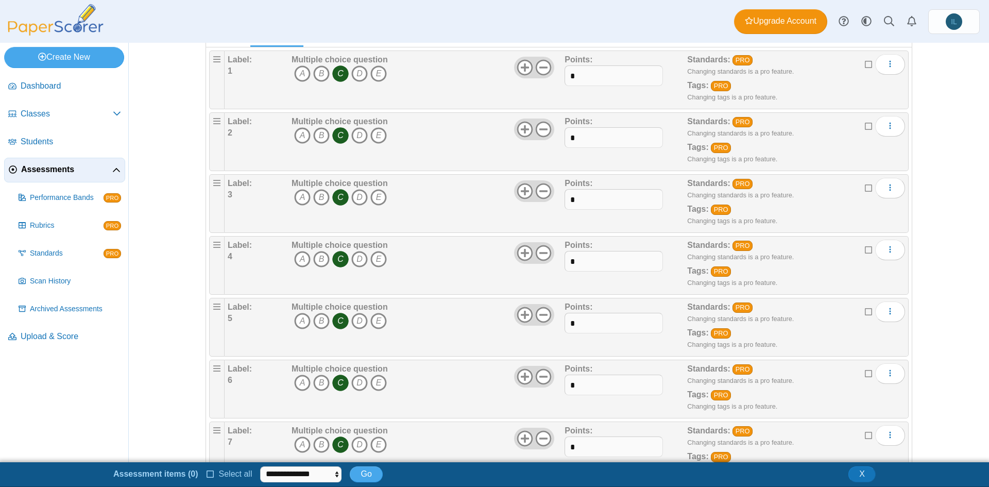
scroll to position [0, 0]
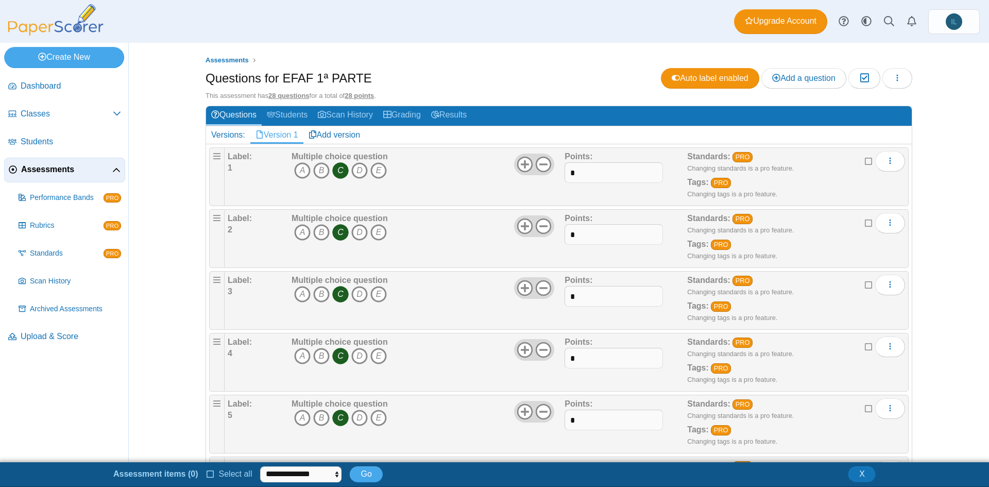
click at [51, 166] on span "Assessments" at bounding box center [66, 169] width 91 height 11
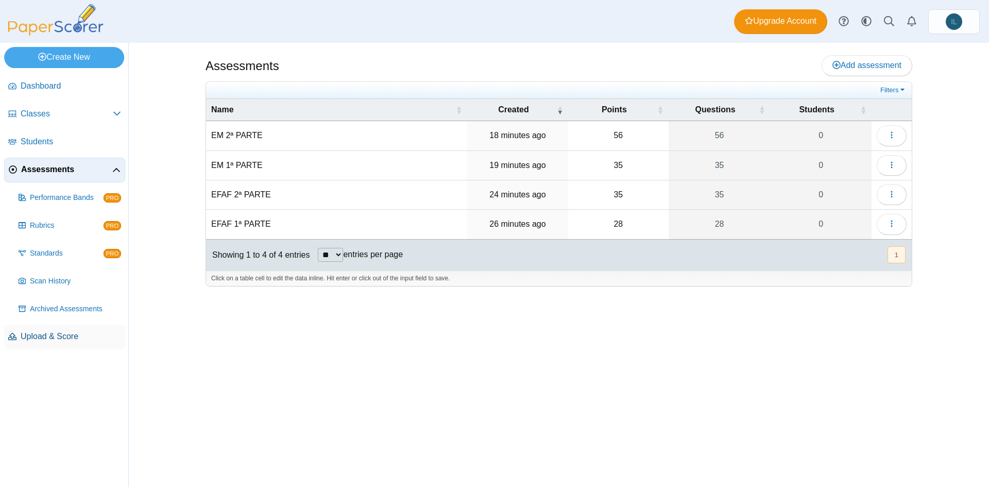
click at [76, 329] on link "Upload & Score" at bounding box center [64, 336] width 121 height 25
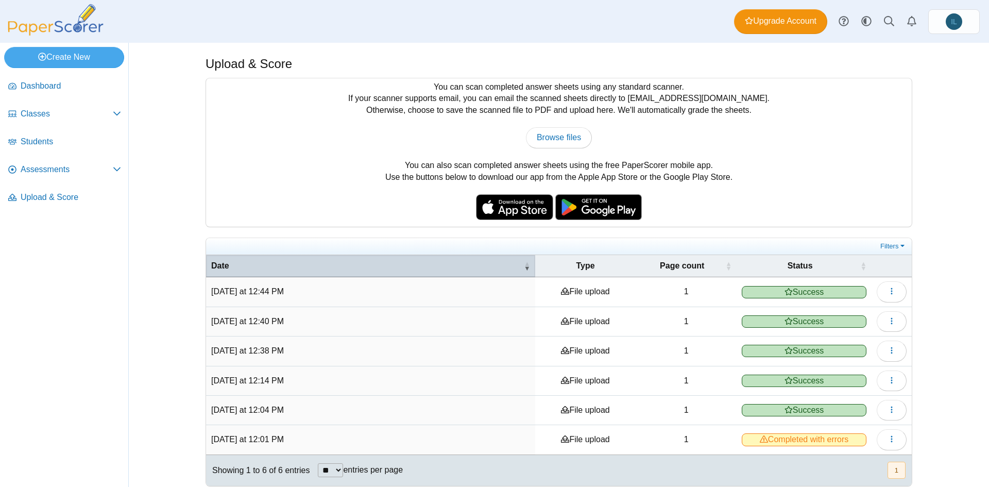
scroll to position [8, 0]
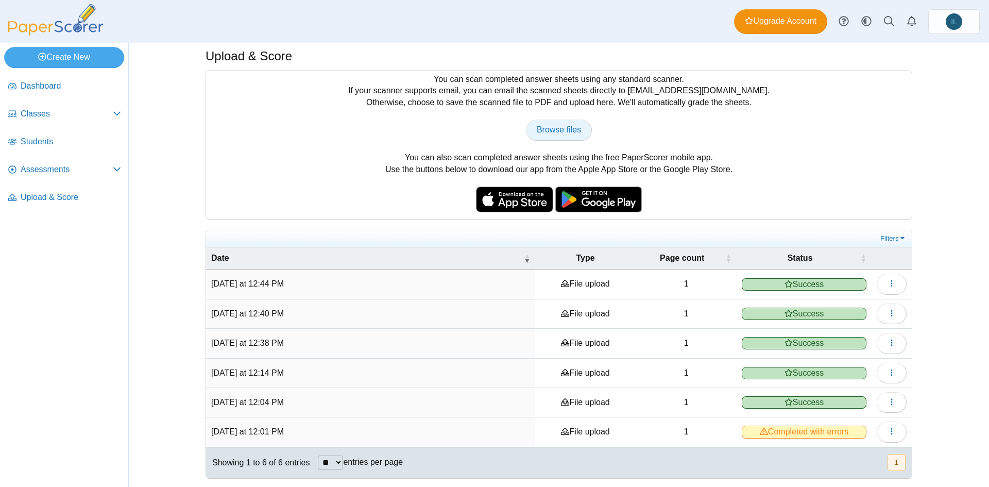
click at [563, 128] on span "Browse files" at bounding box center [559, 129] width 44 height 9
type input "**********"
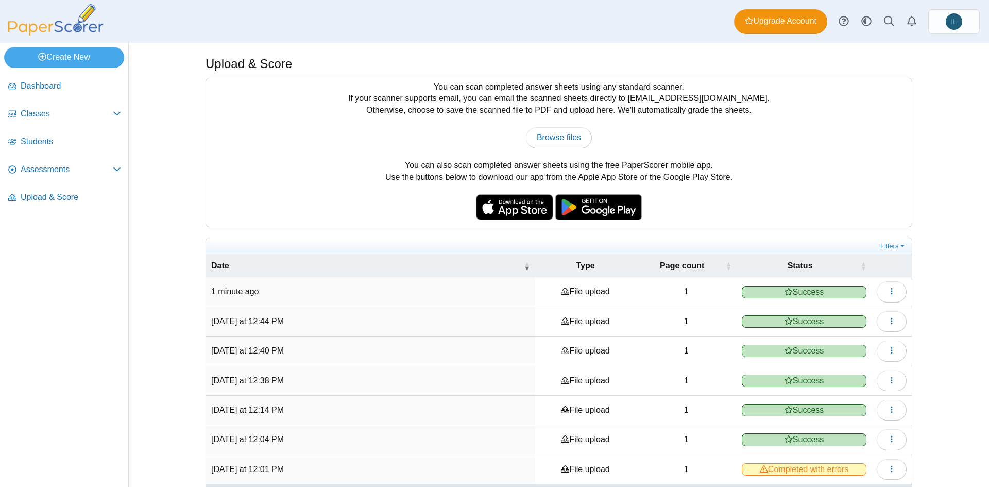
scroll to position [38, 0]
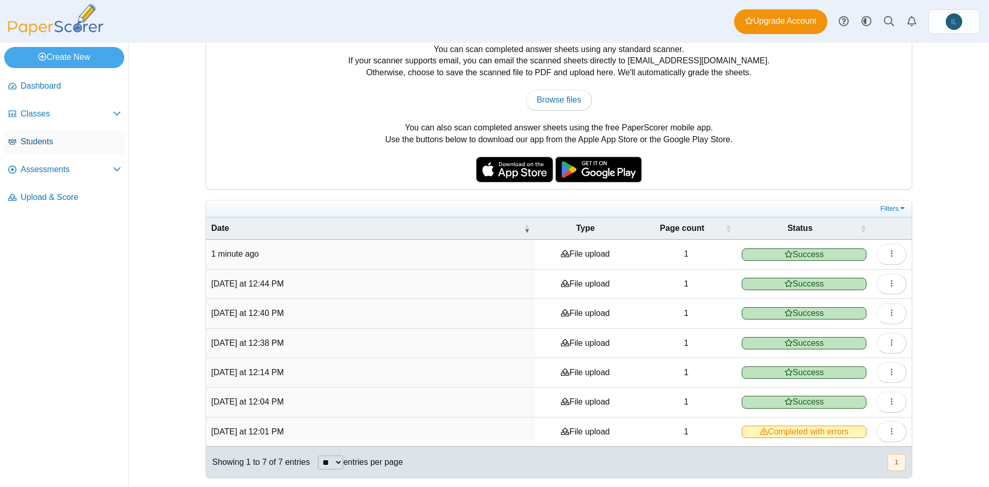
click at [29, 144] on span "Students" at bounding box center [71, 141] width 100 height 11
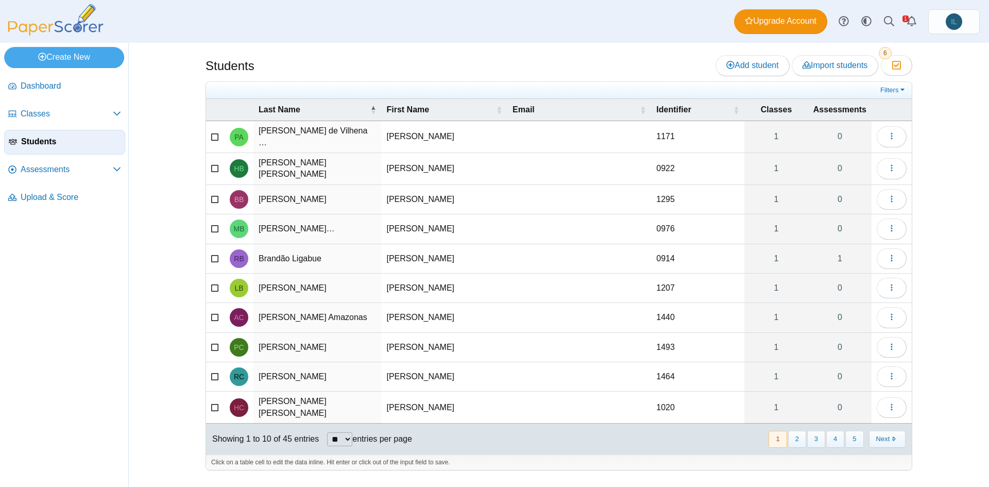
click at [70, 172] on span "Assessments" at bounding box center [67, 169] width 92 height 11
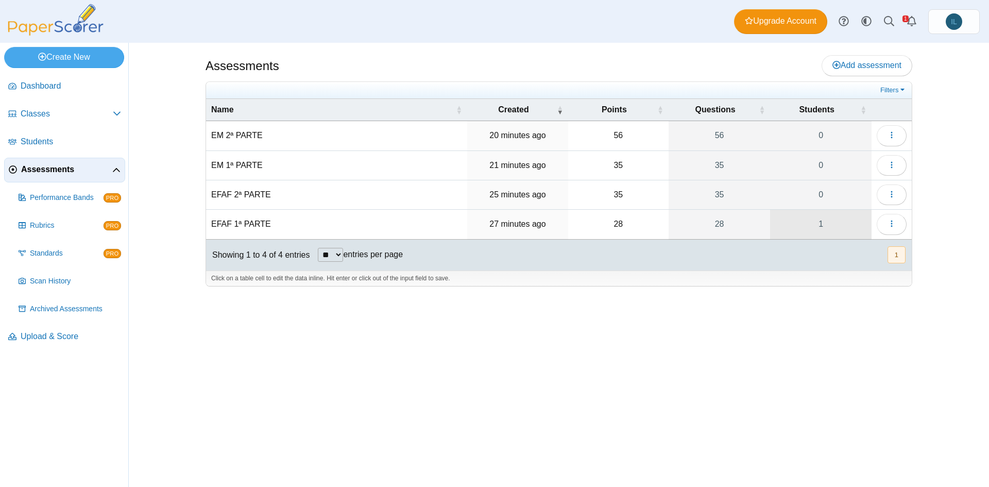
click at [824, 227] on link "1" at bounding box center [820, 224] width 101 height 29
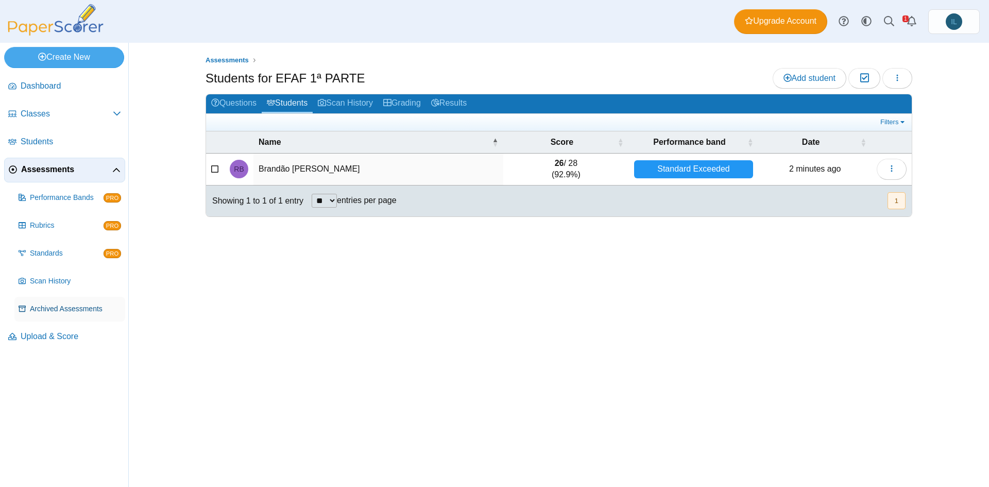
click at [71, 310] on span "Archived Assessments" at bounding box center [75, 309] width 91 height 10
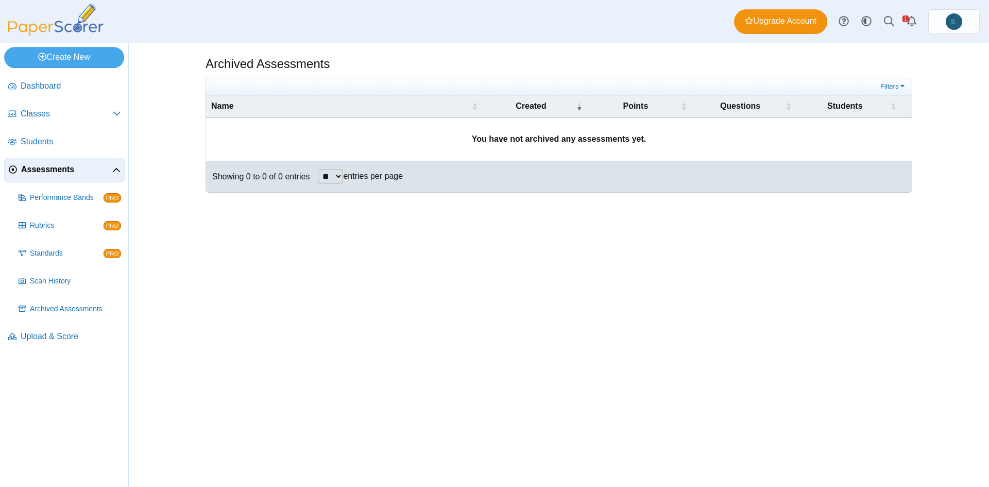
click at [55, 172] on span "Assessments" at bounding box center [66, 169] width 91 height 11
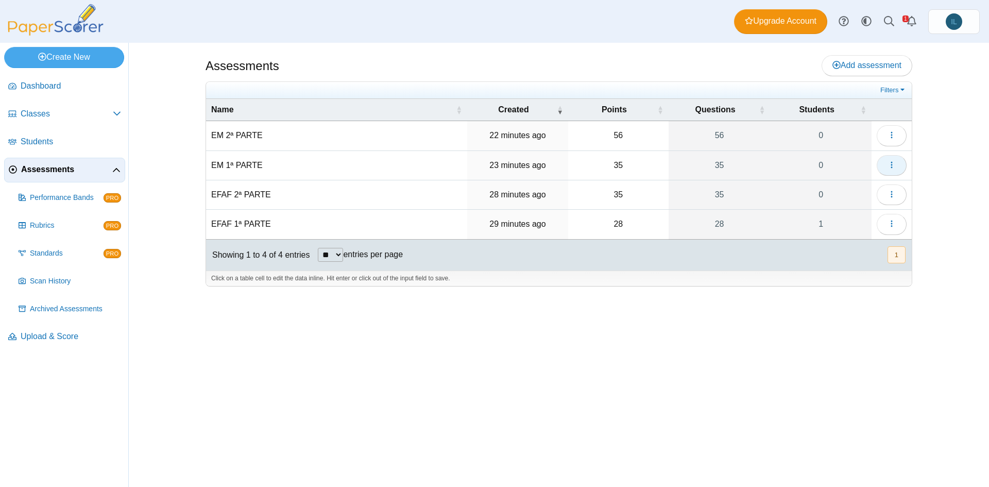
click at [889, 162] on icon "button" at bounding box center [891, 165] width 8 height 8
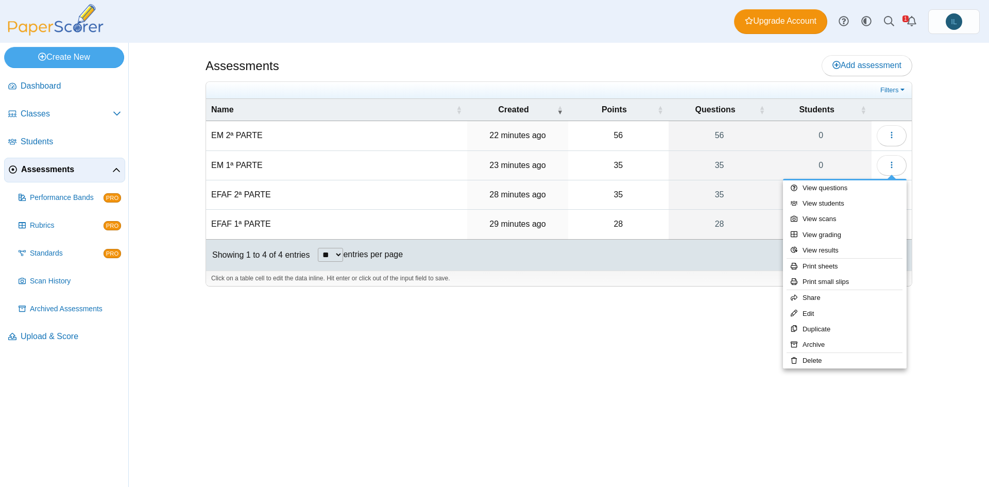
click at [296, 170] on td "EM 1ª PARTE" at bounding box center [336, 165] width 261 height 29
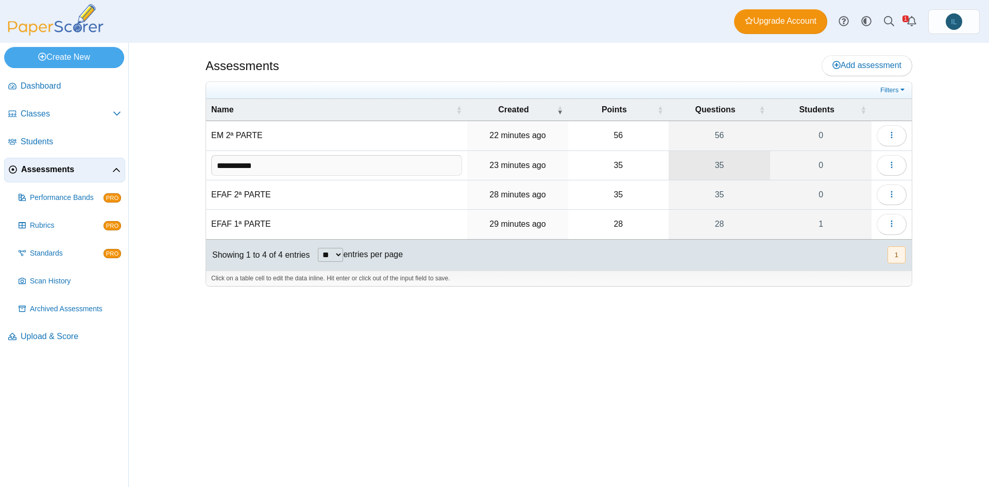
click at [719, 167] on link "35" at bounding box center [719, 165] width 102 height 29
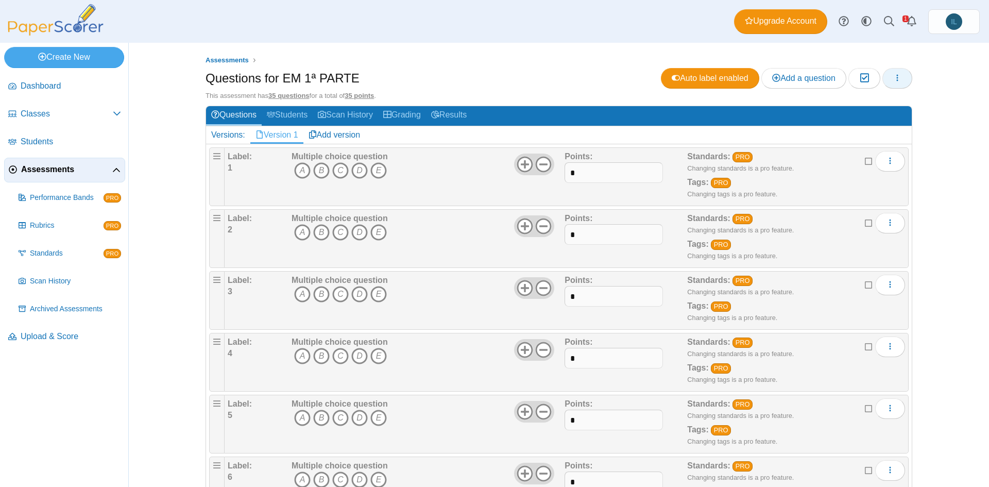
click at [900, 76] on button "button" at bounding box center [897, 78] width 30 height 21
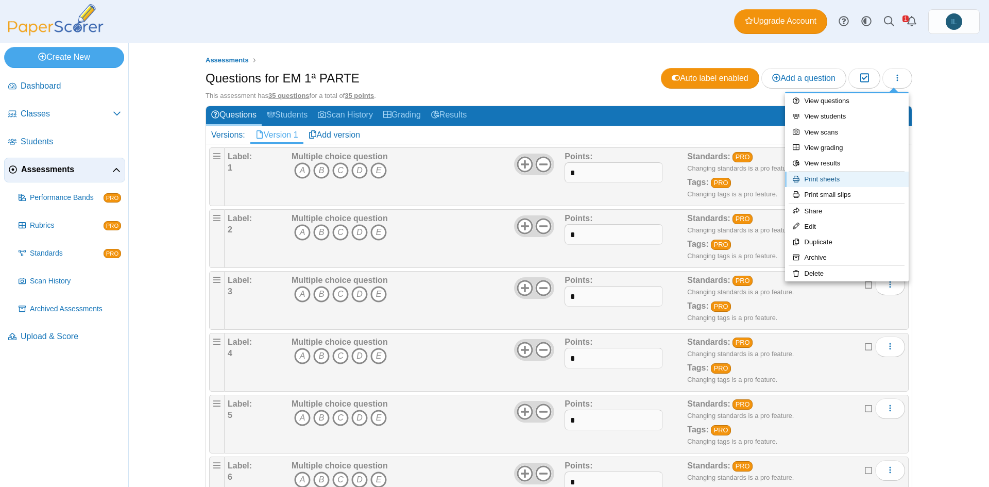
click at [846, 183] on link "Print sheets" at bounding box center [847, 178] width 124 height 15
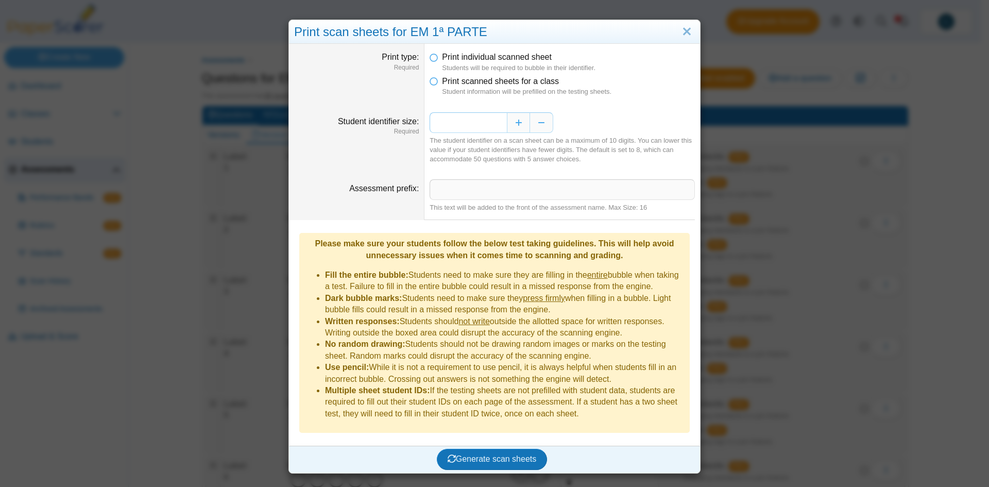
drag, startPoint x: 486, startPoint y: 126, endPoint x: 501, endPoint y: 127, distance: 15.0
click at [501, 127] on input "*" at bounding box center [467, 122] width 77 height 21
type input "*"
click at [525, 454] on span "Generate scan sheets" at bounding box center [491, 458] width 89 height 9
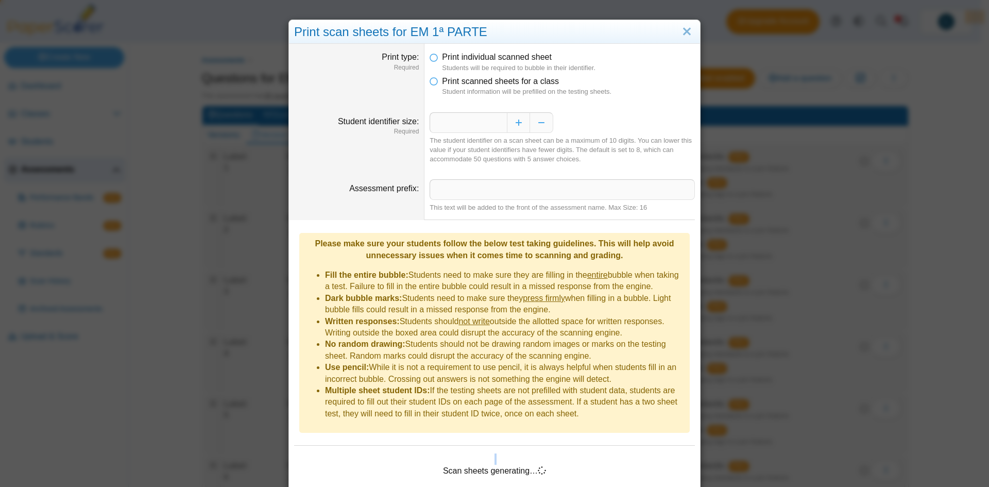
click at [525, 453] on div "Scan sheets generating…" at bounding box center [494, 470] width 401 height 34
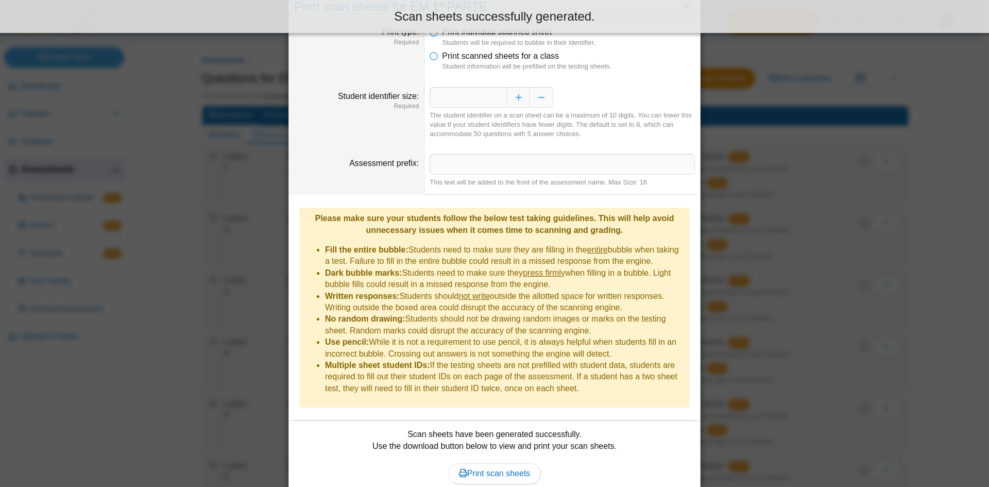
scroll to position [58, 0]
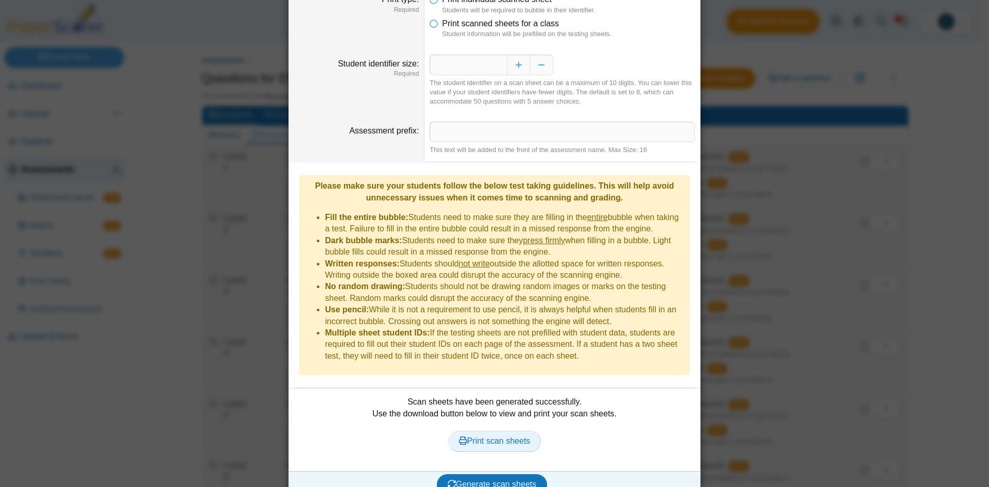
click at [505, 436] on span "Print scan sheets" at bounding box center [495, 440] width 72 height 9
